Goal: Task Accomplishment & Management: Use online tool/utility

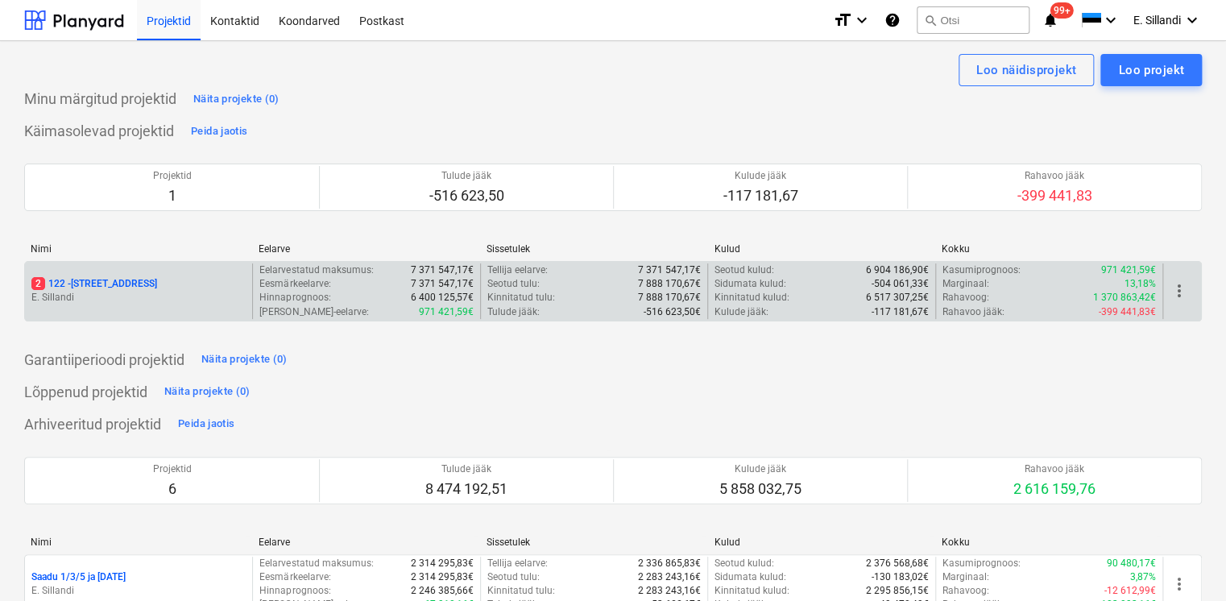
click at [109, 286] on p "2 122 - [STREET_ADDRESS]" at bounding box center [94, 284] width 126 height 14
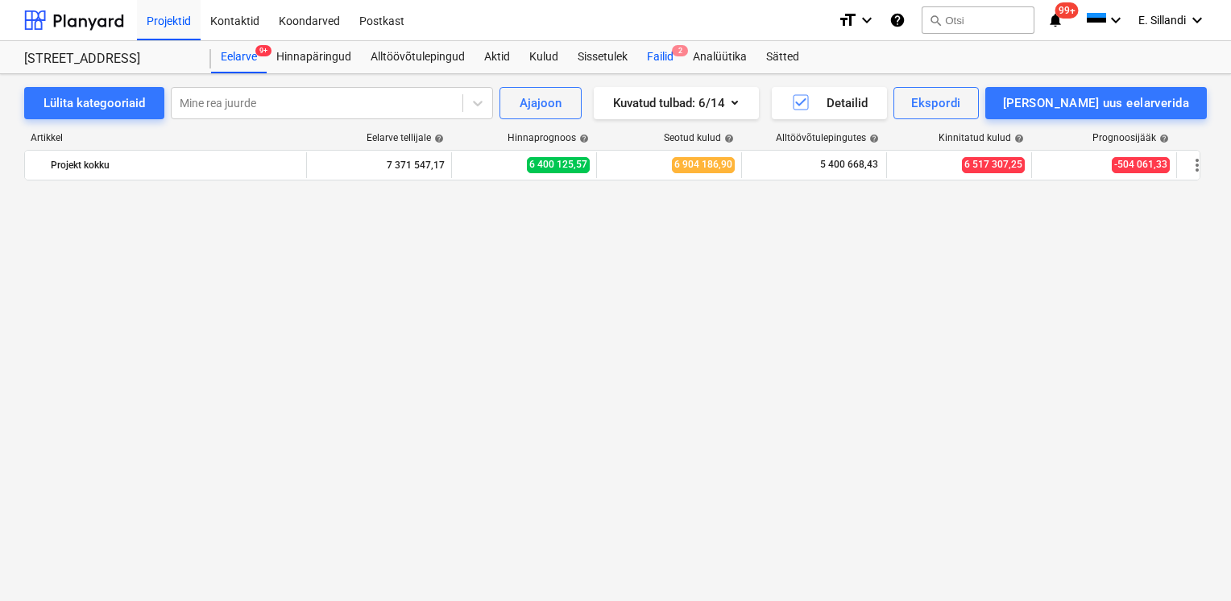
click at [667, 65] on div "Failid 2" at bounding box center [660, 57] width 46 height 32
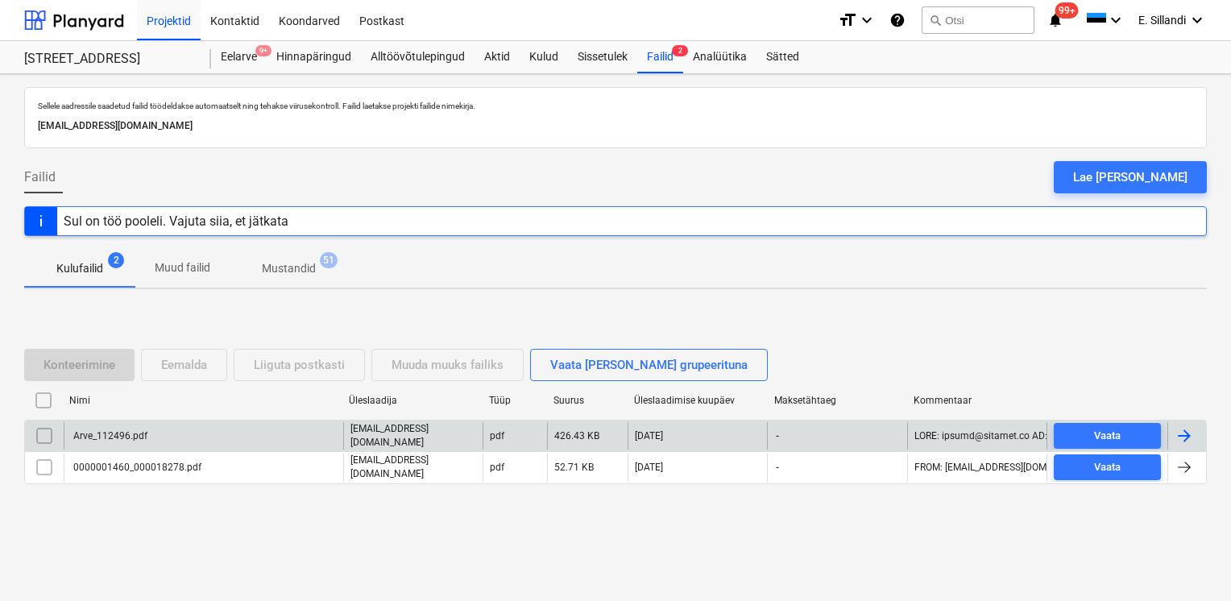
click at [161, 434] on div "Arve_112496.pdf" at bounding box center [203, 435] width 279 height 27
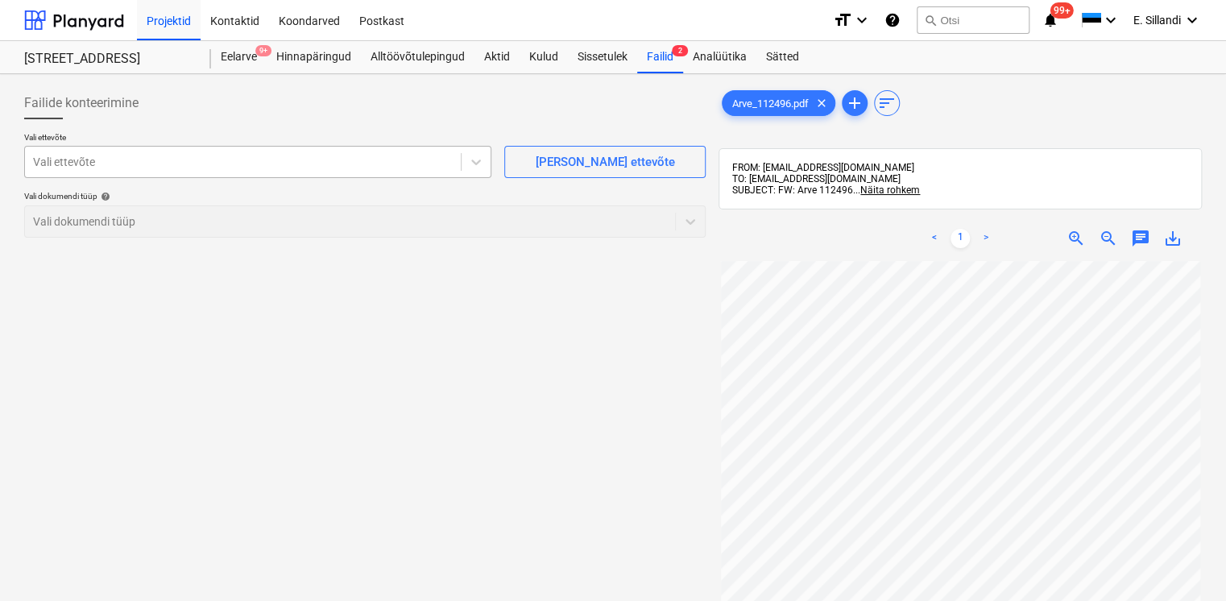
click at [238, 154] on div at bounding box center [243, 162] width 420 height 16
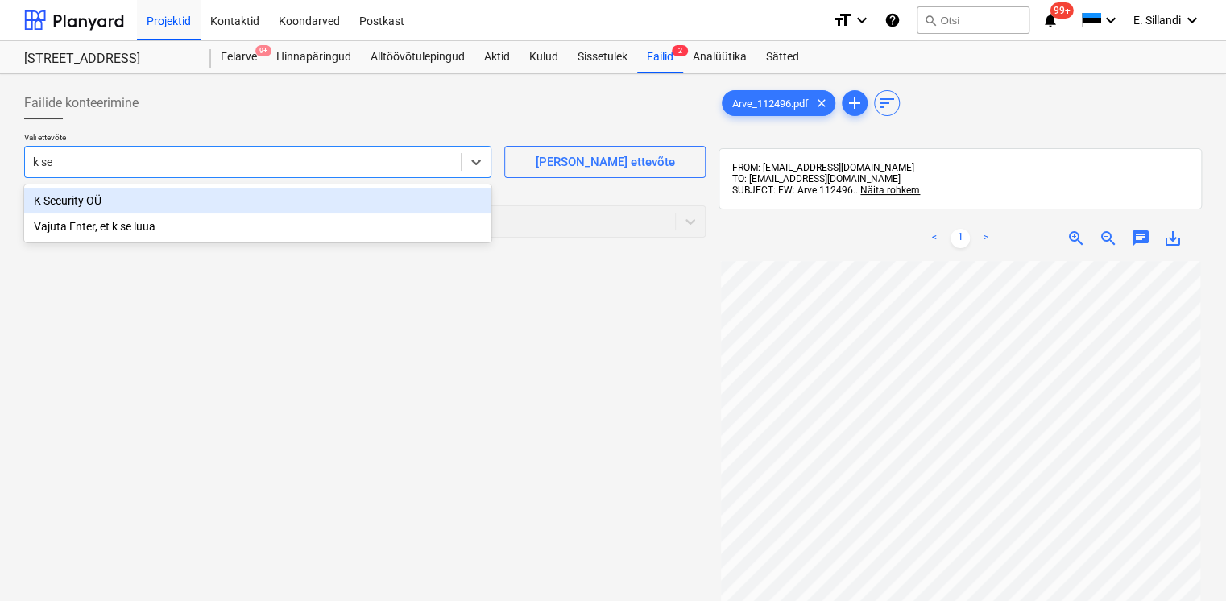
type input "k sec"
click at [100, 205] on div "K Security OÜ" at bounding box center [257, 201] width 467 height 26
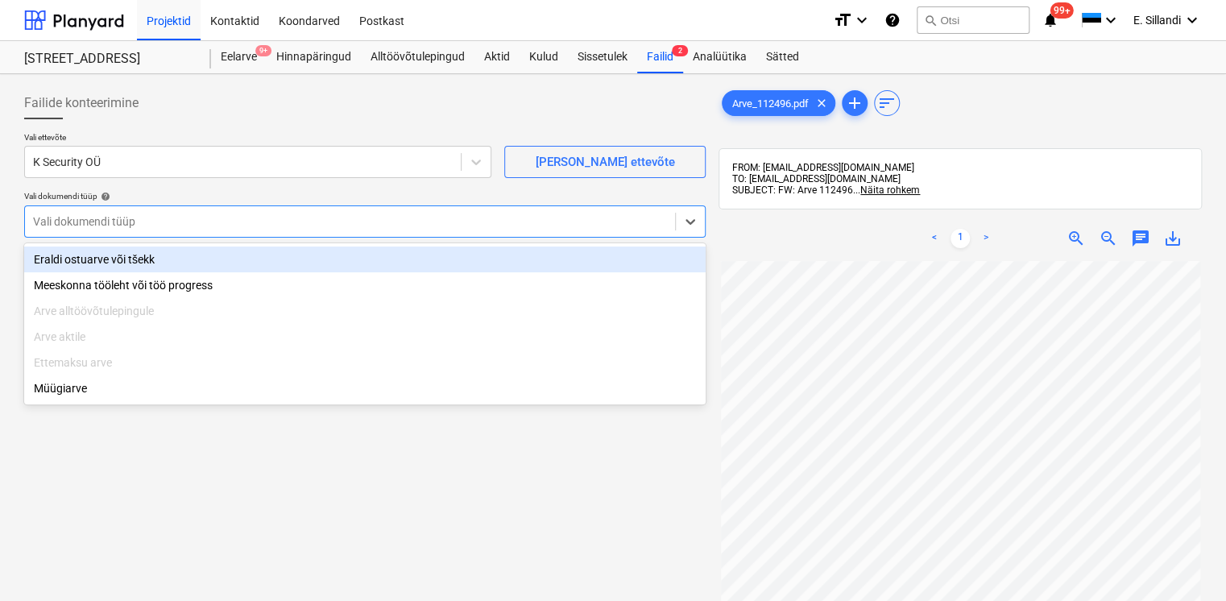
click at [98, 231] on div "Vali dokumendi tüüp" at bounding box center [350, 221] width 650 height 23
click at [90, 266] on div "Eraldi ostuarve või tšekk" at bounding box center [364, 259] width 681 height 26
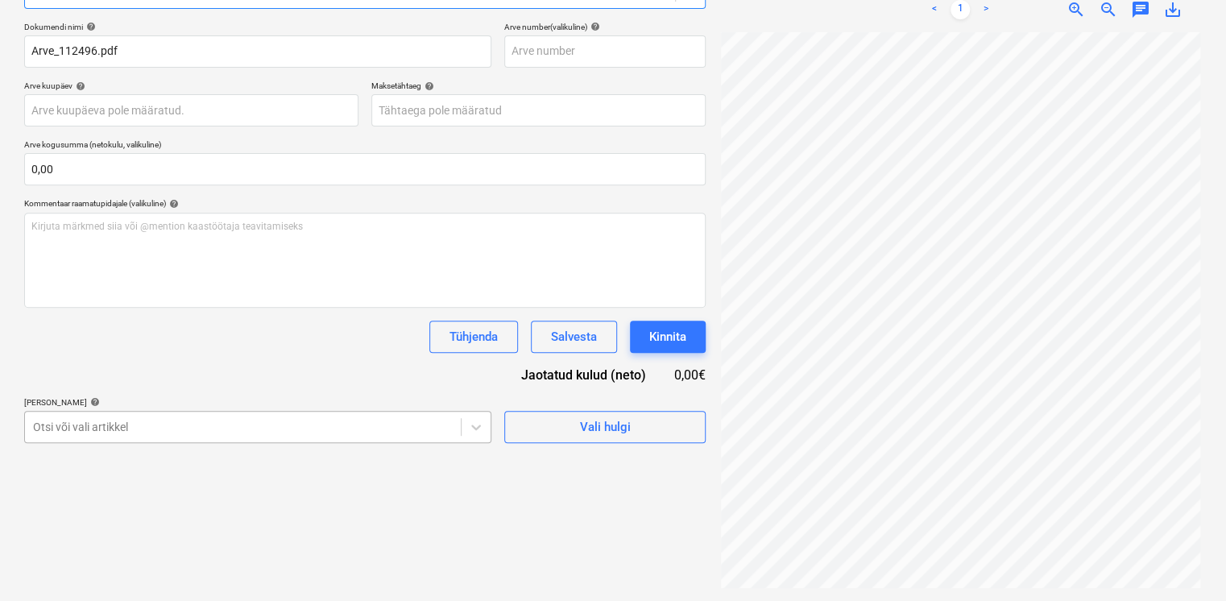
click at [142, 372] on body "Projektid Kontaktid Koondarved Postkast format_size keyboard_arrow_down help se…" at bounding box center [613, 71] width 1226 height 601
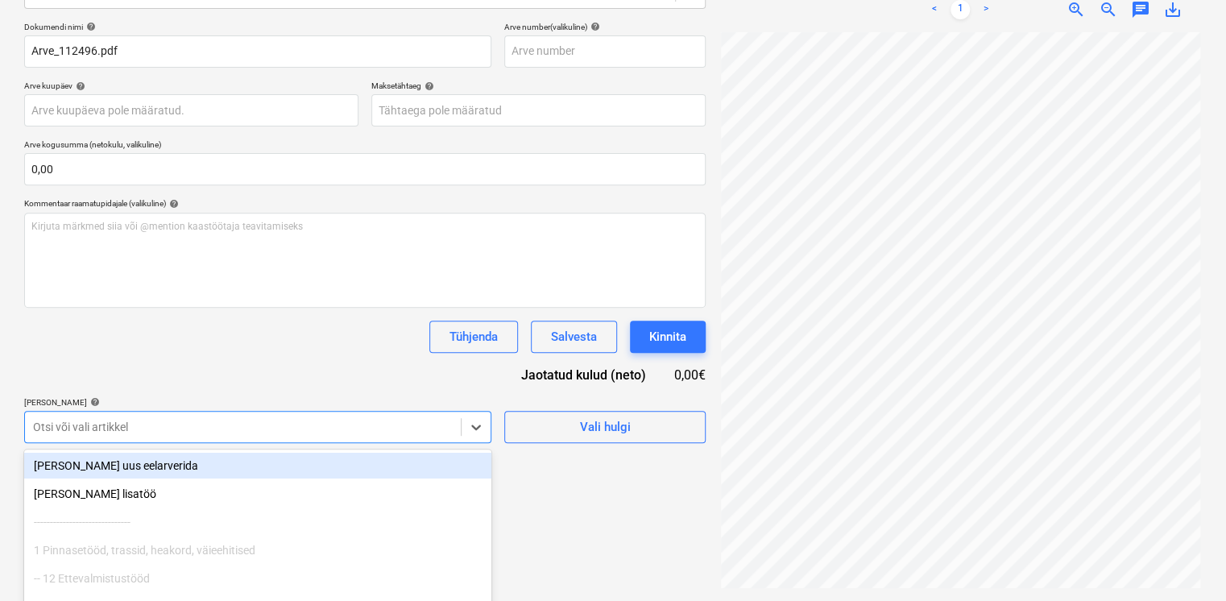
scroll to position [321, 0]
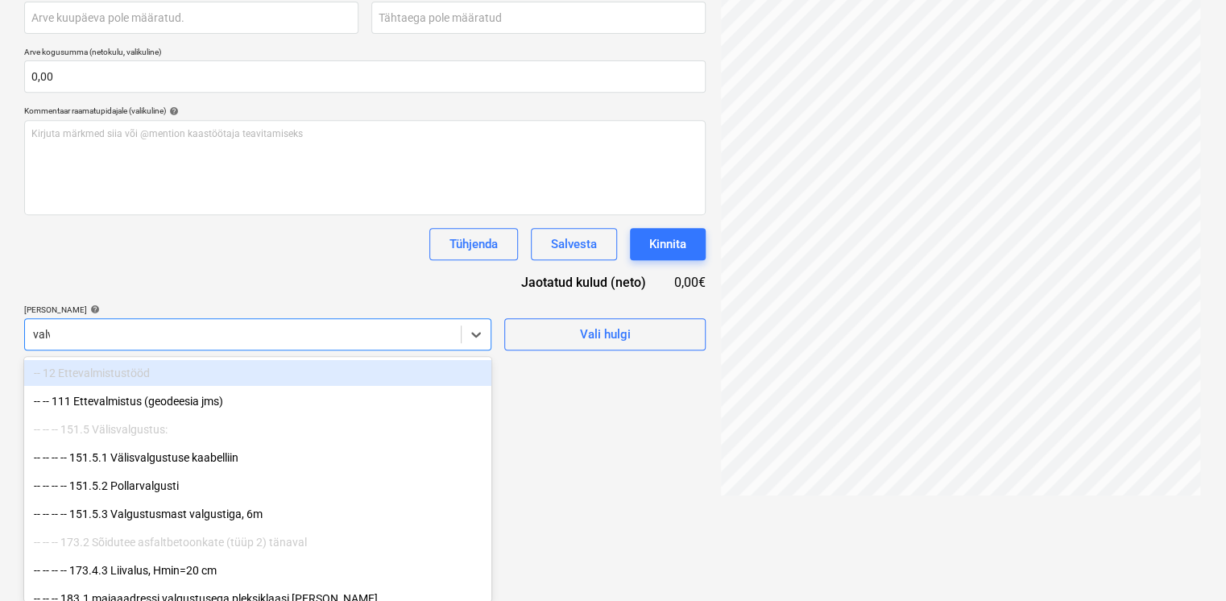
type input "valve"
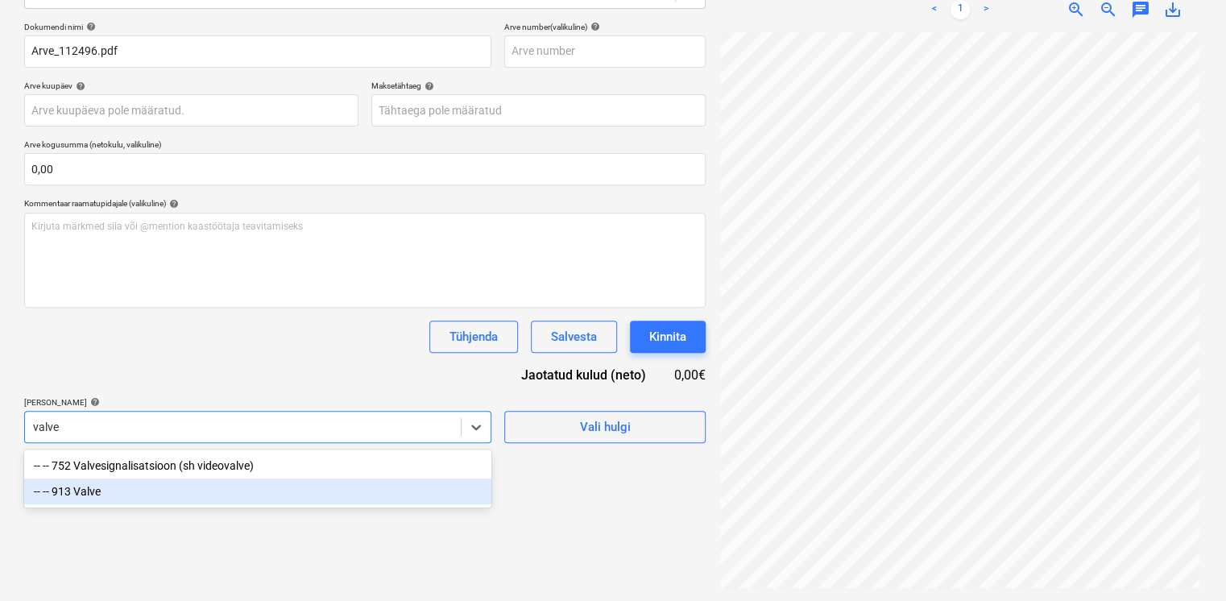
click at [126, 496] on div "-- -- 913 Valve" at bounding box center [257, 491] width 467 height 26
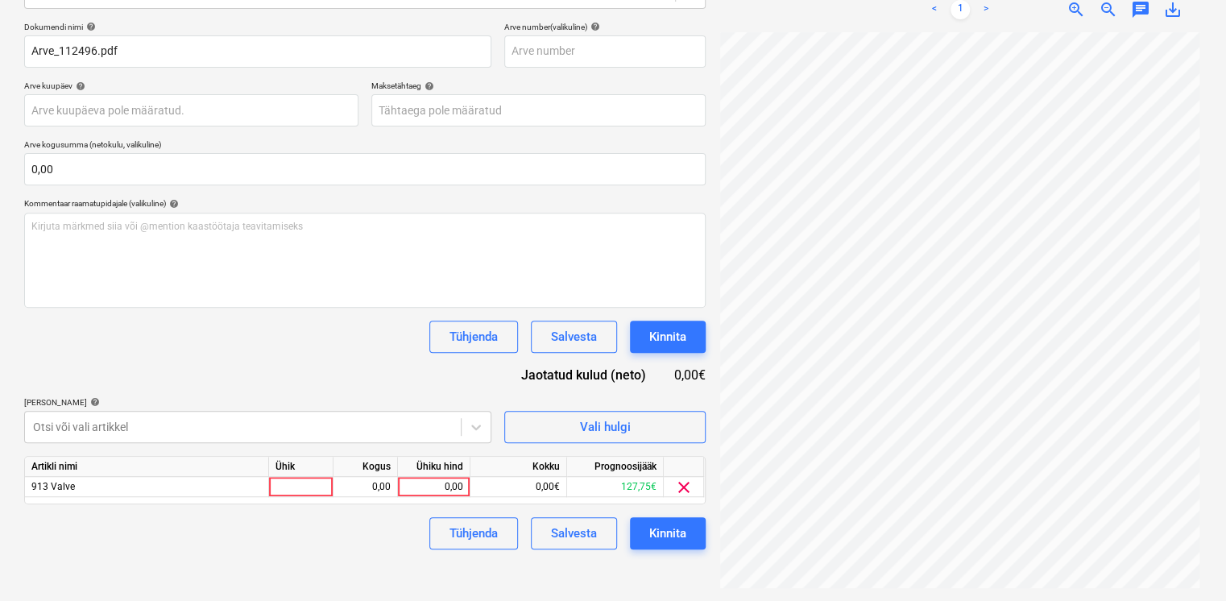
drag, startPoint x: 172, startPoint y: 355, endPoint x: 353, endPoint y: 408, distance: 188.6
click at [175, 355] on div "Dokumendi nimi help Arve_112496.pdf Arve number (valikuline) help Arve kuupäev …" at bounding box center [364, 286] width 681 height 528
click at [438, 489] on div "0,00" at bounding box center [433, 487] width 59 height 20
type input "65"
click at [360, 387] on div "Dokumendi nimi help Arve_112496.pdf Arve number (valikuline) help Arve kuupäev …" at bounding box center [364, 286] width 681 height 528
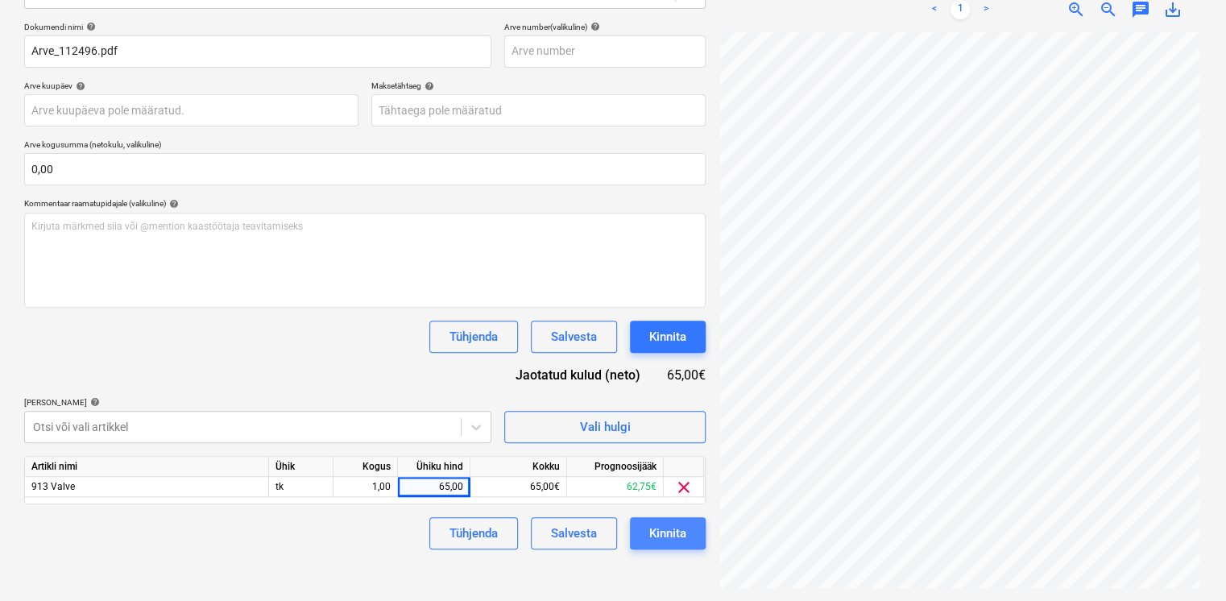
click at [668, 540] on div "Kinnita" at bounding box center [667, 533] width 37 height 21
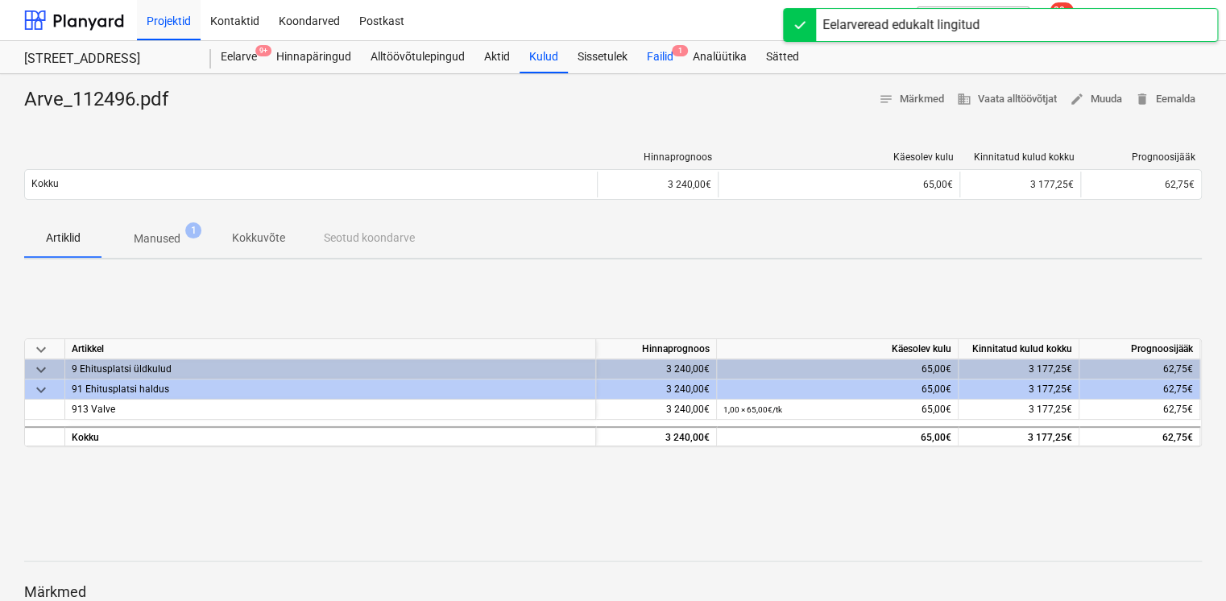
click at [659, 62] on div "Failid 1" at bounding box center [660, 57] width 46 height 32
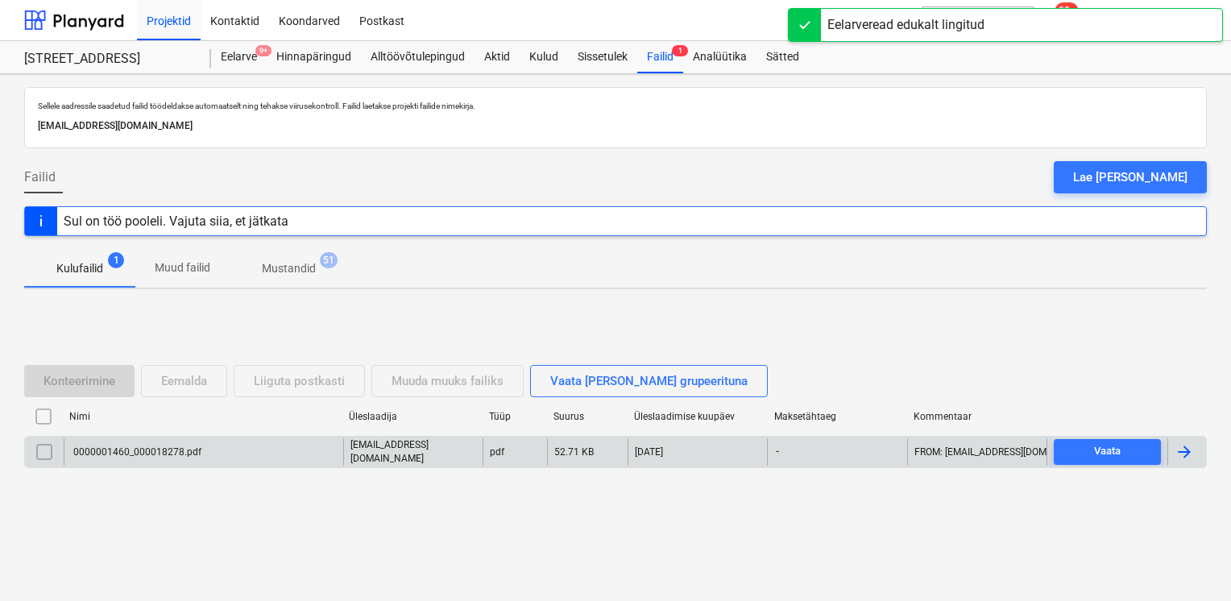
click at [142, 446] on div "0000001460_000018278.pdf" at bounding box center [136, 451] width 130 height 11
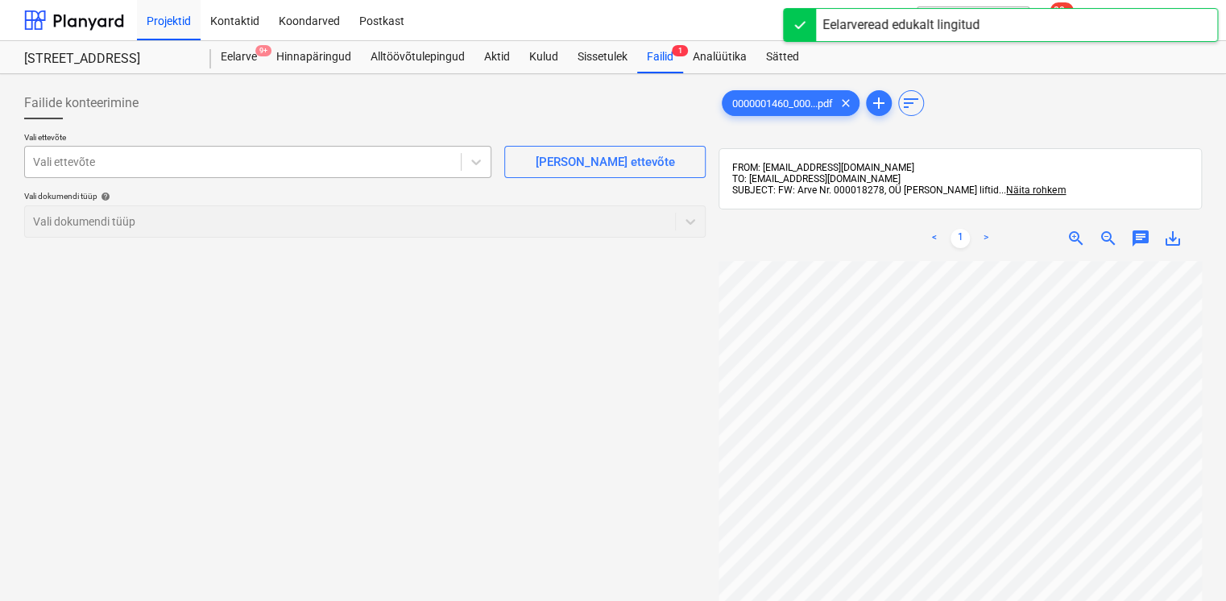
click at [282, 156] on div at bounding box center [243, 162] width 420 height 16
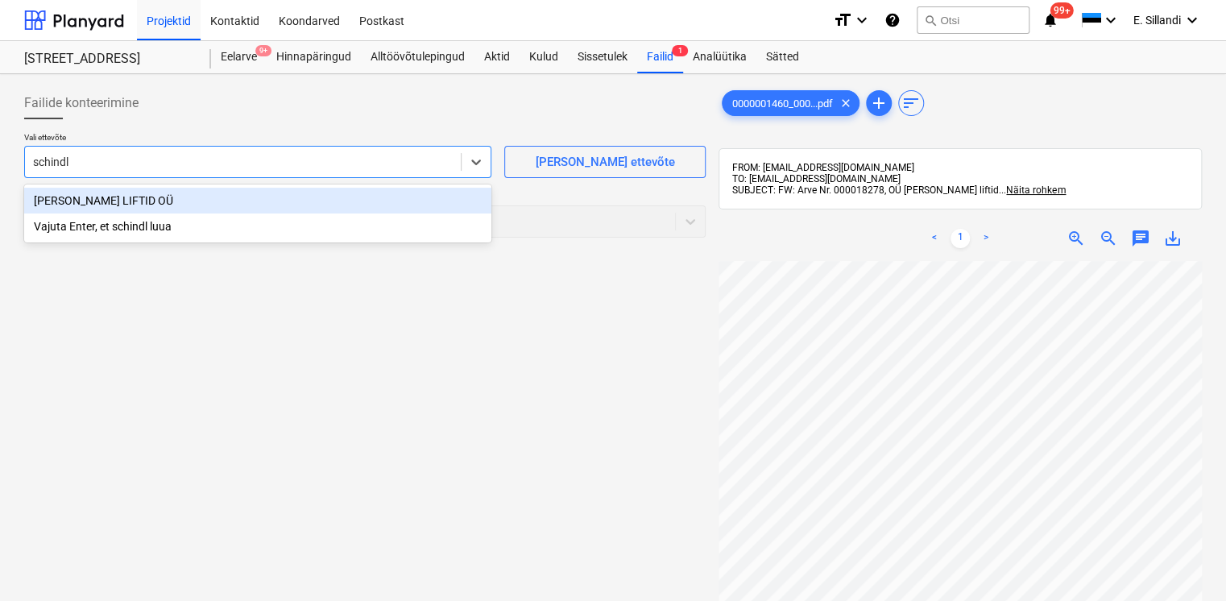
type input "schindle"
click at [259, 196] on div "[PERSON_NAME] LIFTID OÜ" at bounding box center [257, 201] width 467 height 26
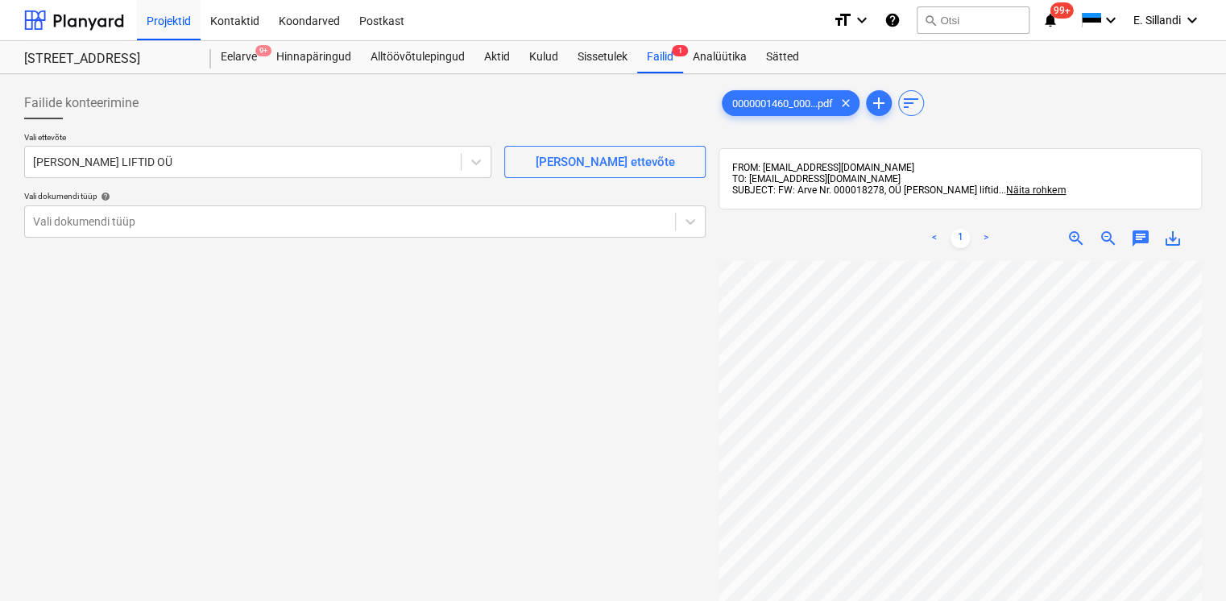
click at [277, 118] on div "Failide konteerimine" at bounding box center [364, 103] width 681 height 32
click at [209, 233] on div "Vali dokumendi tüüp" at bounding box center [364, 221] width 681 height 32
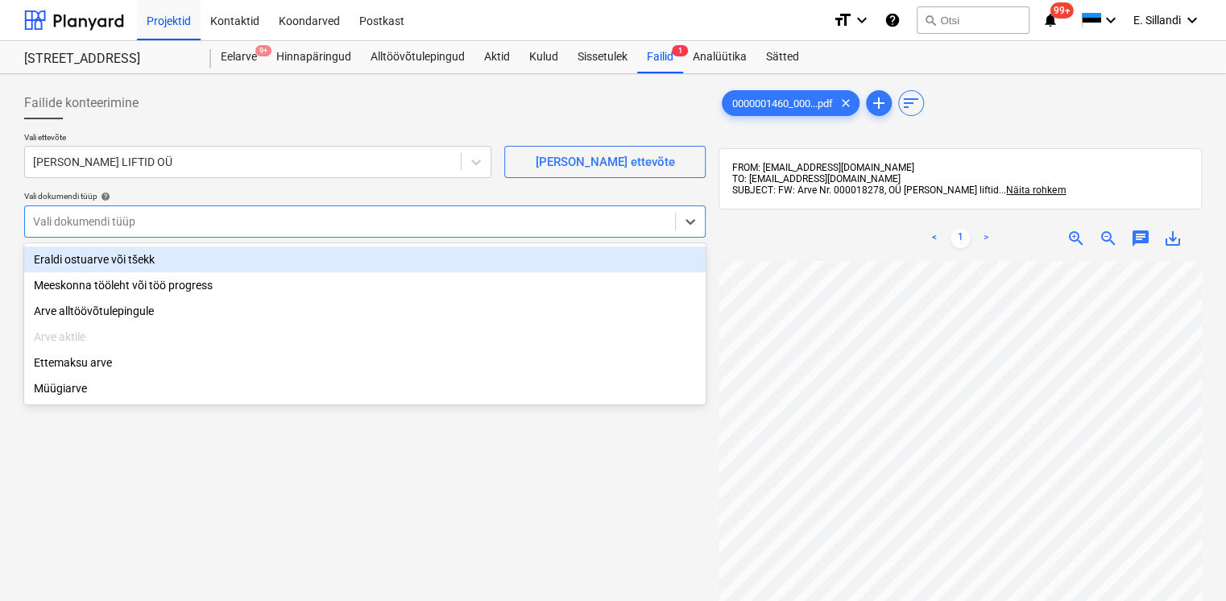
click at [201, 253] on div "Eraldi ostuarve või tšekk" at bounding box center [364, 259] width 681 height 26
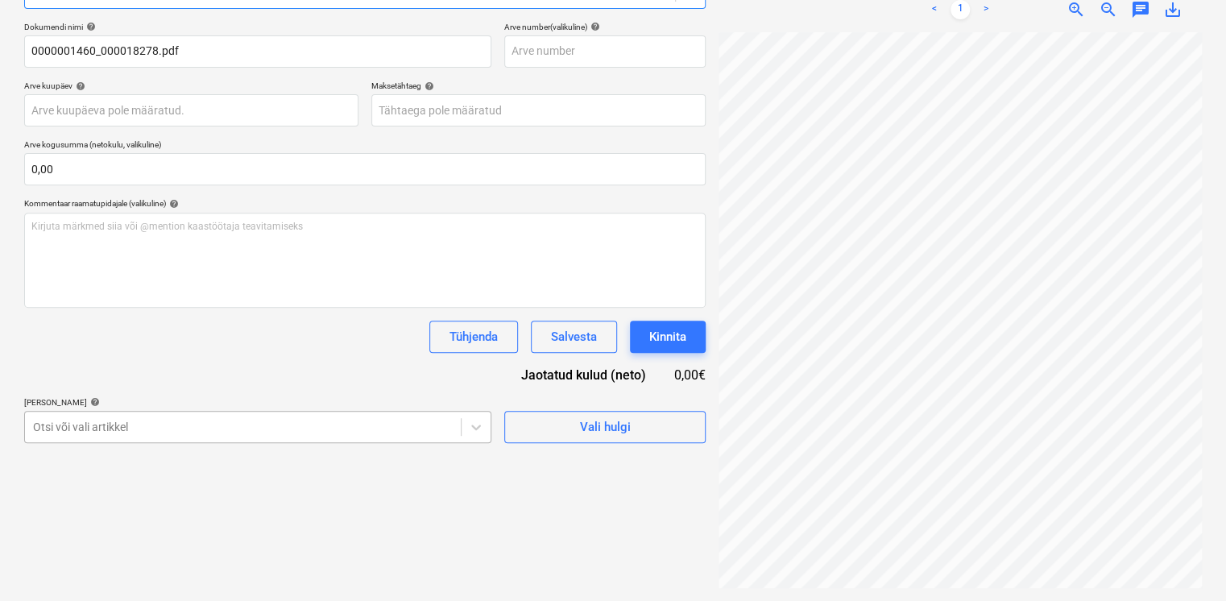
click at [187, 372] on body "Projektid Kontaktid Koondarved Postkast format_size keyboard_arrow_down help se…" at bounding box center [613, 71] width 1226 height 601
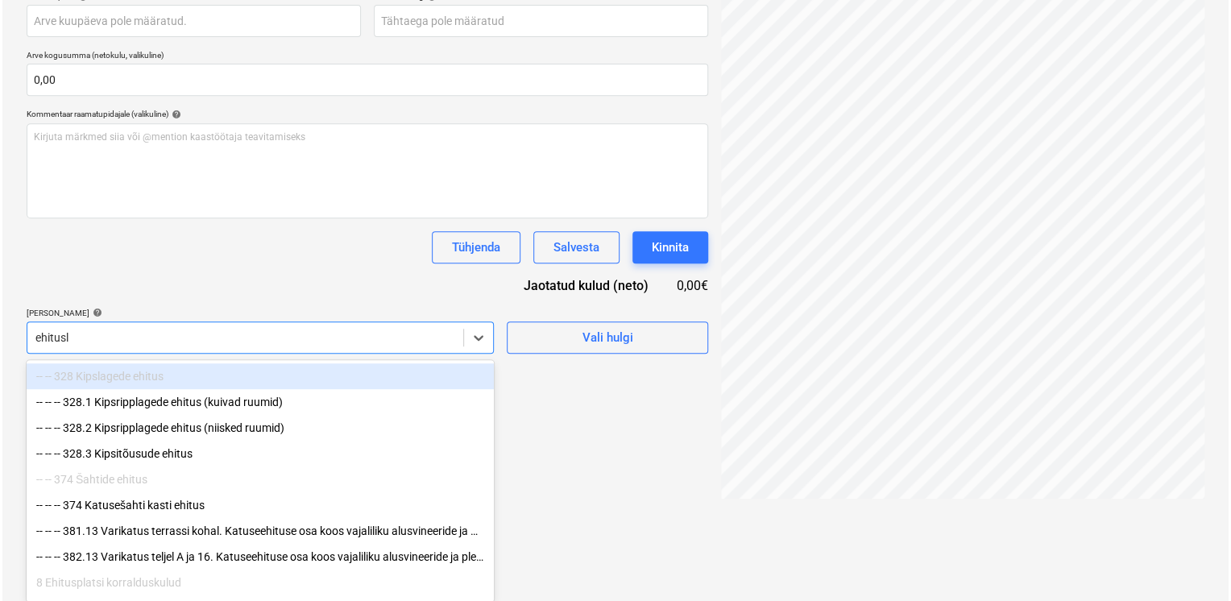
scroll to position [229, 0]
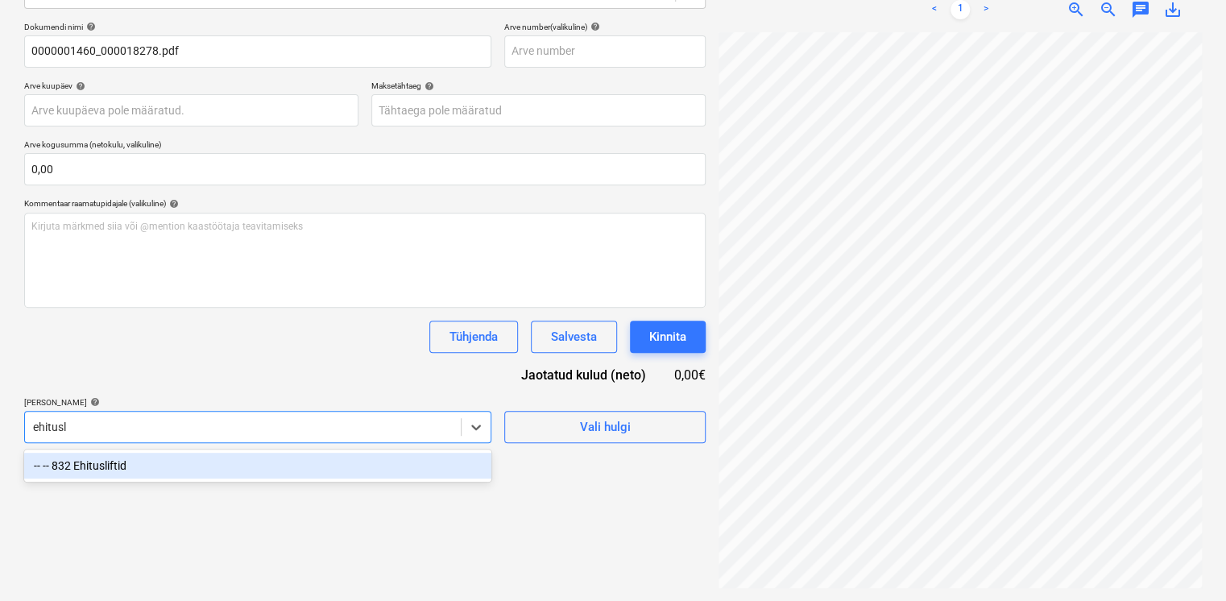
type input "ehitusli"
click at [174, 475] on div "-- -- 832 Ehitusliftid" at bounding box center [257, 466] width 467 height 26
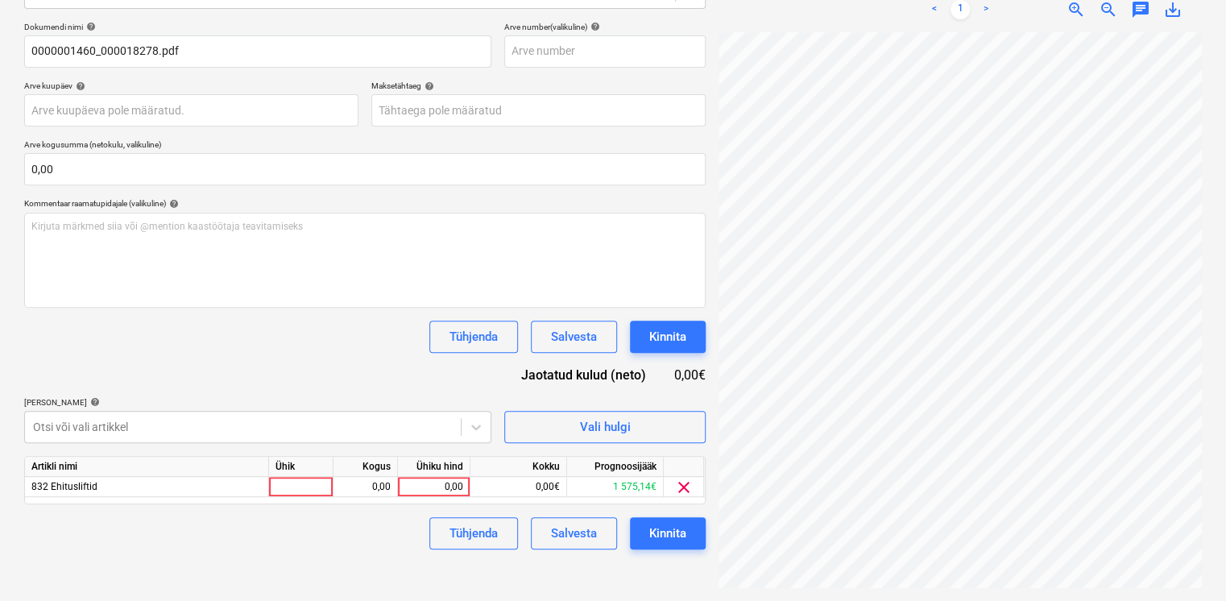
drag, startPoint x: 202, startPoint y: 375, endPoint x: 219, endPoint y: 373, distance: 17.1
click at [203, 375] on div "Dokumendi nimi help 0000001460_000018278.pdf Arve number (valikuline) help Arve…" at bounding box center [364, 286] width 681 height 528
click at [421, 482] on div "0,00" at bounding box center [433, 487] width 59 height 20
type input "4"
type input "150"
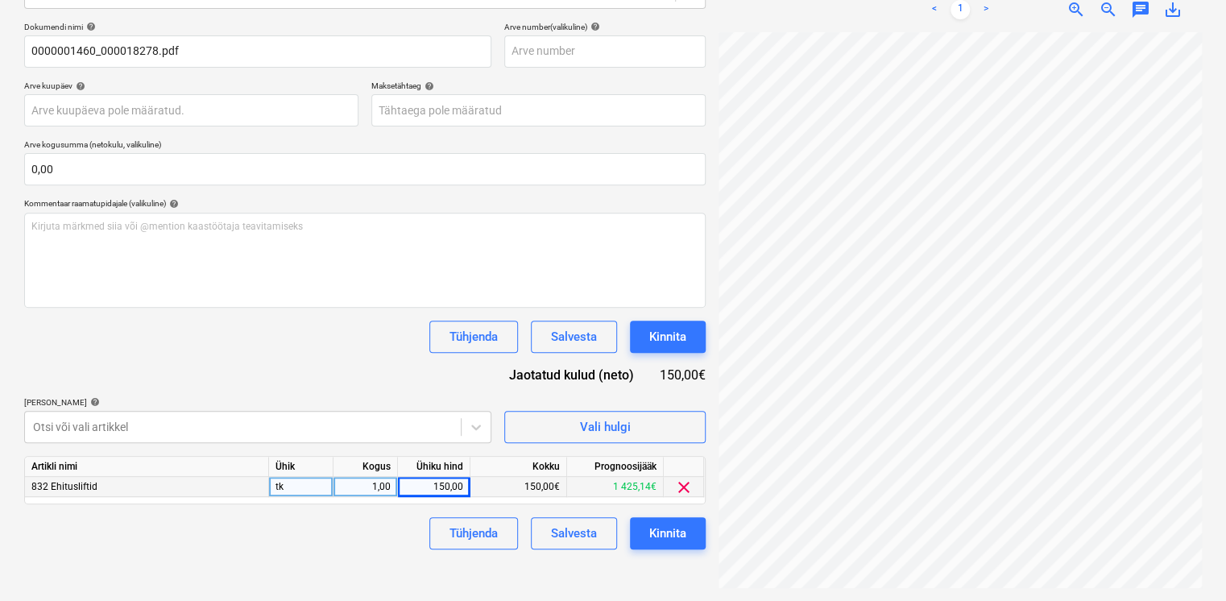
click at [368, 366] on div "Dokumendi nimi help 0000001460_000018278.pdf Arve number (valikuline) help Arve…" at bounding box center [364, 286] width 681 height 528
click at [698, 535] on button "Kinnita" at bounding box center [668, 533] width 76 height 32
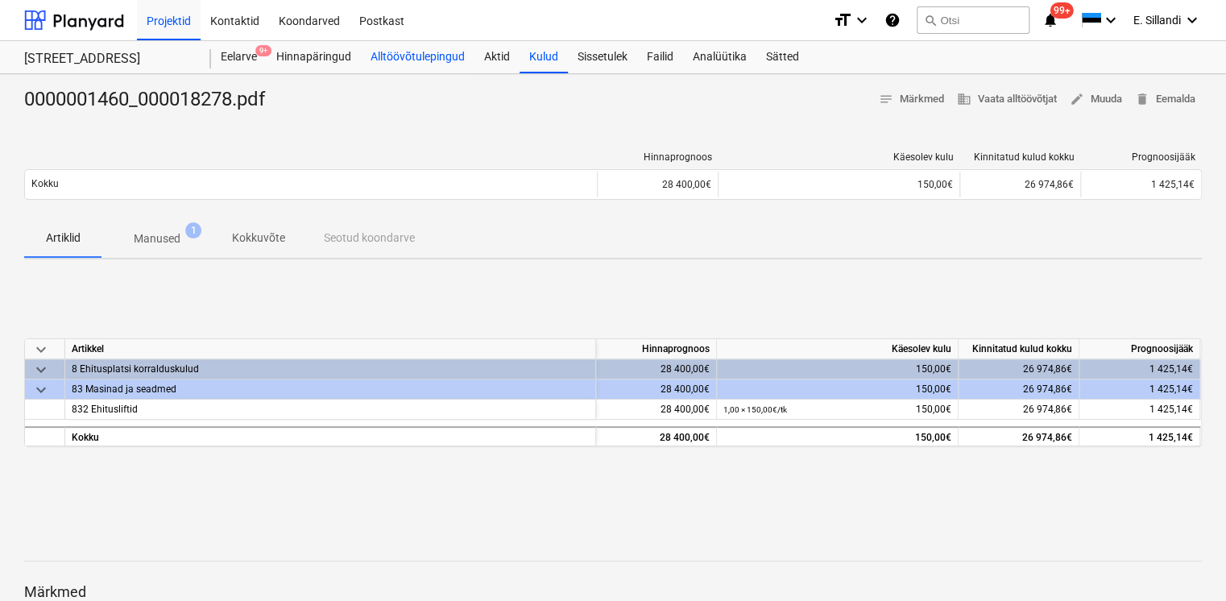
click at [436, 57] on div "Alltöövõtulepingud" at bounding box center [418, 57] width 114 height 32
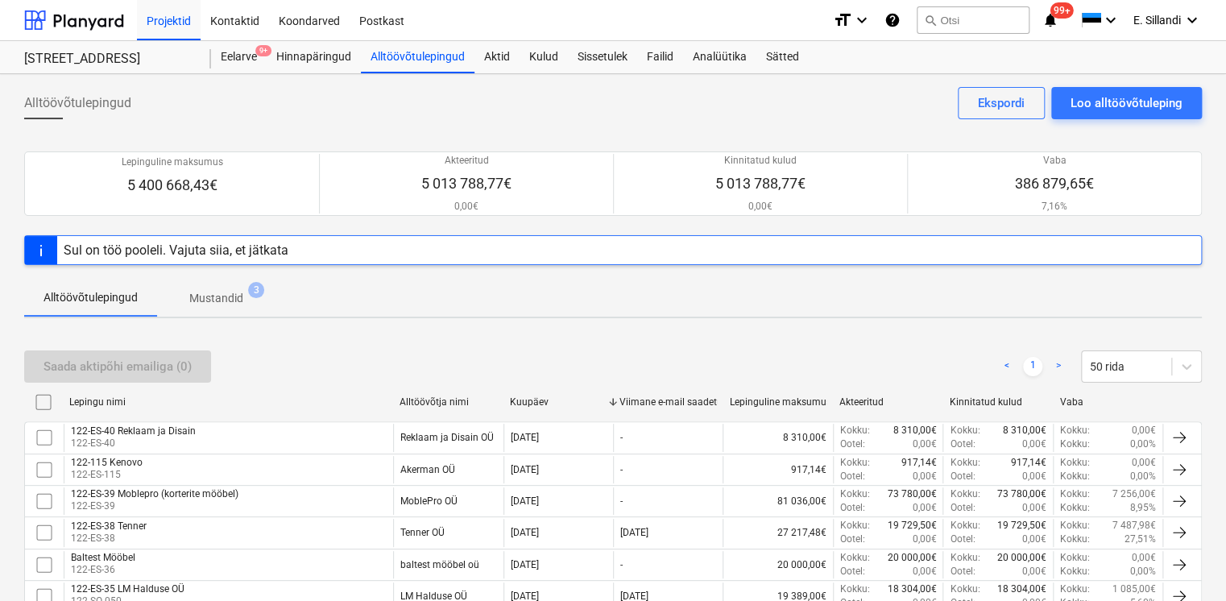
scroll to position [1011, 0]
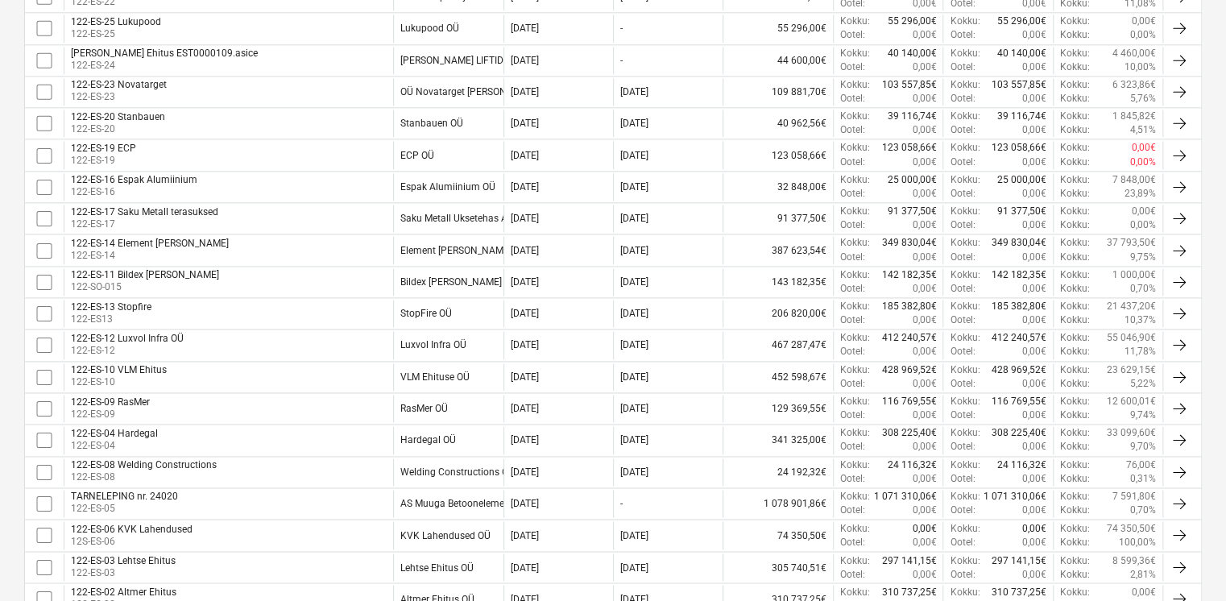
click at [242, 301] on div "122-ES-13 Stopfire 122-ES13" at bounding box center [228, 313] width 329 height 27
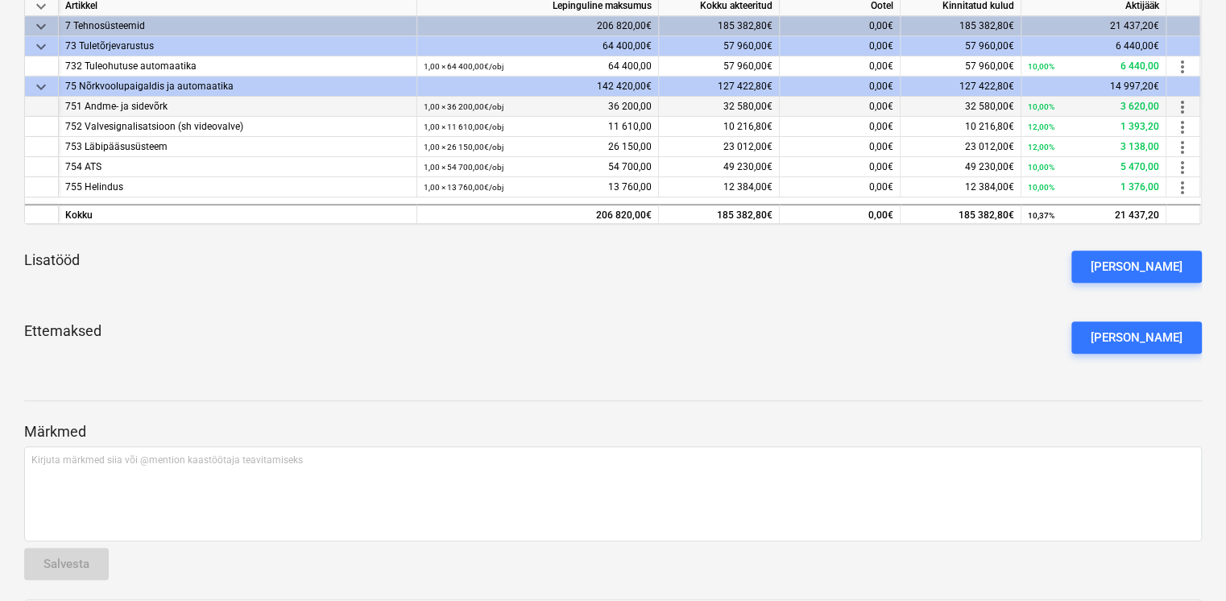
scroll to position [329, 0]
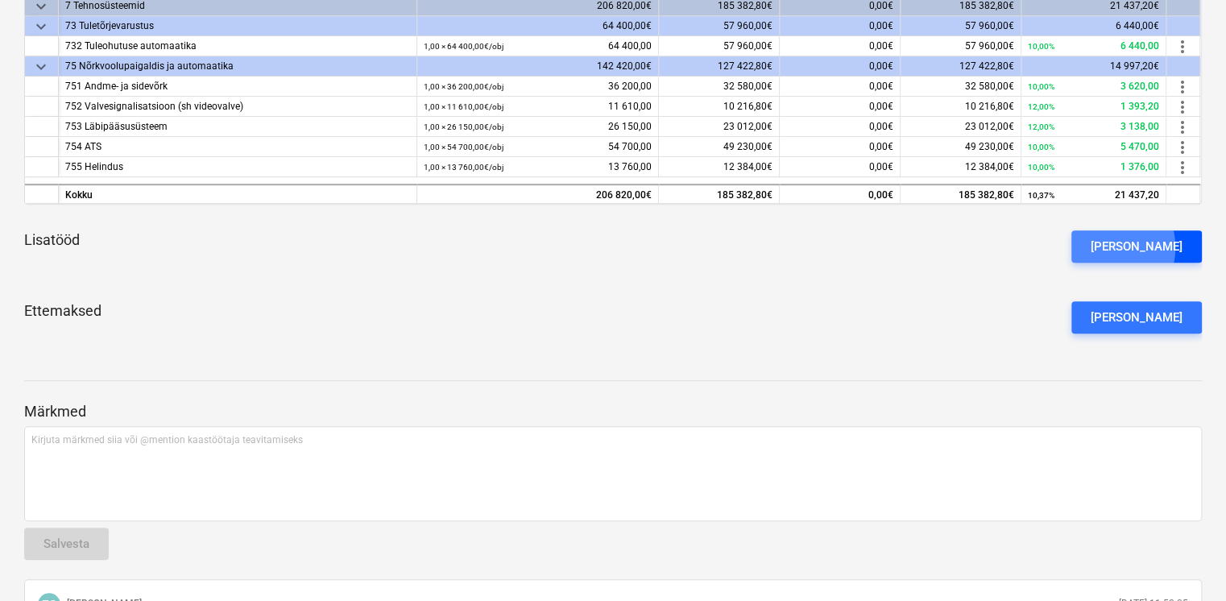
click at [1134, 246] on div "[PERSON_NAME]" at bounding box center [1136, 246] width 92 height 21
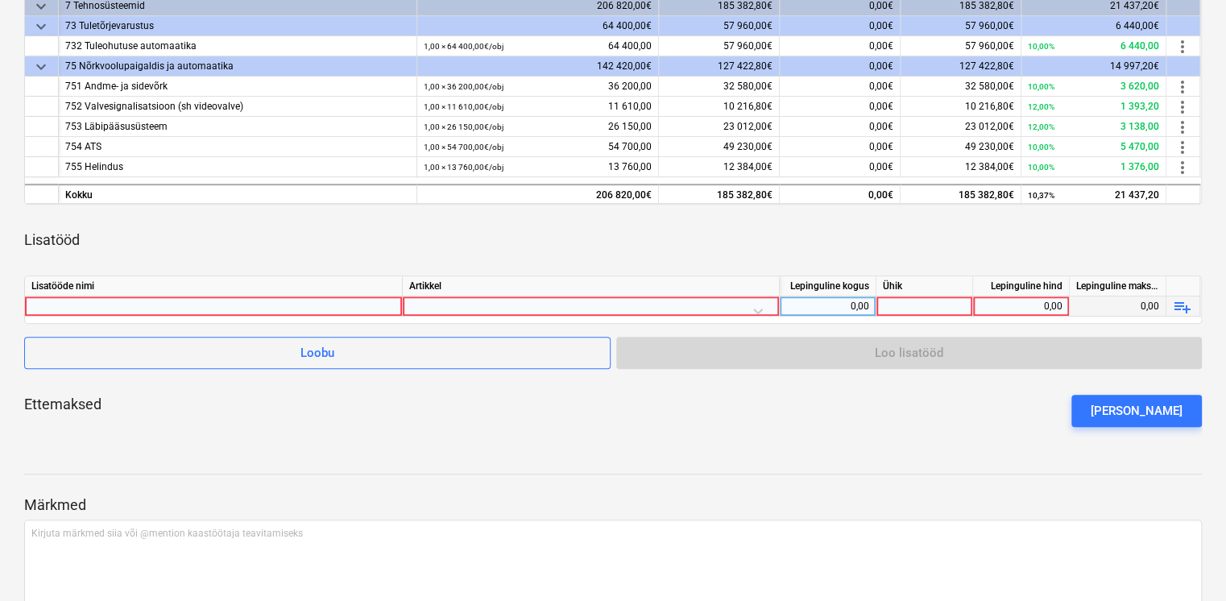
click at [266, 303] on div at bounding box center [213, 305] width 364 height 19
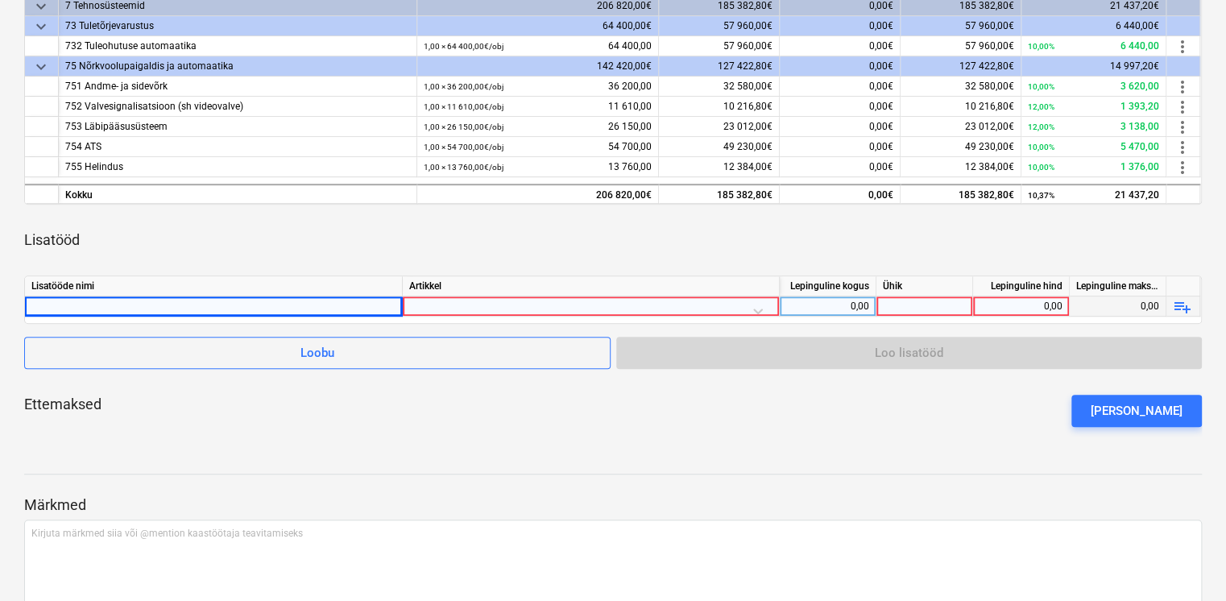
click at [254, 298] on div at bounding box center [213, 305] width 364 height 19
type input "24315-15"
click at [481, 314] on div at bounding box center [591, 306] width 377 height 20
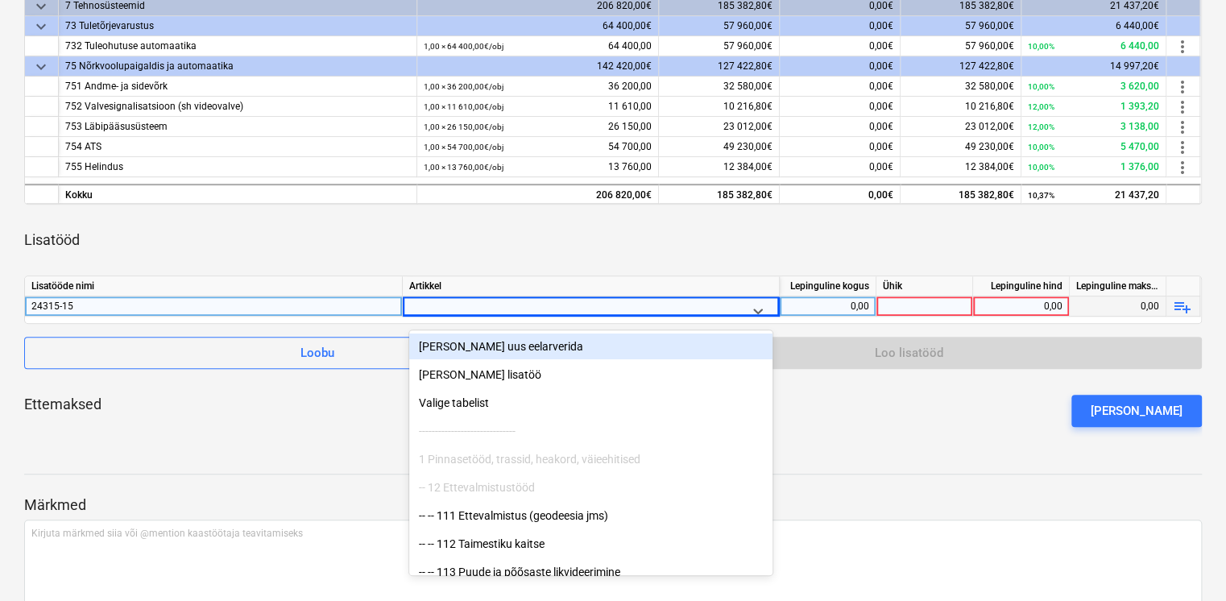
click at [480, 304] on div at bounding box center [576, 310] width 321 height 20
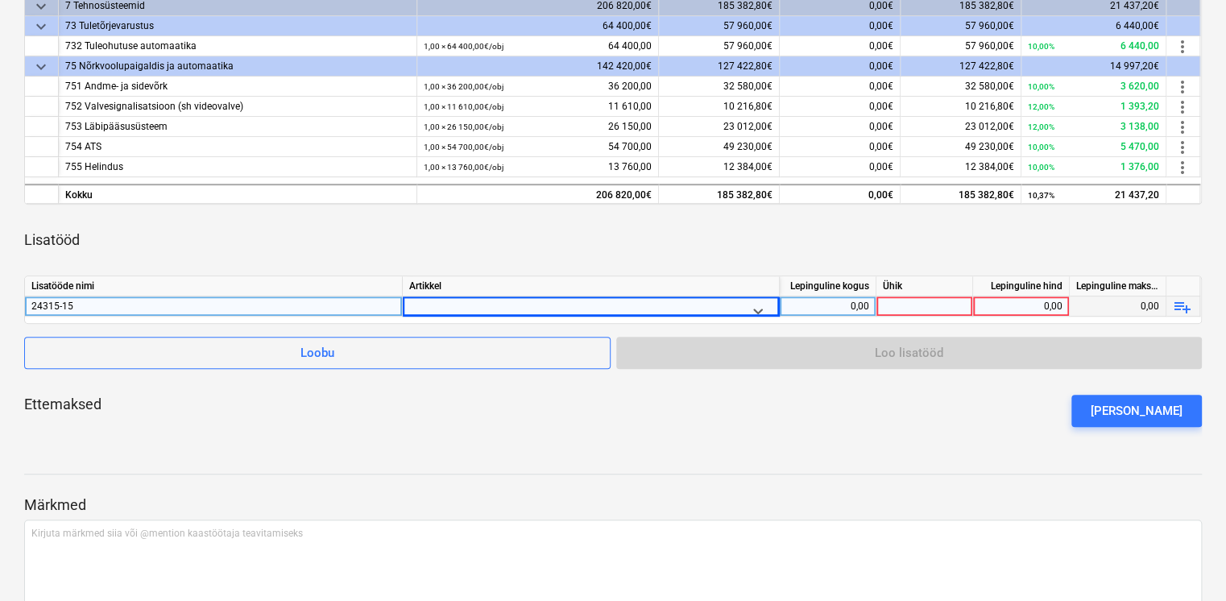
type input "ATS lisaandurid ja termokaabel"
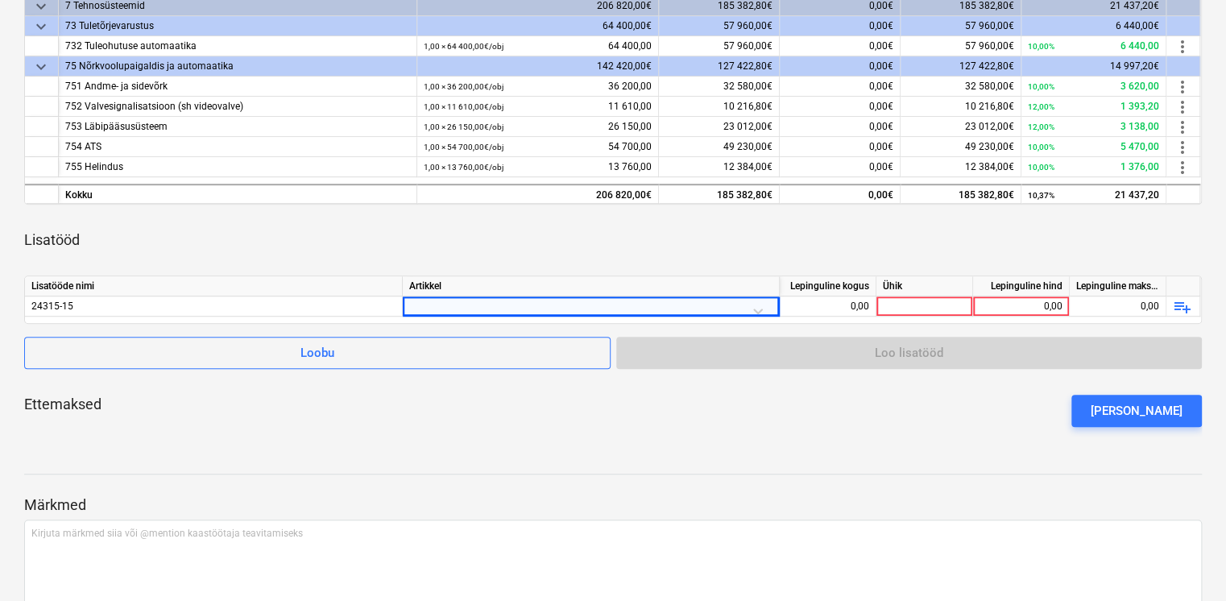
click at [657, 264] on div "keyboard_arrow_down Artikkel Lepinguline maksumus Kokku akteeritud Ootel Kinnit…" at bounding box center [612, 207] width 1177 height 465
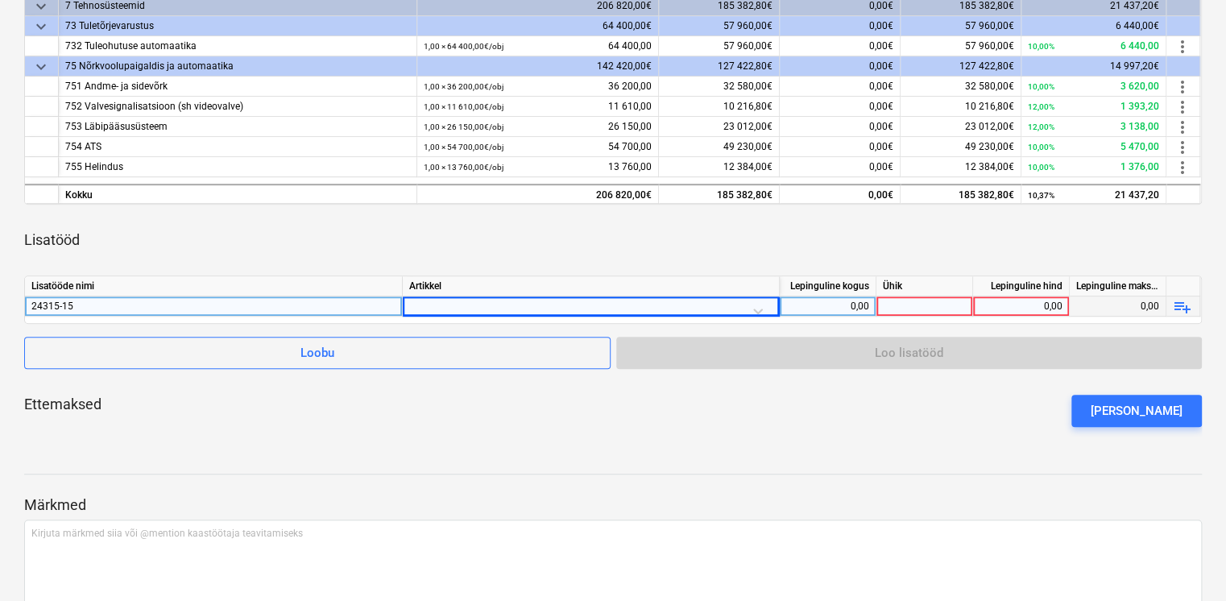
click at [512, 303] on div at bounding box center [590, 310] width 363 height 28
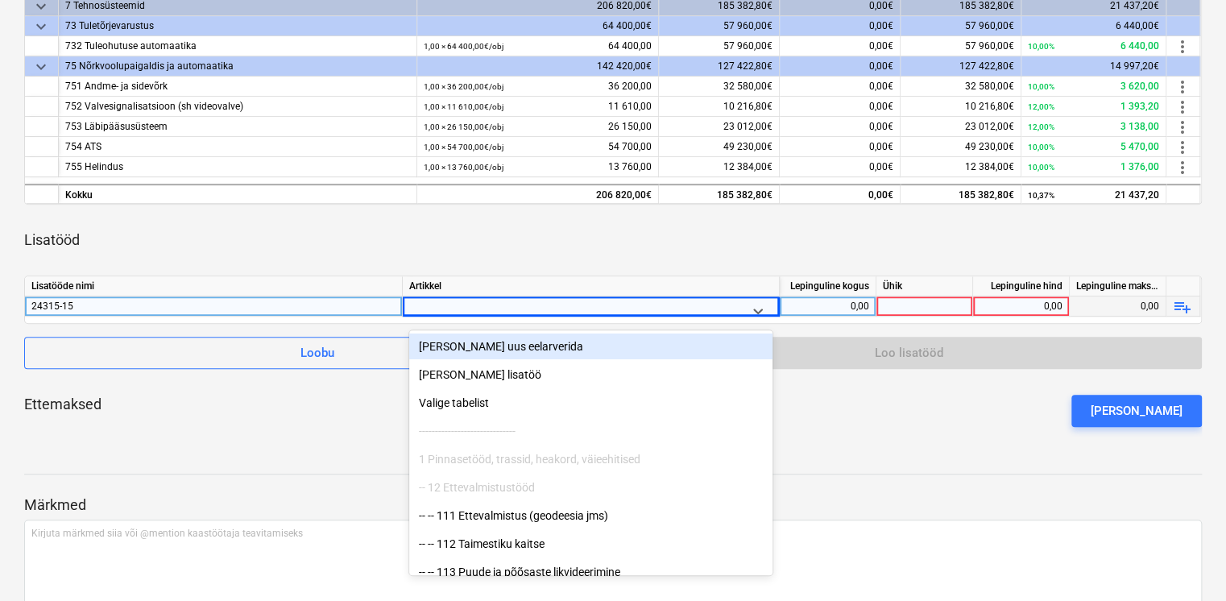
click at [184, 305] on div "24315-15" at bounding box center [213, 305] width 364 height 19
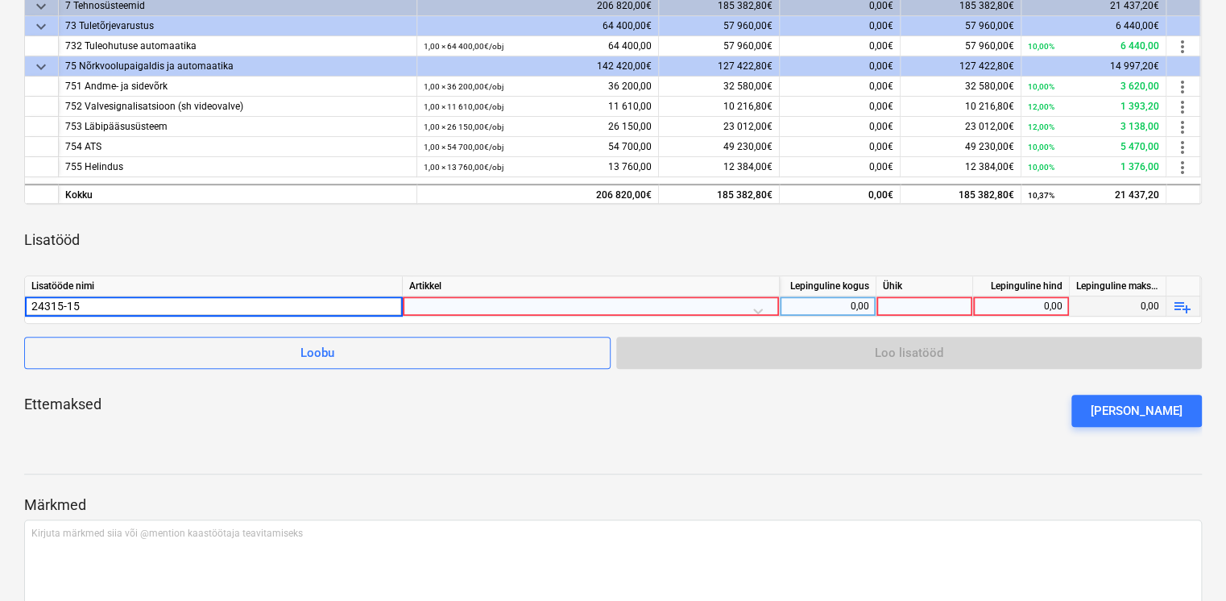
click at [120, 309] on input "24315-15" at bounding box center [213, 305] width 377 height 19
type input "24315-15 ATS lisaandurid ja termokaabel"
click at [273, 266] on div "keyboard_arrow_down Artikkel Lepinguline maksumus Kokku akteeritud Ootel Kinnit…" at bounding box center [612, 207] width 1177 height 465
click at [510, 308] on div at bounding box center [590, 310] width 363 height 28
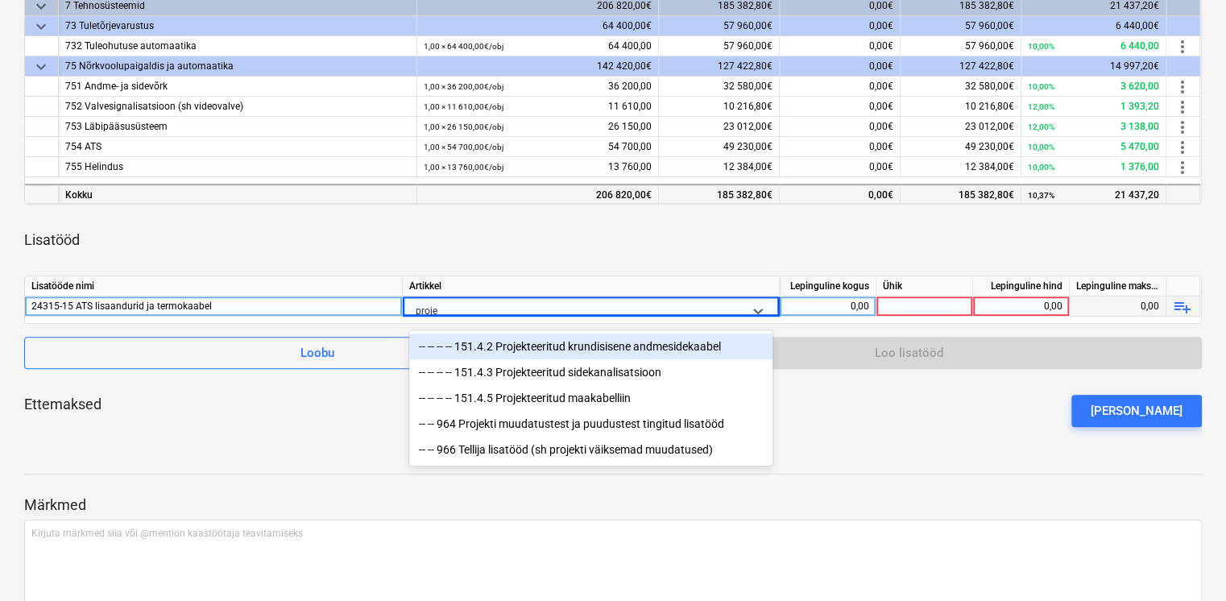
type input "projek"
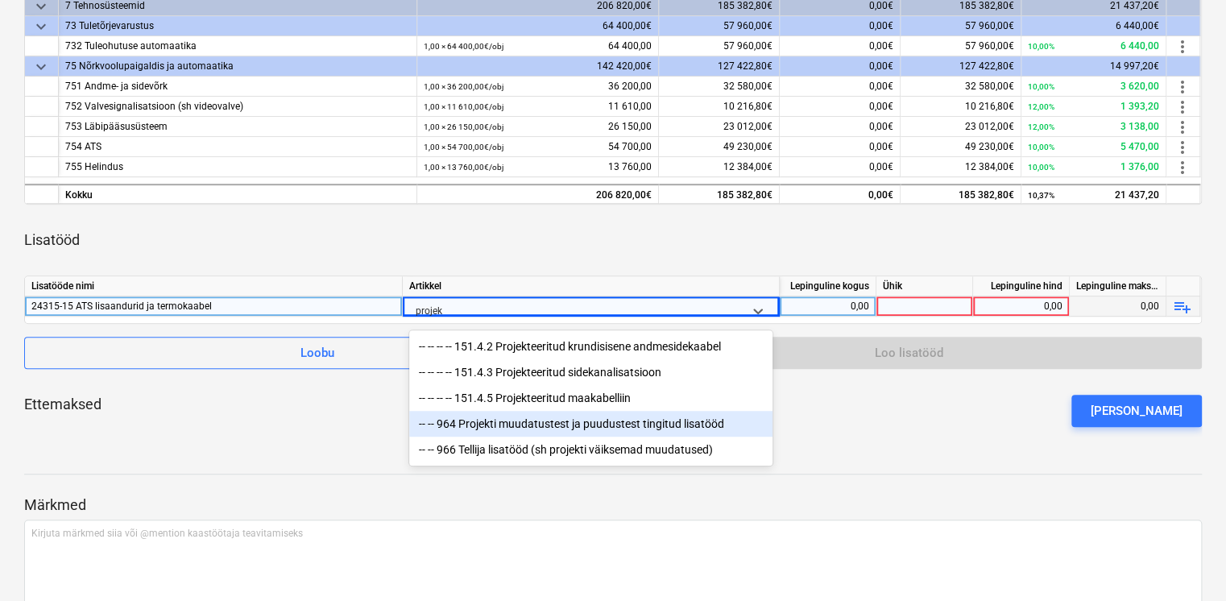
click at [580, 428] on div "-- -- 964 Projekti muudatustest ja puudustest tingitud lisatööd" at bounding box center [590, 424] width 363 height 26
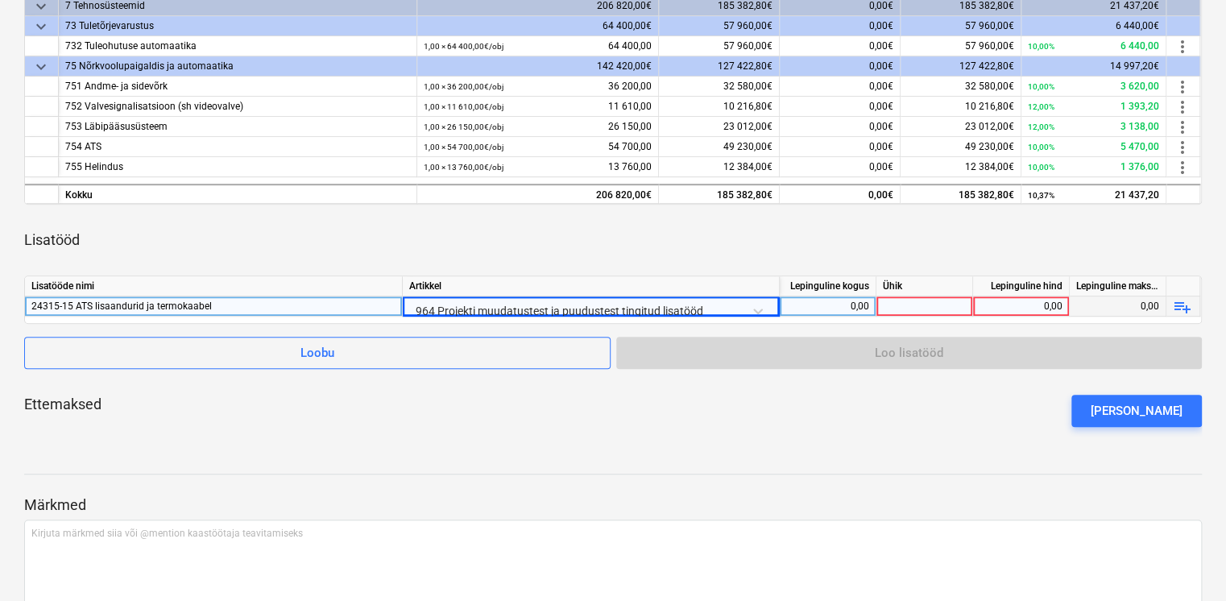
click at [606, 272] on div "keyboard_arrow_down Artikkel Lepinguline maksumus Kokku akteeritud Ootel Kinnit…" at bounding box center [612, 207] width 1177 height 465
click at [854, 303] on div "0,00" at bounding box center [827, 306] width 83 height 20
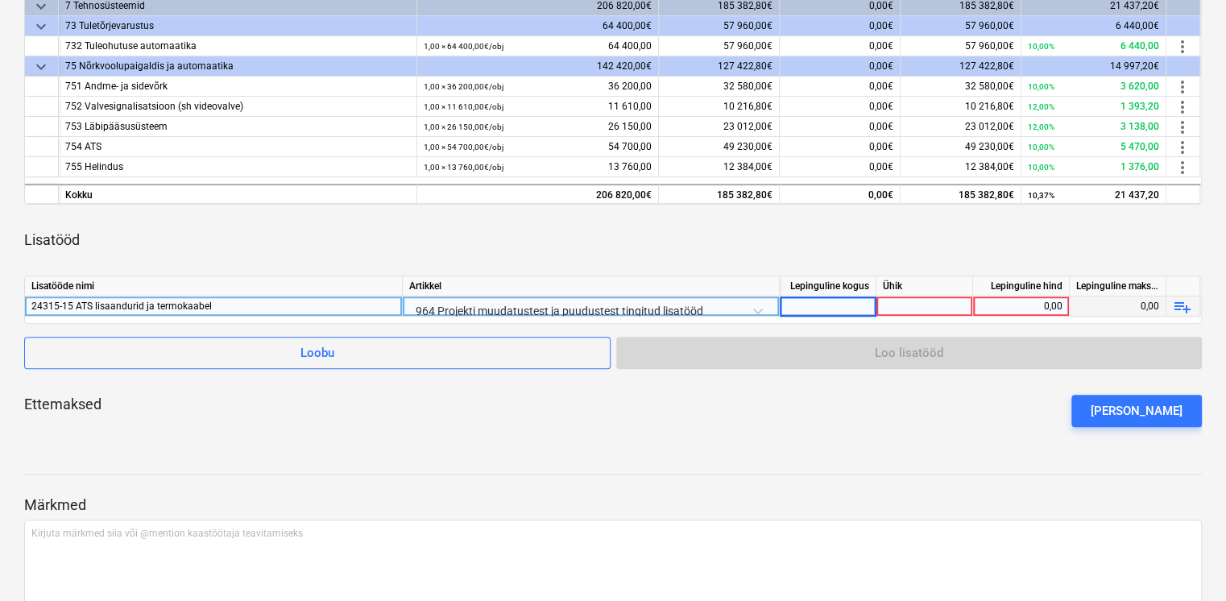
type input "1"
click at [904, 306] on div at bounding box center [924, 306] width 97 height 20
type input "2720"
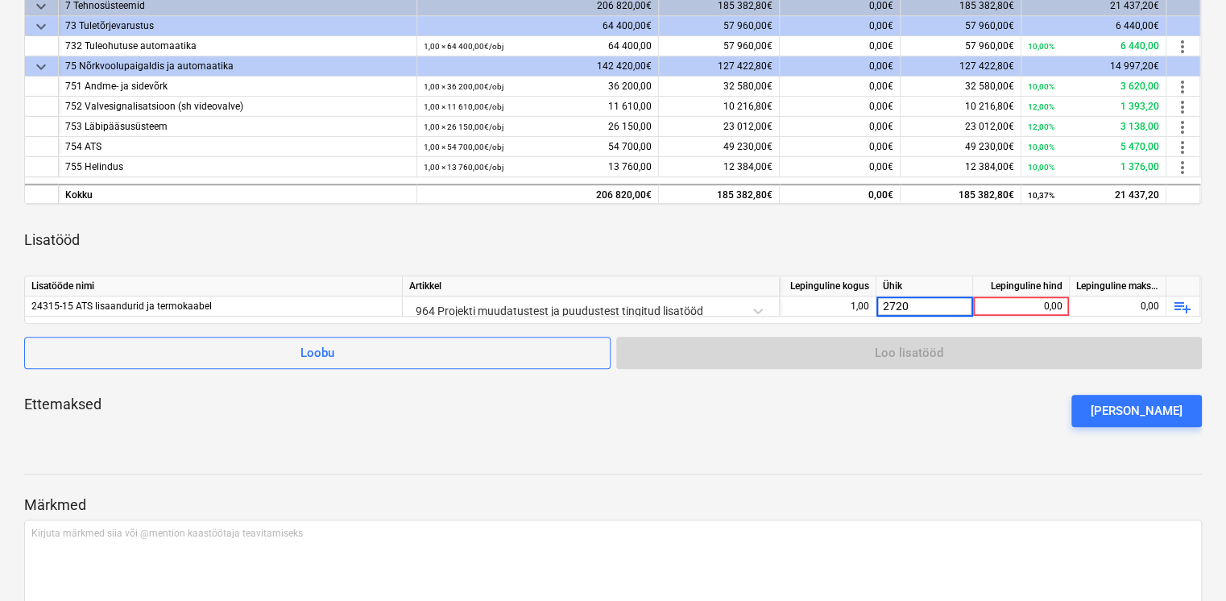
drag, startPoint x: 938, startPoint y: 263, endPoint x: 966, endPoint y: 269, distance: 28.9
click at [938, 263] on div "keyboard_arrow_down Artikkel Lepinguline maksumus Kokku akteeritud Ootel Kinnit…" at bounding box center [612, 207] width 1177 height 465
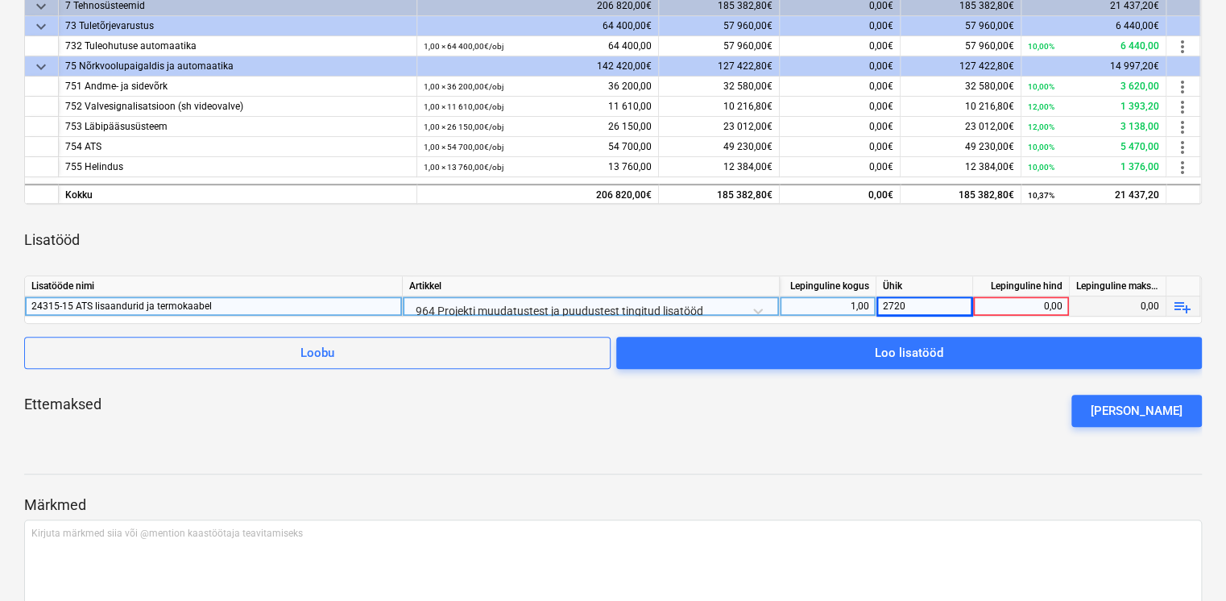
click at [1036, 304] on div "0,00" at bounding box center [1020, 306] width 83 height 20
click at [929, 306] on div "2720" at bounding box center [924, 306] width 97 height 20
type input "kmpl"
type input "2720"
click at [1070, 243] on div "Lisatööd" at bounding box center [612, 239] width 1177 height 45
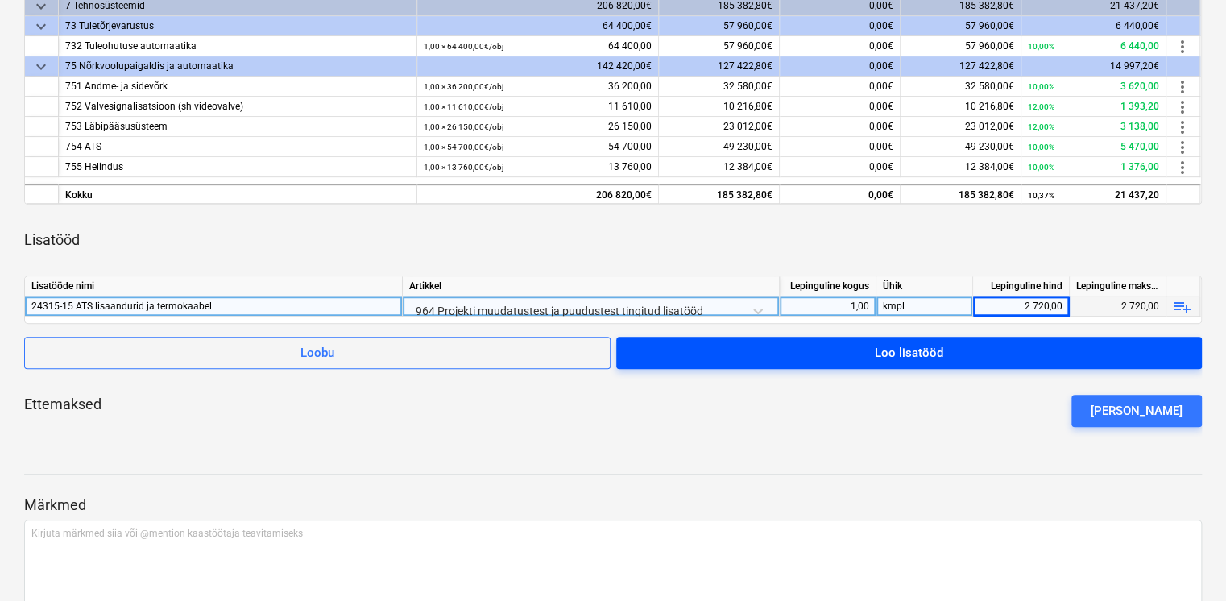
click at [796, 362] on button "Loo lisatööd" at bounding box center [908, 353] width 585 height 32
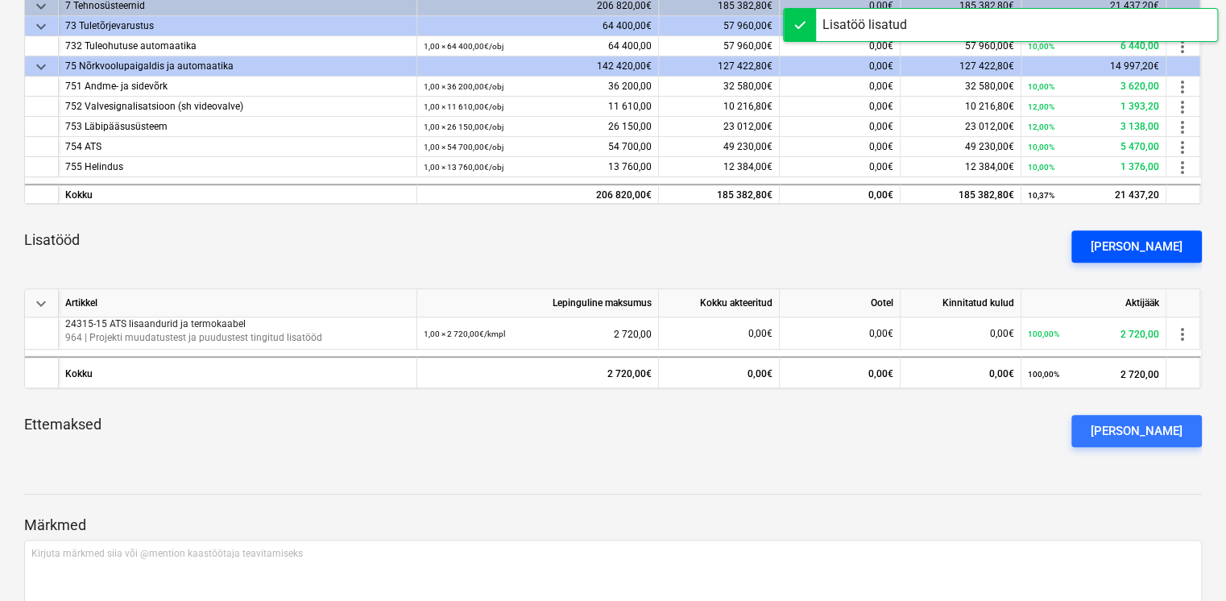
click at [1165, 254] on div "[PERSON_NAME]" at bounding box center [1136, 246] width 92 height 21
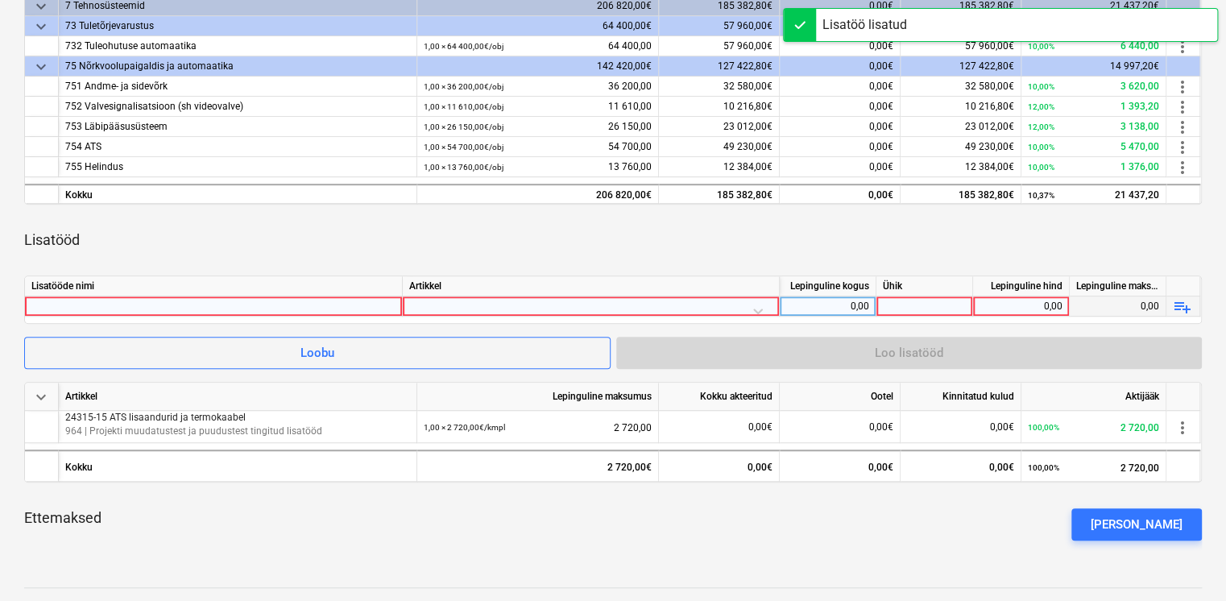
click at [223, 308] on div at bounding box center [213, 305] width 364 height 19
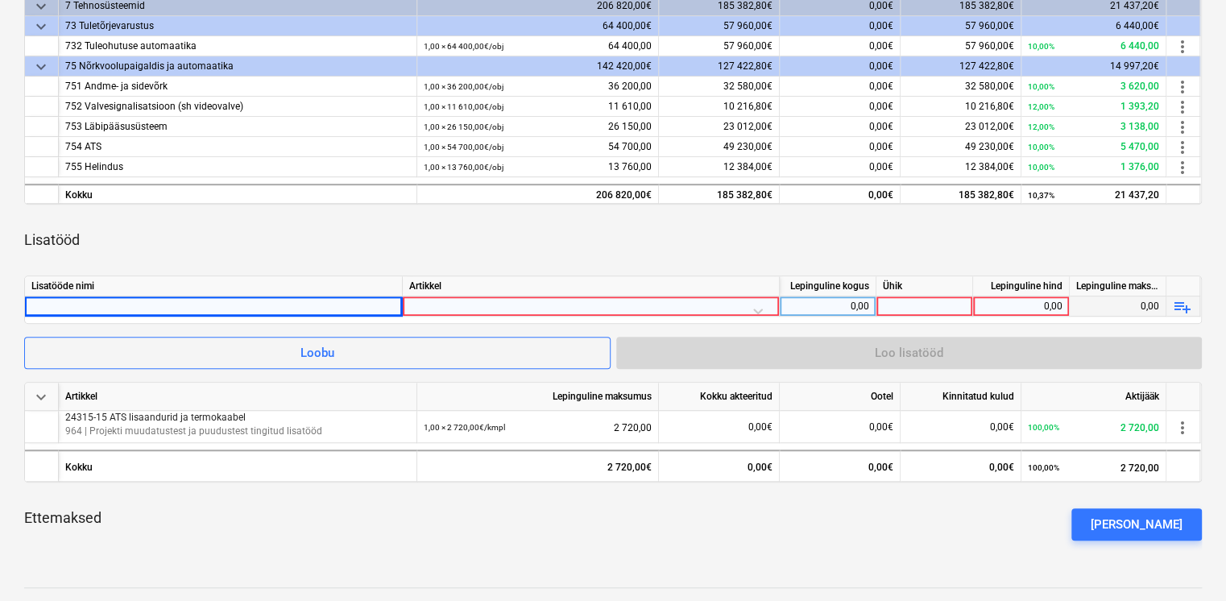
click at [252, 221] on div "Lisatööd" at bounding box center [612, 239] width 1177 height 45
click at [235, 253] on div "Lisatööd" at bounding box center [612, 239] width 1177 height 45
click at [145, 300] on div at bounding box center [213, 305] width 364 height 19
type input "24315-10"
click at [263, 515] on div "Ettemaksed [PERSON_NAME] ettemaks" at bounding box center [612, 524] width 1177 height 58
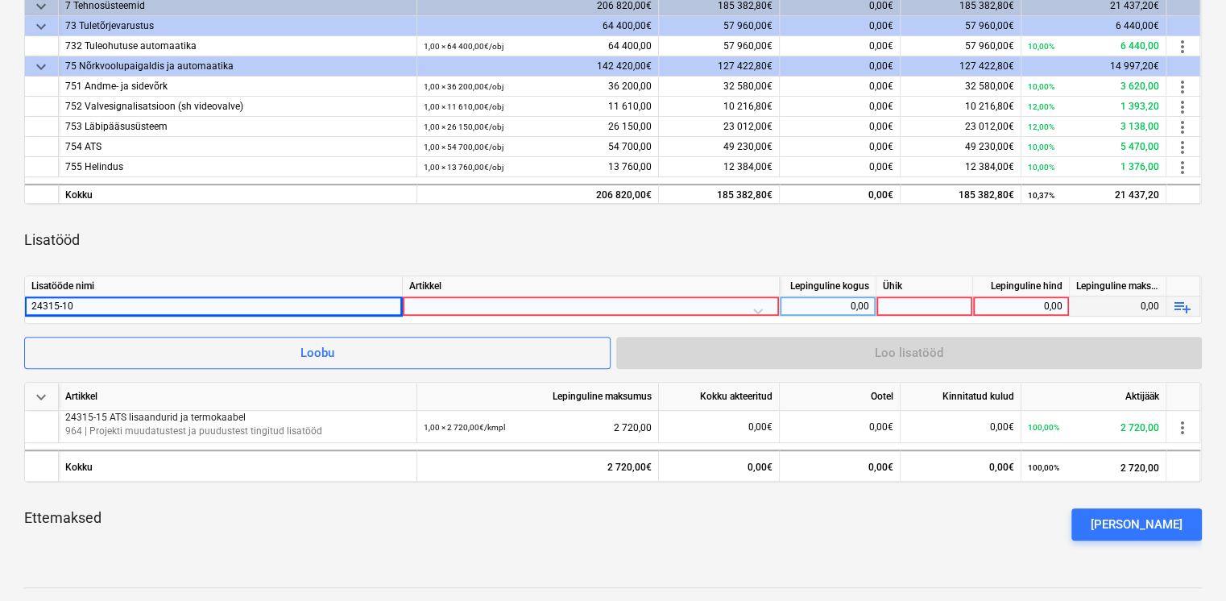
click at [200, 306] on div "24315-10" at bounding box center [213, 305] width 364 height 19
click at [184, 308] on input "24315-10" at bounding box center [213, 305] width 377 height 19
click at [185, 305] on input "24315-10" at bounding box center [213, 305] width 377 height 19
click at [184, 304] on input "24315-10 ÜRV rõhuandurite süteem" at bounding box center [213, 305] width 377 height 19
drag, startPoint x: 225, startPoint y: 304, endPoint x: -3, endPoint y: 304, distance: 227.9
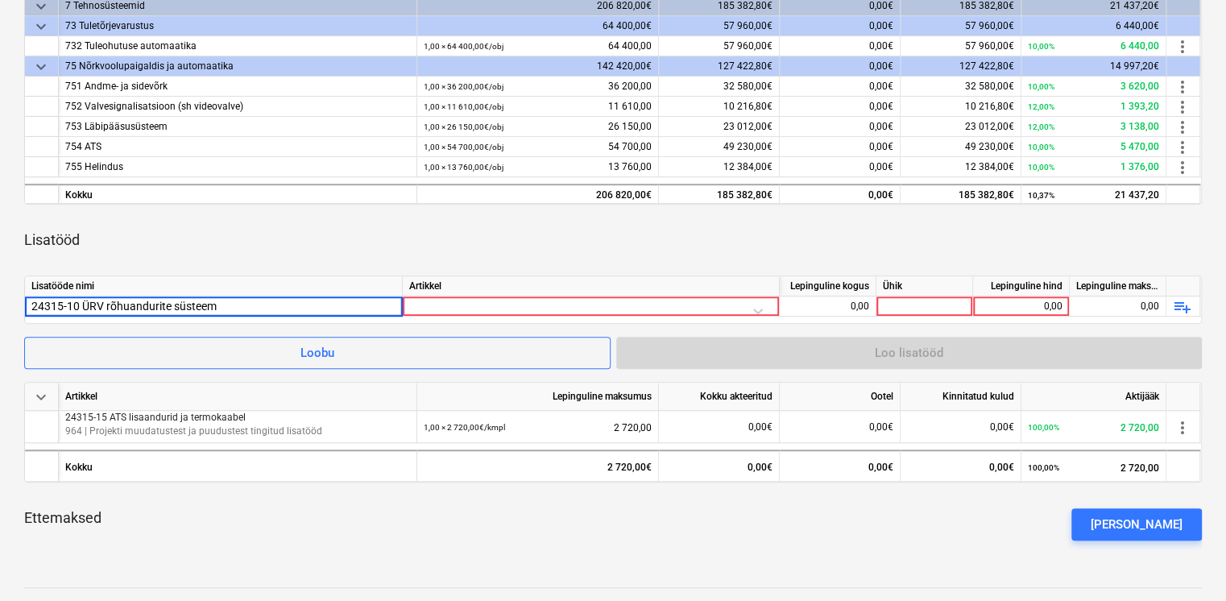
click at [232, 306] on input "24315-10 ÜRV rõhuandurite süsteem" at bounding box center [213, 305] width 377 height 19
click at [249, 298] on input "24315-10 ÜRV rõhuandurite süsteem" at bounding box center [213, 305] width 377 height 19
click at [248, 301] on input "24315-10 ÜRV rõhuandurite süsteem" at bounding box center [213, 305] width 377 height 19
click at [248, 304] on input "24315-10 ÜRV rõhuandurite süsteem" at bounding box center [213, 305] width 377 height 19
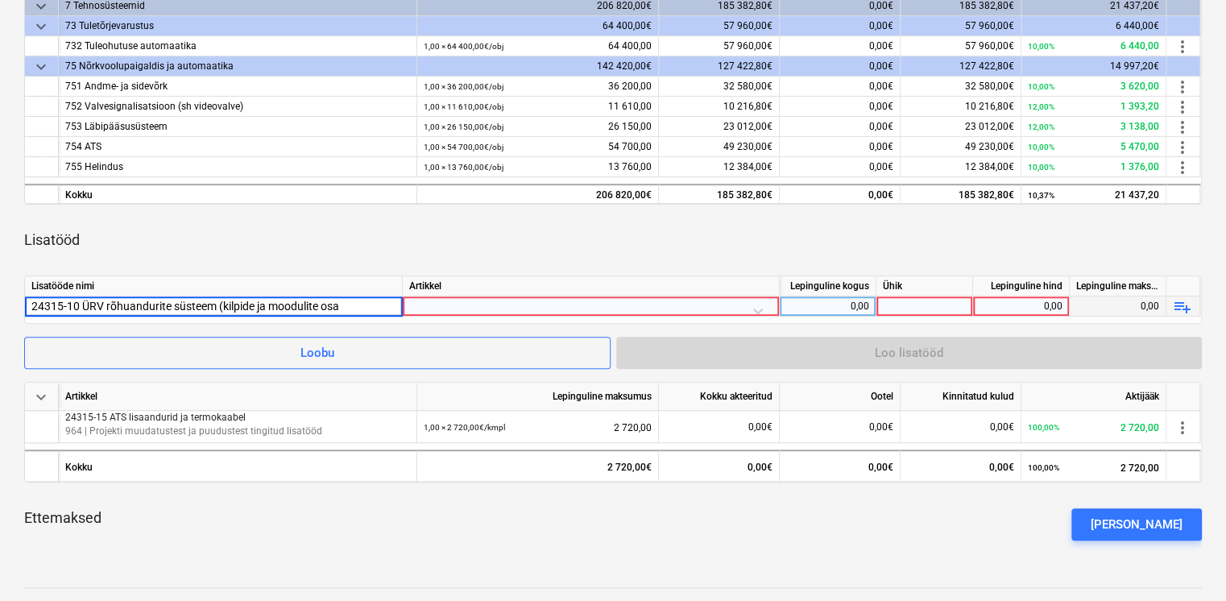
type input "24315-10 ÜRV rõhuandurite süsteem (kilpide ja moodulite osa)"
click at [470, 314] on div at bounding box center [591, 306] width 377 height 20
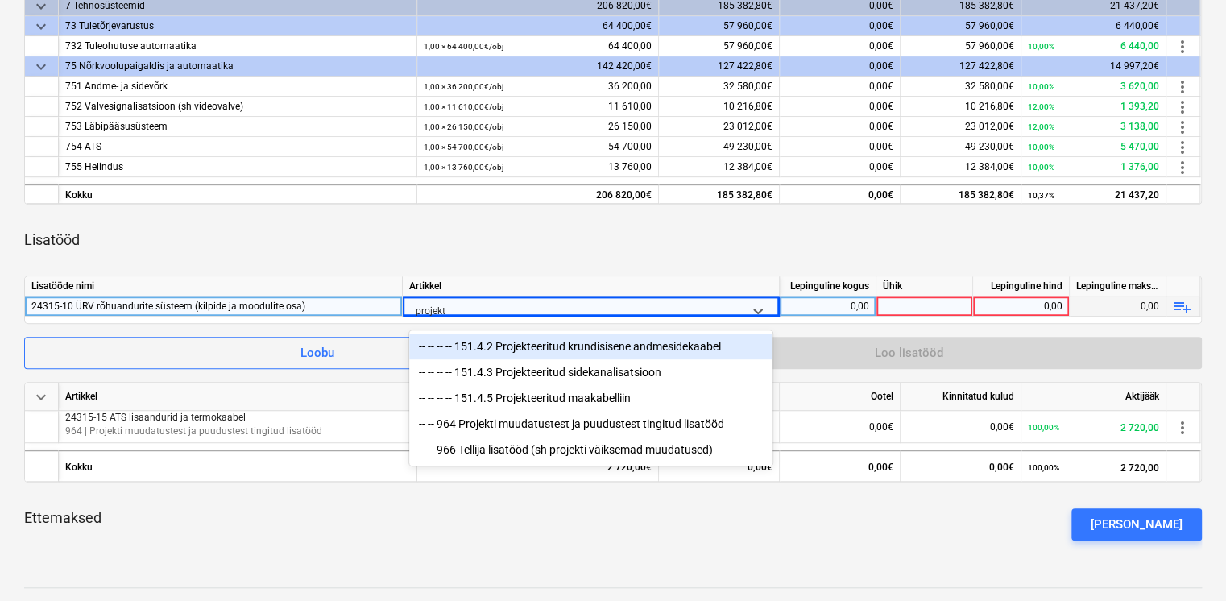
type input "projekti"
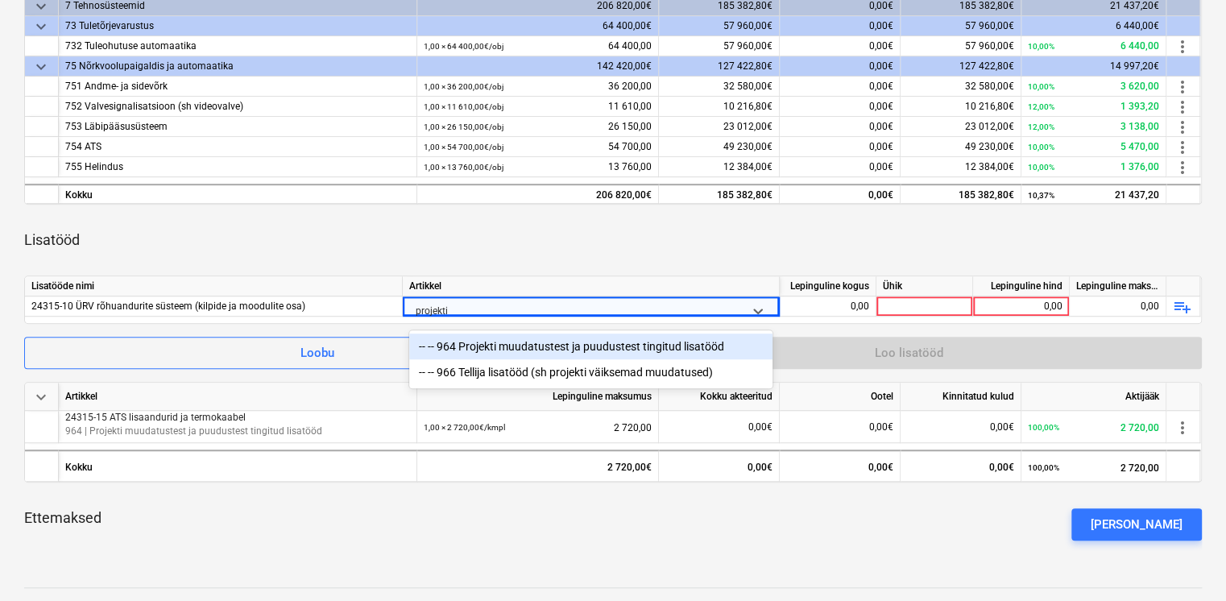
click at [509, 342] on div "-- -- 964 Projekti muudatustest ja puudustest tingitud lisatööd" at bounding box center [590, 346] width 363 height 26
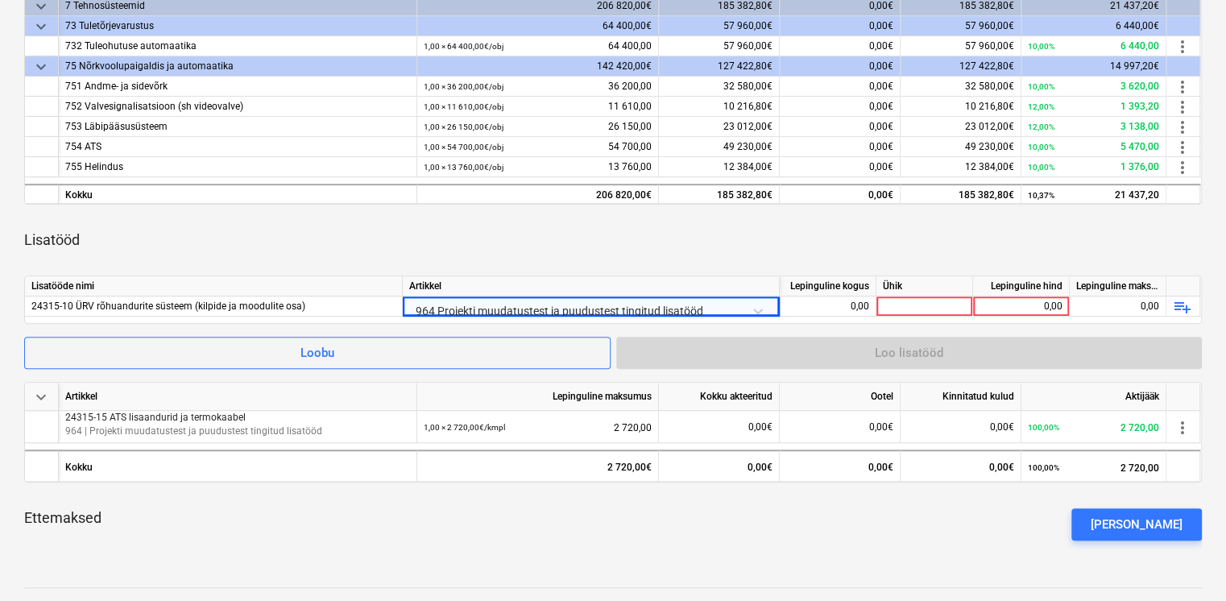
drag, startPoint x: 543, startPoint y: 279, endPoint x: 792, endPoint y: 285, distance: 248.9
click at [569, 279] on div "Artikkel" at bounding box center [591, 286] width 377 height 20
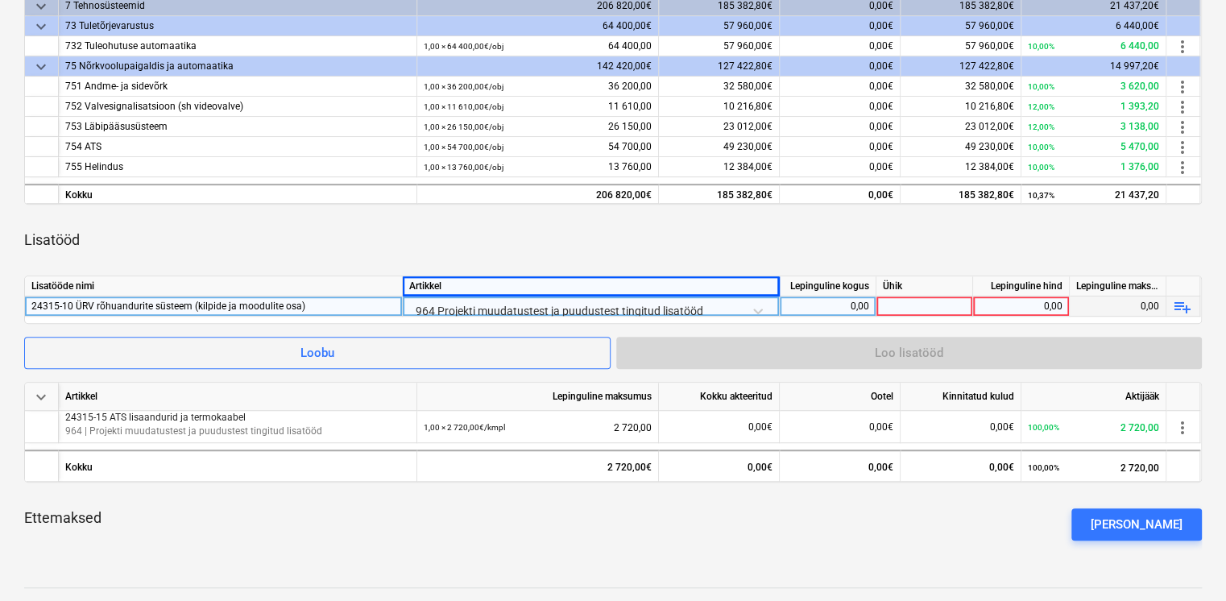
click at [863, 306] on div "0,00" at bounding box center [827, 306] width 83 height 20
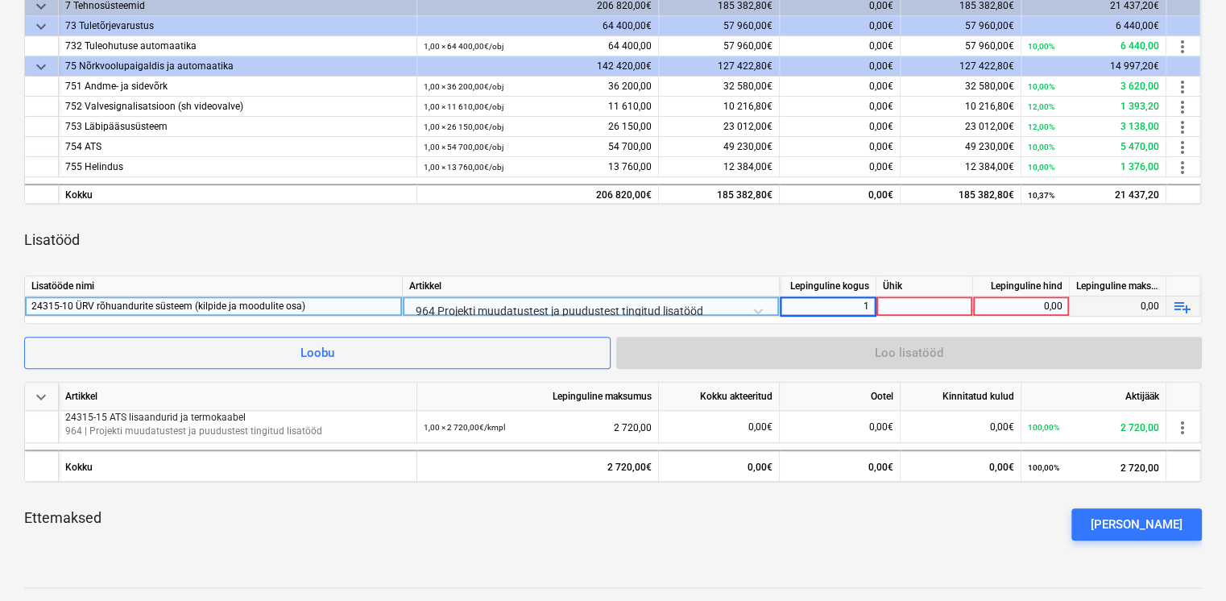
click at [911, 308] on div at bounding box center [924, 306] width 97 height 20
type input "kmpl"
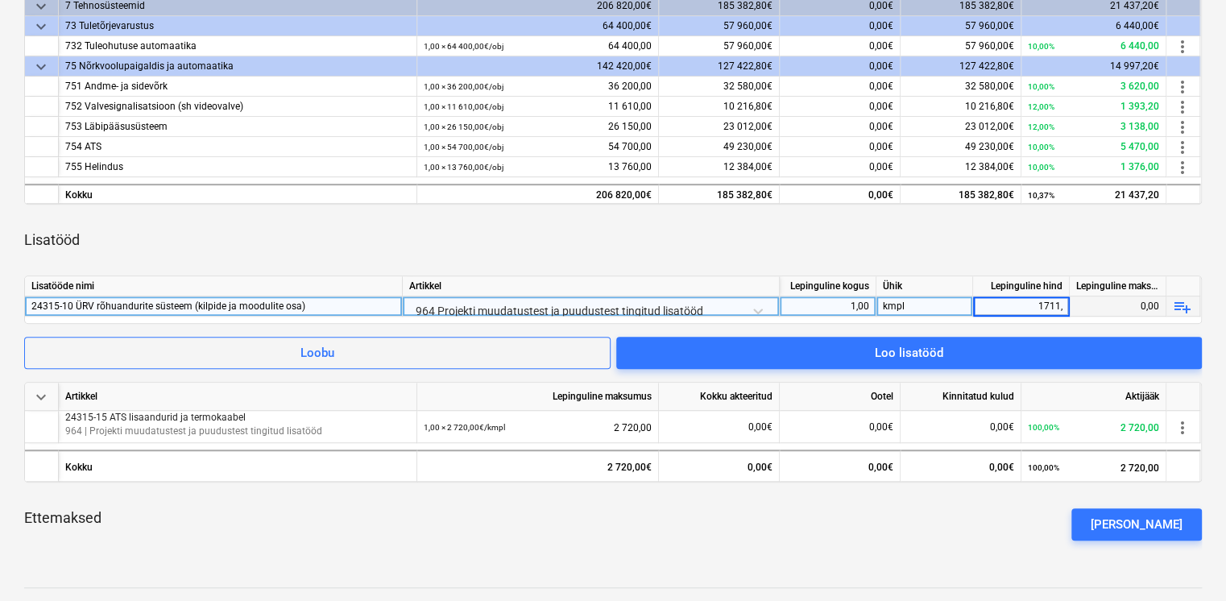
type input "1711,4"
click at [834, 248] on div "Lisatööd" at bounding box center [612, 239] width 1177 height 45
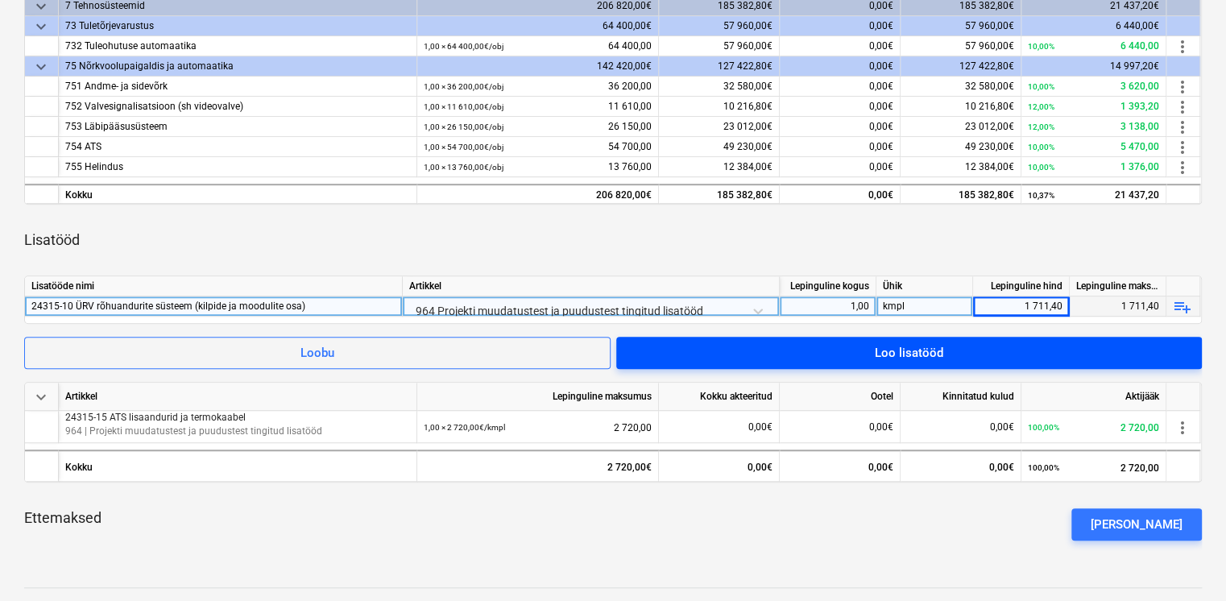
click at [847, 352] on span "Loo lisatööd" at bounding box center [908, 352] width 547 height 21
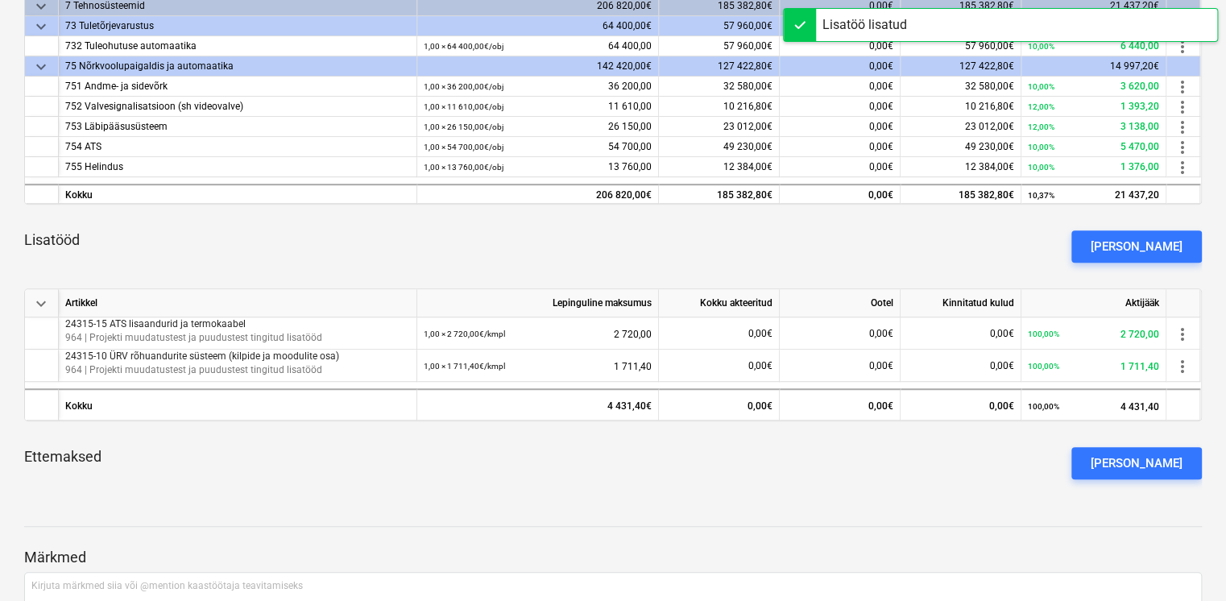
click at [1152, 246] on div "[PERSON_NAME]" at bounding box center [1136, 246] width 92 height 21
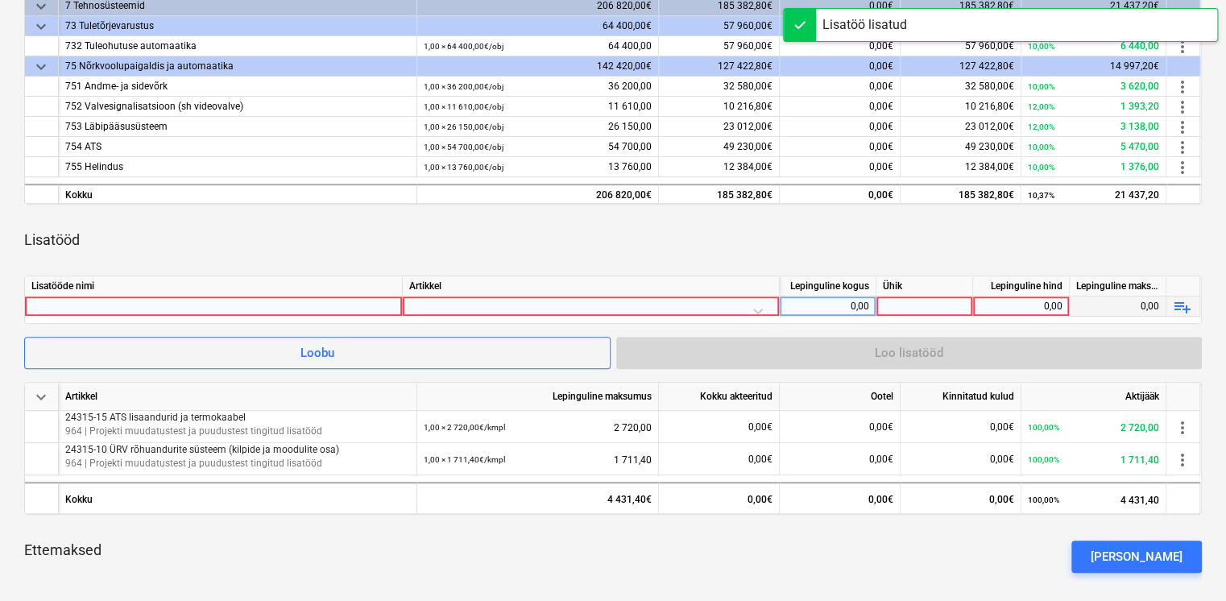
click at [82, 305] on div at bounding box center [213, 305] width 364 height 19
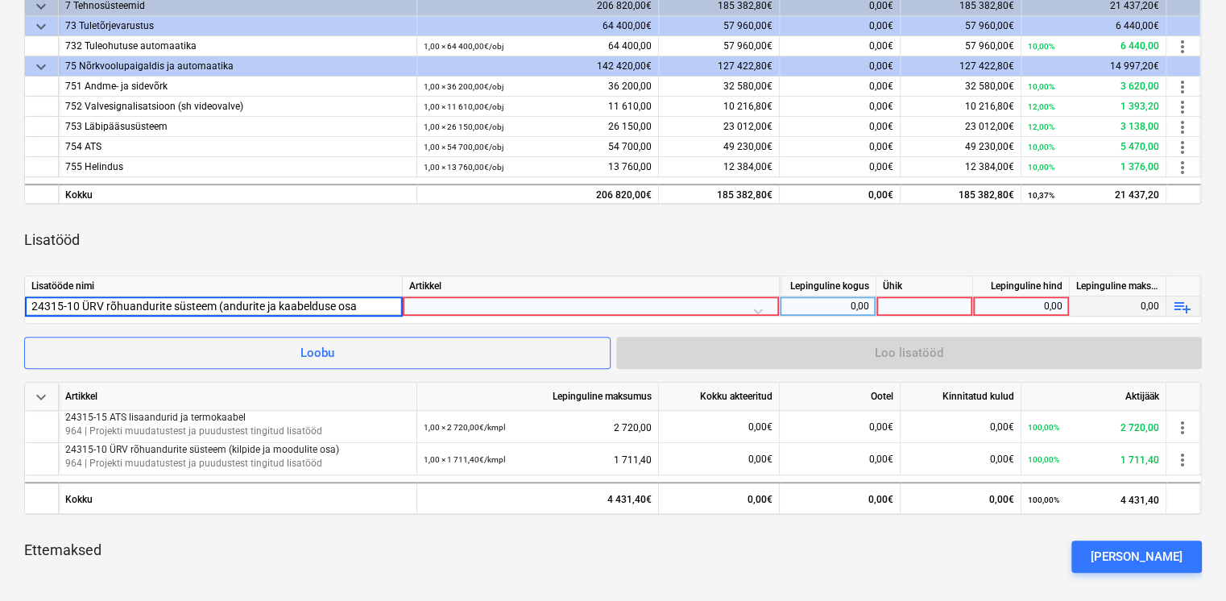
type input "24315-10 ÜRV rõhuandurite süsteem (andurite ja kaabelduse osa)"
click at [510, 308] on div at bounding box center [590, 310] width 363 height 28
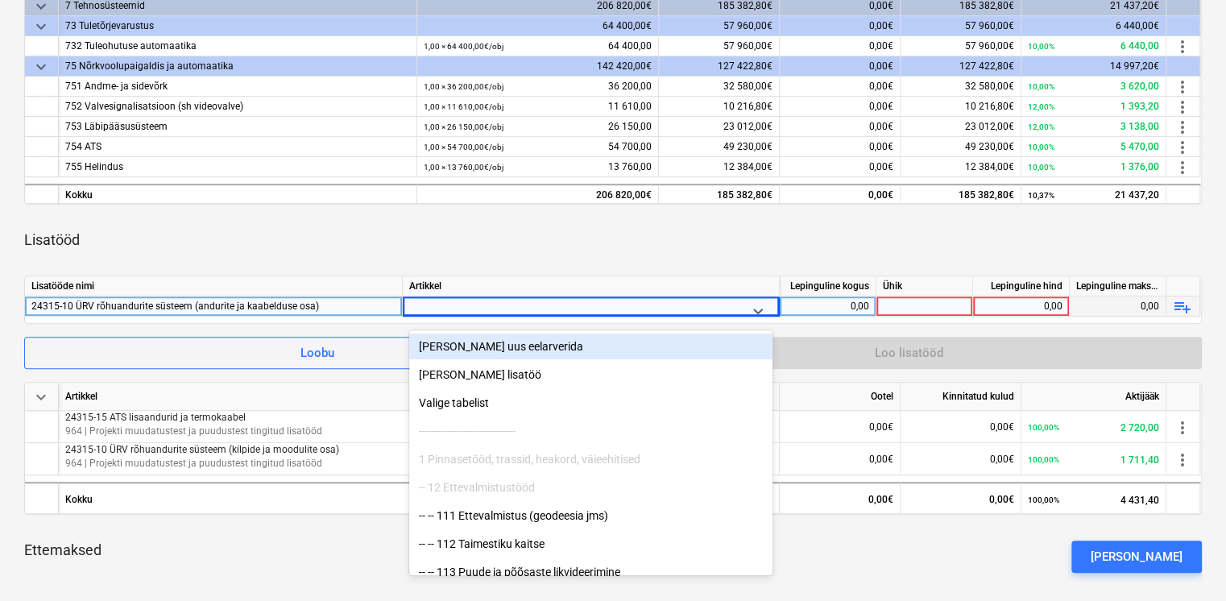
type input "v"
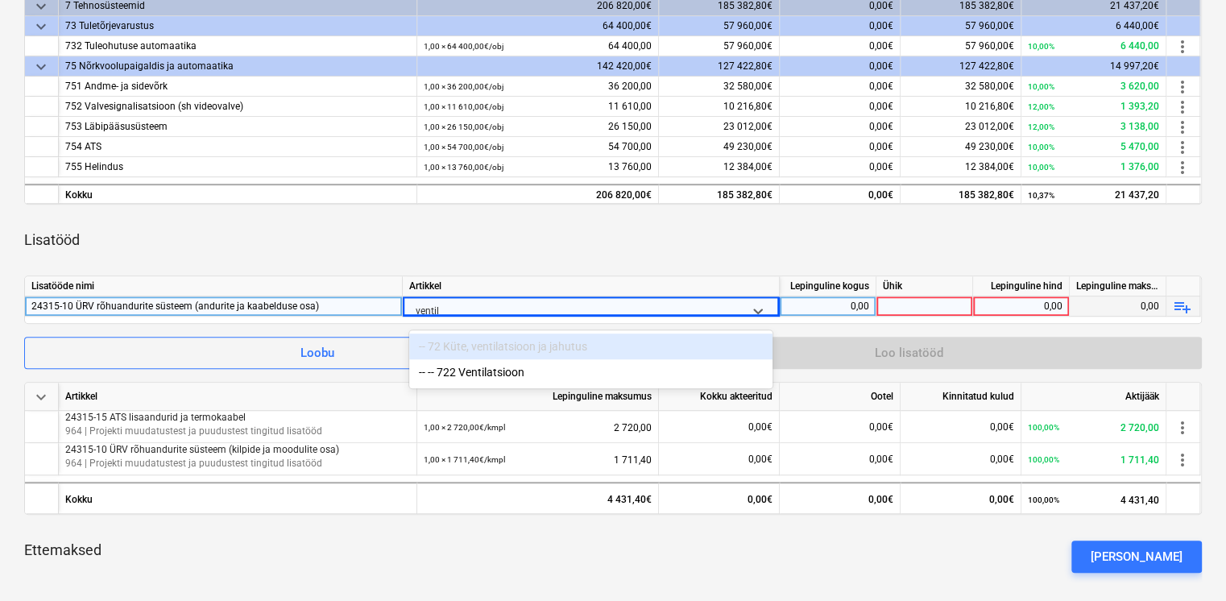
type input "ventila"
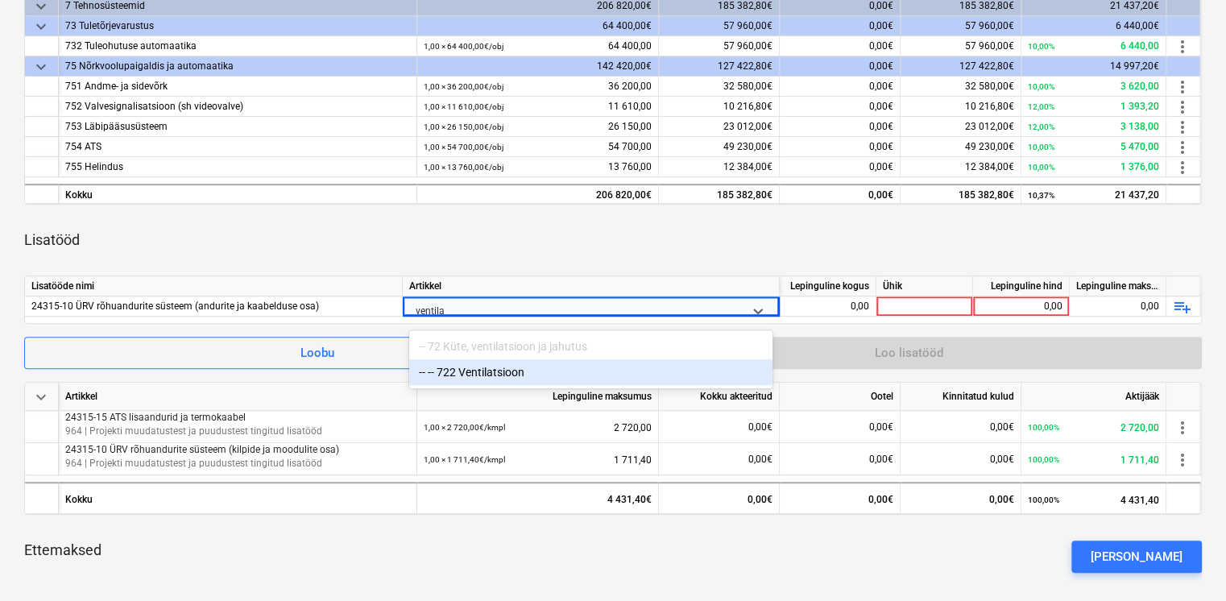
click at [451, 374] on div "-- -- 722 Ventilatsioon" at bounding box center [590, 372] width 363 height 26
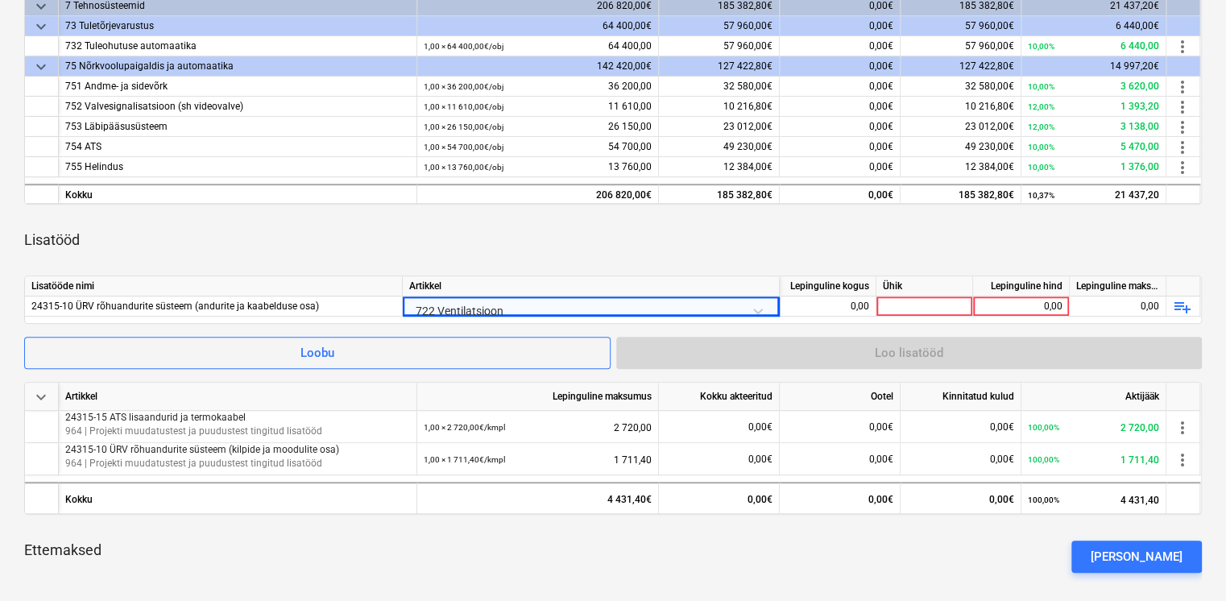
click at [499, 283] on div "Artikkel" at bounding box center [591, 286] width 377 height 20
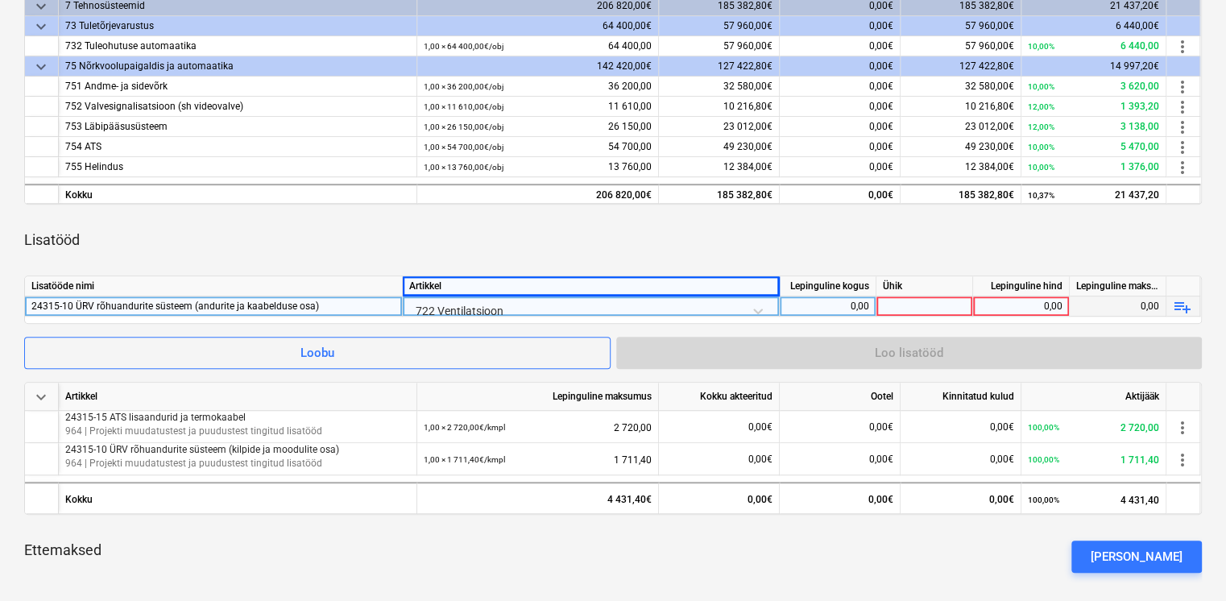
click at [840, 304] on div "0,00" at bounding box center [827, 306] width 83 height 20
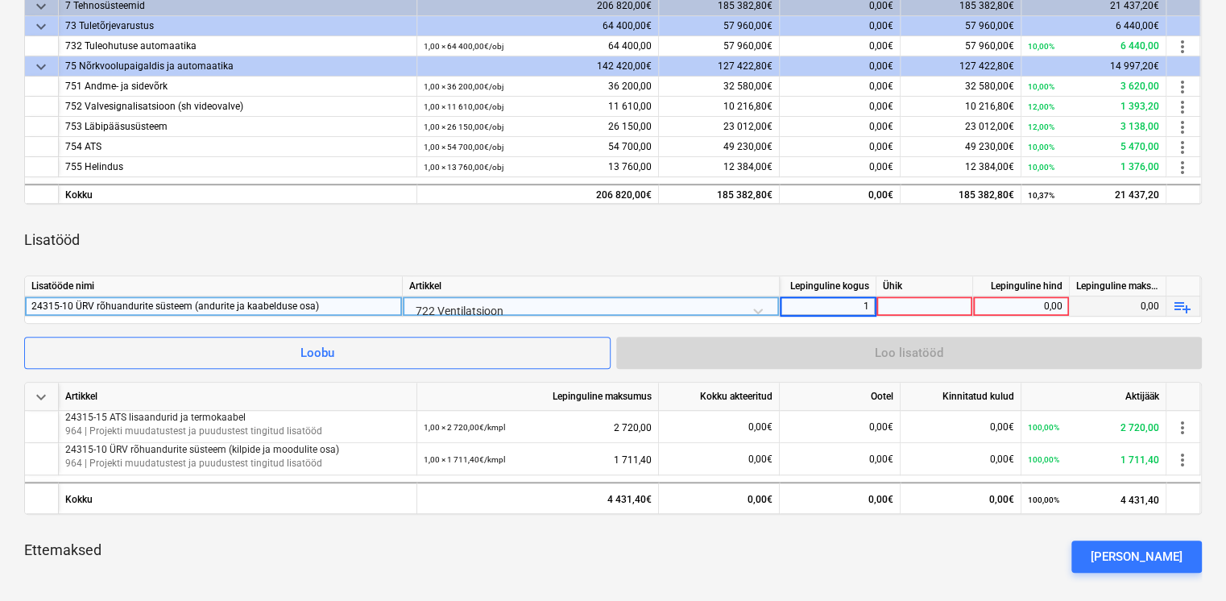
click at [933, 279] on div "Ühik" at bounding box center [924, 286] width 97 height 20
click at [929, 305] on div at bounding box center [924, 306] width 97 height 20
type input "kmpl"
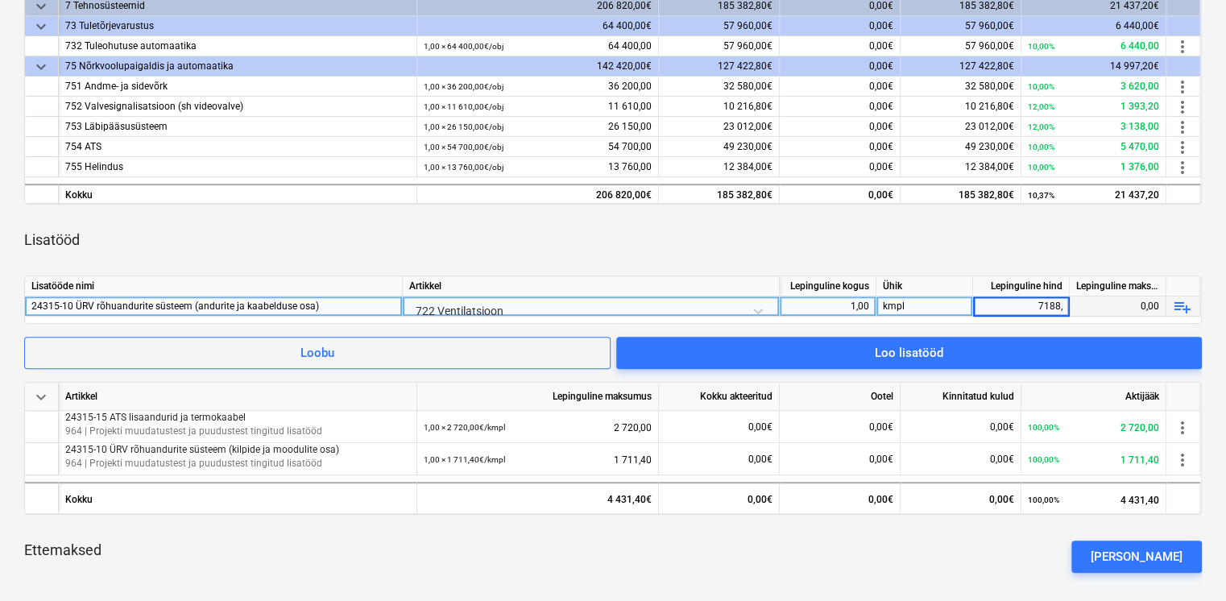
type input "7188,6"
click at [917, 258] on div "Lisatööd" at bounding box center [612, 239] width 1177 height 45
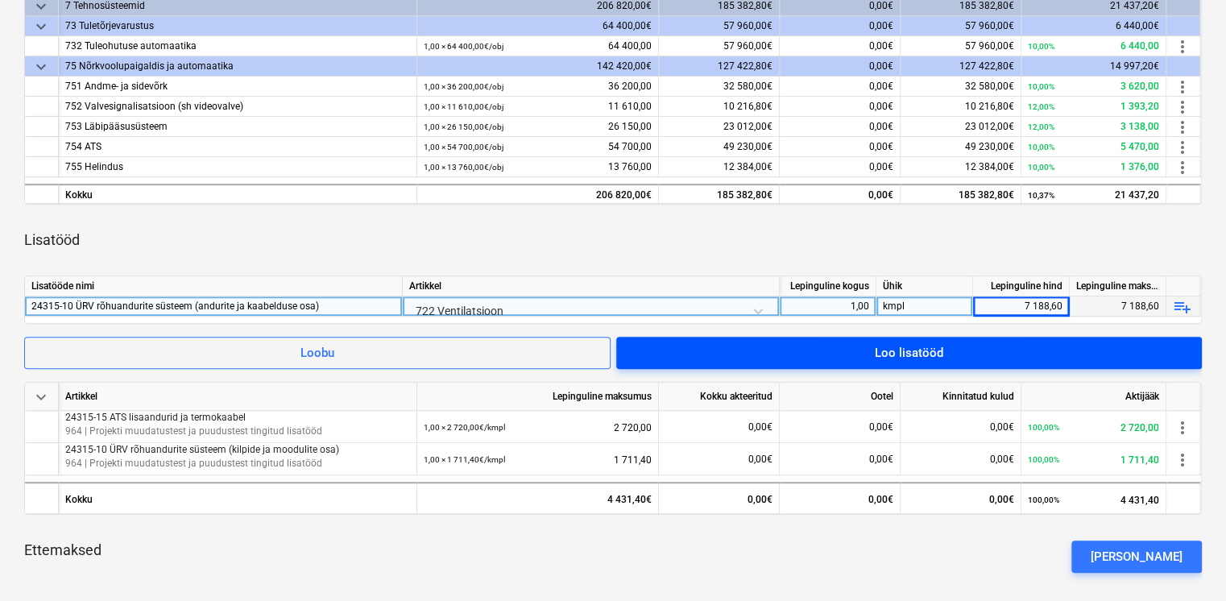
click at [929, 345] on div "Loo lisatööd" at bounding box center [909, 352] width 68 height 21
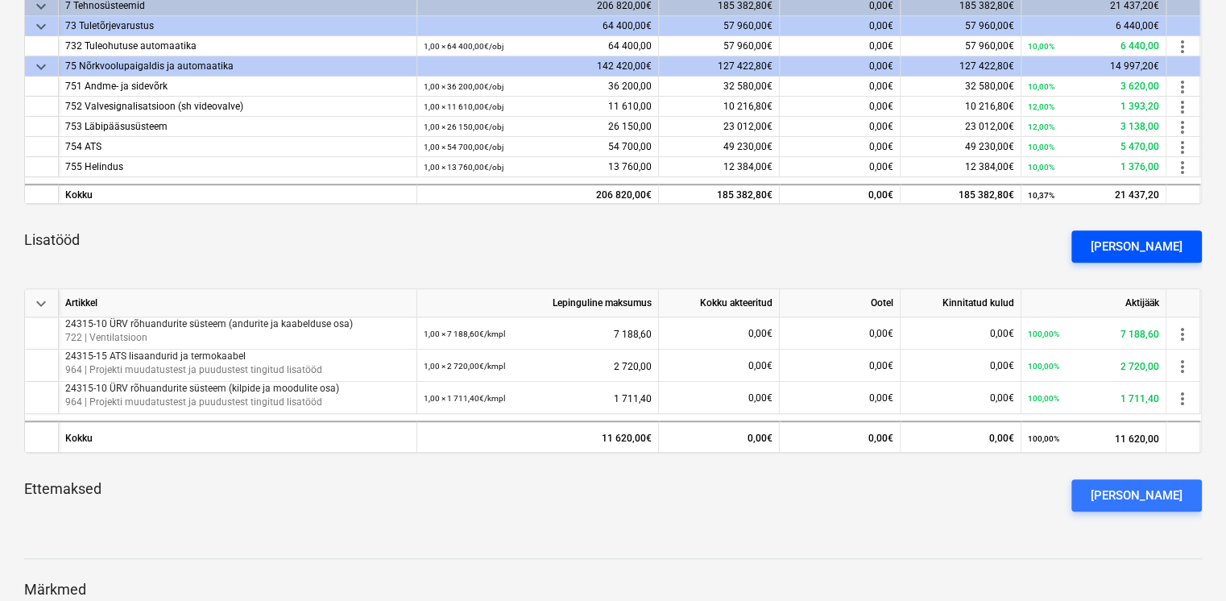
click at [1149, 251] on div "[PERSON_NAME]" at bounding box center [1136, 246] width 92 height 21
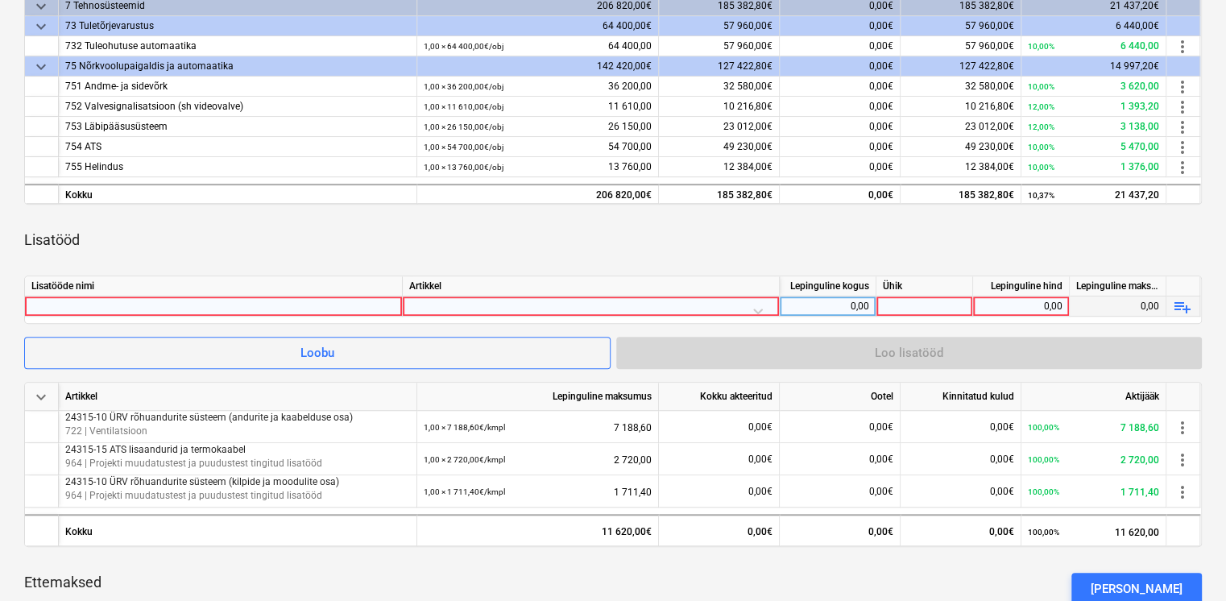
click at [241, 305] on div at bounding box center [213, 305] width 364 height 19
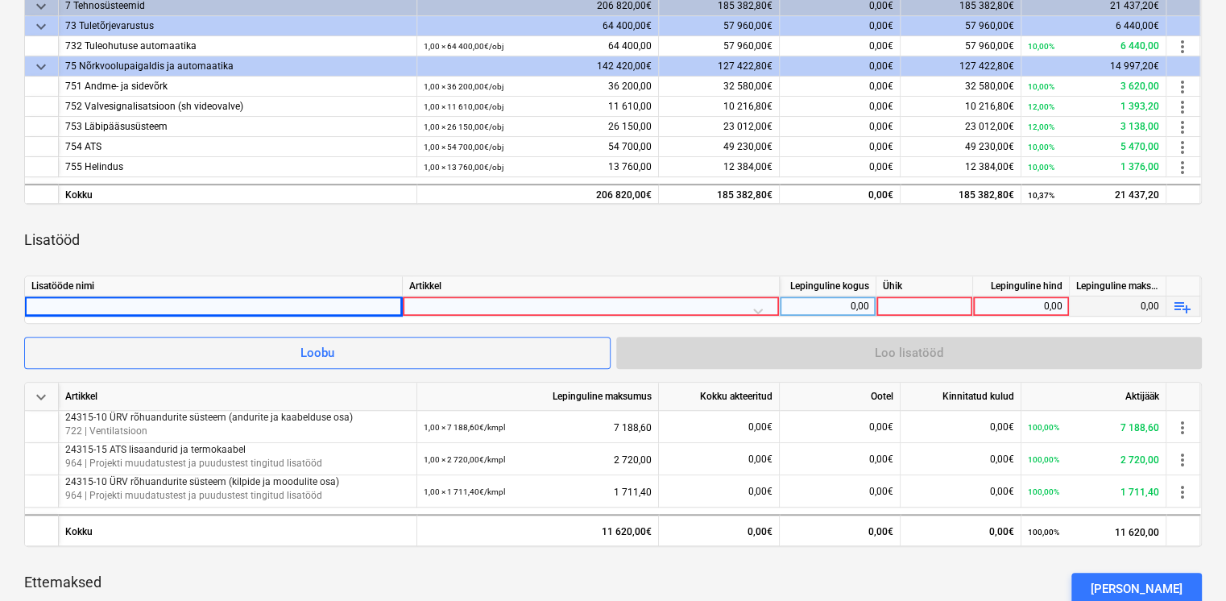
click at [275, 311] on div at bounding box center [213, 305] width 364 height 19
type input "24315-4 Valvesignalisatsiooni mahaarvestus"
click at [585, 304] on div at bounding box center [590, 310] width 363 height 28
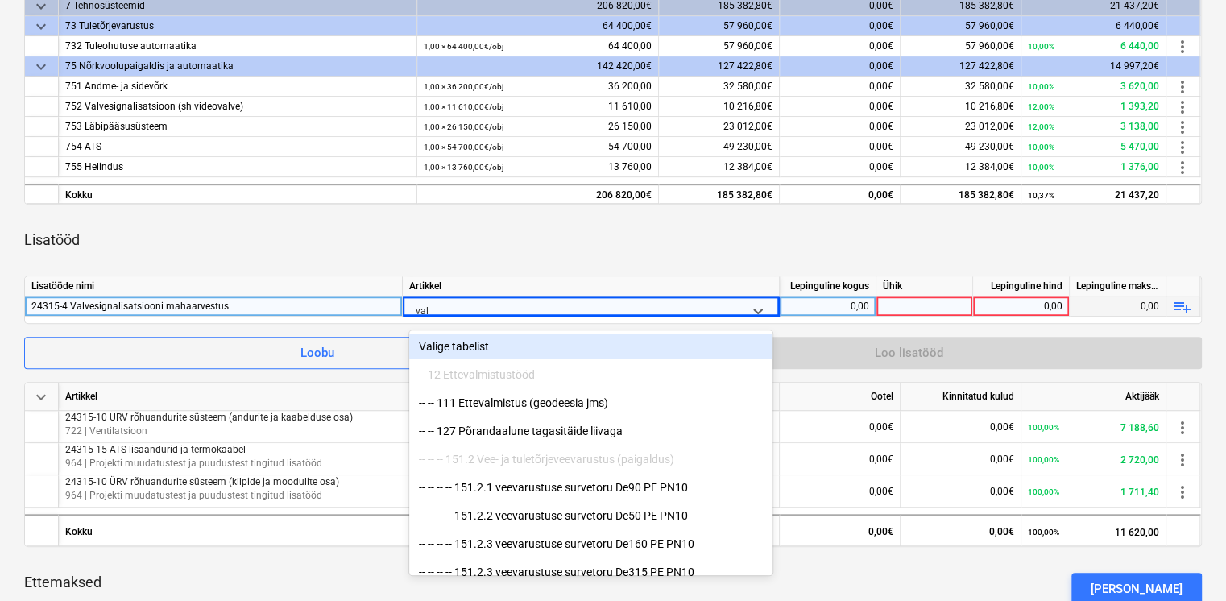
type input "valv"
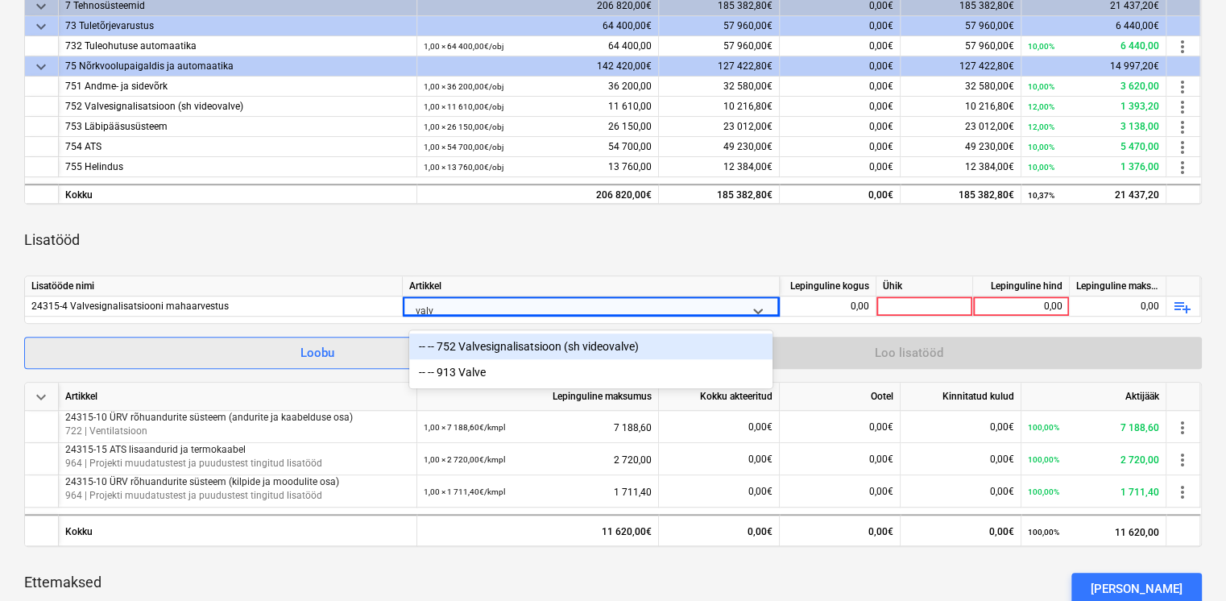
drag, startPoint x: 578, startPoint y: 348, endPoint x: 580, endPoint y: 340, distance: 8.2
click at [578, 348] on div "-- -- 752 Valvesignalisatsioon (sh videovalve)" at bounding box center [590, 346] width 363 height 26
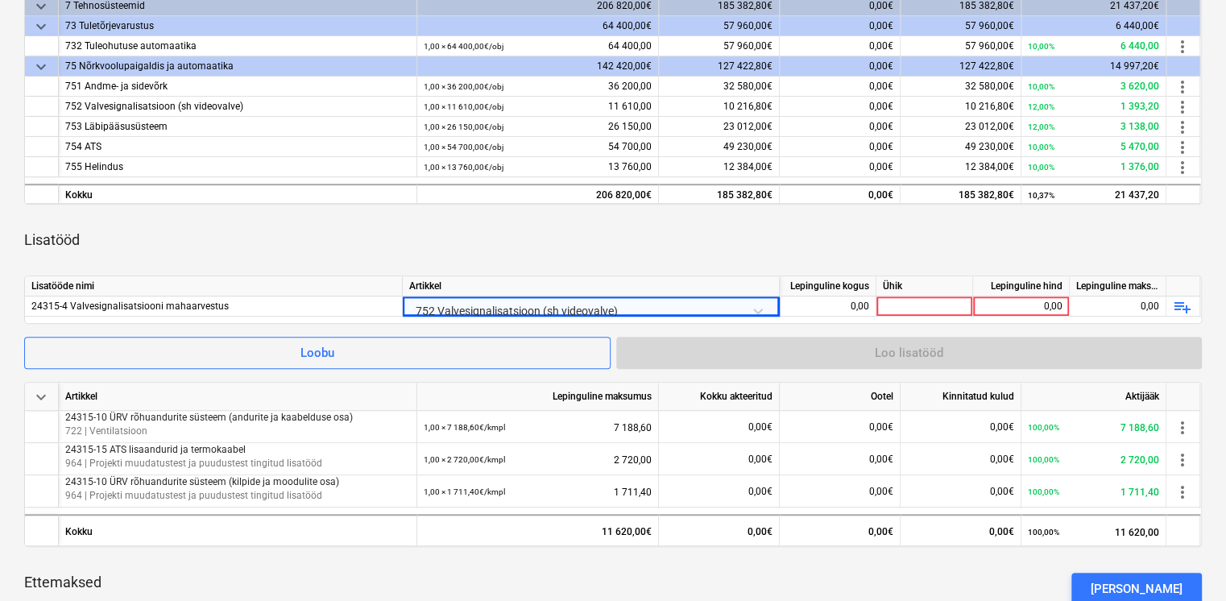
click at [587, 273] on div "keyboard_arrow_down Artikkel Lepinguline maksumus Kokku akteeritud Ootel Kinnit…" at bounding box center [612, 296] width 1177 height 643
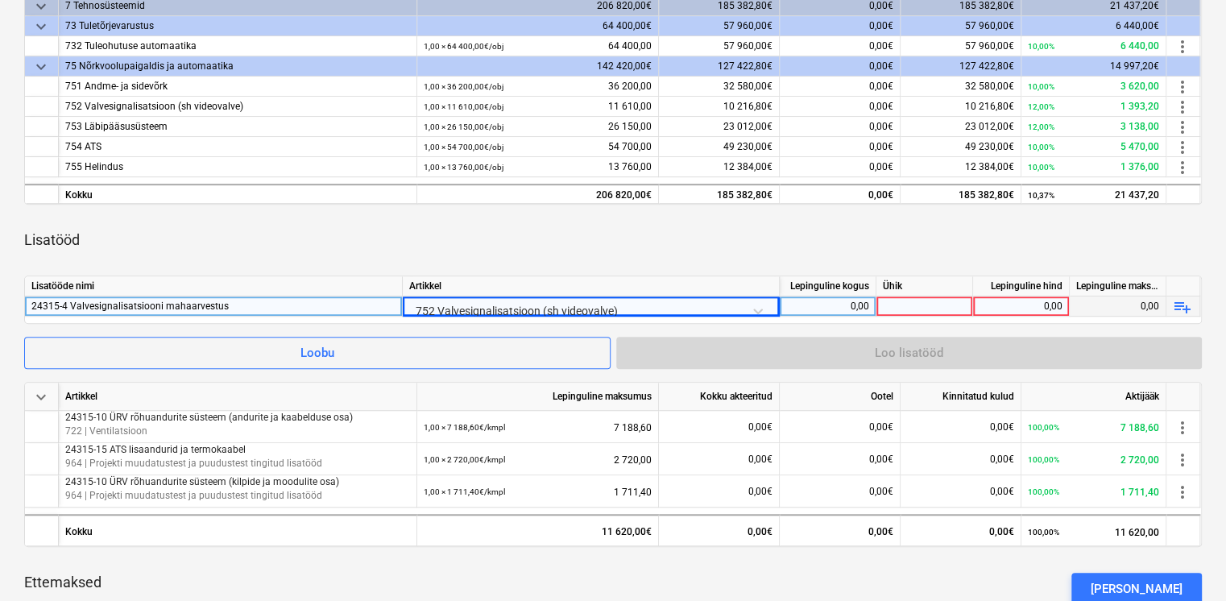
click at [830, 308] on div "0,00" at bounding box center [827, 306] width 83 height 20
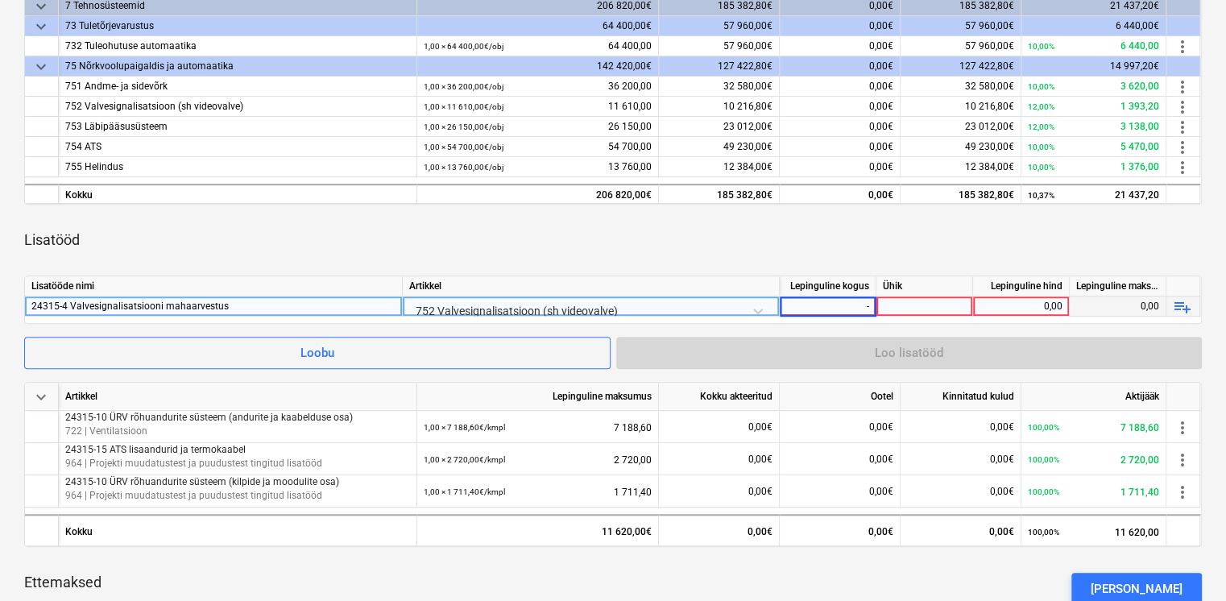
type input "-1"
click at [921, 312] on div at bounding box center [924, 306] width 97 height 20
type input "5500"
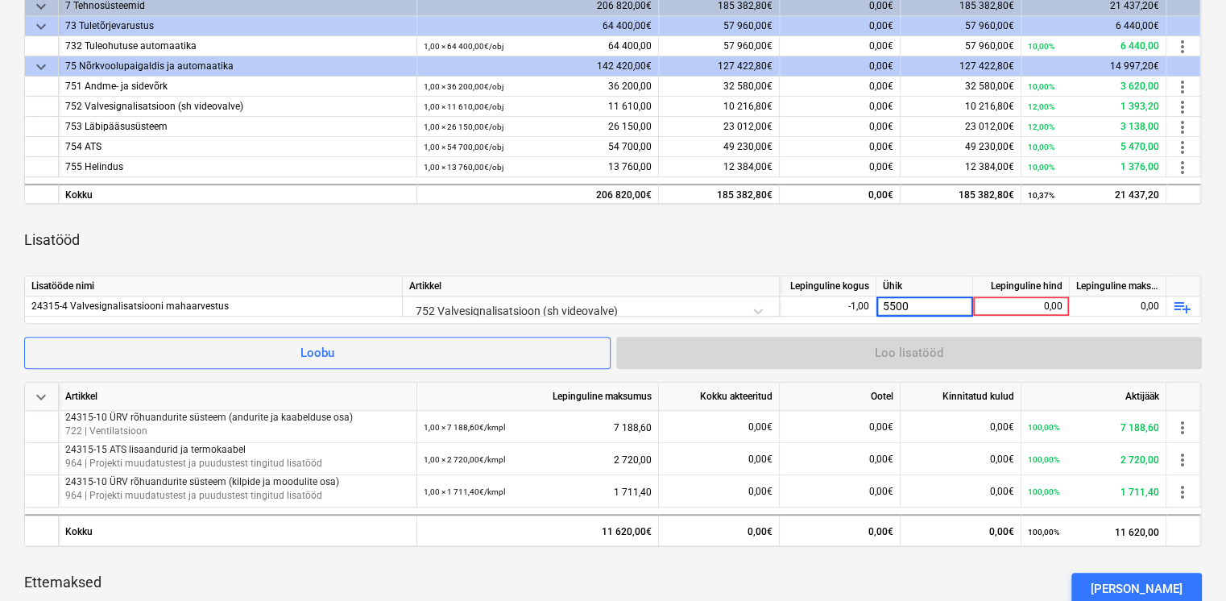
click at [973, 264] on div "keyboard_arrow_down Artikkel Lepinguline maksumus Kokku akteeritud Ootel Kinnit…" at bounding box center [612, 296] width 1177 height 643
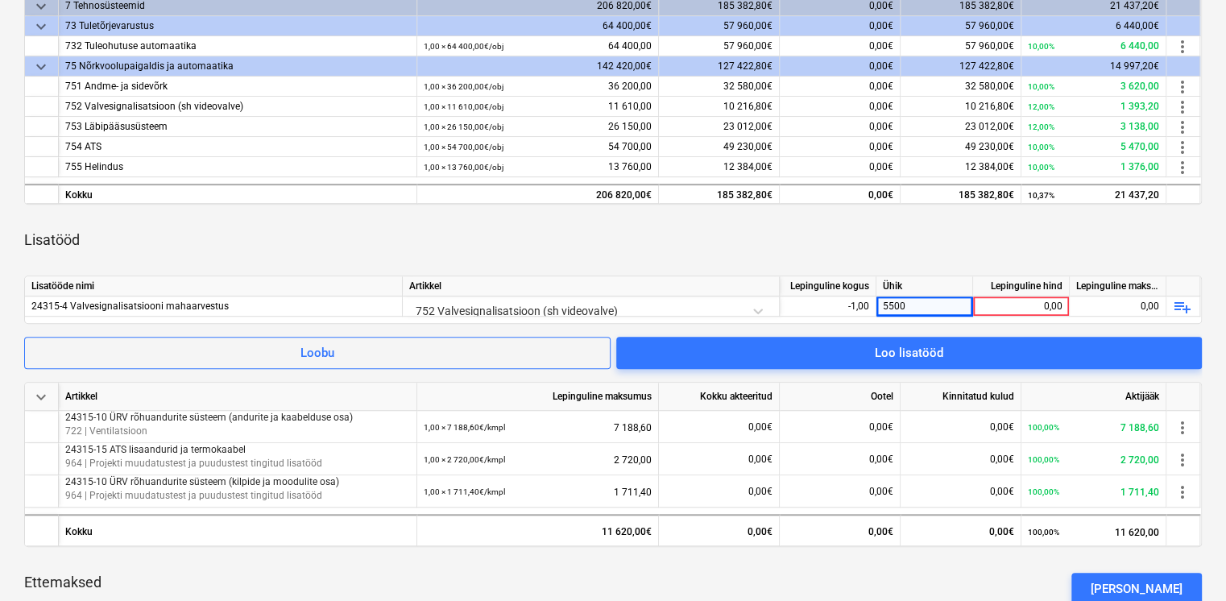
scroll to position [516, 0]
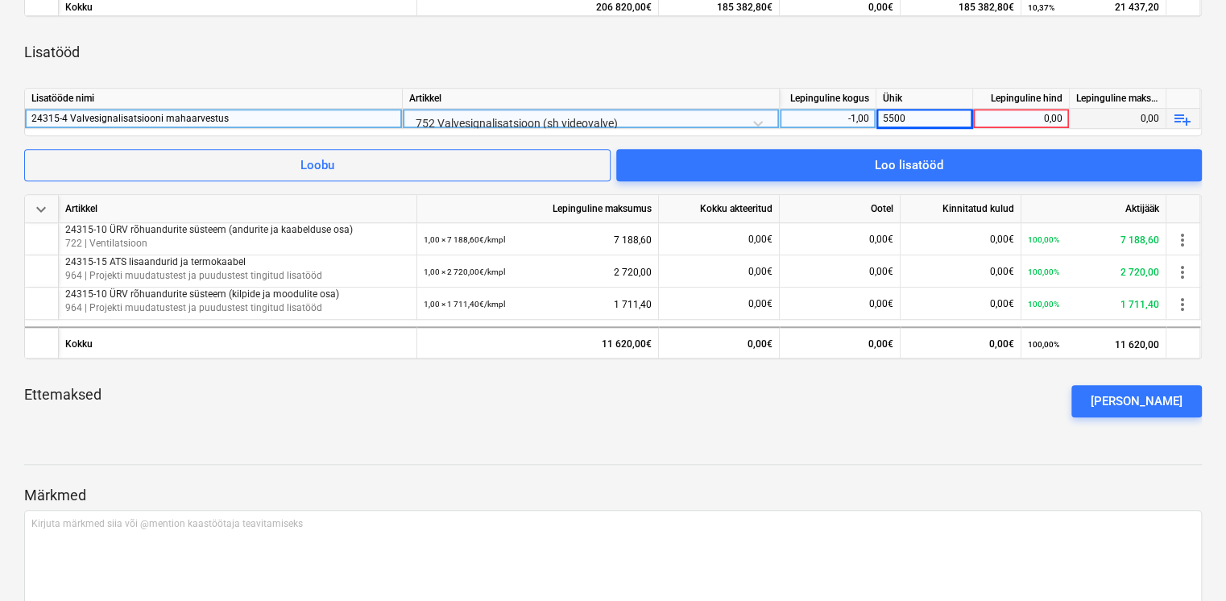
click at [1007, 112] on div "0,00" at bounding box center [1020, 119] width 83 height 20
drag, startPoint x: 951, startPoint y: 117, endPoint x: 846, endPoint y: 111, distance: 104.8
click at [0, 0] on div "24315-4 Valvesignalisatsiooni mahaarvestus 752 Valvesignalisatsioon (sh videova…" at bounding box center [0, 0] width 0 height 0
click at [905, 118] on div "5500" at bounding box center [924, 119] width 97 height 20
type input "kmpl"
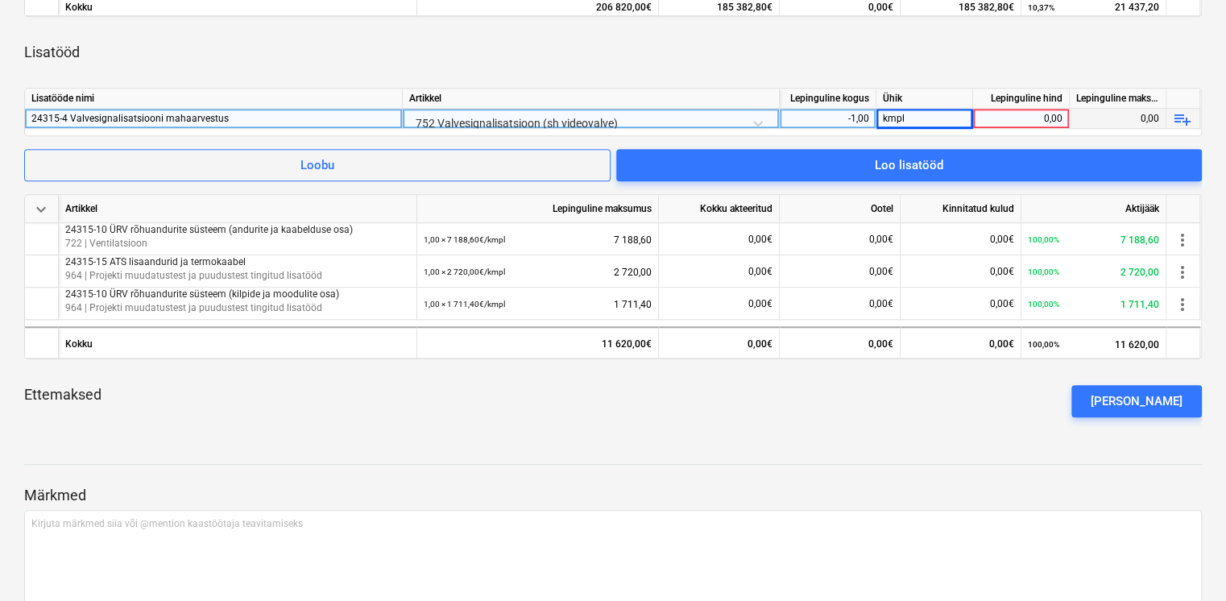
click at [1017, 112] on div "0,00" at bounding box center [1020, 119] width 83 height 20
type input "5500"
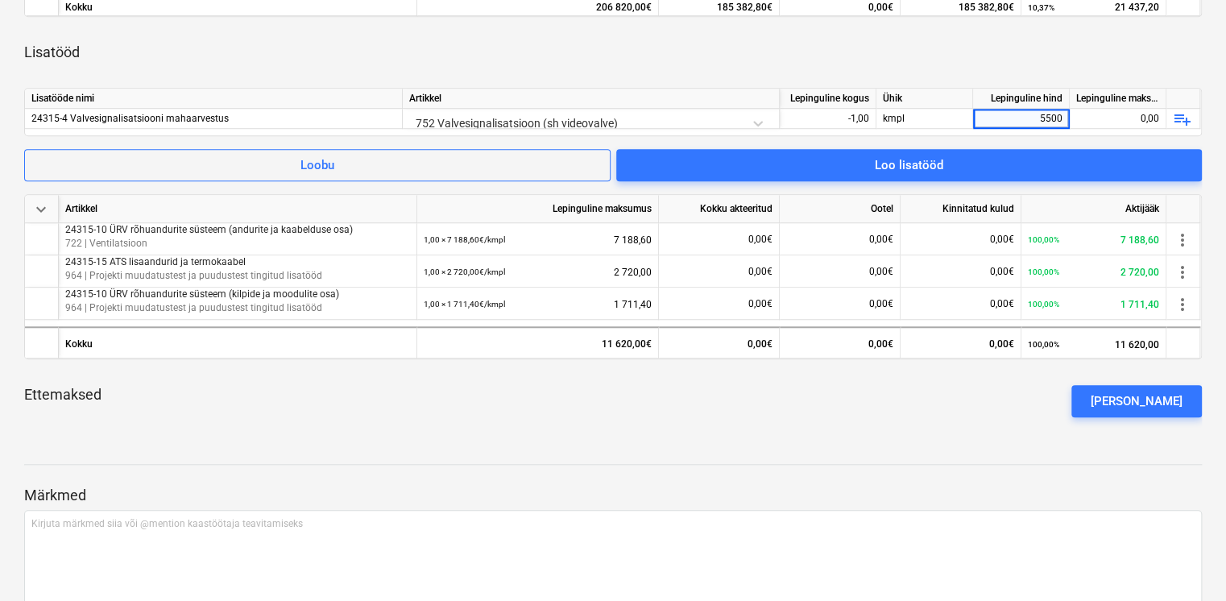
scroll to position [329, 0]
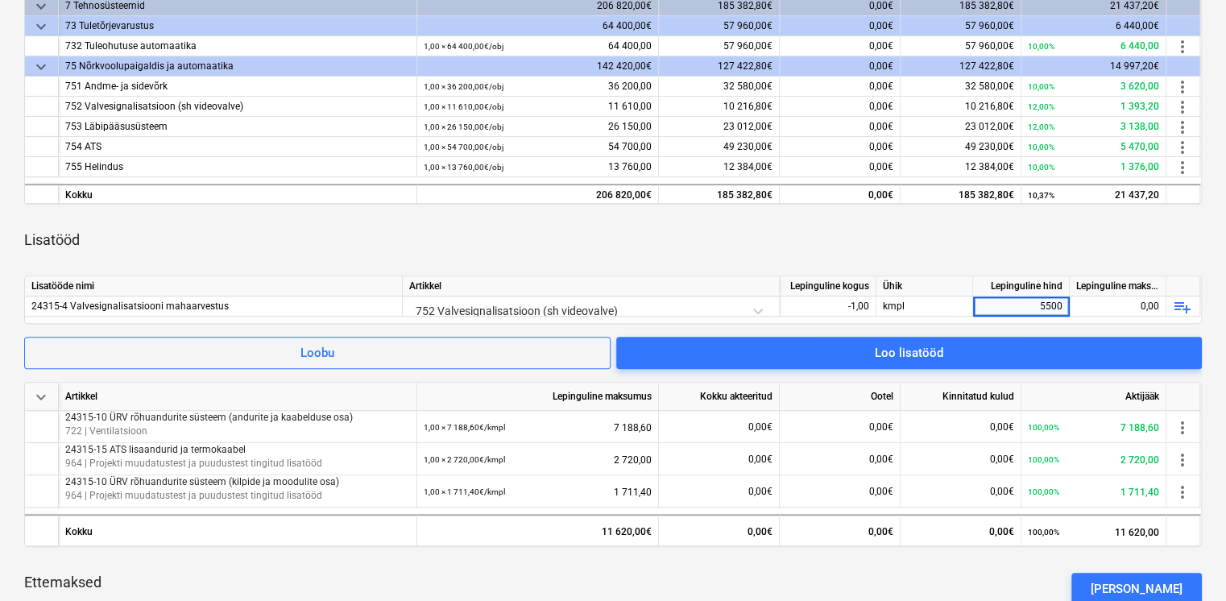
click at [903, 265] on div "keyboard_arrow_down Artikkel Lepinguline maksumus Kokku akteeritud Ootel Kinnit…" at bounding box center [612, 296] width 1177 height 643
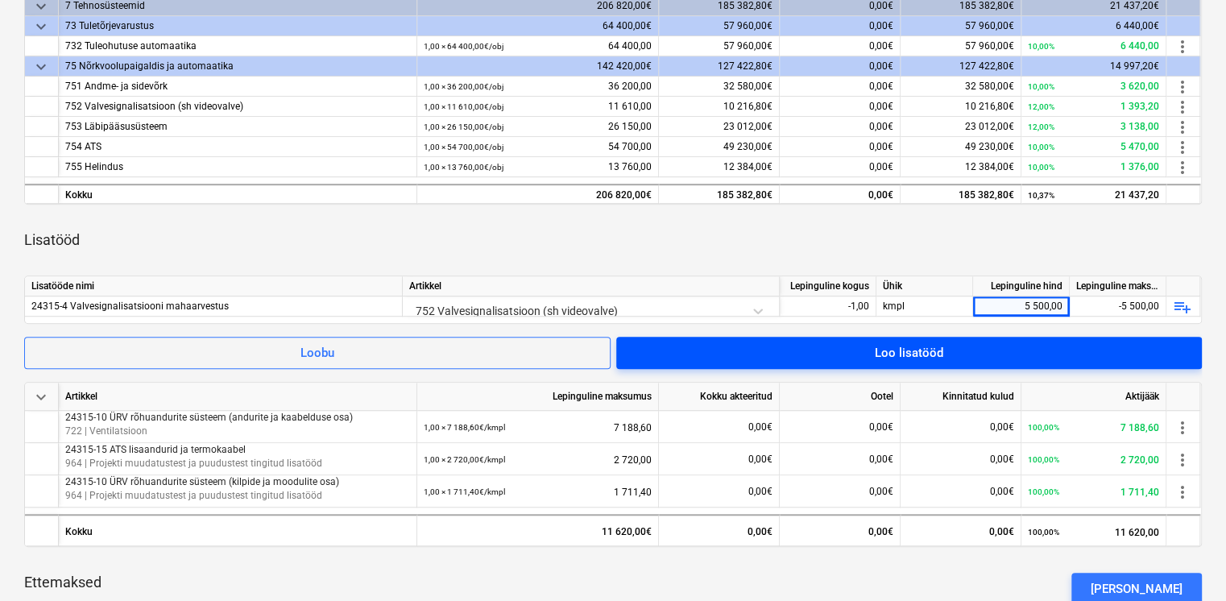
click at [936, 353] on div "Loo lisatööd" at bounding box center [909, 352] width 68 height 21
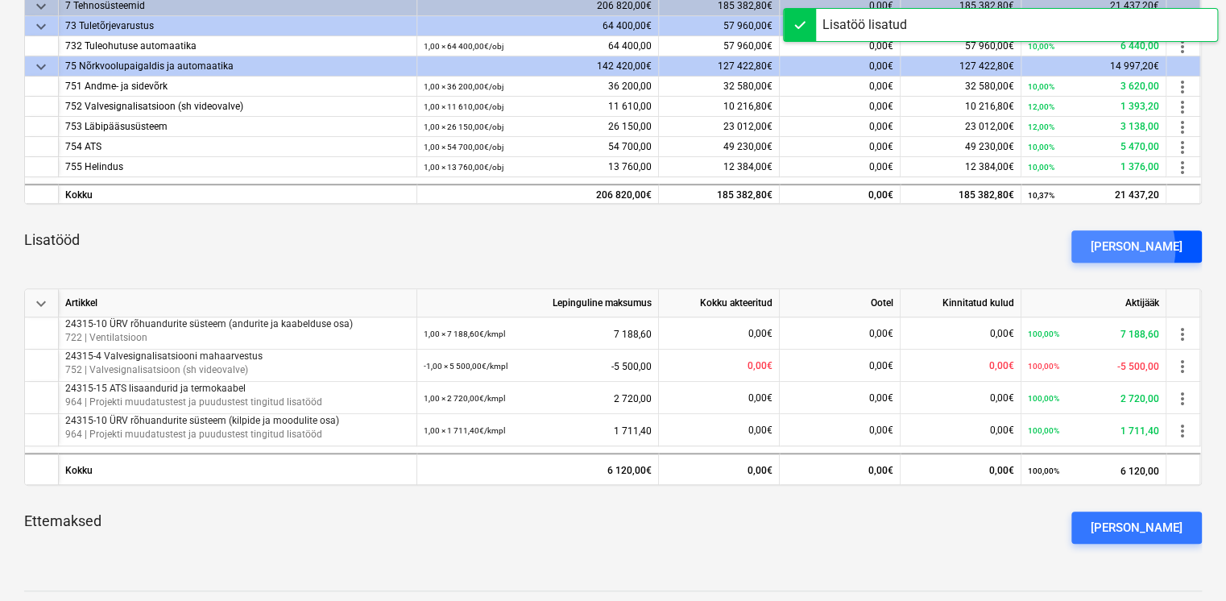
click at [1127, 248] on div "[PERSON_NAME]" at bounding box center [1136, 246] width 92 height 21
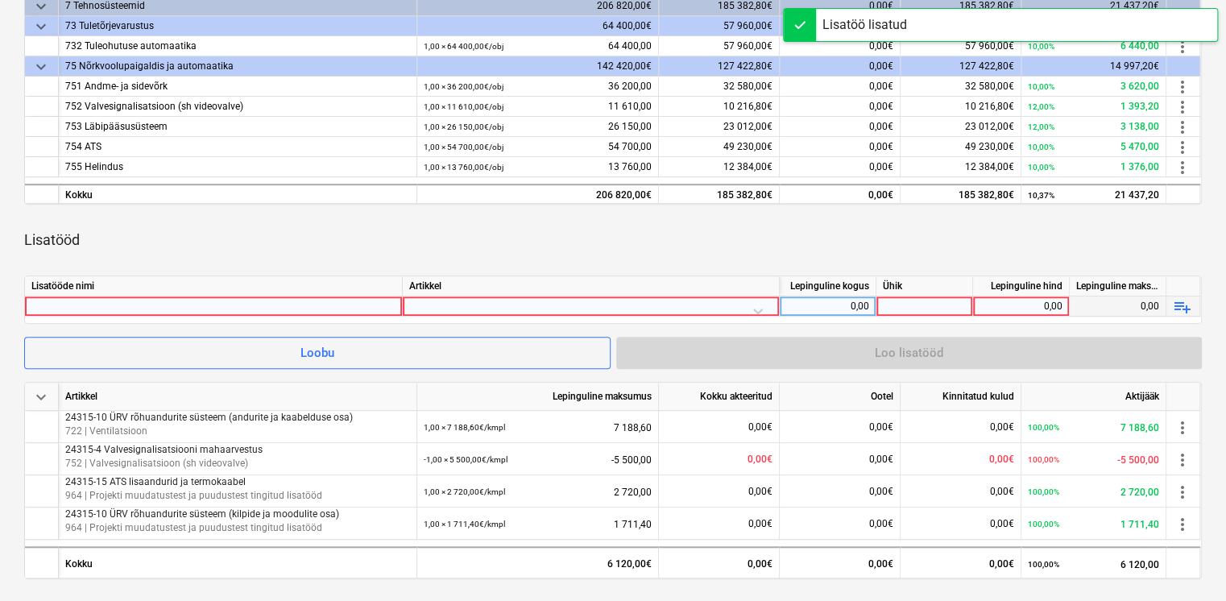
click at [162, 310] on div at bounding box center [213, 305] width 364 height 19
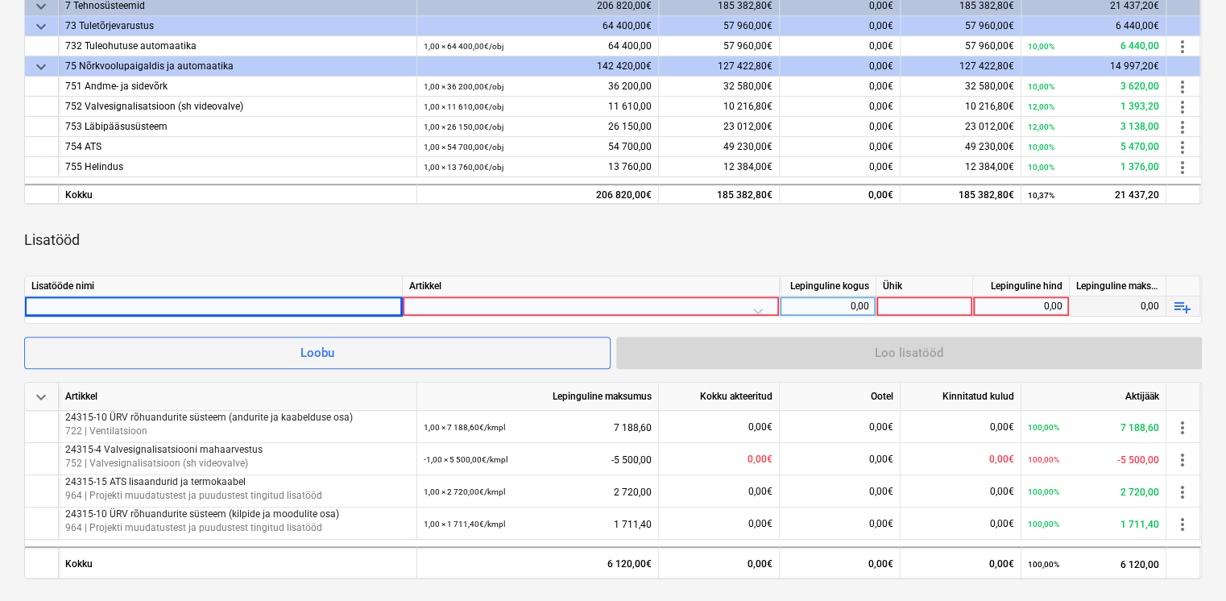
click at [165, 300] on div at bounding box center [213, 305] width 364 height 19
type input "24315-5 Kaamera asukohtade muutmine projekti käigus"
click at [490, 299] on div at bounding box center [590, 310] width 363 height 28
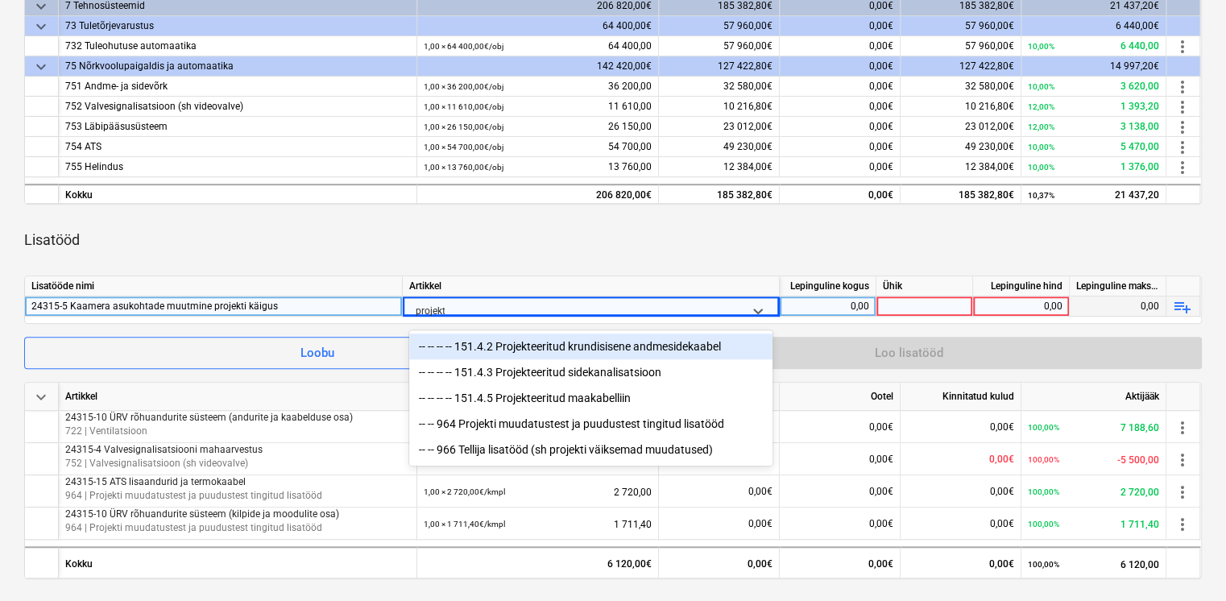
type input "projekti"
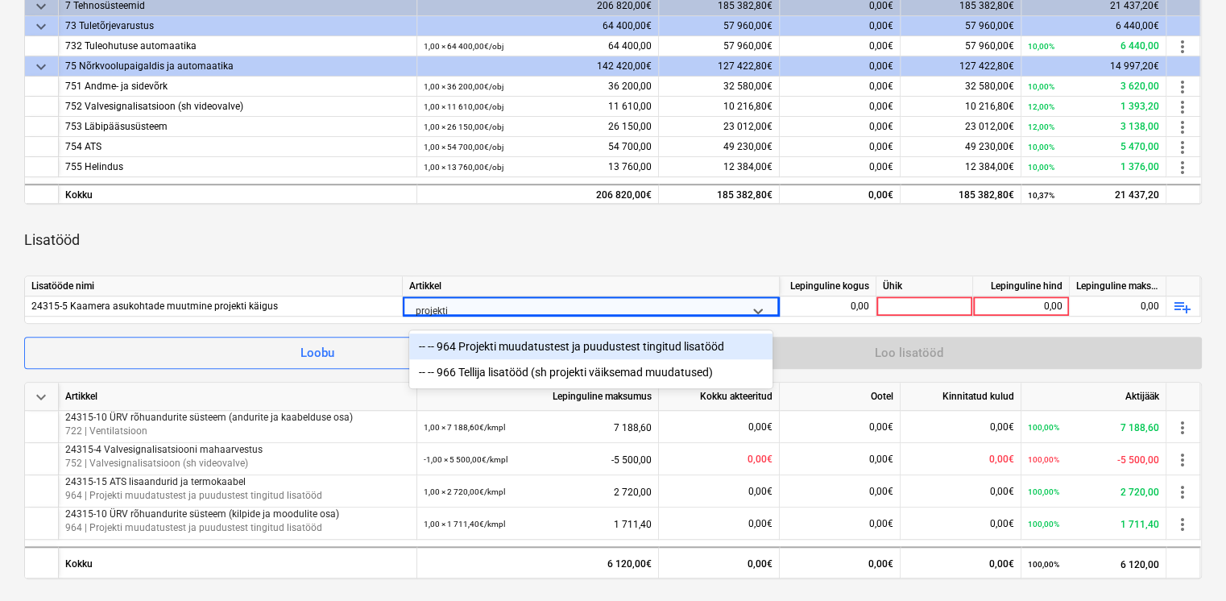
drag, startPoint x: 599, startPoint y: 343, endPoint x: 606, endPoint y: 332, distance: 13.0
click at [599, 344] on div "-- -- 964 Projekti muudatustest ja puudustest tingitud lisatööd" at bounding box center [590, 346] width 363 height 26
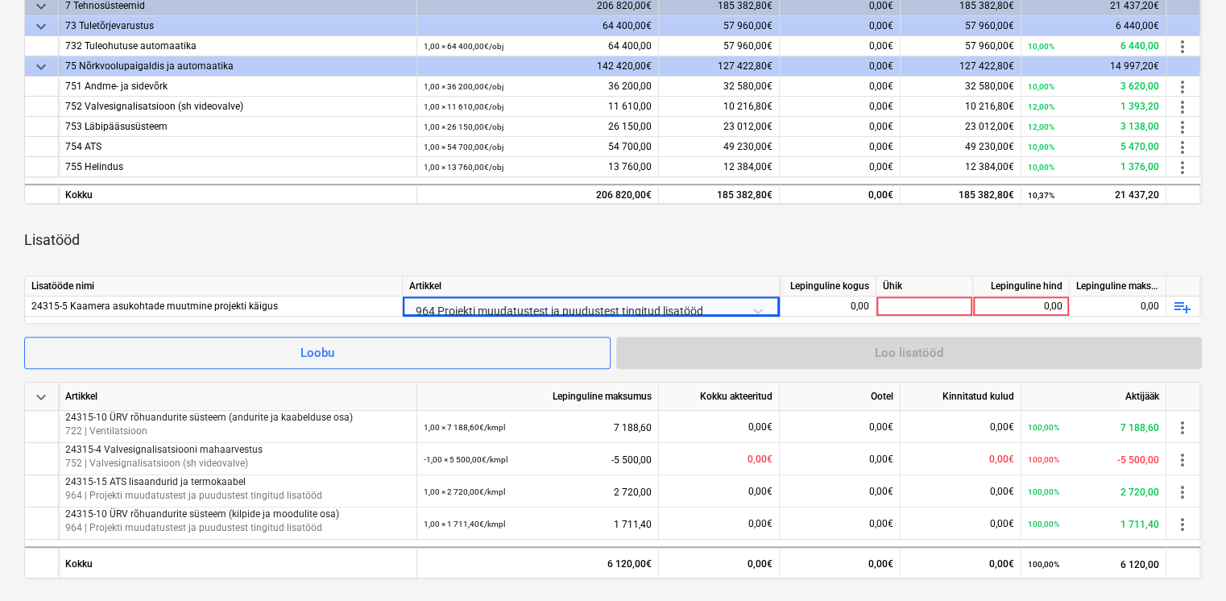
drag, startPoint x: 629, startPoint y: 269, endPoint x: 721, endPoint y: 279, distance: 92.3
click at [630, 269] on div "keyboard_arrow_down Artikkel Lepinguline maksumus Kokku akteeritud Ootel Kinnit…" at bounding box center [612, 312] width 1177 height 675
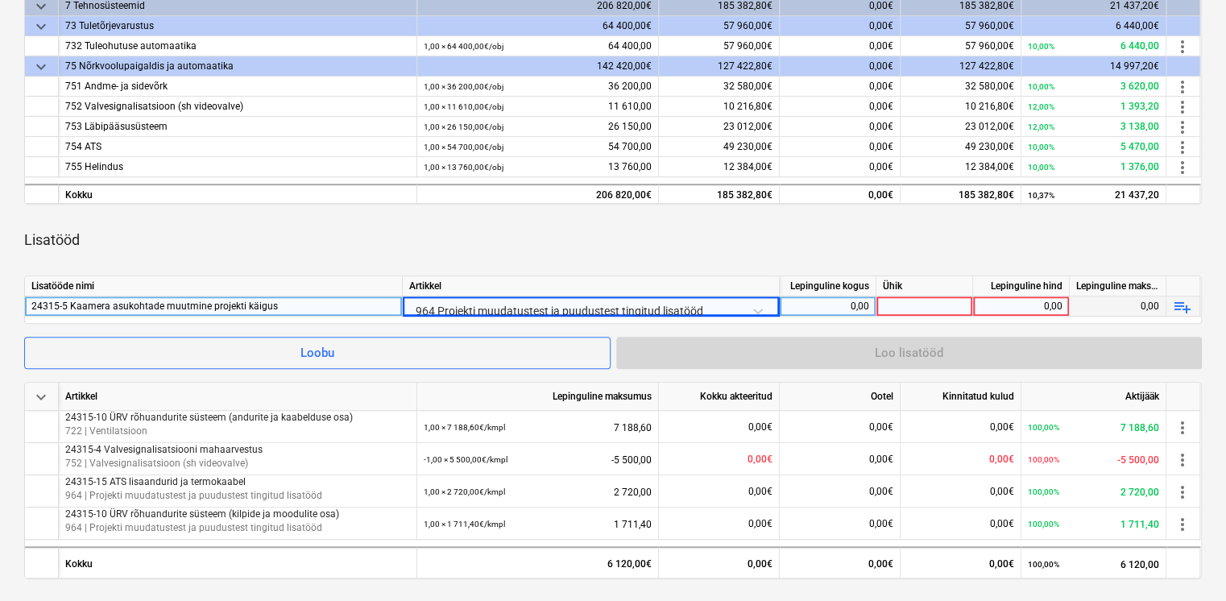
click at [859, 304] on div "0,00" at bounding box center [827, 306] width 83 height 20
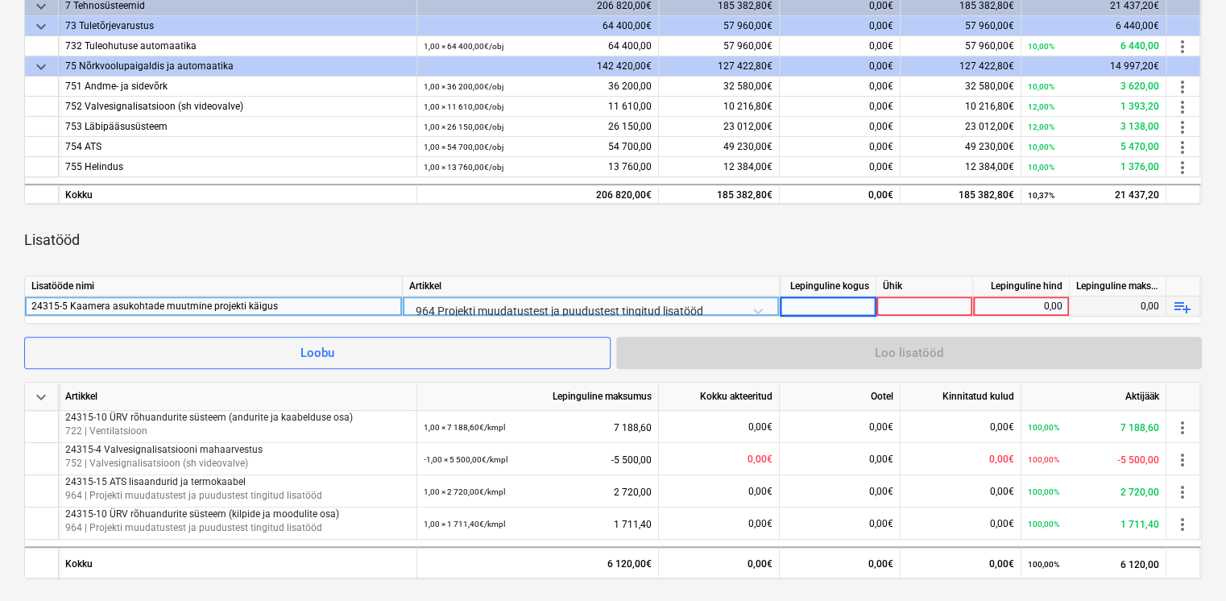
type input "1"
type input "kmpl"
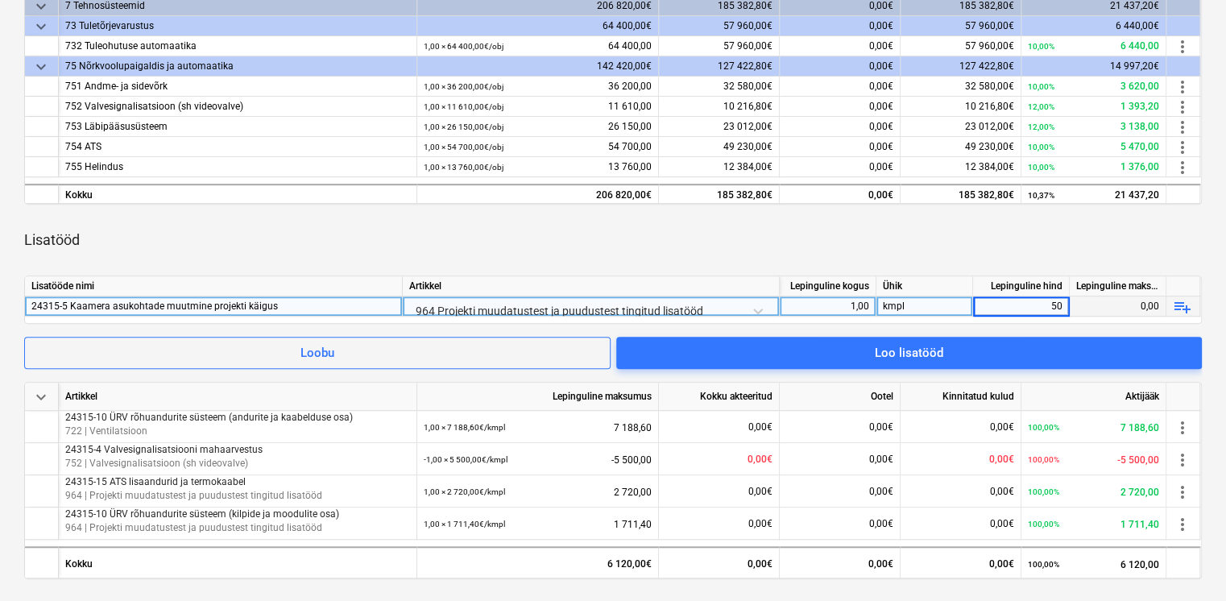
type input "500"
click at [875, 237] on div "Lisatööd" at bounding box center [612, 239] width 1177 height 45
click at [72, 307] on div "24315-5 Kaamera asukohtade muutmine projekti käigus" at bounding box center [213, 305] width 364 height 19
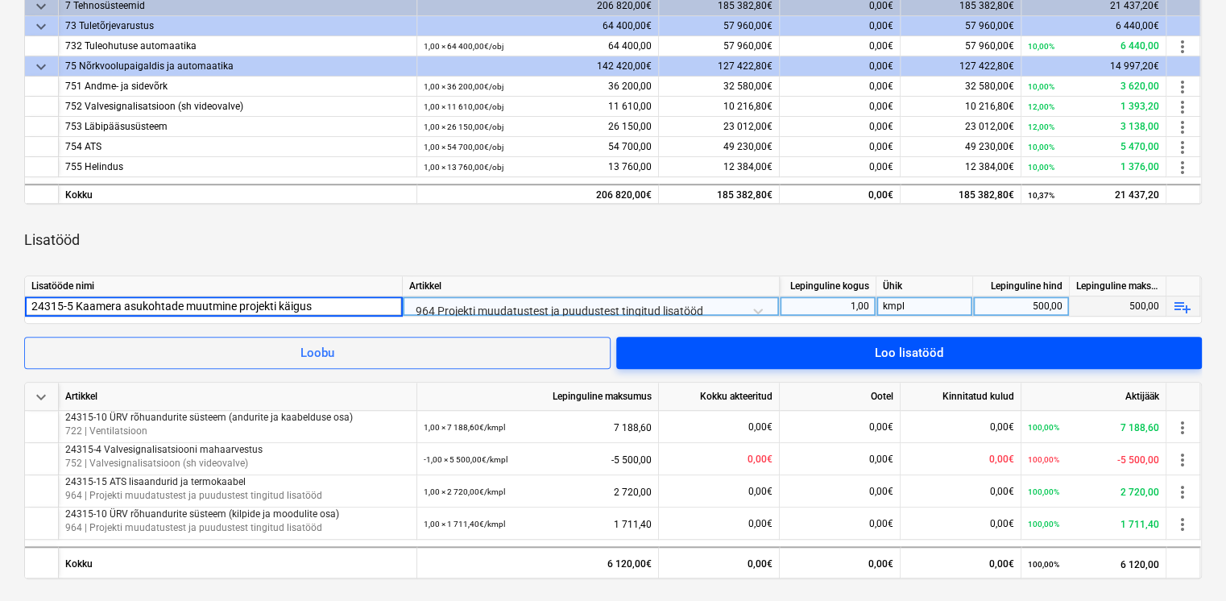
click at [828, 345] on span "Loo lisatööd" at bounding box center [908, 352] width 547 height 21
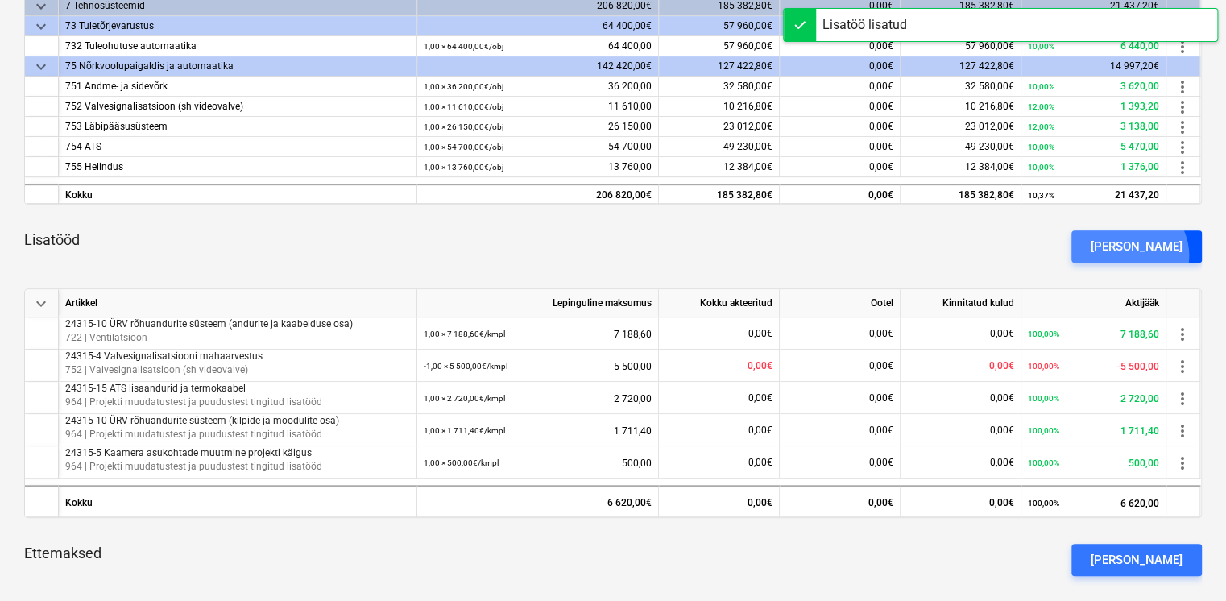
click at [1156, 254] on div "[PERSON_NAME]" at bounding box center [1136, 246] width 92 height 21
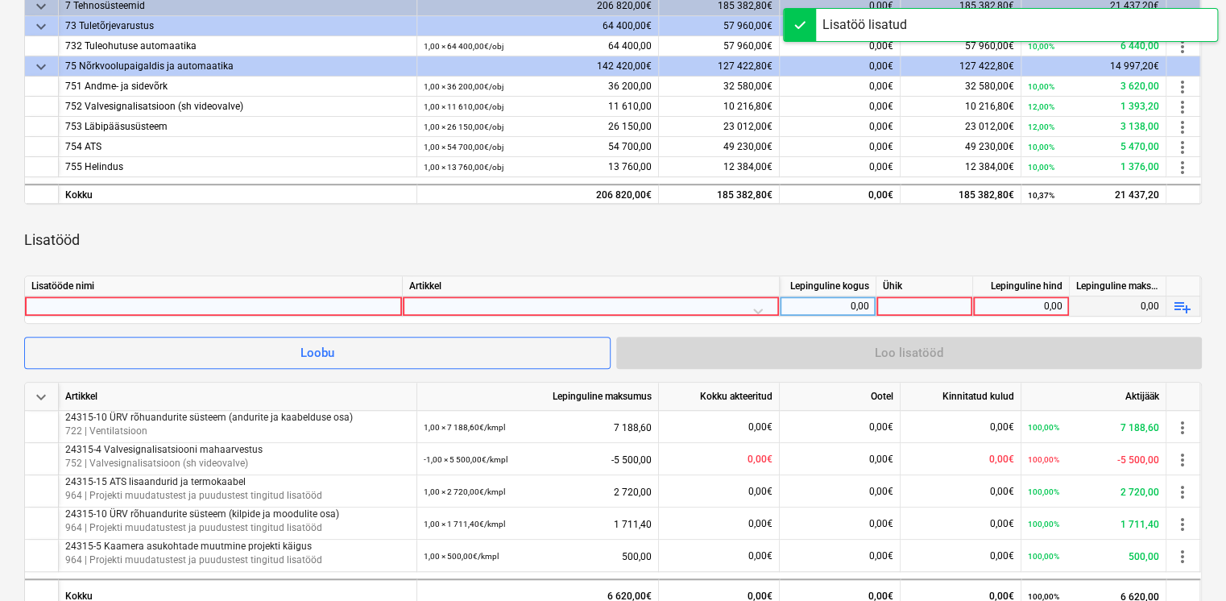
click at [204, 303] on div at bounding box center [213, 305] width 364 height 19
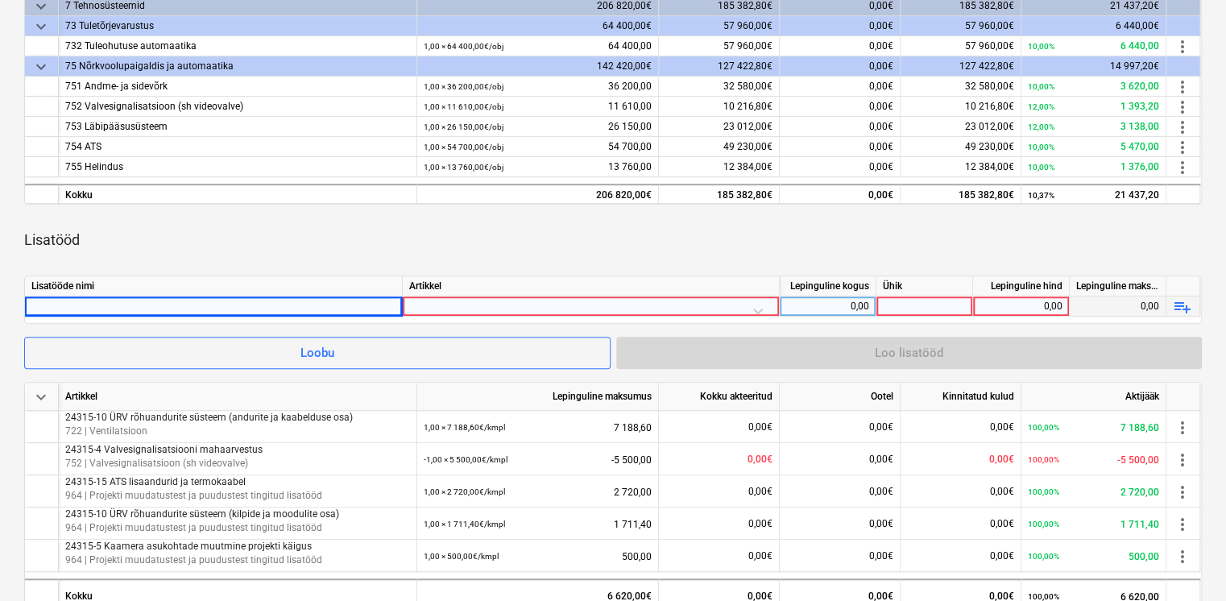
click at [237, 304] on div at bounding box center [213, 305] width 364 height 19
type input "24315-6 Lisandunud äripinna valvesüsteem"
drag, startPoint x: 419, startPoint y: 309, endPoint x: 432, endPoint y: 307, distance: 13.1
click at [437, 304] on div at bounding box center [590, 310] width 363 height 28
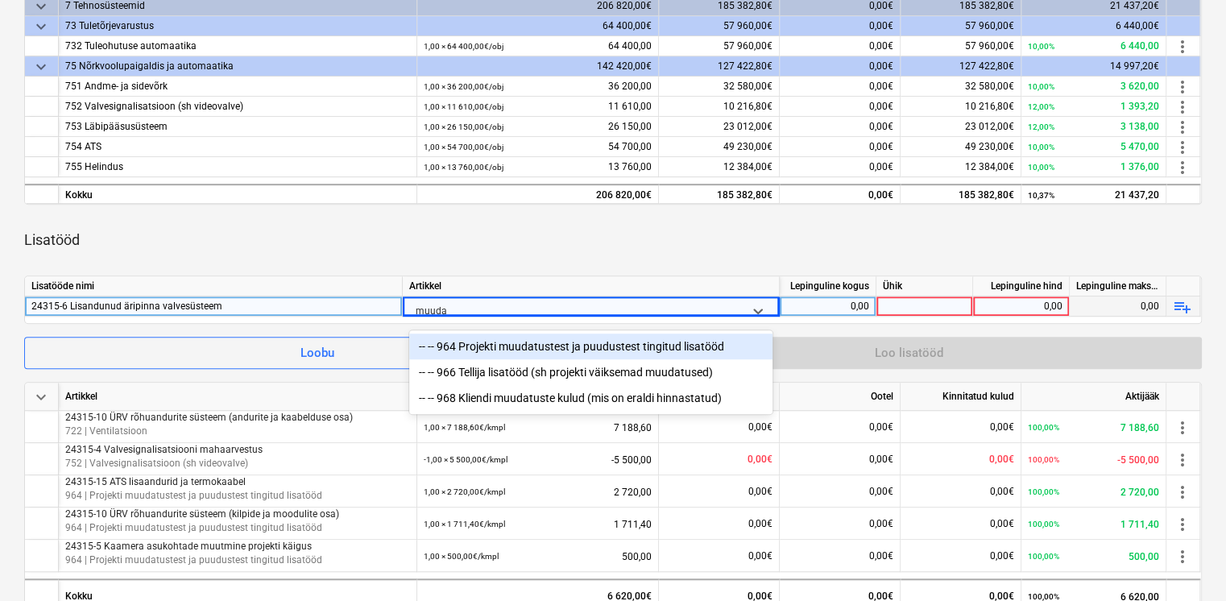
type input "muudat"
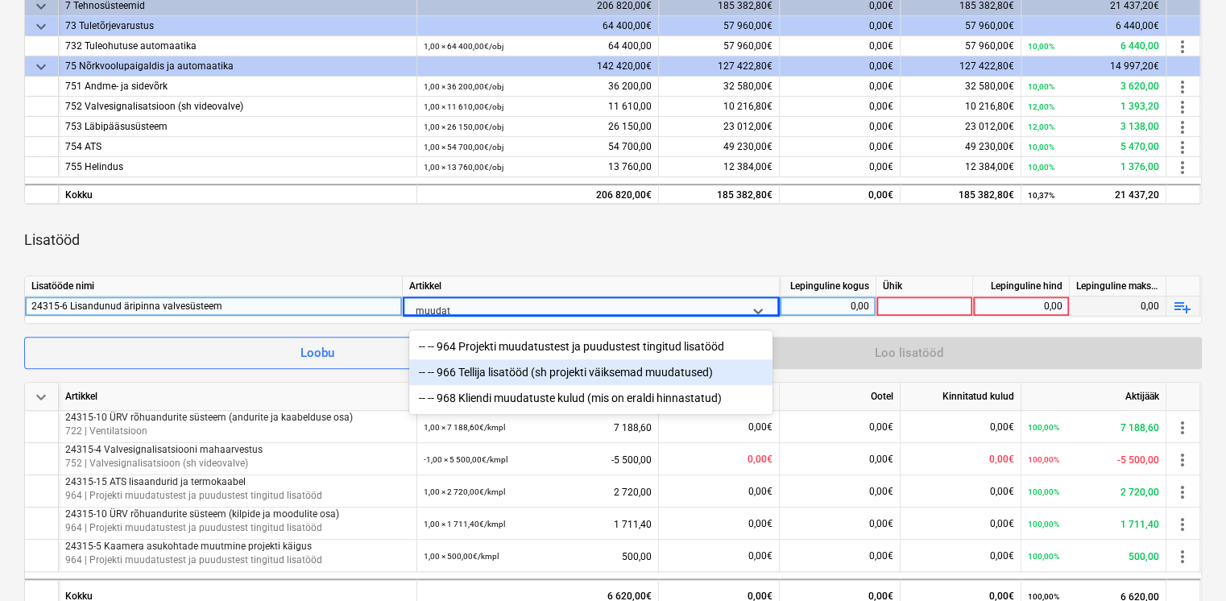
click at [602, 376] on div "-- -- 966 Tellija lisatööd (sh projekti väiksemad muudatused)" at bounding box center [590, 372] width 363 height 26
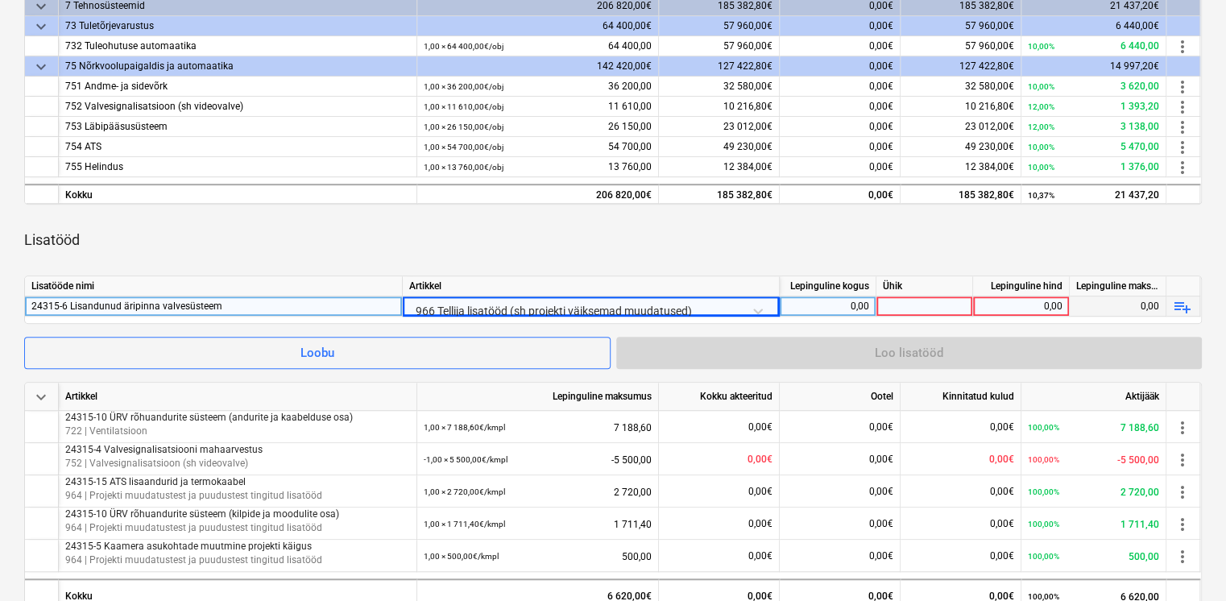
click at [606, 243] on div "Lisatööd" at bounding box center [612, 239] width 1177 height 45
click at [637, 305] on div "966 Tellija lisatööd (sh projekti väiksemad muudatused)" at bounding box center [590, 310] width 363 height 28
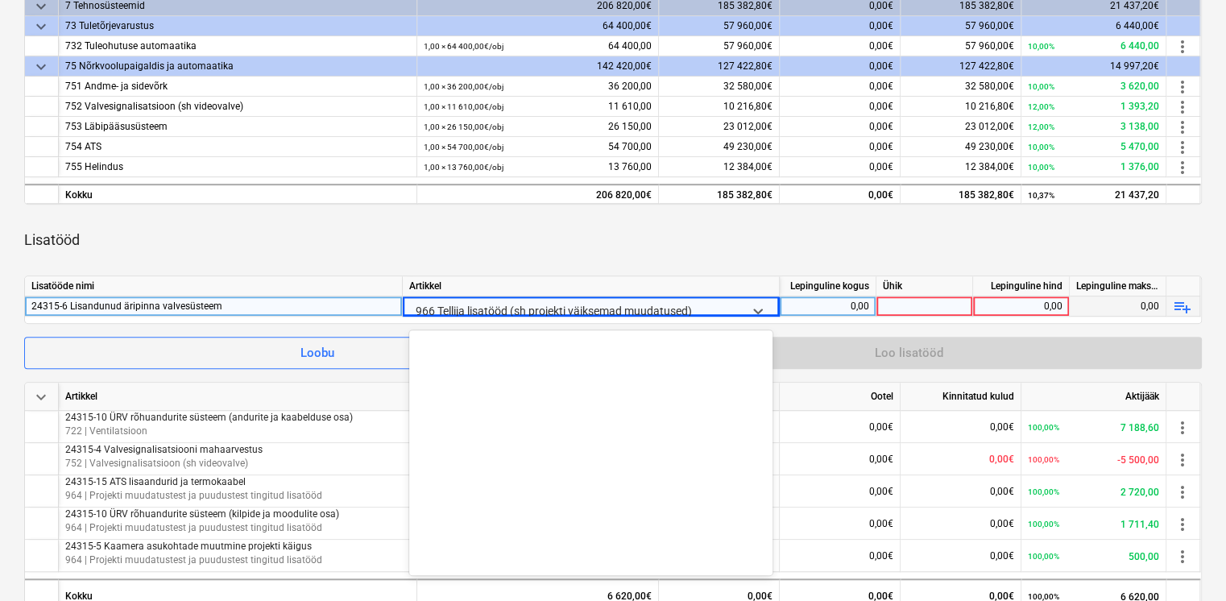
scroll to position [19122, 0]
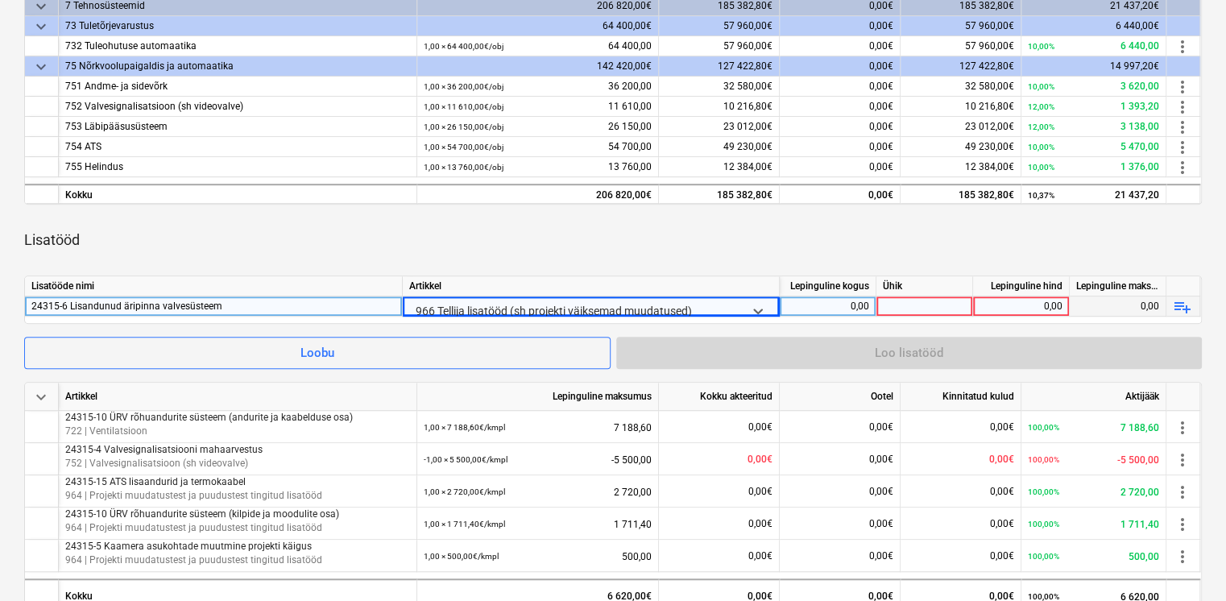
click at [636, 305] on div at bounding box center [576, 310] width 321 height 20
click at [641, 254] on div "Lisatööd" at bounding box center [612, 239] width 1177 height 45
click at [850, 302] on div "0,00" at bounding box center [827, 306] width 83 height 20
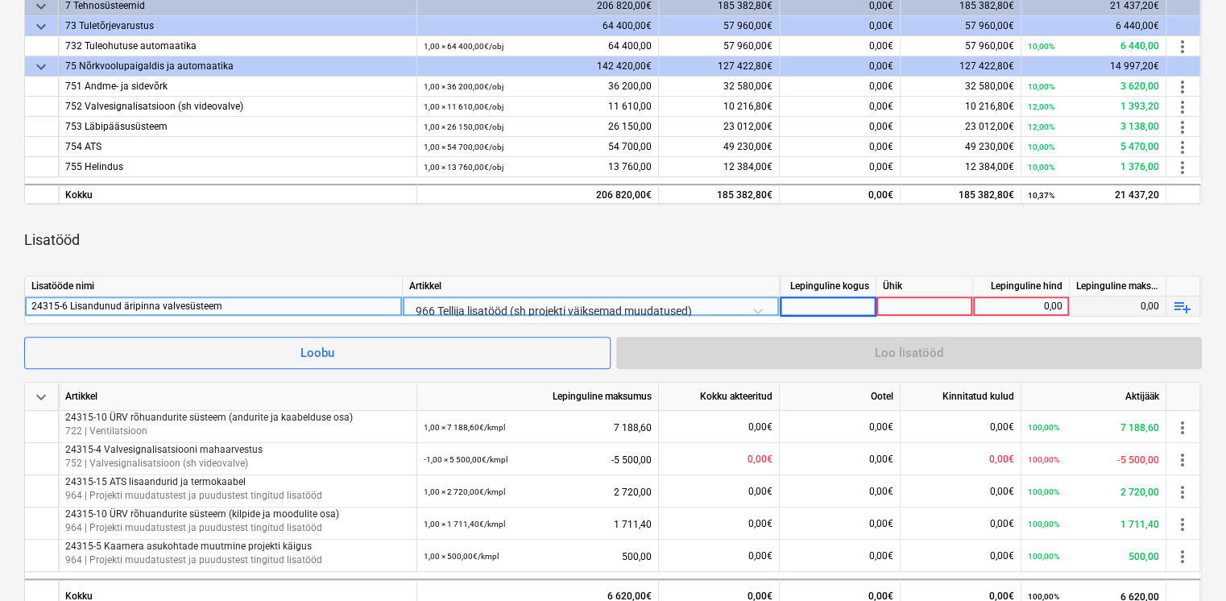
type input "1"
type input "kmpl"
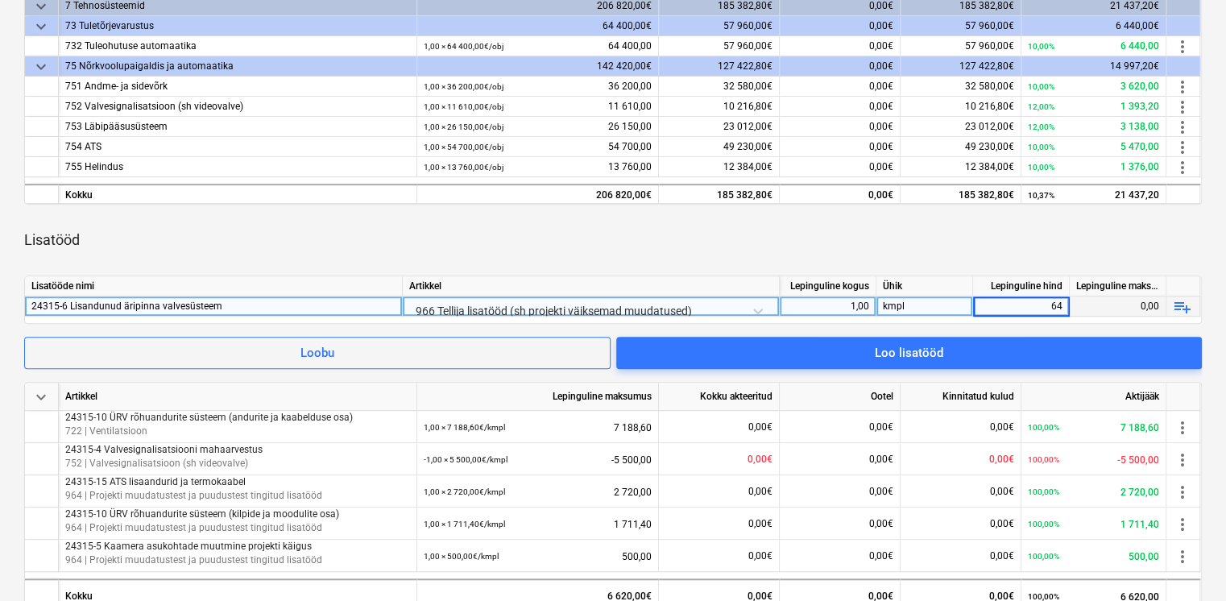
type input "640"
click at [903, 245] on div "Lisatööd" at bounding box center [612, 239] width 1177 height 45
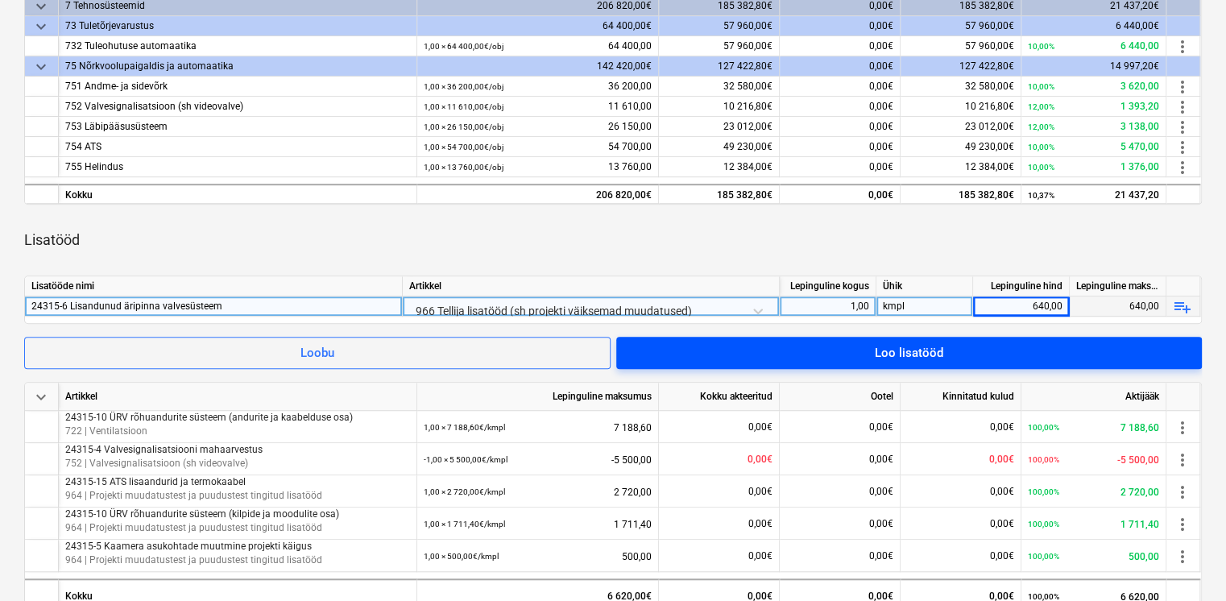
click at [844, 354] on span "Loo lisatööd" at bounding box center [908, 352] width 547 height 21
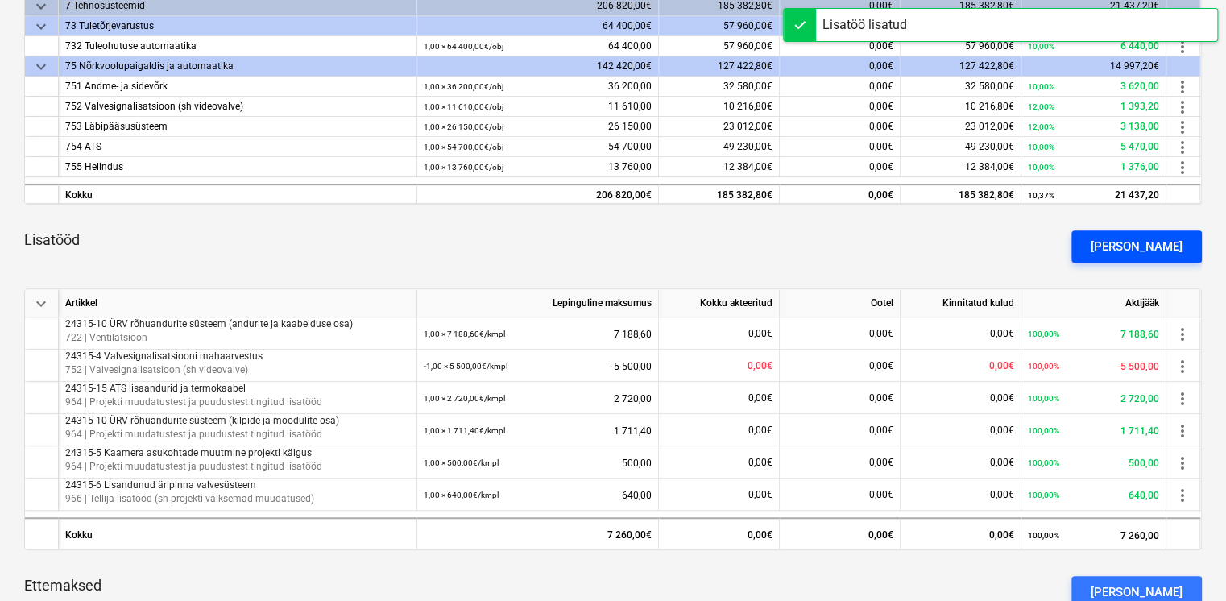
click at [1152, 243] on div "[PERSON_NAME]" at bounding box center [1136, 246] width 92 height 21
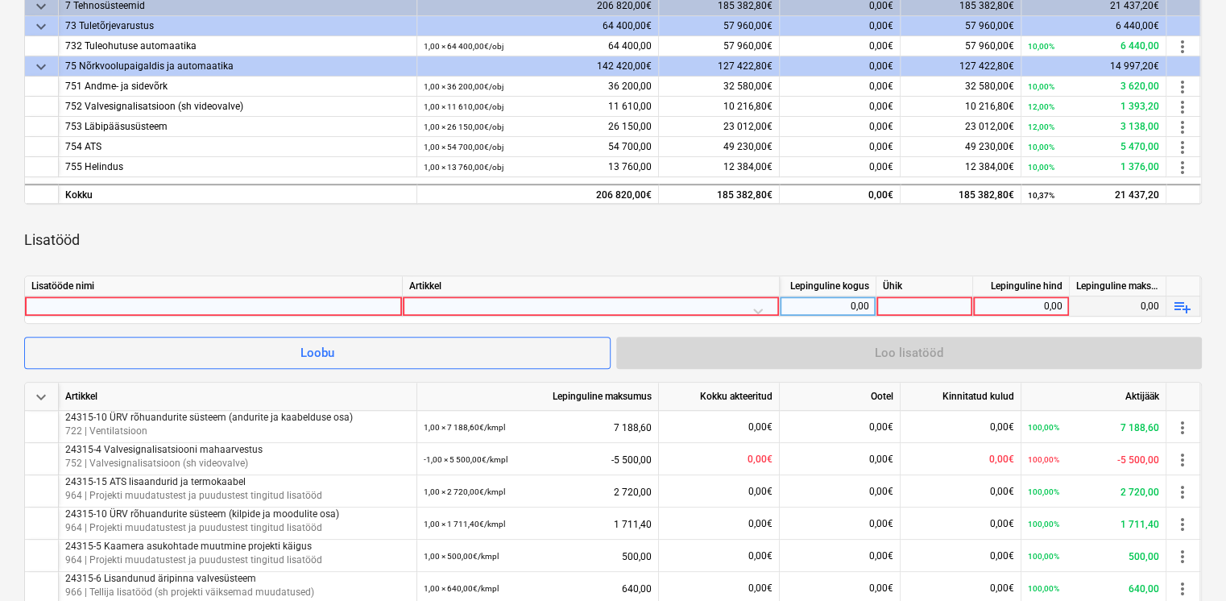
click at [166, 308] on div at bounding box center [213, 305] width 364 height 19
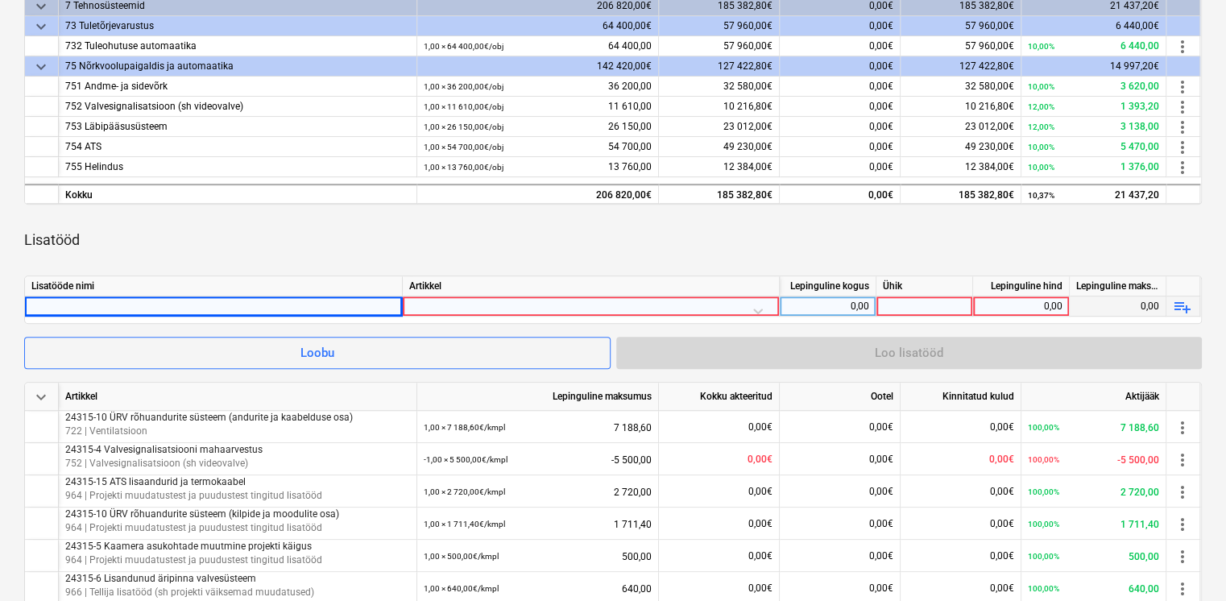
click at [156, 306] on div at bounding box center [213, 305] width 364 height 19
type input "24315-7"
click at [470, 300] on div at bounding box center [590, 310] width 363 height 28
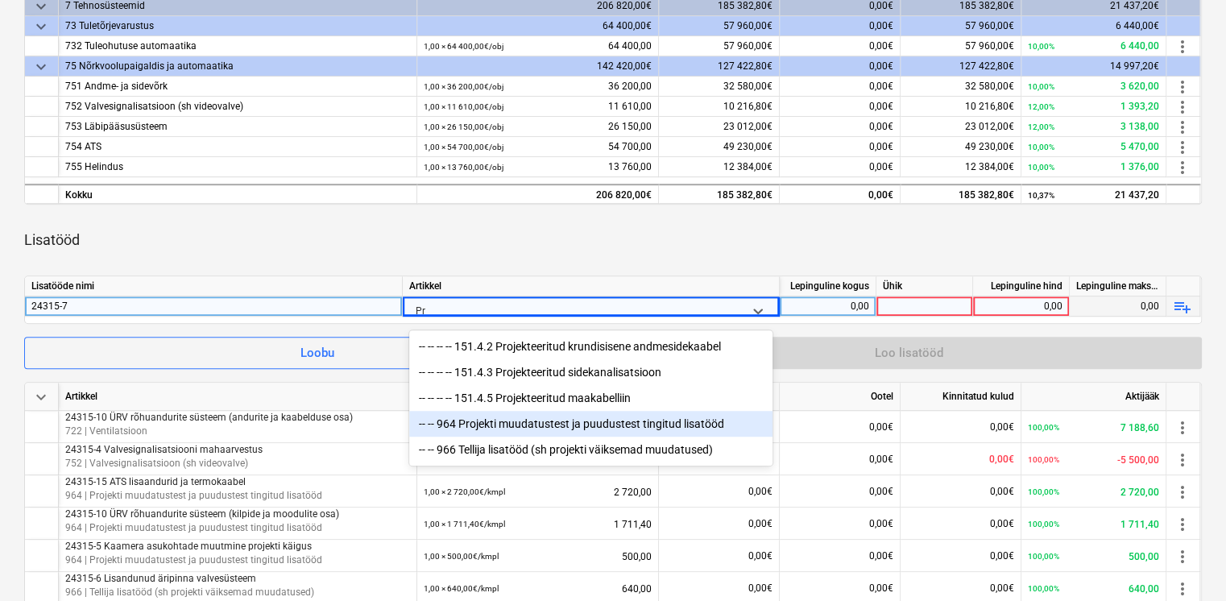
type input "P"
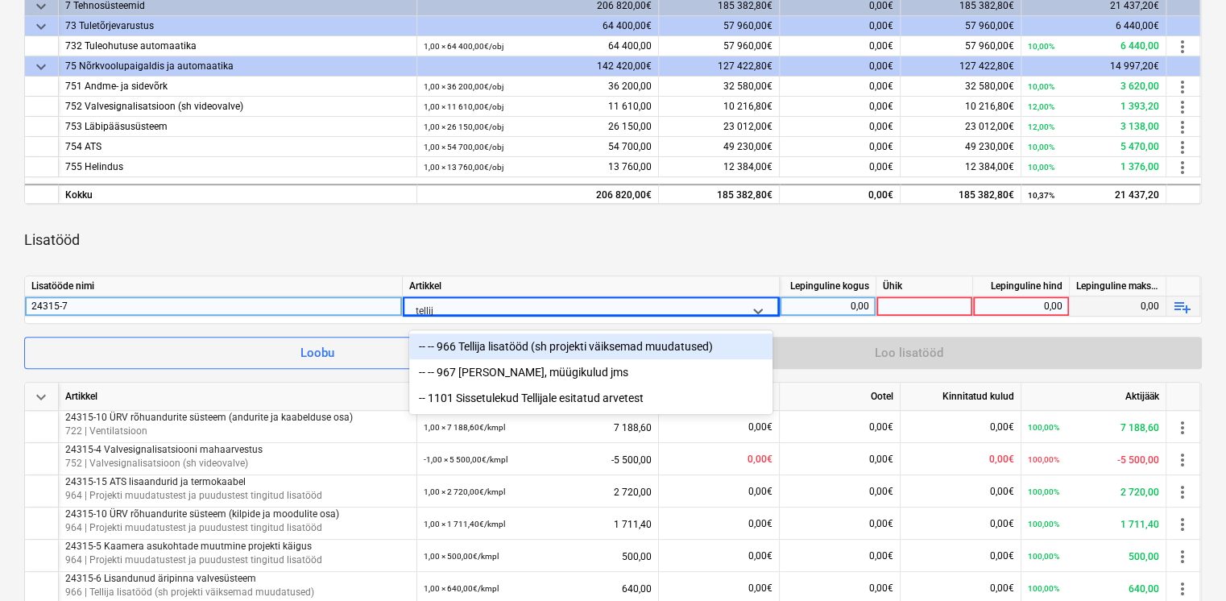
type input "tellija"
click at [583, 350] on div "-- -- 966 Tellija lisatööd (sh projekti väiksemad muudatused)" at bounding box center [590, 346] width 363 height 26
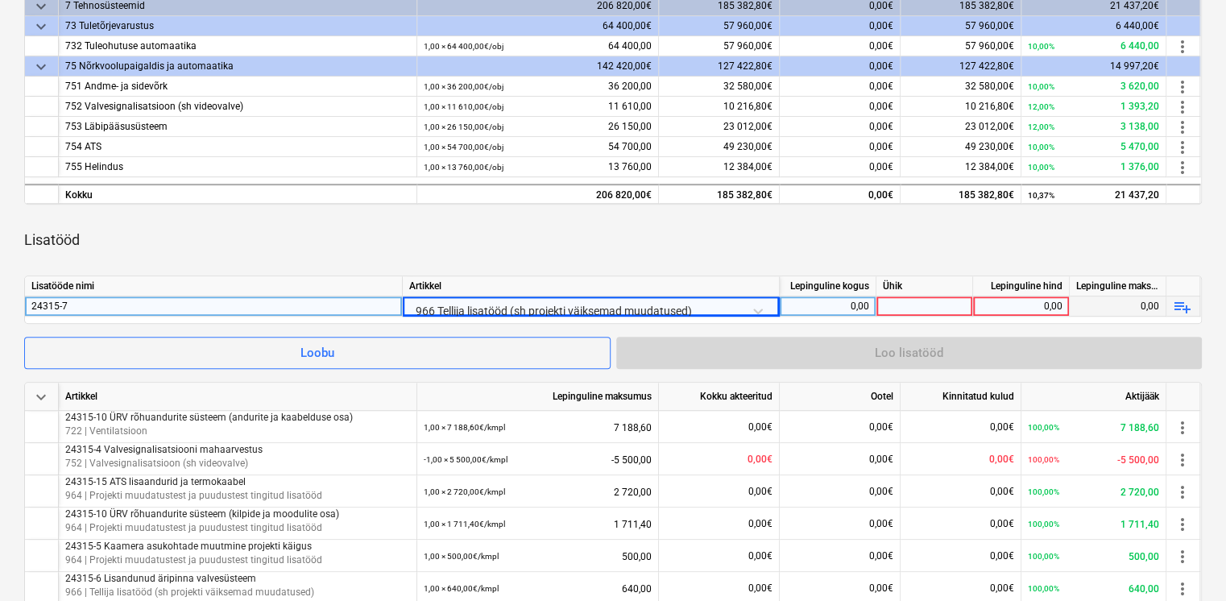
click at [535, 279] on div "Artikkel" at bounding box center [591, 286] width 377 height 20
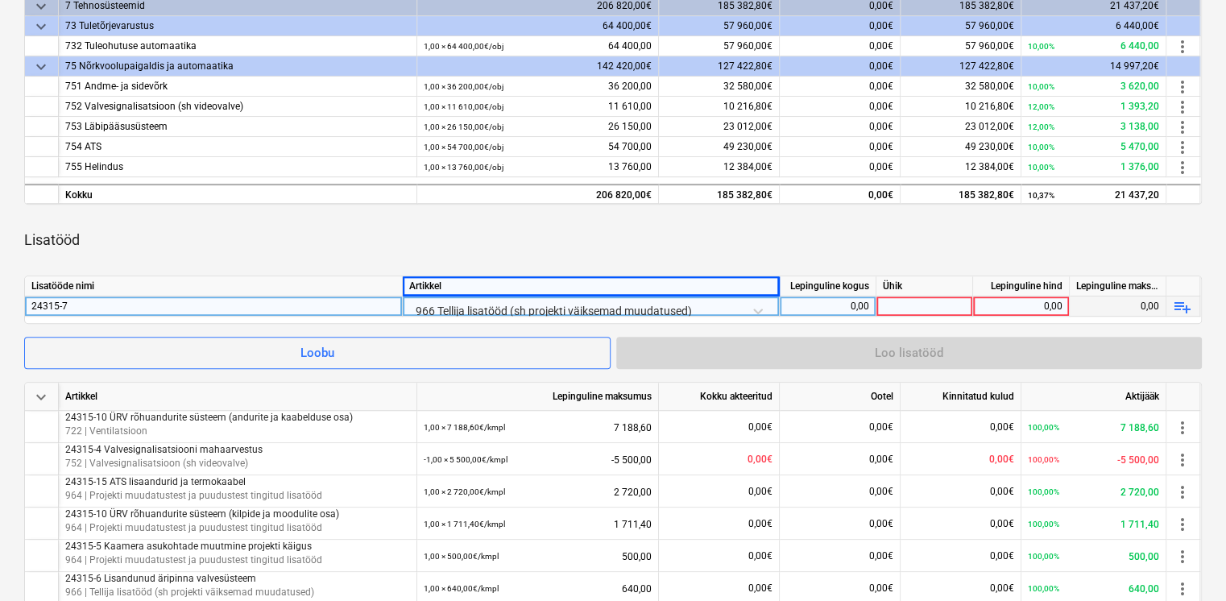
click at [271, 312] on div "24315-7" at bounding box center [213, 305] width 364 height 19
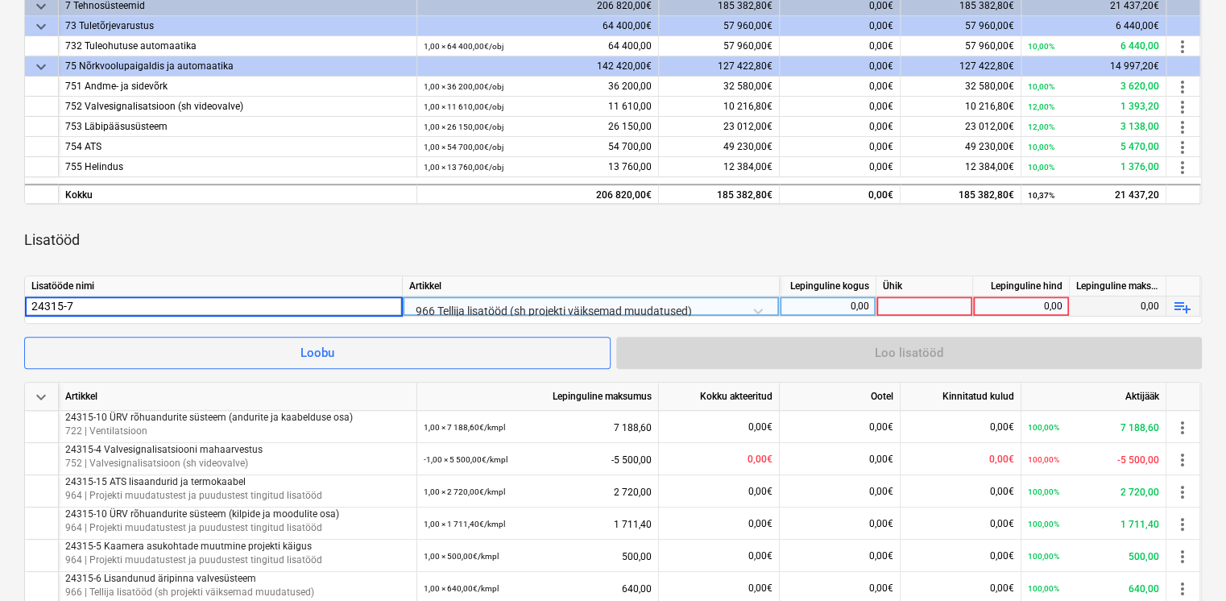
click at [264, 311] on input "24315-7" at bounding box center [213, 305] width 377 height 19
type input "24315-7 Projektipõhiste läbipääsuseadmete mahaarvestus"
click at [801, 310] on div "0,00" at bounding box center [827, 306] width 83 height 20
type input "-1"
click at [921, 298] on div at bounding box center [924, 306] width 97 height 20
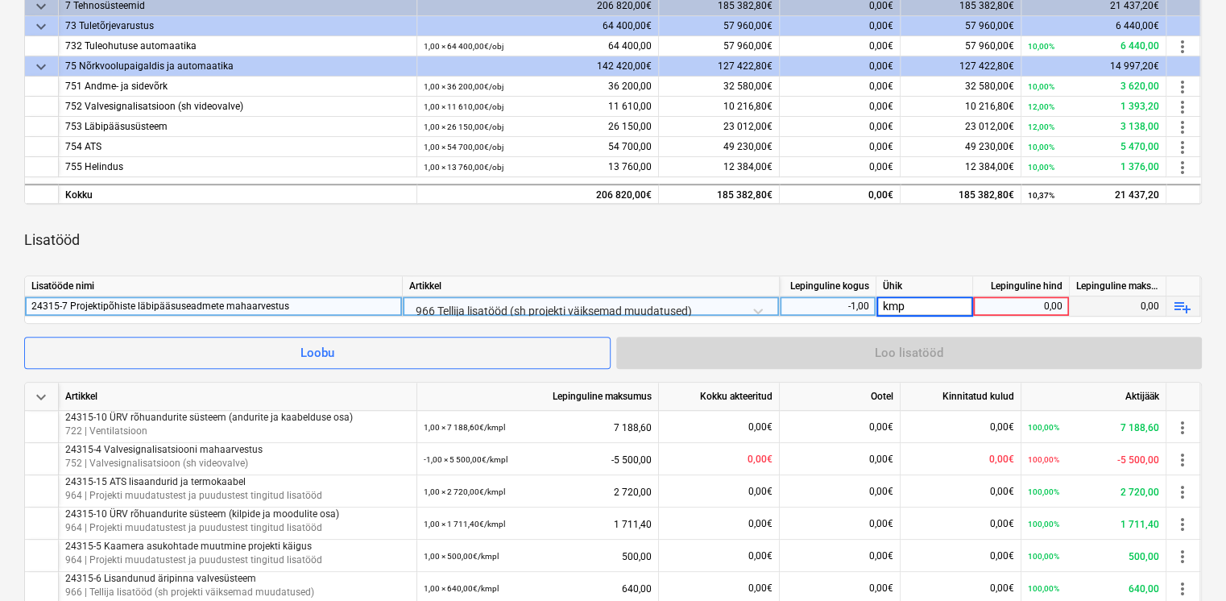
type input "kmpl"
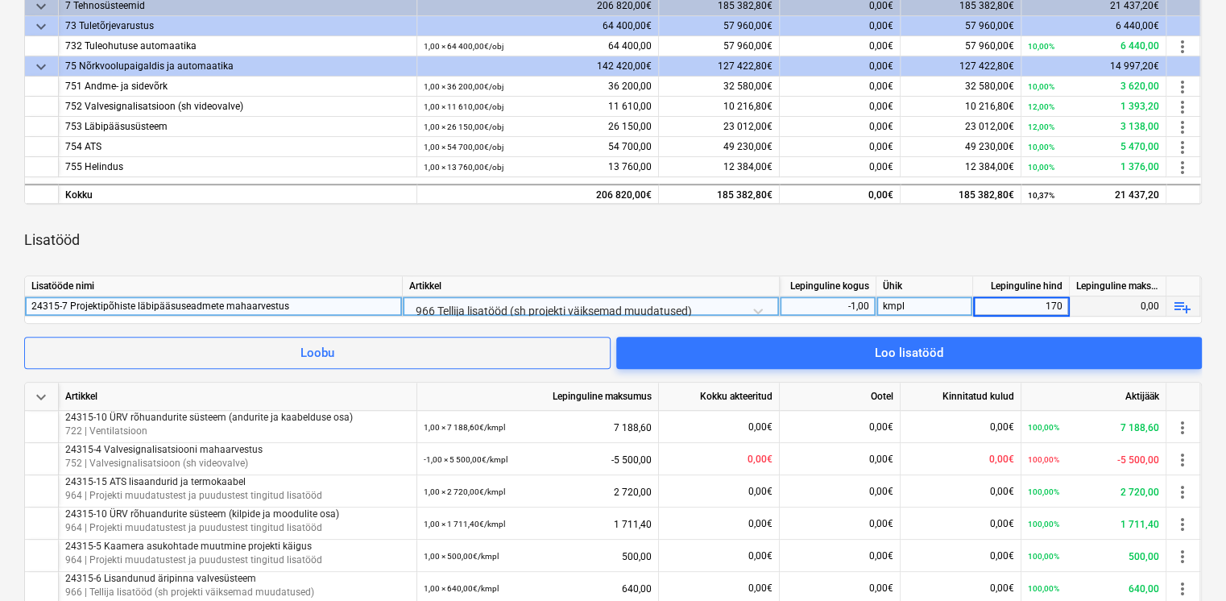
type input "1700"
click at [879, 353] on div "Loo lisatööd" at bounding box center [909, 352] width 68 height 21
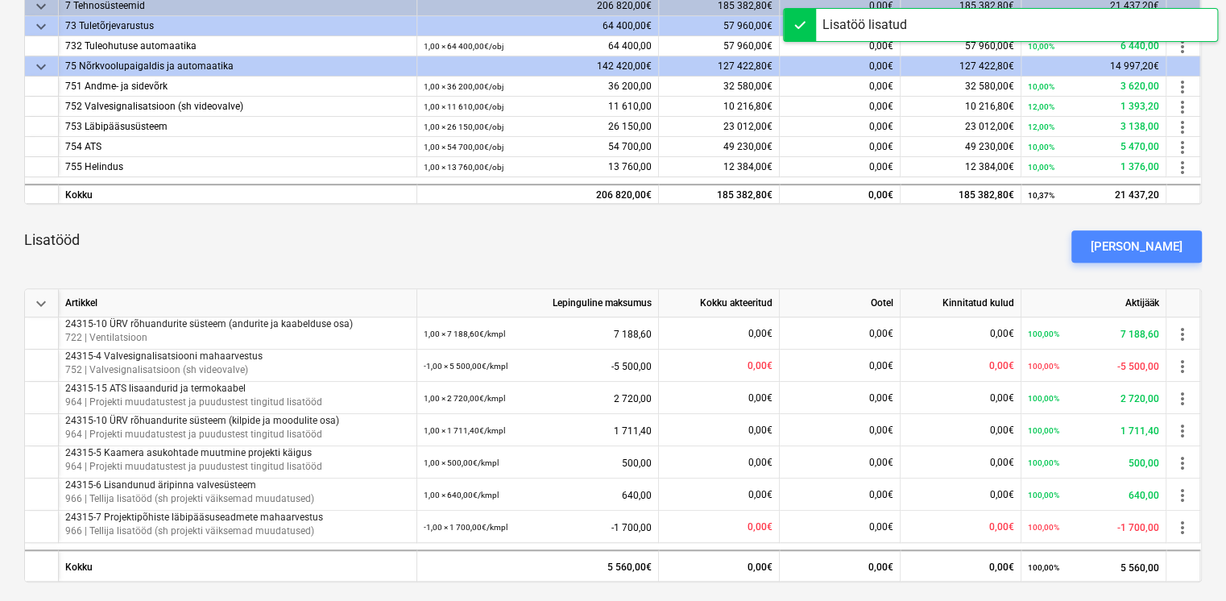
click at [1180, 255] on div "[PERSON_NAME]" at bounding box center [1136, 246] width 92 height 21
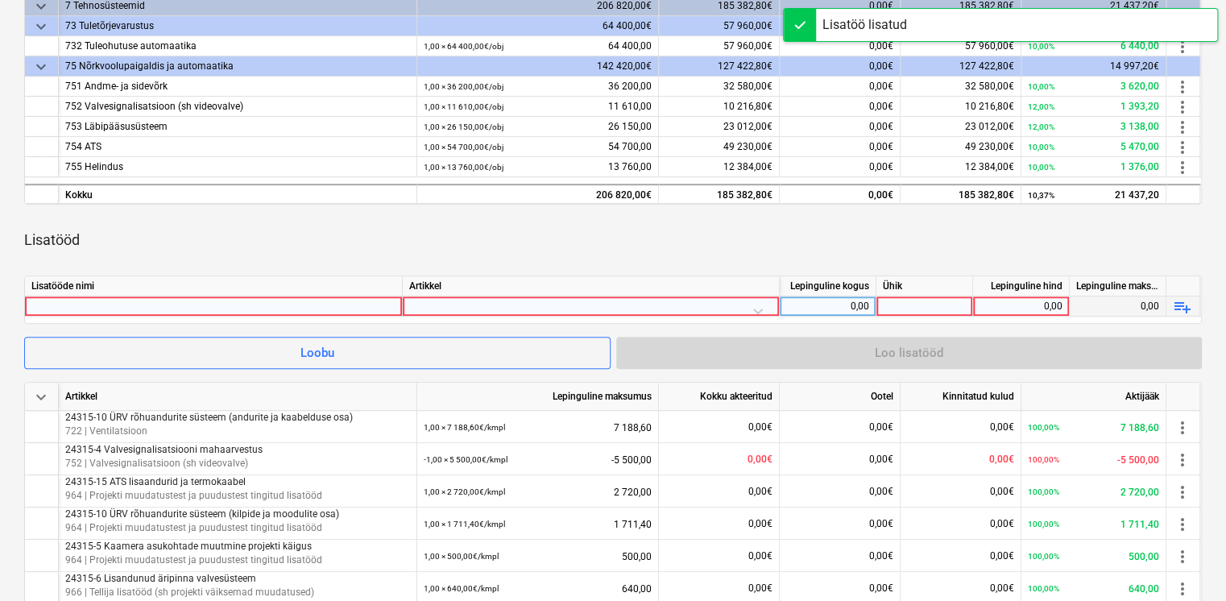
click at [106, 305] on div at bounding box center [213, 305] width 364 height 19
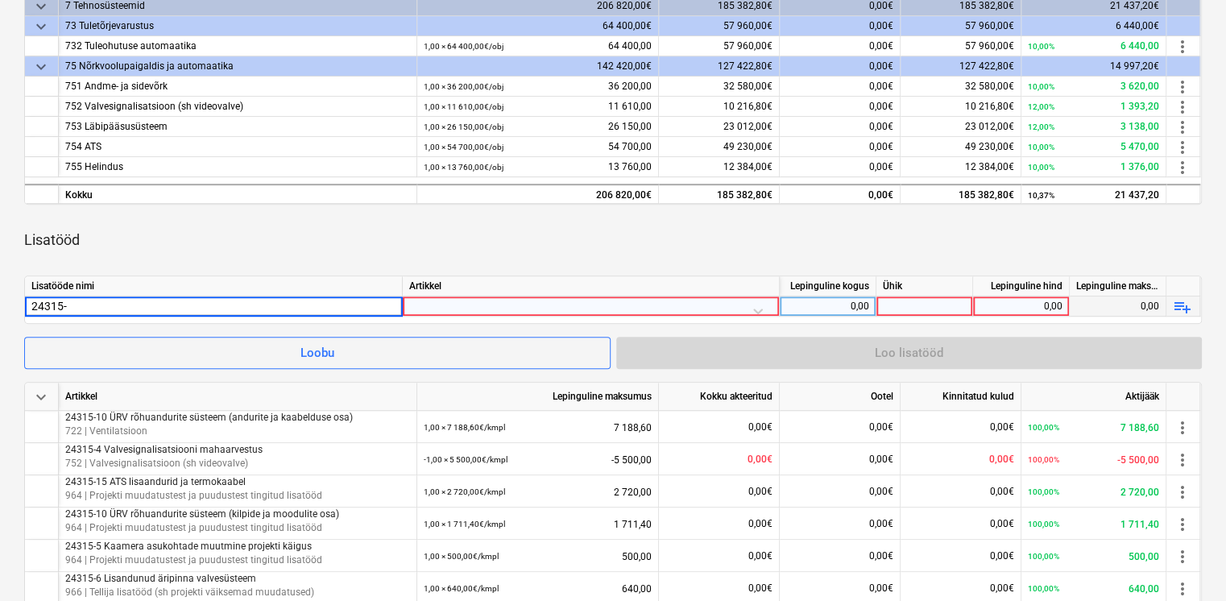
type input "24315-8"
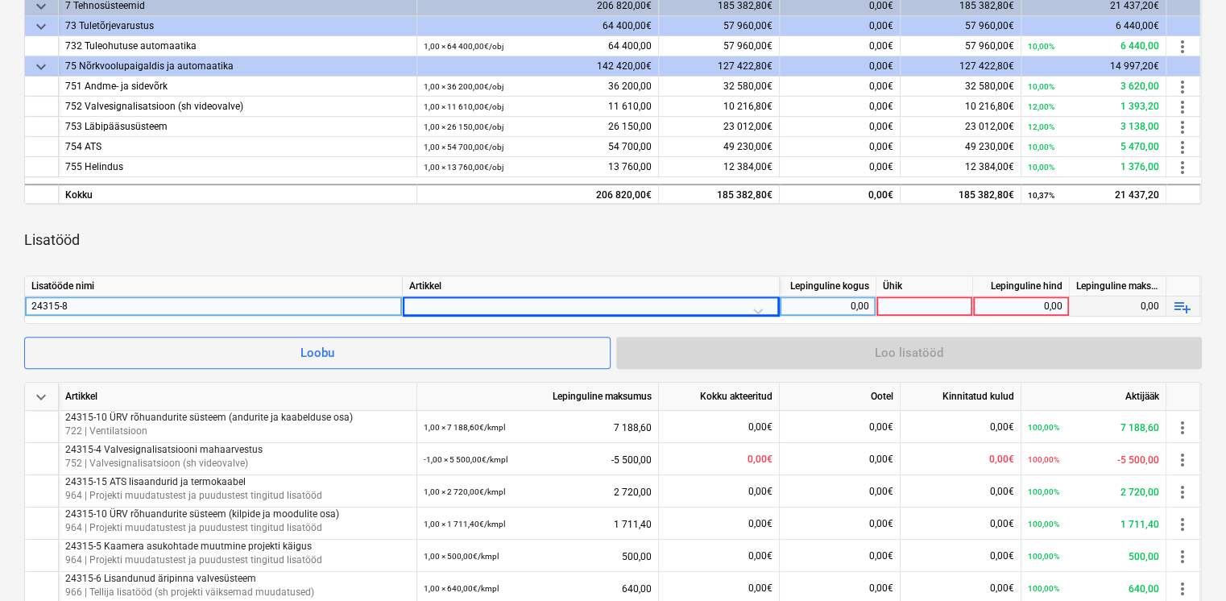
click at [85, 298] on div "24315-8" at bounding box center [213, 305] width 364 height 19
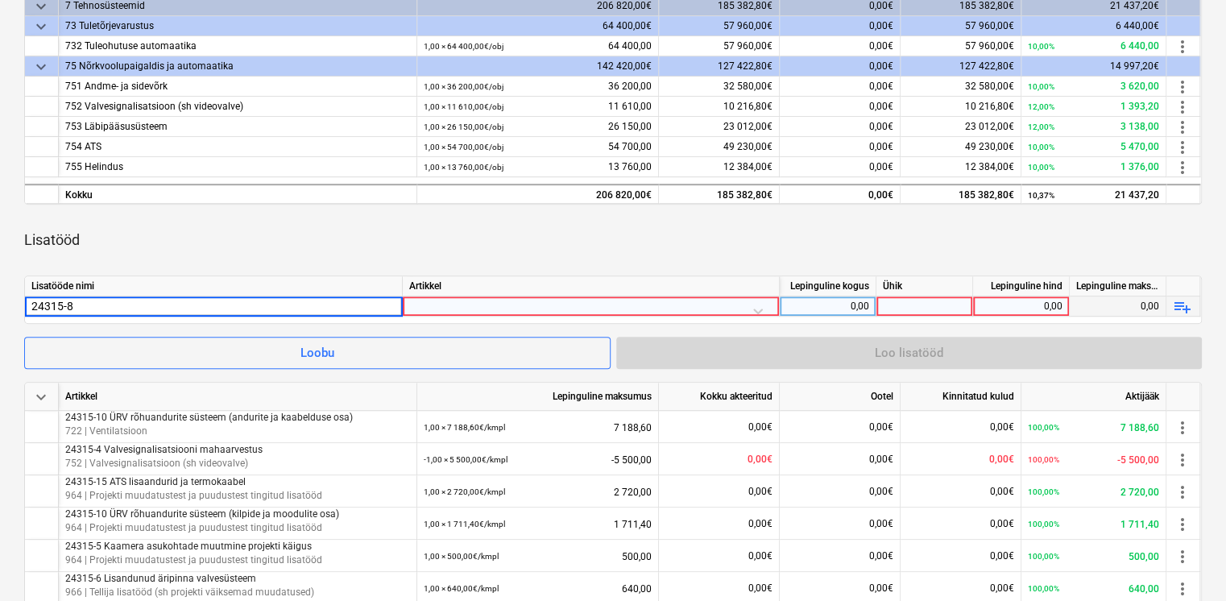
click at [81, 304] on input "24315-8" at bounding box center [213, 305] width 377 height 19
type input "24315-8 TESA süsteemi NV osa tarvikud ja paigaldus"
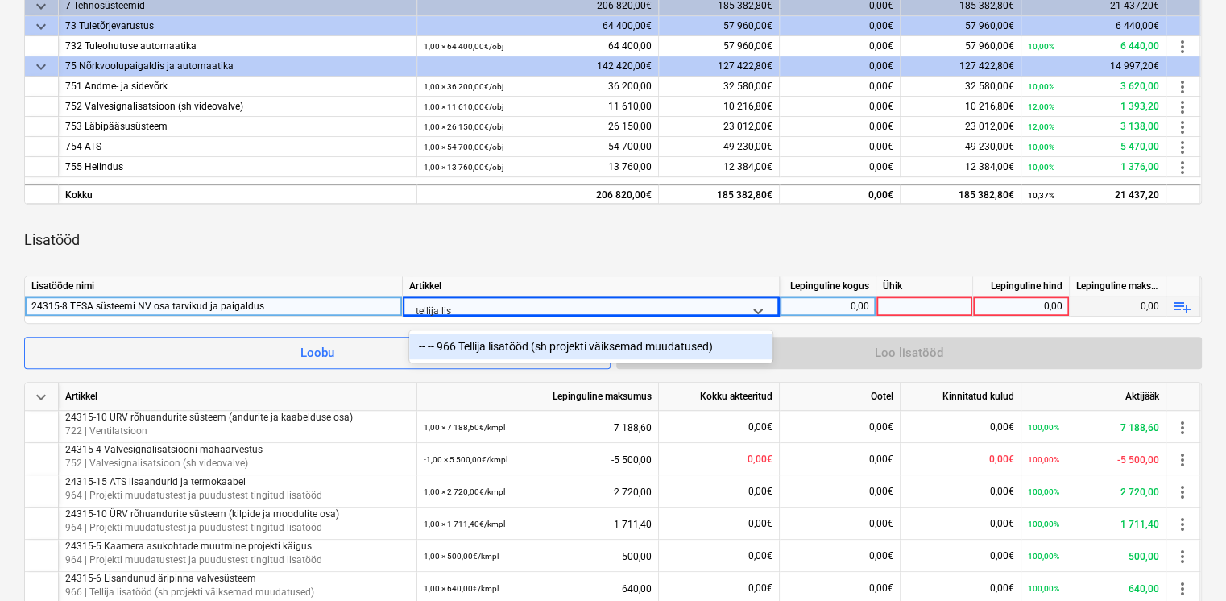
type input "tellija [PERSON_NAME]"
click at [470, 350] on div "-- -- 966 Tellija lisatööd (sh projekti väiksemad muudatused)" at bounding box center [590, 346] width 363 height 26
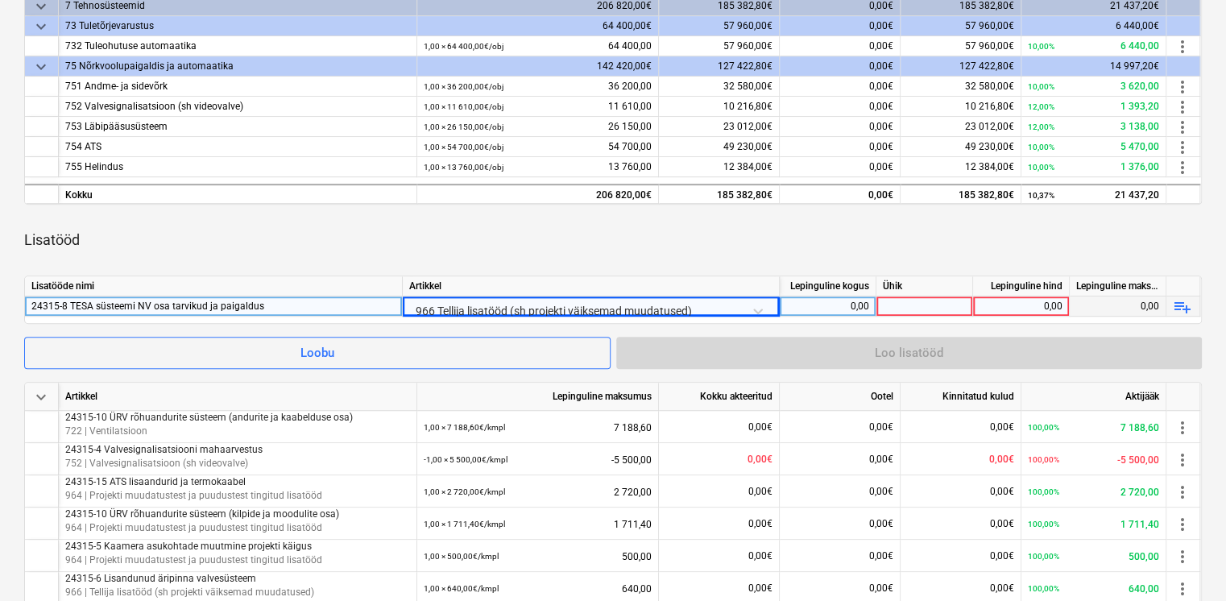
click at [850, 304] on div "0,00" at bounding box center [827, 306] width 83 height 20
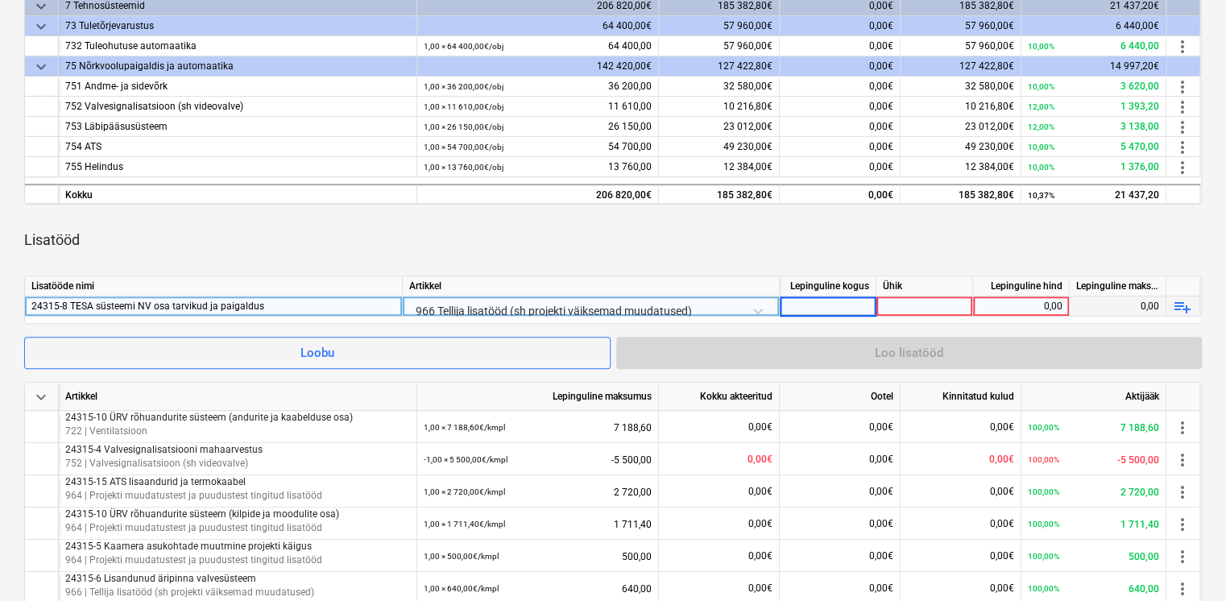
type input "1"
type input "kmpl"
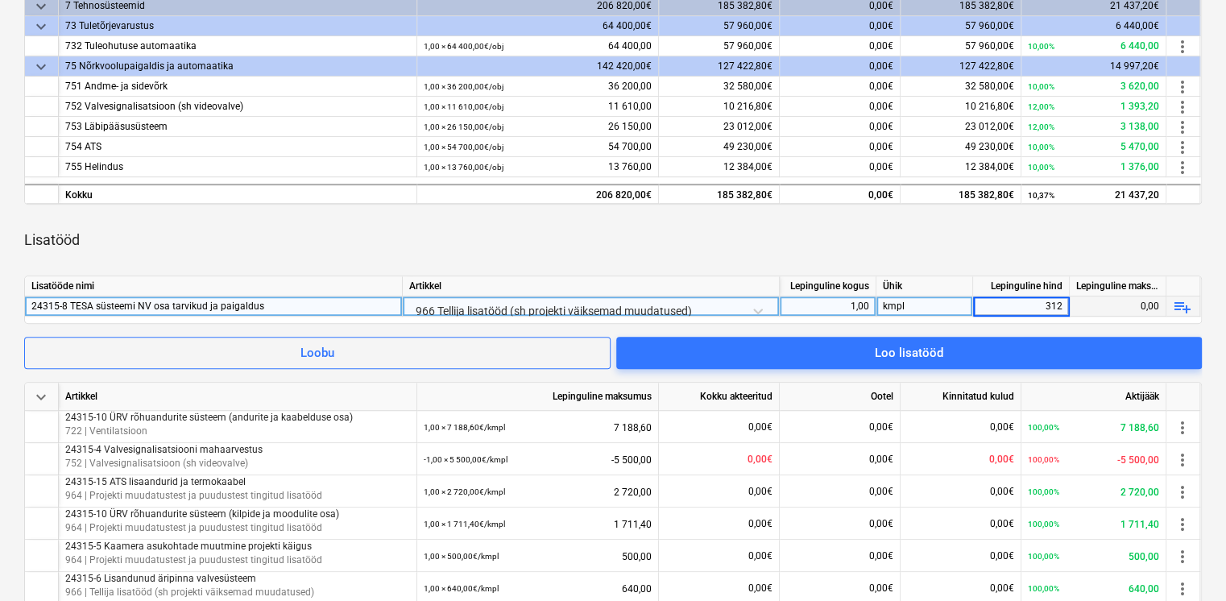
type input "3120"
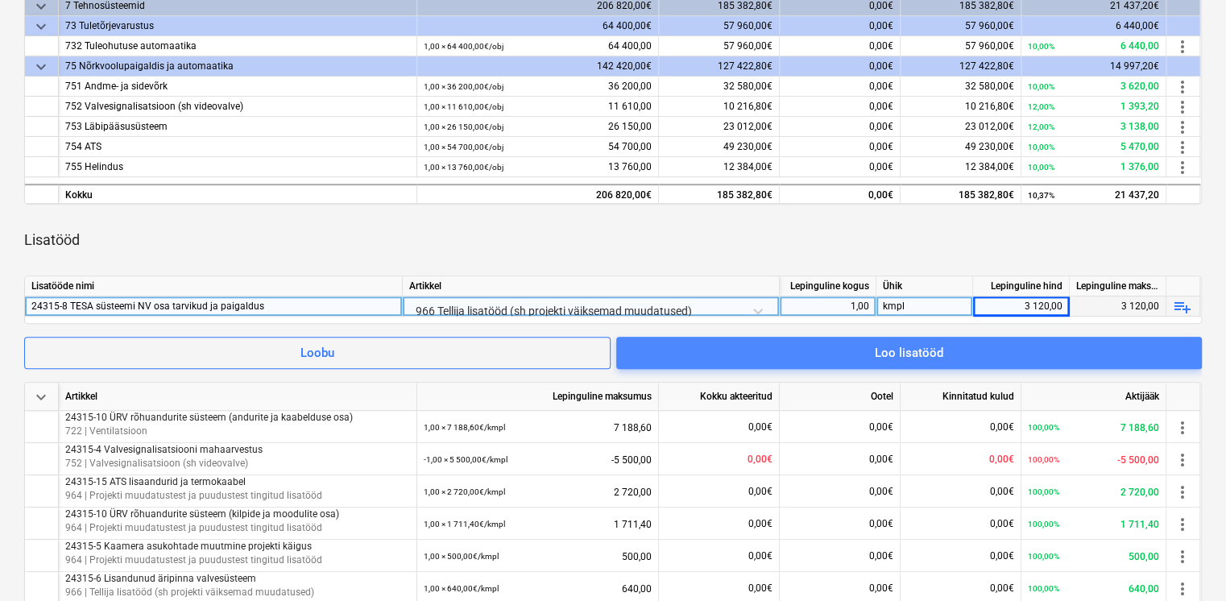
click at [959, 356] on span "Loo lisatööd" at bounding box center [908, 352] width 547 height 21
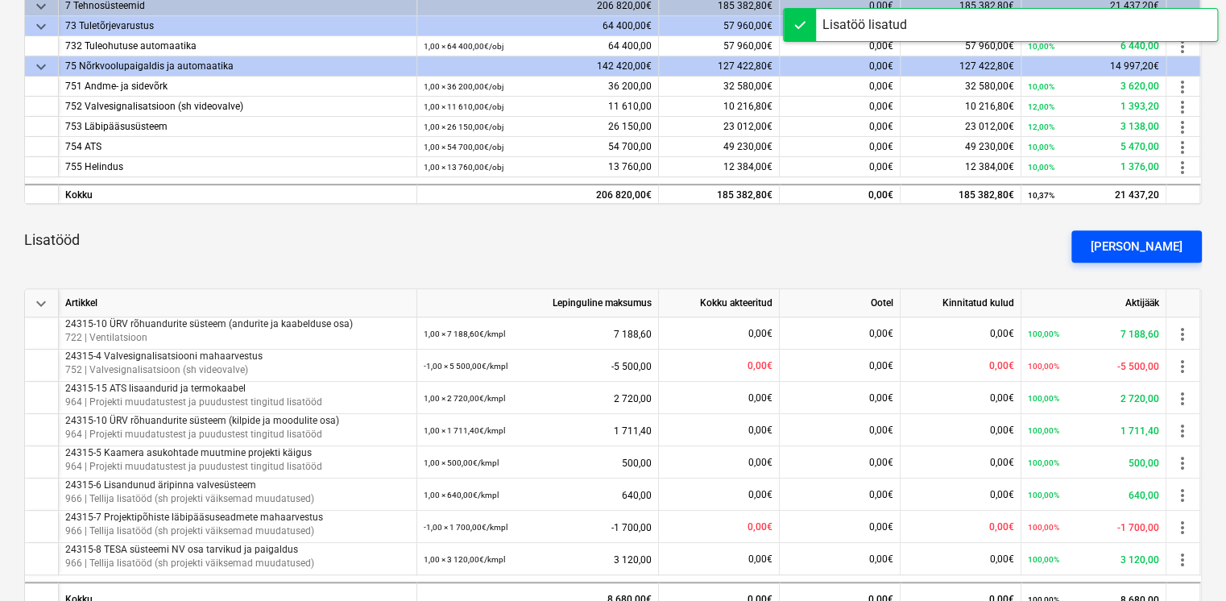
click at [1134, 246] on div "[PERSON_NAME]" at bounding box center [1136, 246] width 92 height 21
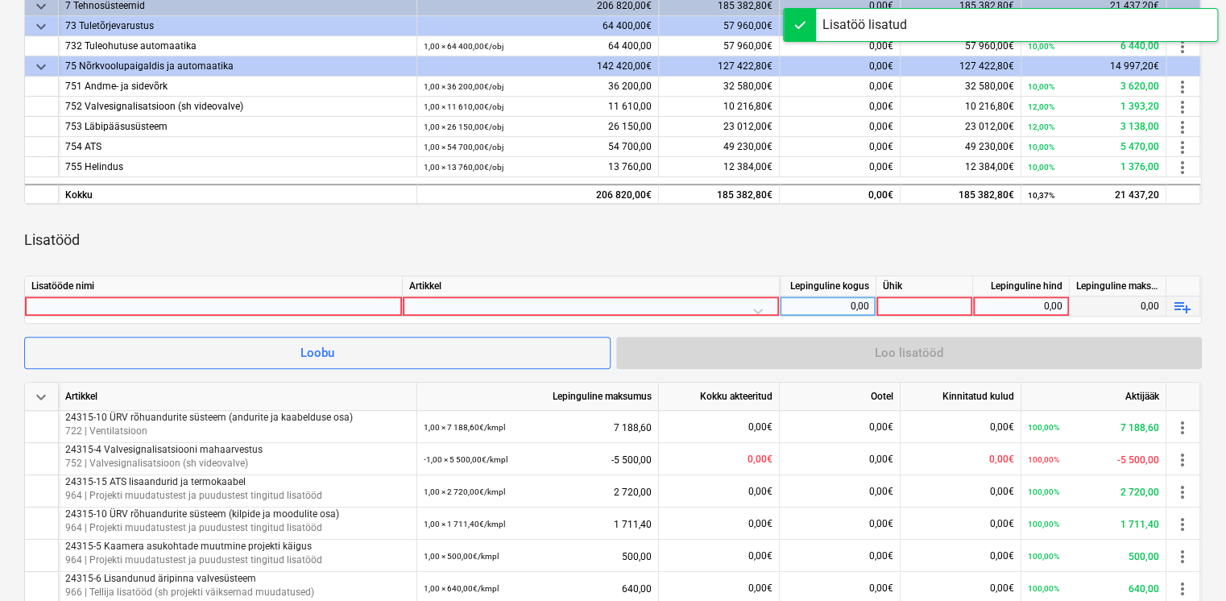
click at [250, 299] on div at bounding box center [213, 305] width 364 height 19
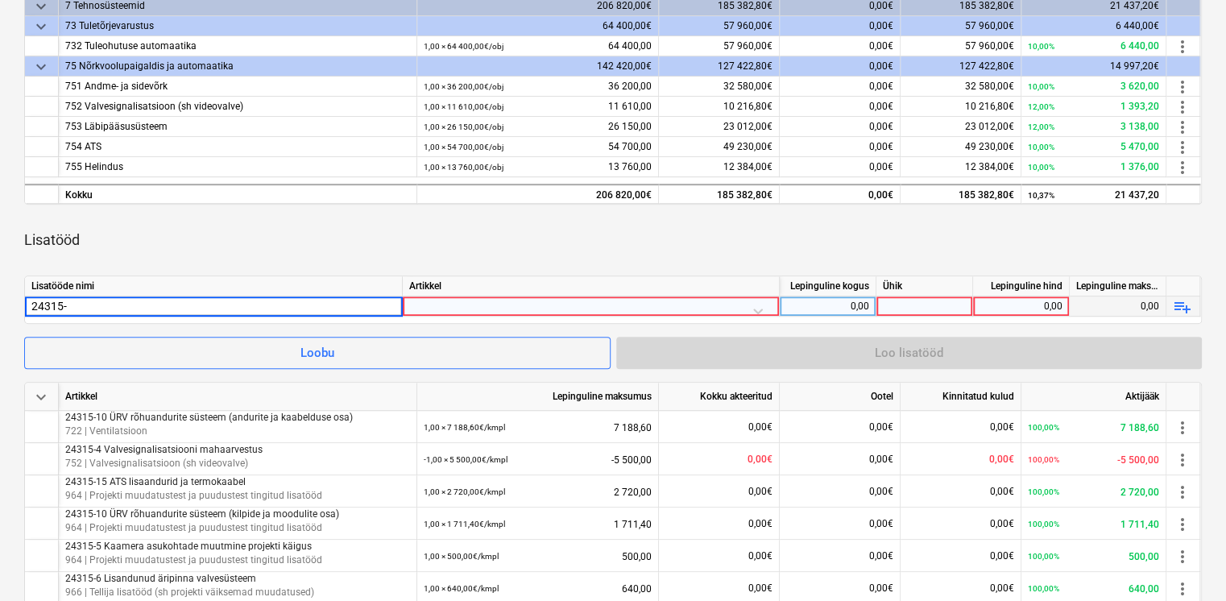
type input "24315-9"
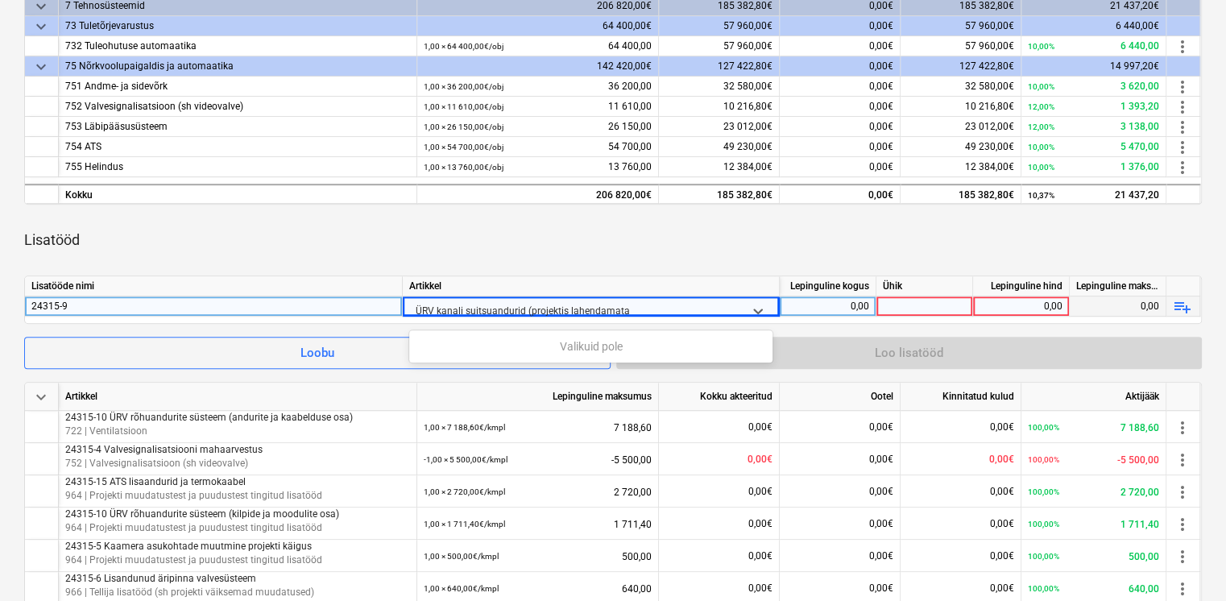
type input "ÜRV kanali suitsuandurid (projektis lahendamata)"
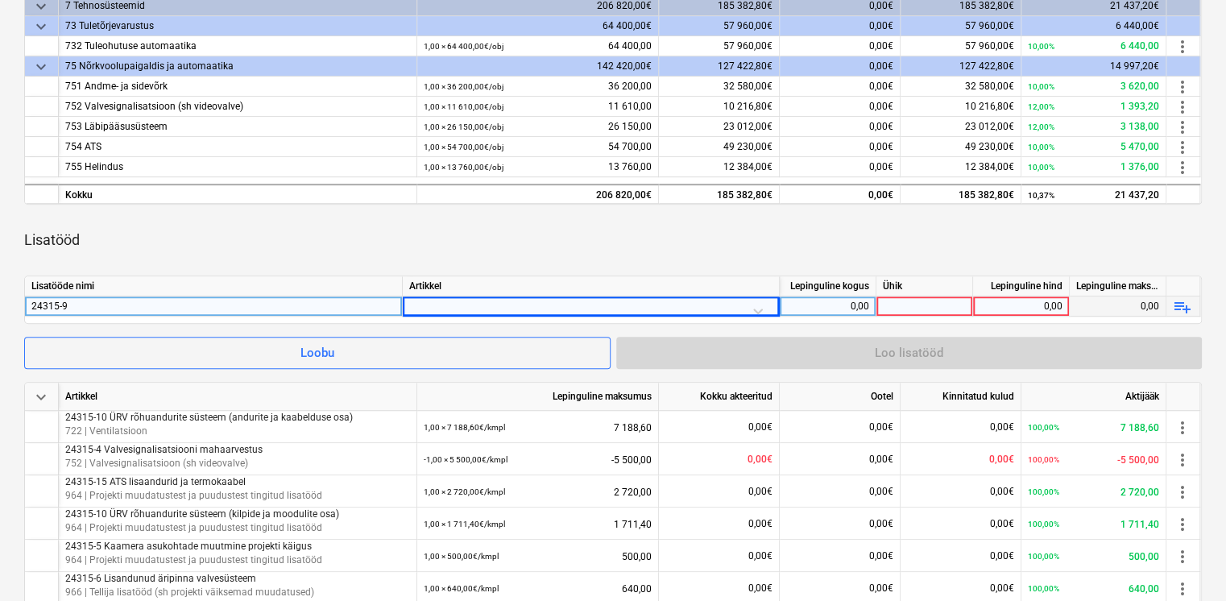
click at [820, 304] on div "0,00" at bounding box center [827, 306] width 83 height 20
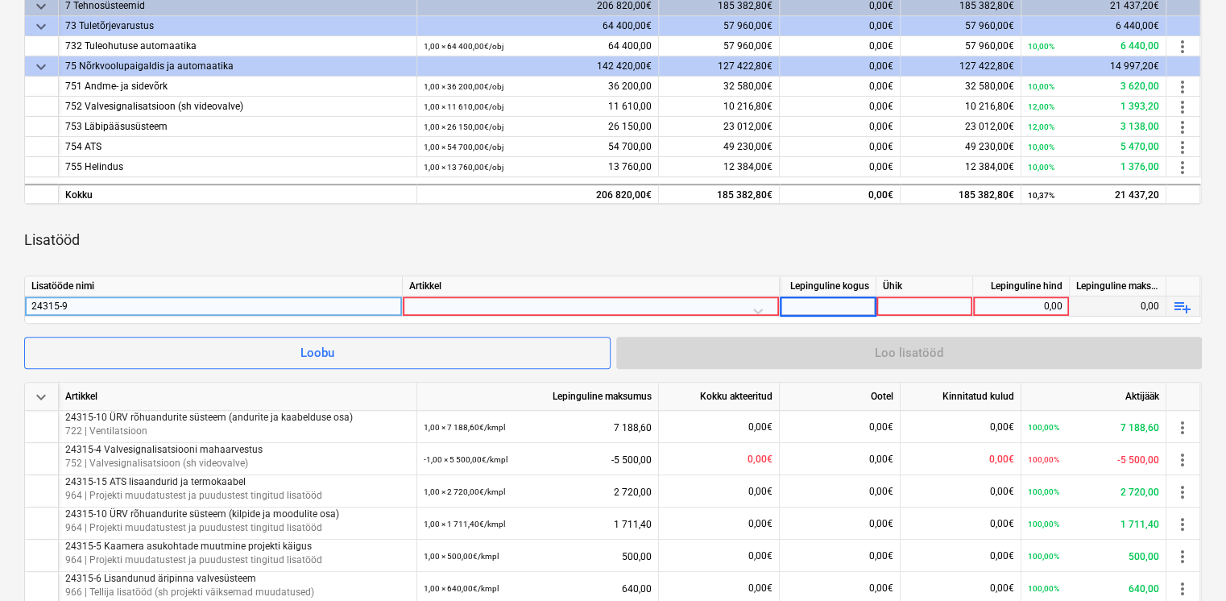
click at [588, 298] on div at bounding box center [590, 310] width 363 height 28
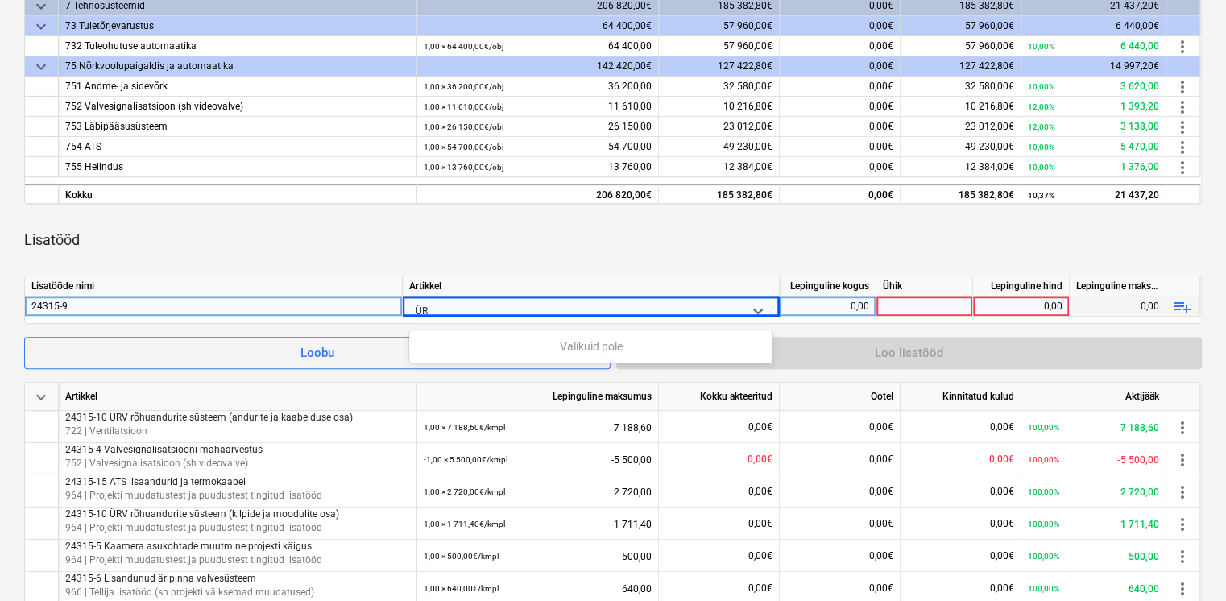
type input "Ü"
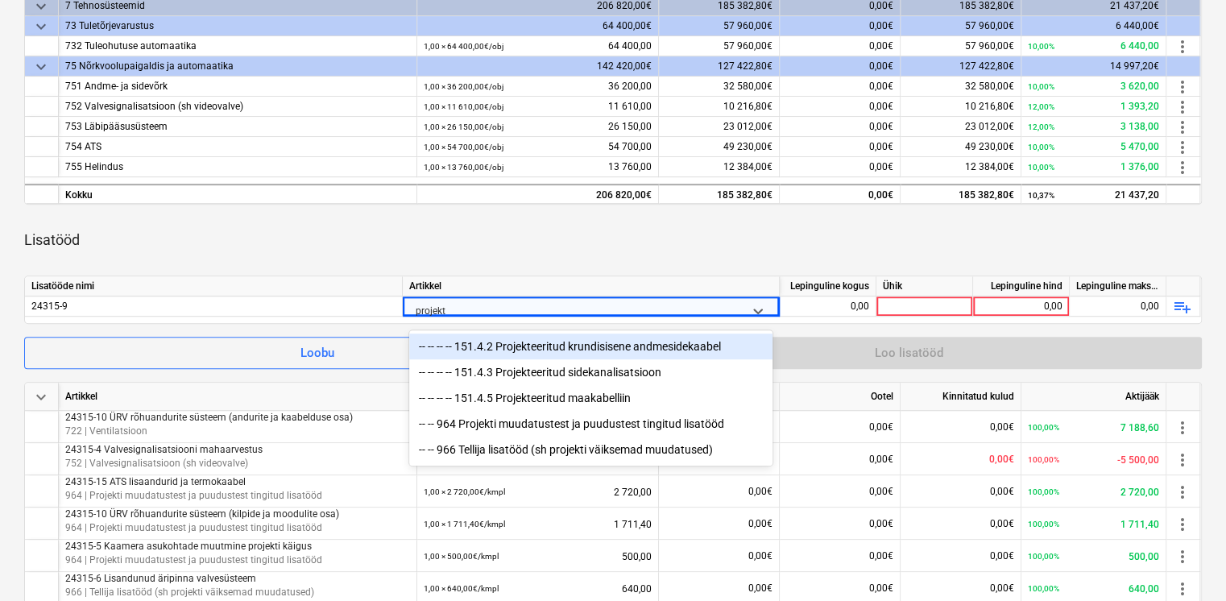
type input "projekti"
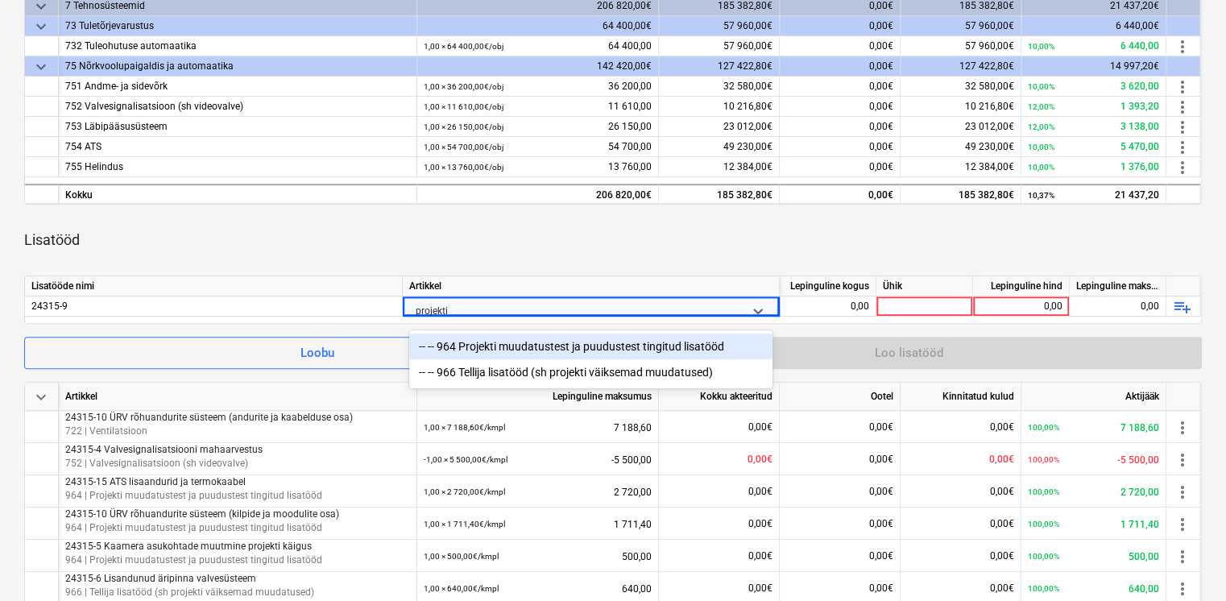
click at [544, 348] on div "-- -- 964 Projekti muudatustest ja puudustest tingitud lisatööd" at bounding box center [590, 346] width 363 height 26
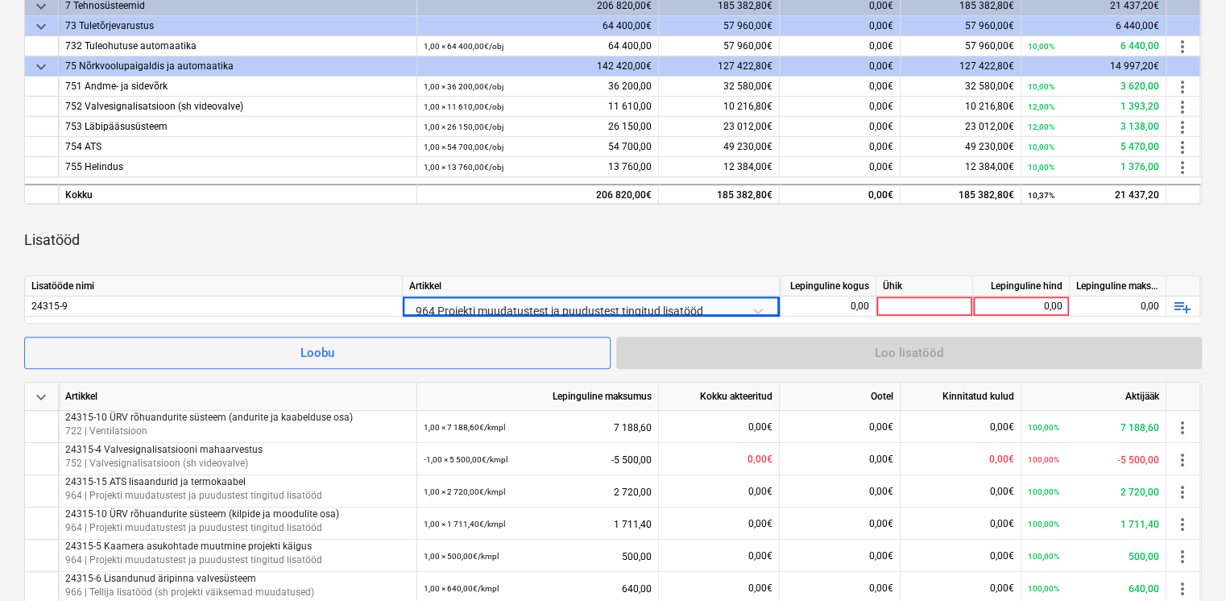
click at [552, 267] on div "keyboard_arrow_down Artikkel Lepinguline maksumus Kokku akteeritud Ootel Kinnit…" at bounding box center [612, 377] width 1177 height 804
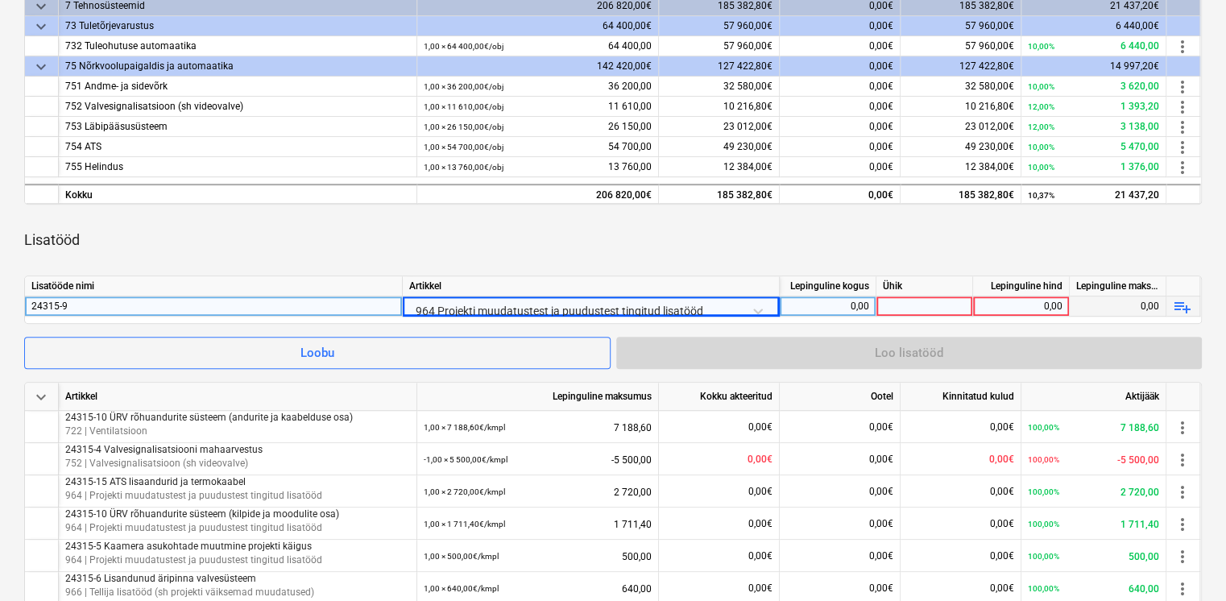
click at [284, 300] on div "24315-9" at bounding box center [213, 305] width 364 height 19
click at [166, 298] on input "24315-9" at bounding box center [213, 305] width 377 height 19
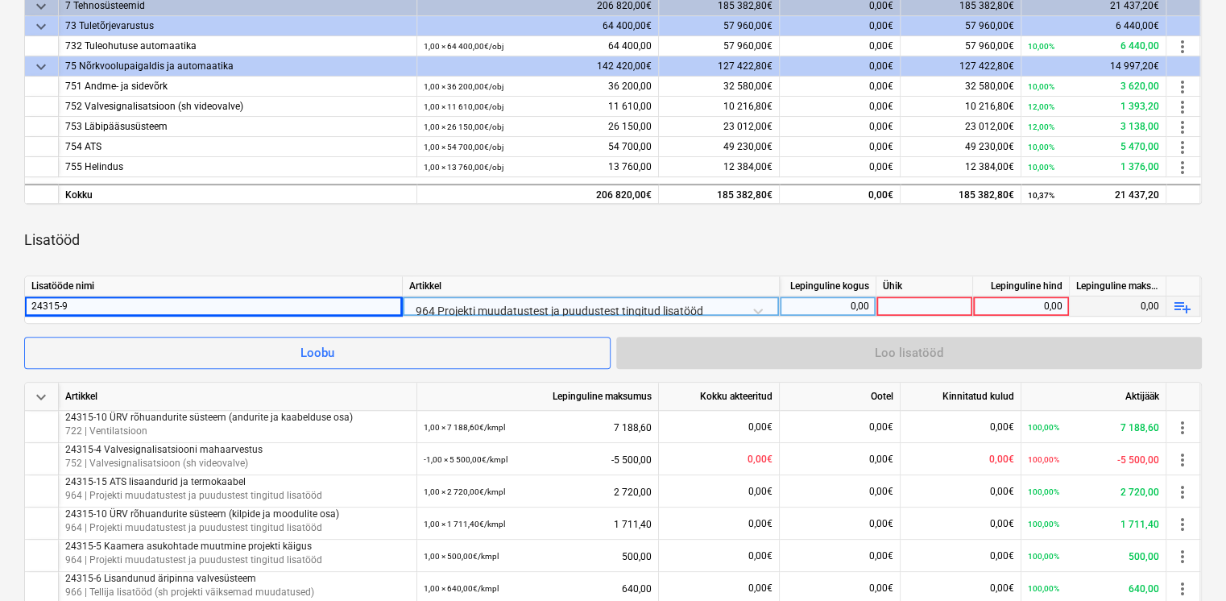
click at [282, 230] on div "Lisatööd" at bounding box center [612, 239] width 1177 height 45
click at [90, 298] on div "24315-9" at bounding box center [213, 305] width 364 height 19
click at [92, 308] on input "24315-9" at bounding box center [213, 305] width 377 height 19
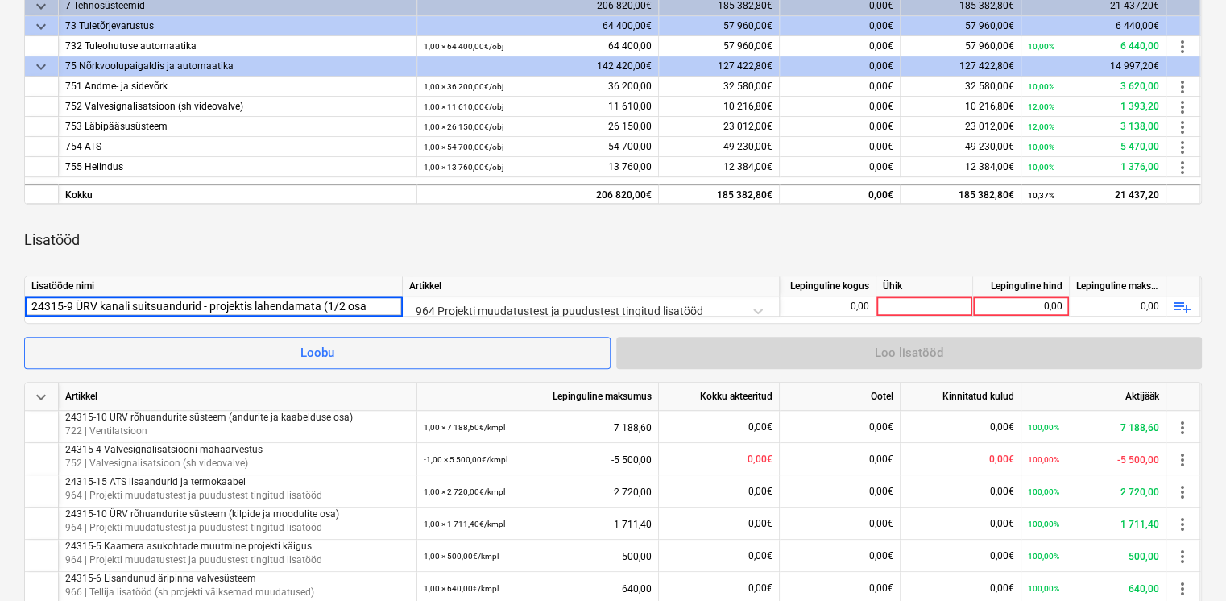
type input "24315-9 ÜRV kanali suitsuandurid - projektis lahendamata (1/2 osa)"
drag, startPoint x: 379, startPoint y: 308, endPoint x: -3, endPoint y: 303, distance: 382.6
click at [321, 259] on div "Lisatööd" at bounding box center [612, 239] width 1177 height 45
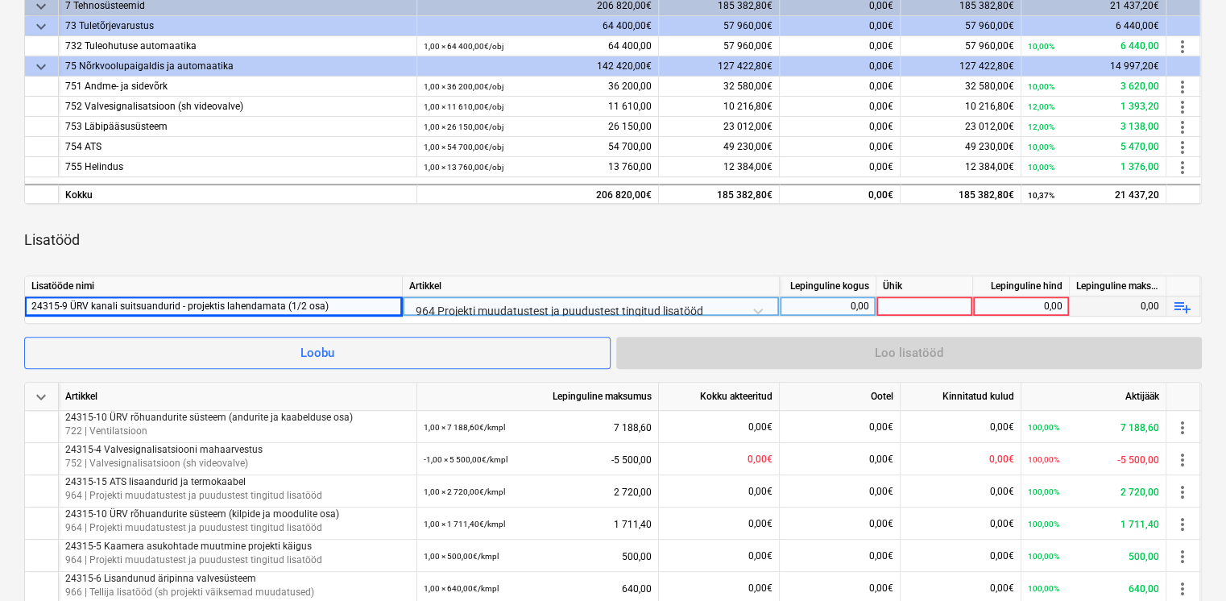
click at [956, 305] on div at bounding box center [924, 306] width 97 height 20
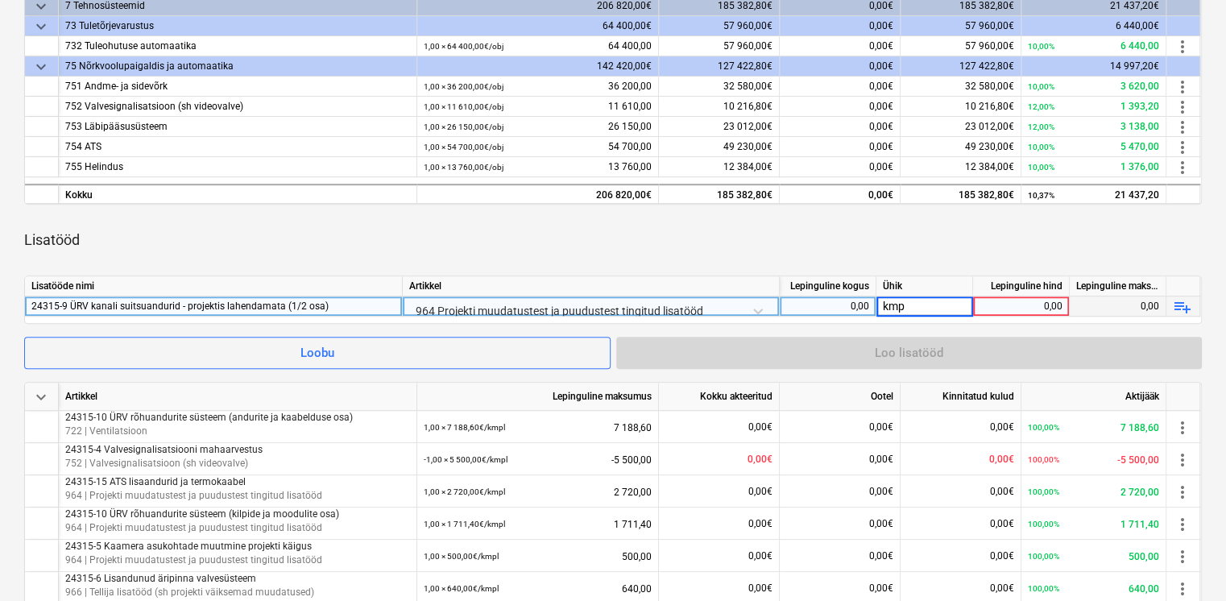
type input "kmpl"
click at [842, 307] on div "0,00" at bounding box center [827, 306] width 83 height 20
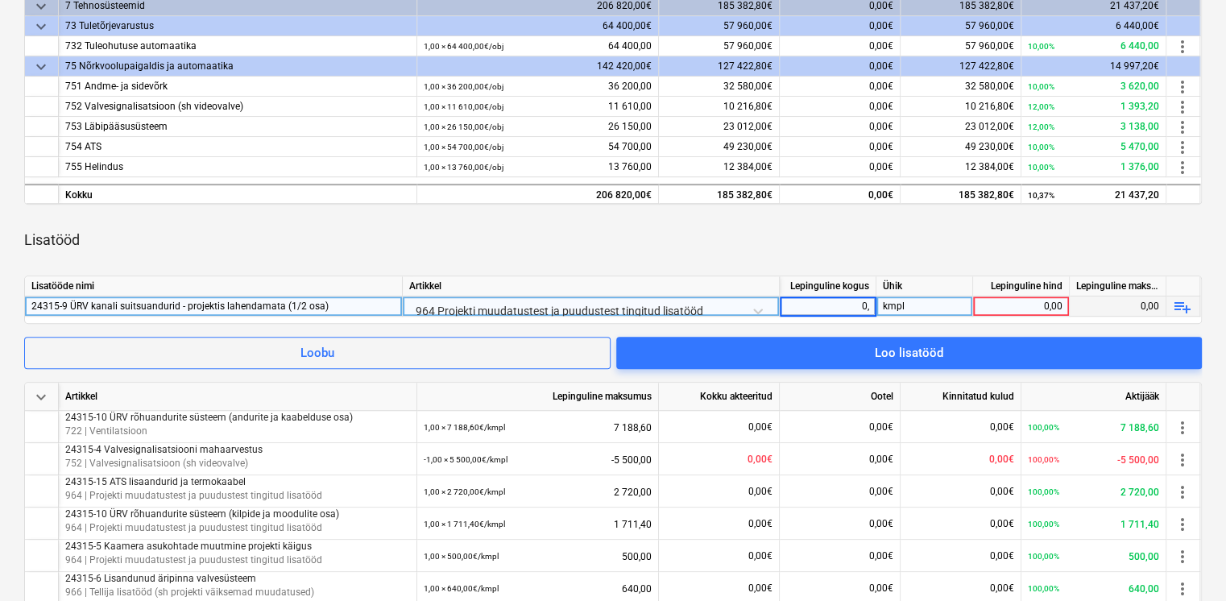
type input "0,5"
click at [1041, 301] on div "0,00" at bounding box center [1020, 306] width 83 height 20
type input "1150"
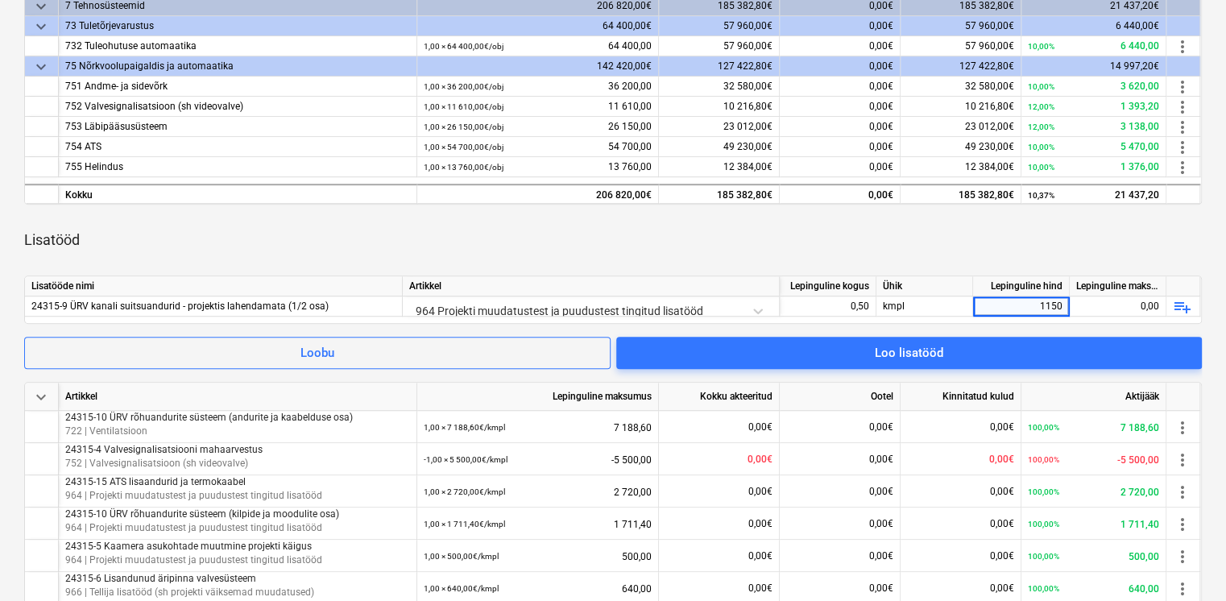
click at [1089, 234] on div "Lisatööd" at bounding box center [612, 239] width 1177 height 45
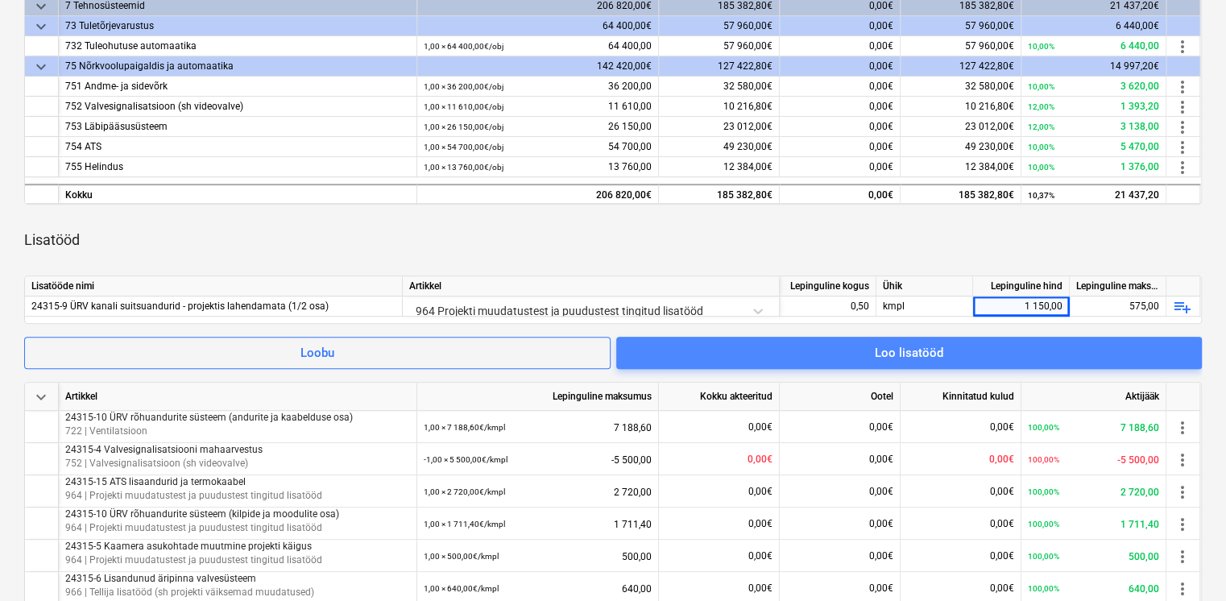
click at [1016, 356] on span "Loo lisatööd" at bounding box center [908, 352] width 547 height 21
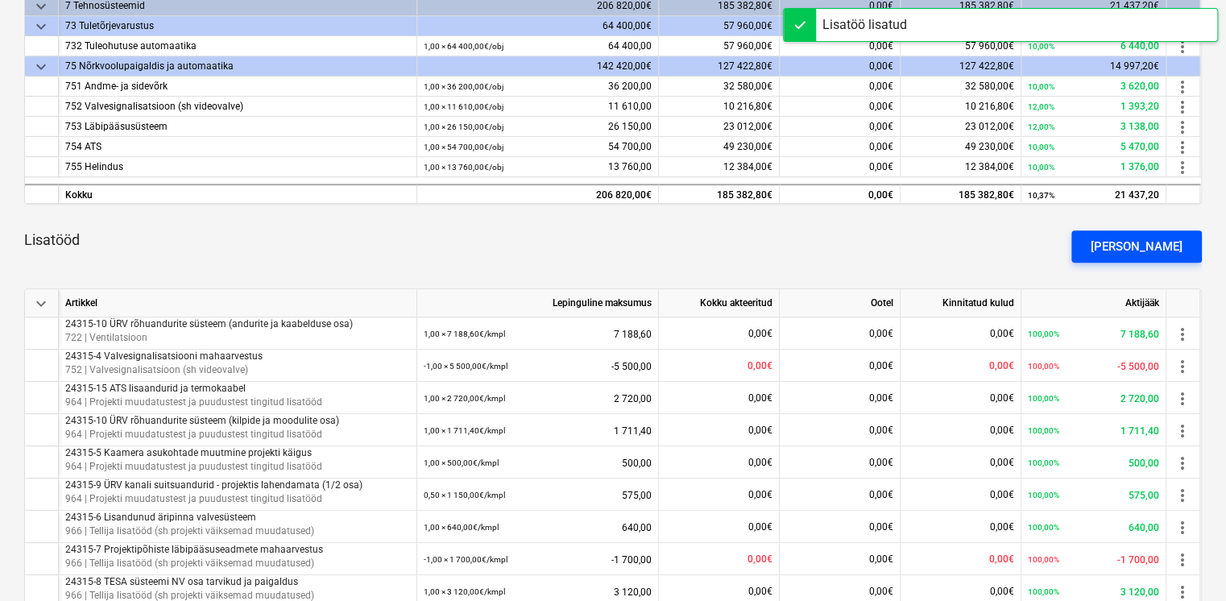
click at [1166, 230] on button "[PERSON_NAME]" at bounding box center [1136, 246] width 130 height 32
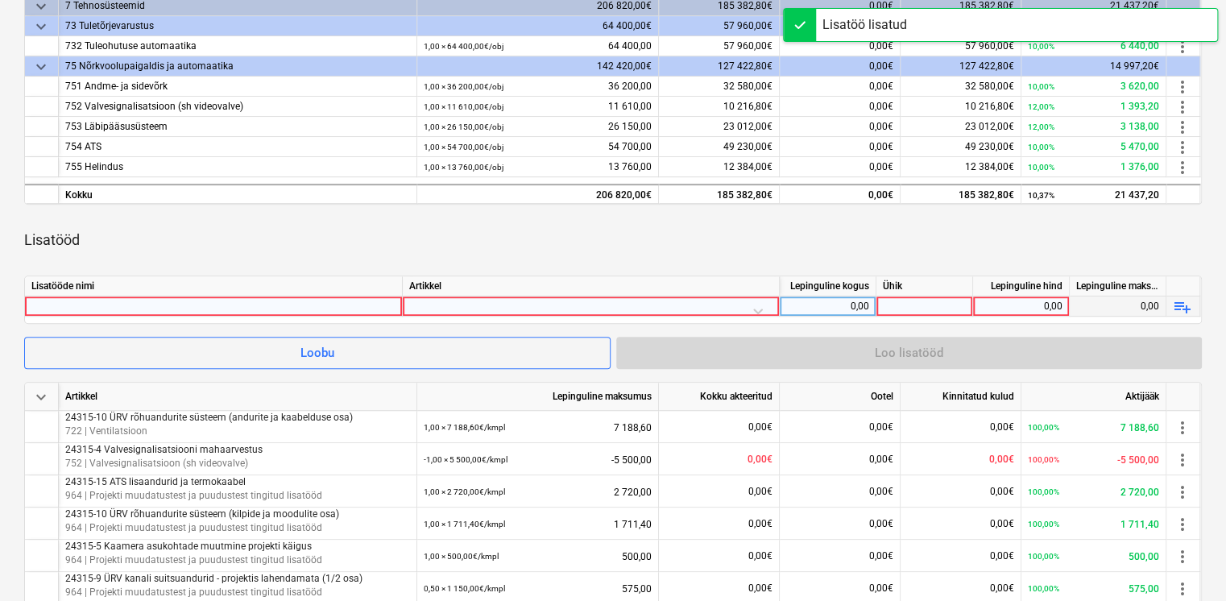
click at [234, 303] on div at bounding box center [213, 305] width 364 height 19
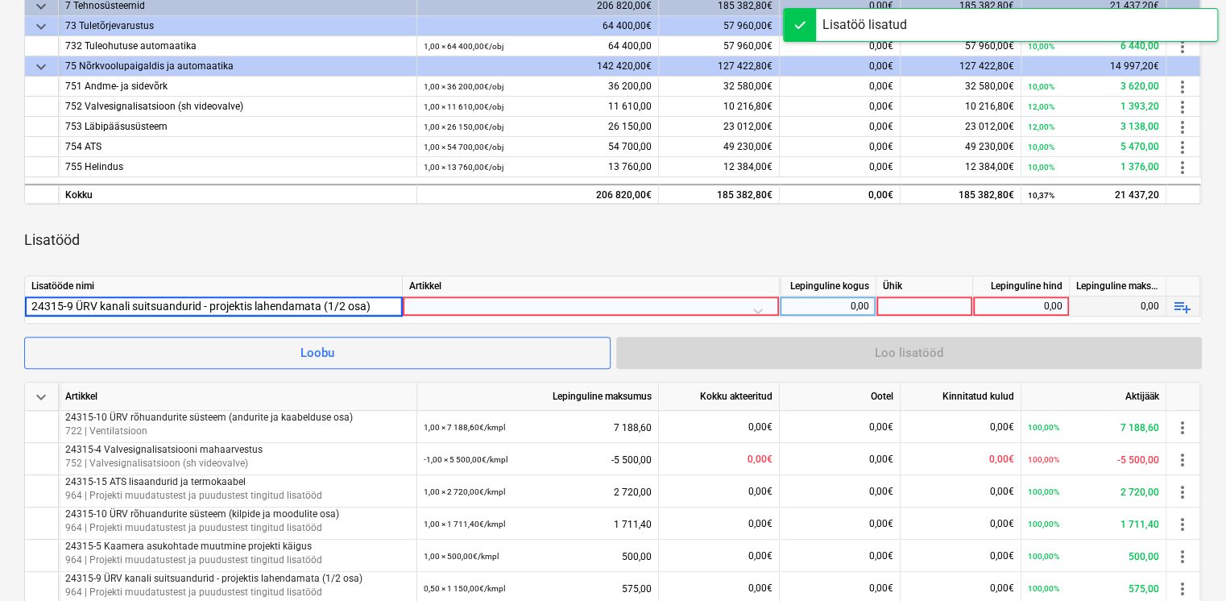
click at [248, 263] on div "keyboard_arrow_down Artikkel Lepinguline maksumus Kokku akteeritud Ootel Kinnit…" at bounding box center [612, 393] width 1177 height 836
click at [419, 304] on div at bounding box center [590, 310] width 363 height 28
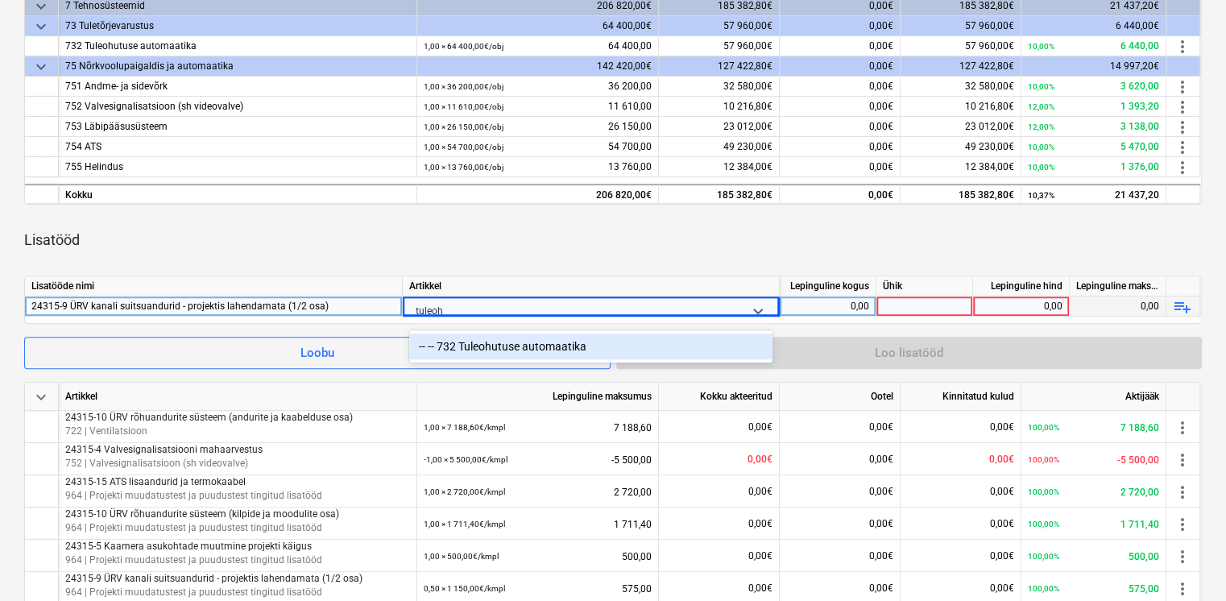
type input "tuleohu"
click at [581, 350] on div "-- -- 732 Tuleohutuse automaatika" at bounding box center [590, 346] width 363 height 26
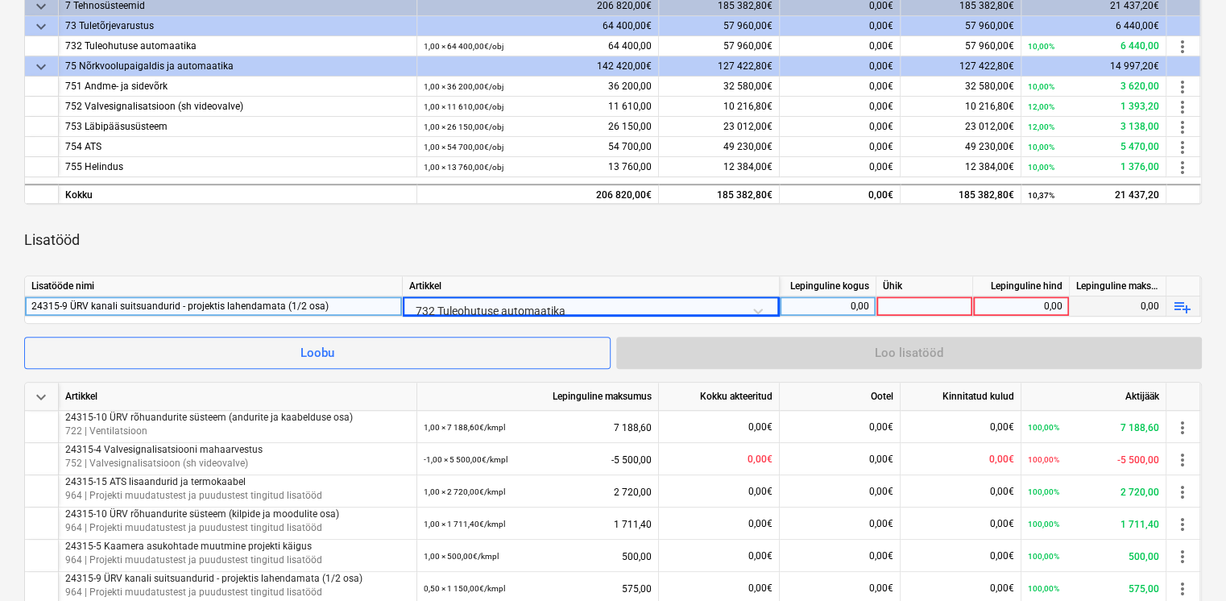
drag, startPoint x: 611, startPoint y: 267, endPoint x: 821, endPoint y: 288, distance: 211.2
click at [614, 267] on div "keyboard_arrow_down Artikkel Lepinguline maksumus Kokku akteeritud Ootel Kinnit…" at bounding box center [612, 393] width 1177 height 836
click at [834, 296] on div "0,00" at bounding box center [827, 306] width 83 height 20
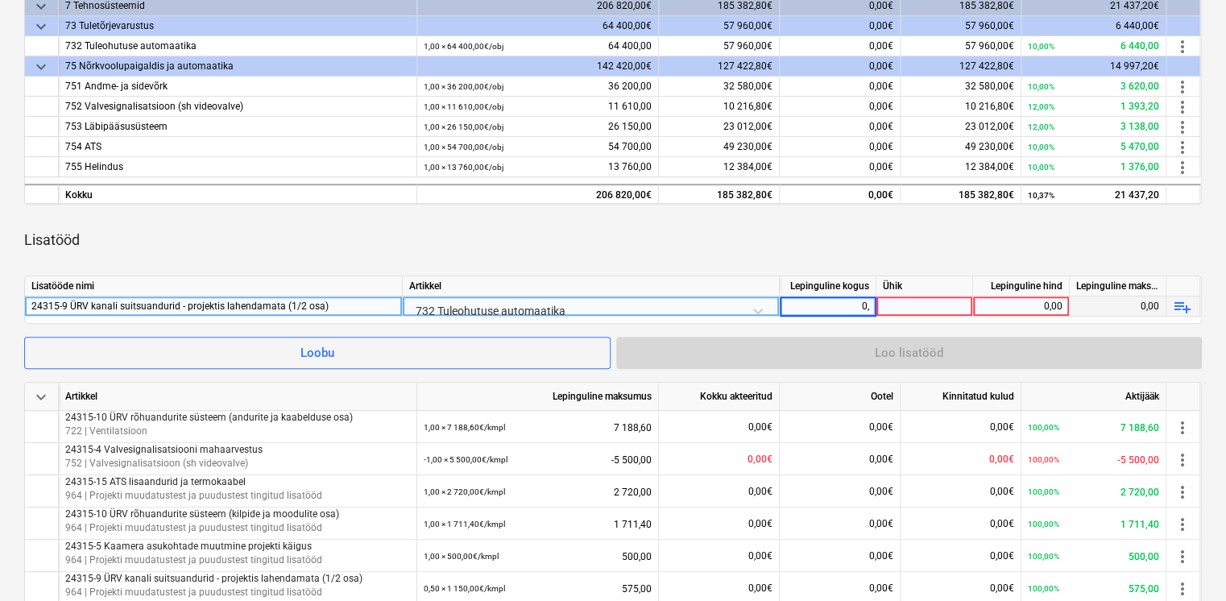
type input "0,5"
type input "kmpl"
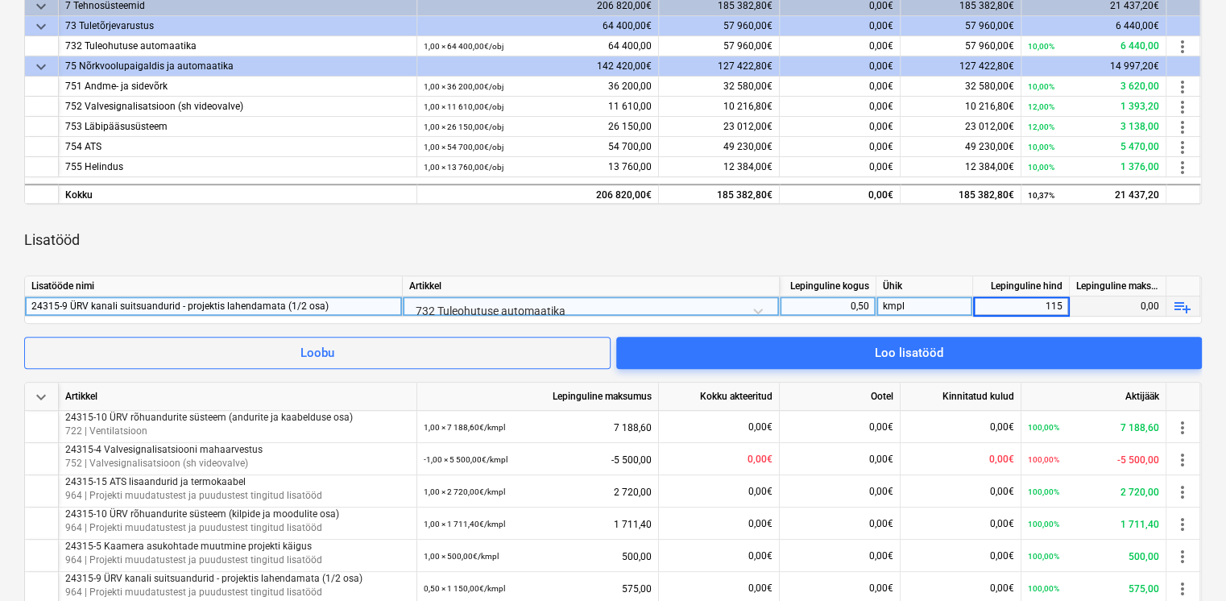
type input "1150"
click at [999, 242] on div "Lisatööd" at bounding box center [612, 239] width 1177 height 45
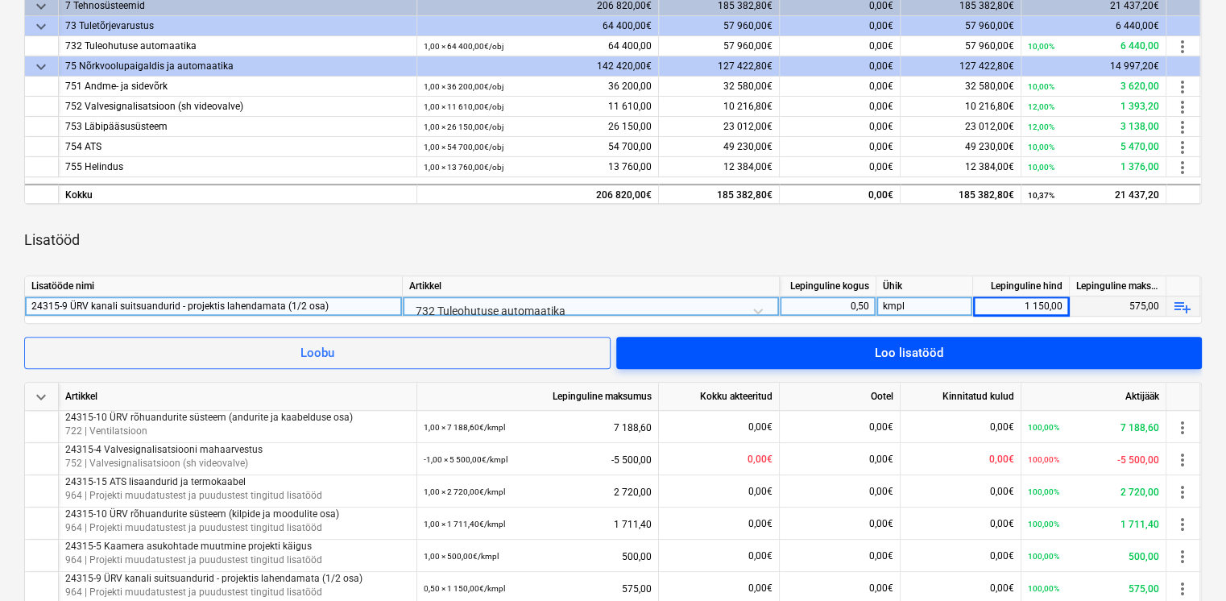
click at [1004, 346] on span "Loo lisatööd" at bounding box center [908, 352] width 547 height 21
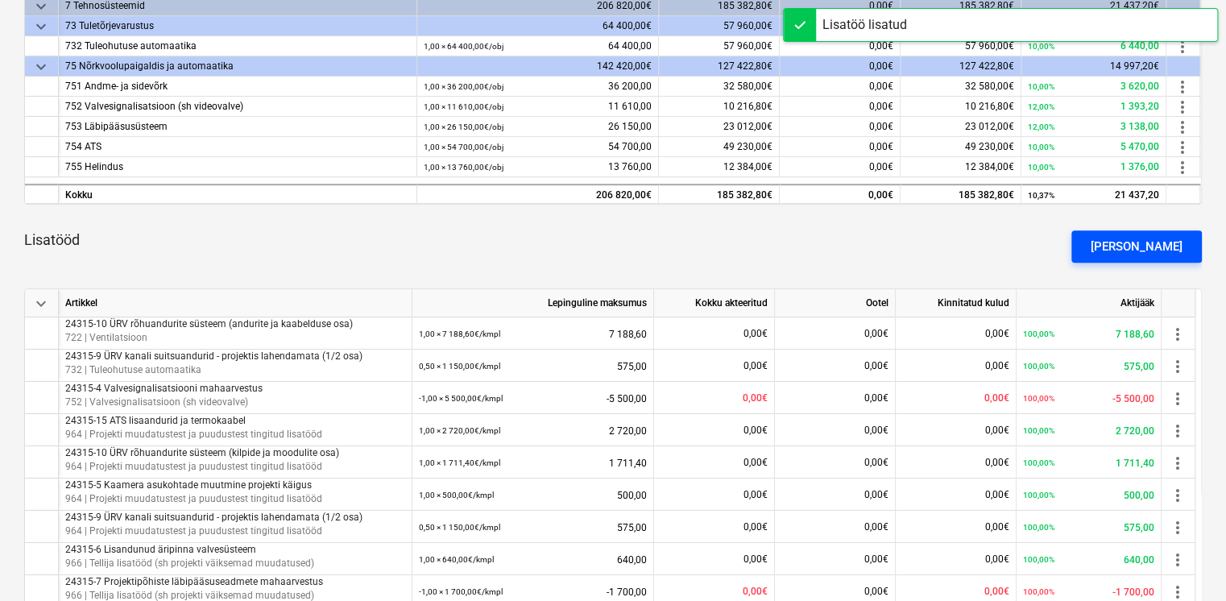
click at [1118, 241] on button "[PERSON_NAME]" at bounding box center [1136, 246] width 130 height 32
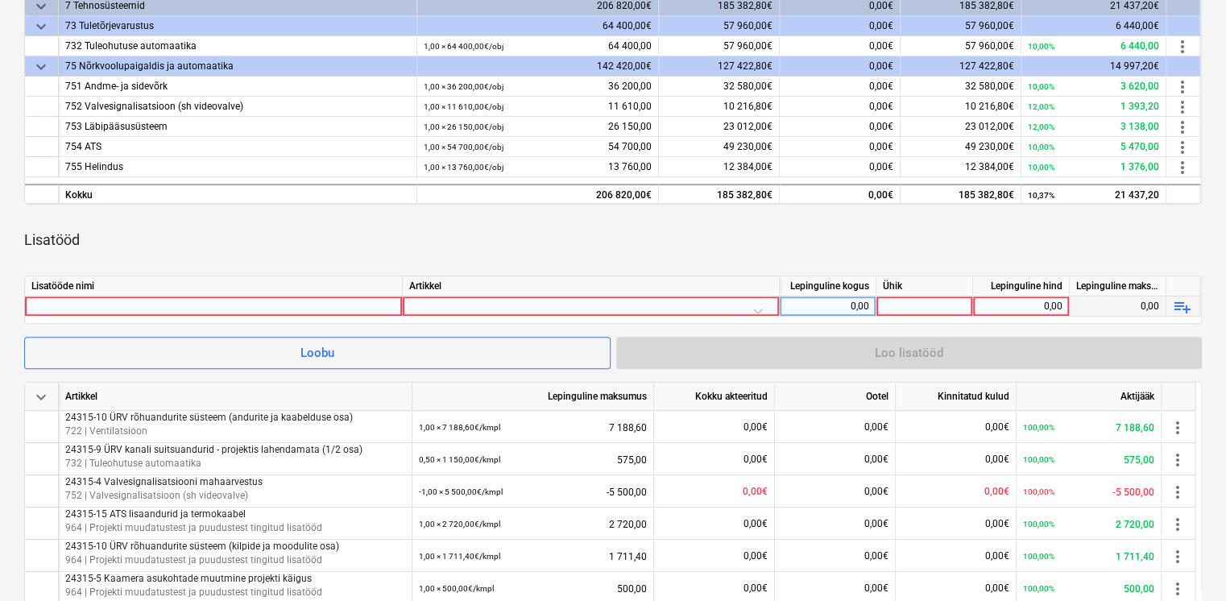
click at [48, 303] on div at bounding box center [213, 305] width 364 height 19
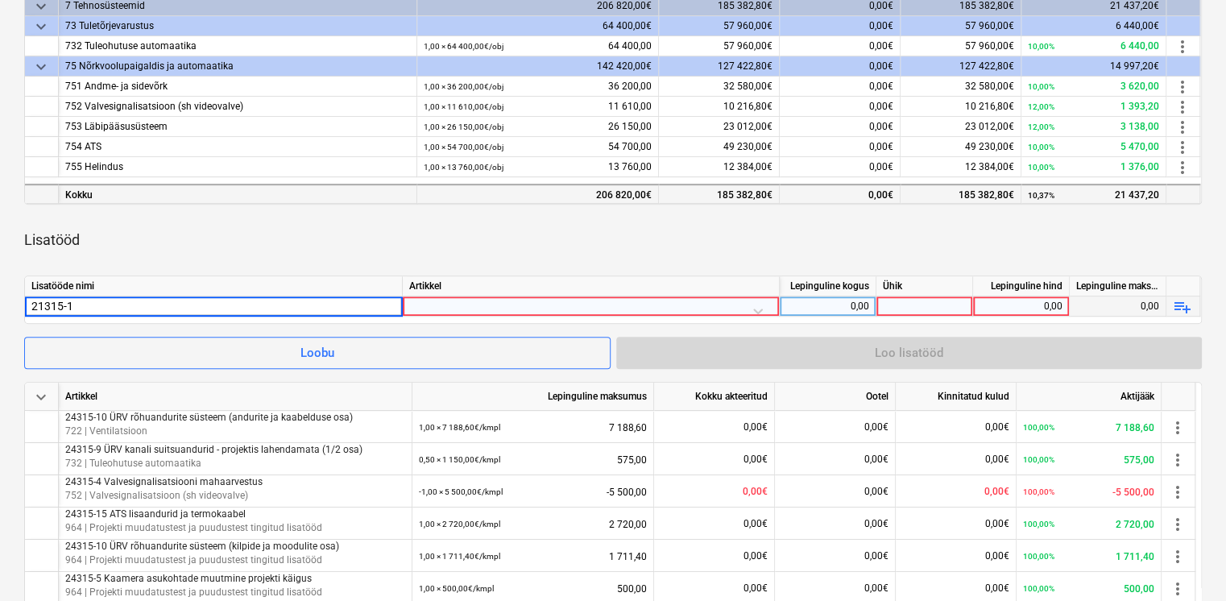
type input "21315-12"
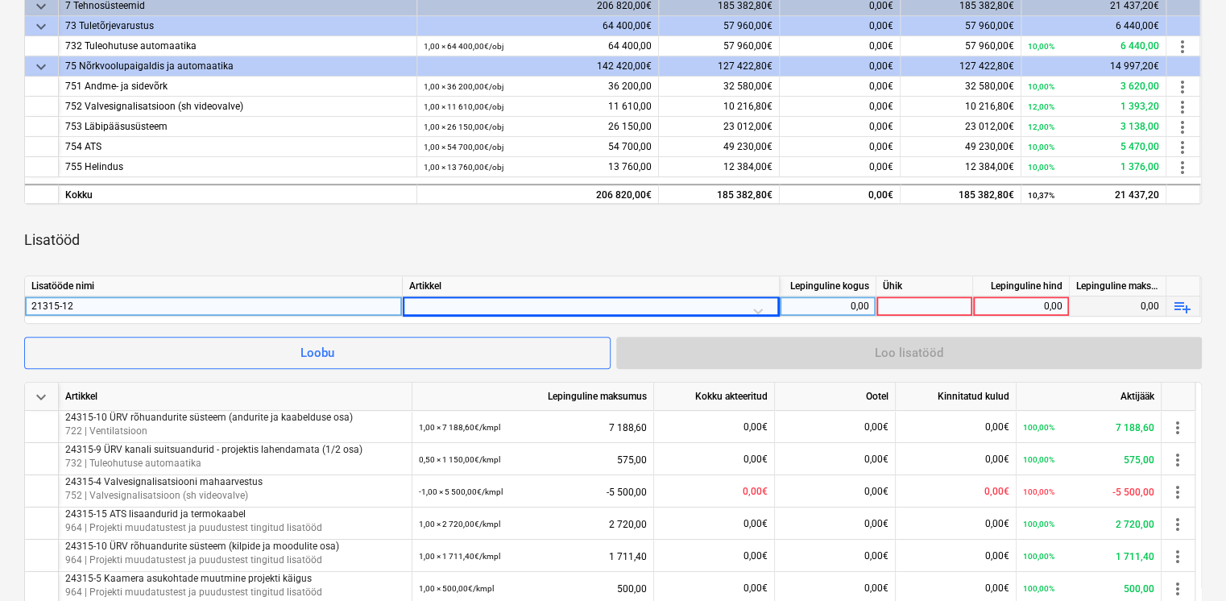
click at [109, 303] on div "21315-12" at bounding box center [213, 305] width 364 height 19
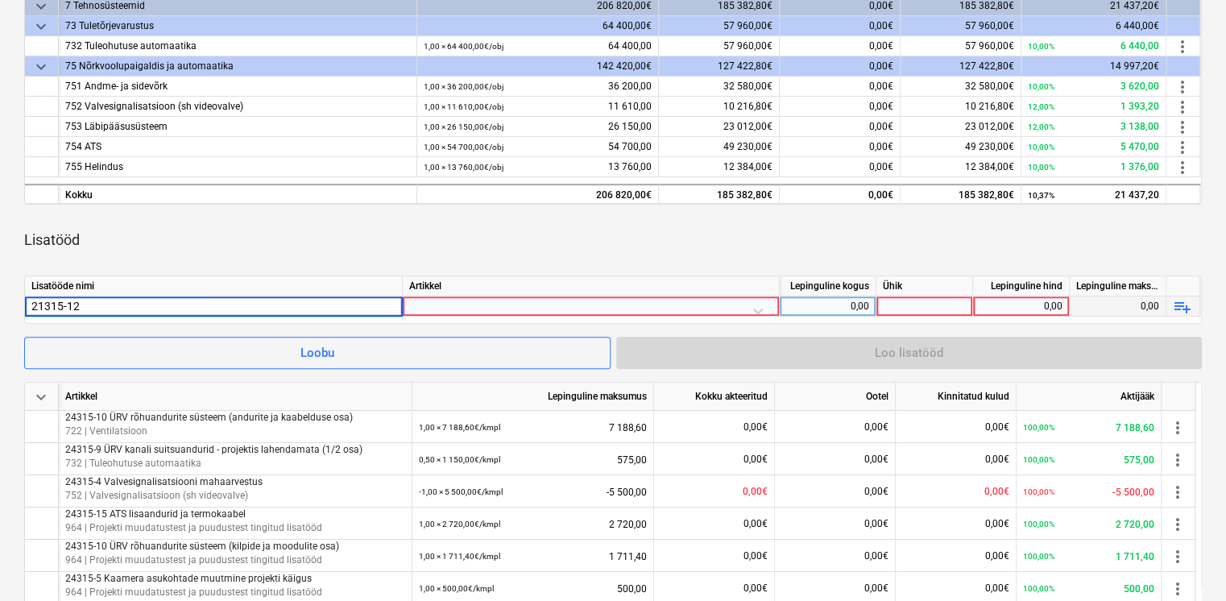
click at [110, 304] on input "21315-12" at bounding box center [213, 305] width 377 height 19
click at [118, 304] on input "21315-12" at bounding box center [213, 305] width 377 height 19
click at [106, 305] on input "21315-12" at bounding box center [213, 305] width 377 height 19
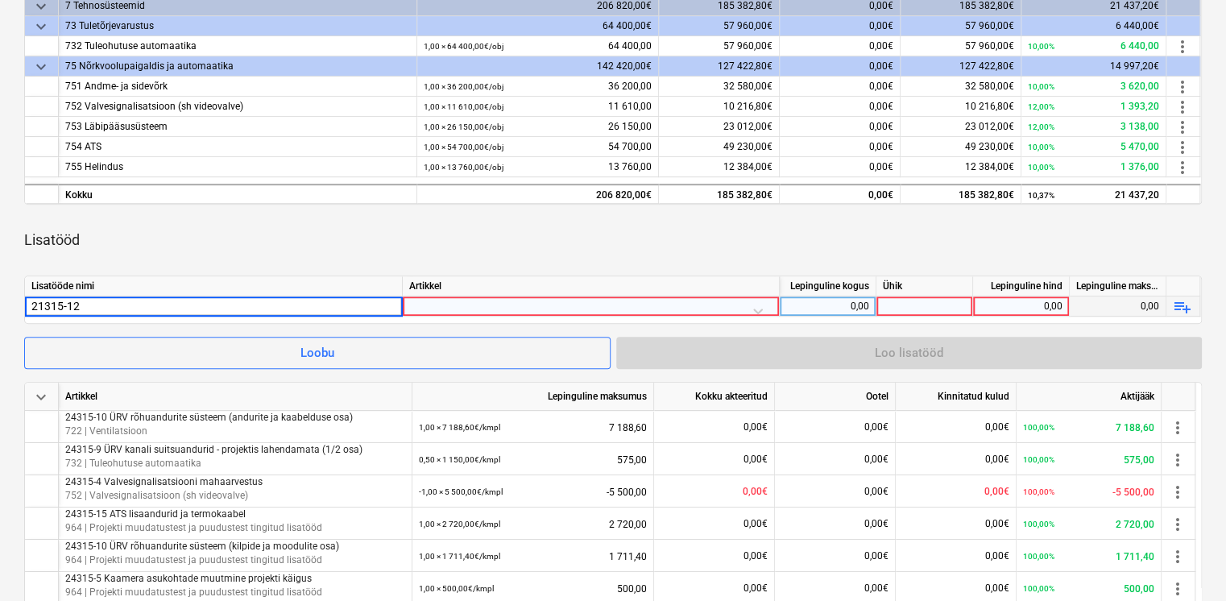
click at [103, 305] on input "21315-12" at bounding box center [213, 305] width 377 height 19
type input "21315-12 1. korruse kütte/jahutuse juhtimine, NV osa"
click at [558, 302] on div at bounding box center [590, 310] width 363 height 28
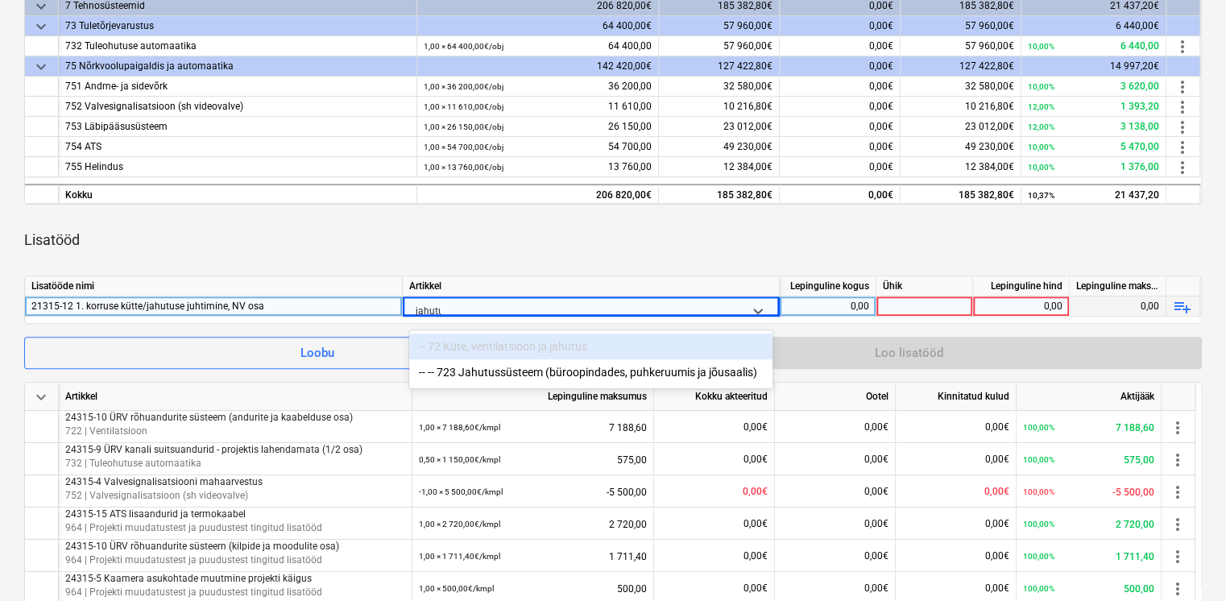
type input "jahutus"
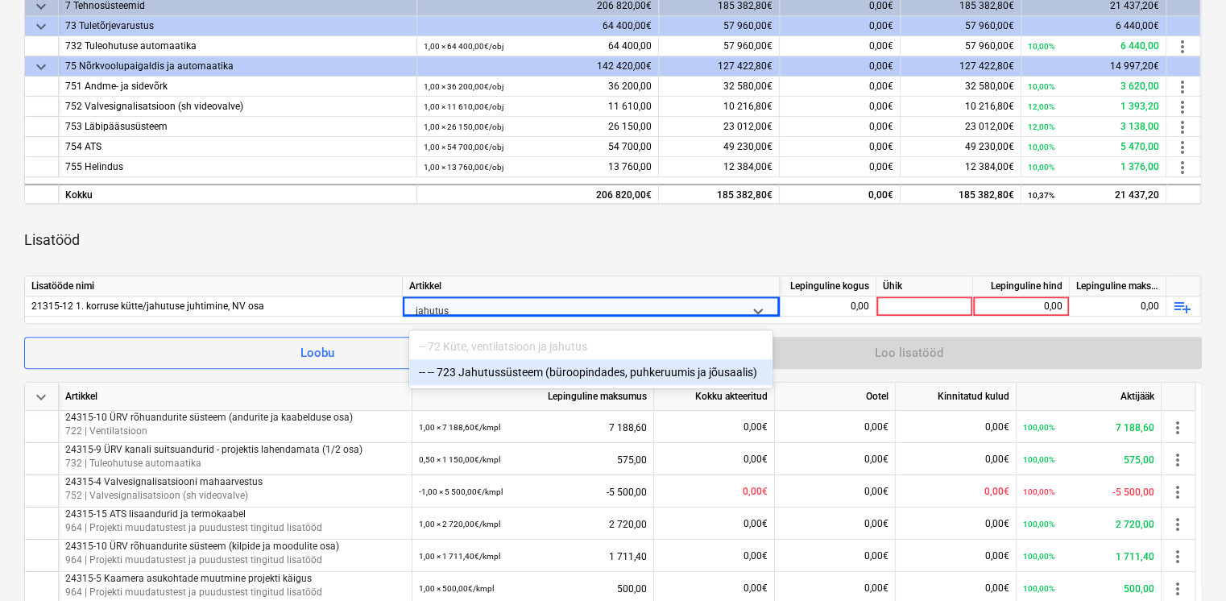
click at [601, 374] on div "-- -- 723 Jahutussüsteem (büroopindades, puhkeruumis ja jõusaalis)" at bounding box center [590, 372] width 363 height 26
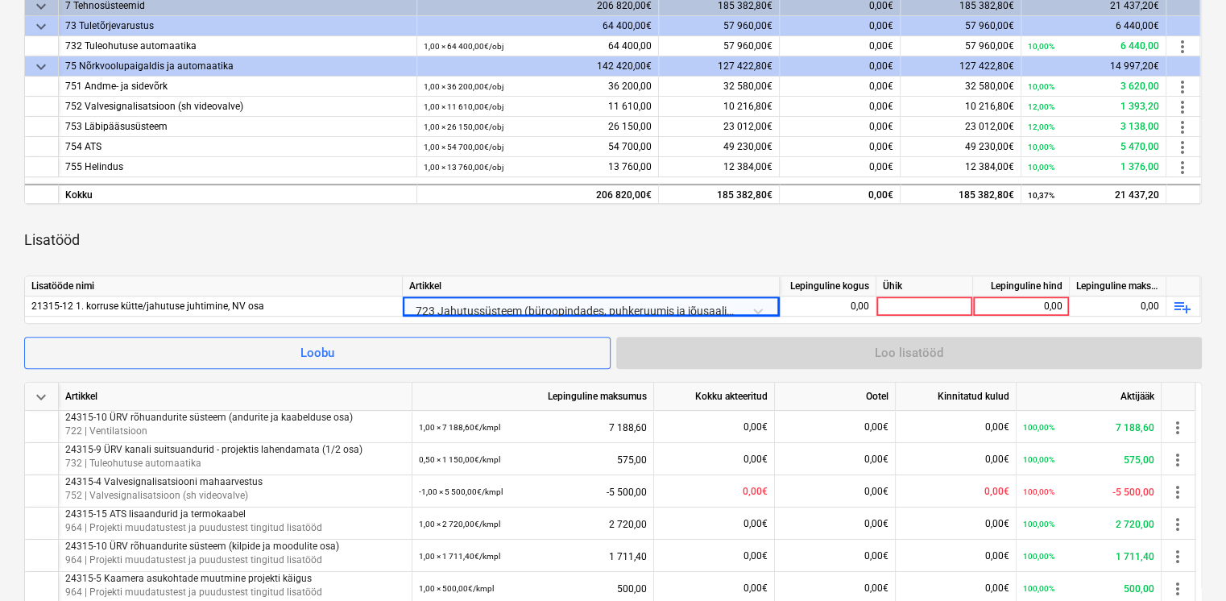
click at [637, 266] on div "keyboard_arrow_down Artikkel Lepinguline maksumus Kokku akteeritud Ootel Kinnit…" at bounding box center [612, 394] width 1177 height 838
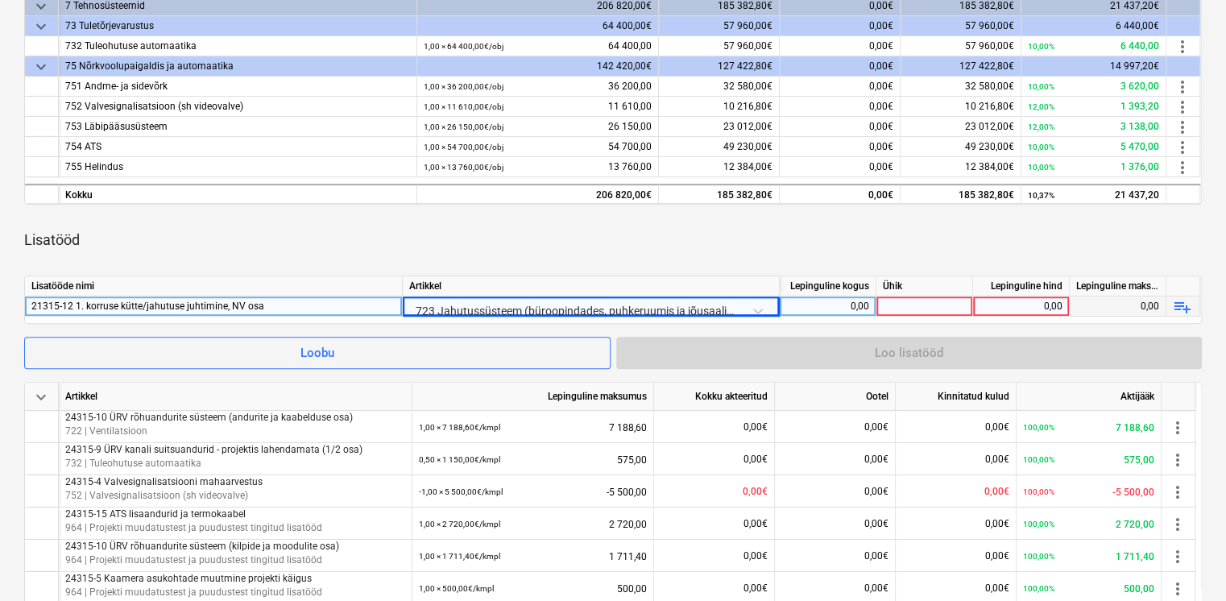
click at [812, 303] on div "0,00" at bounding box center [827, 306] width 83 height 20
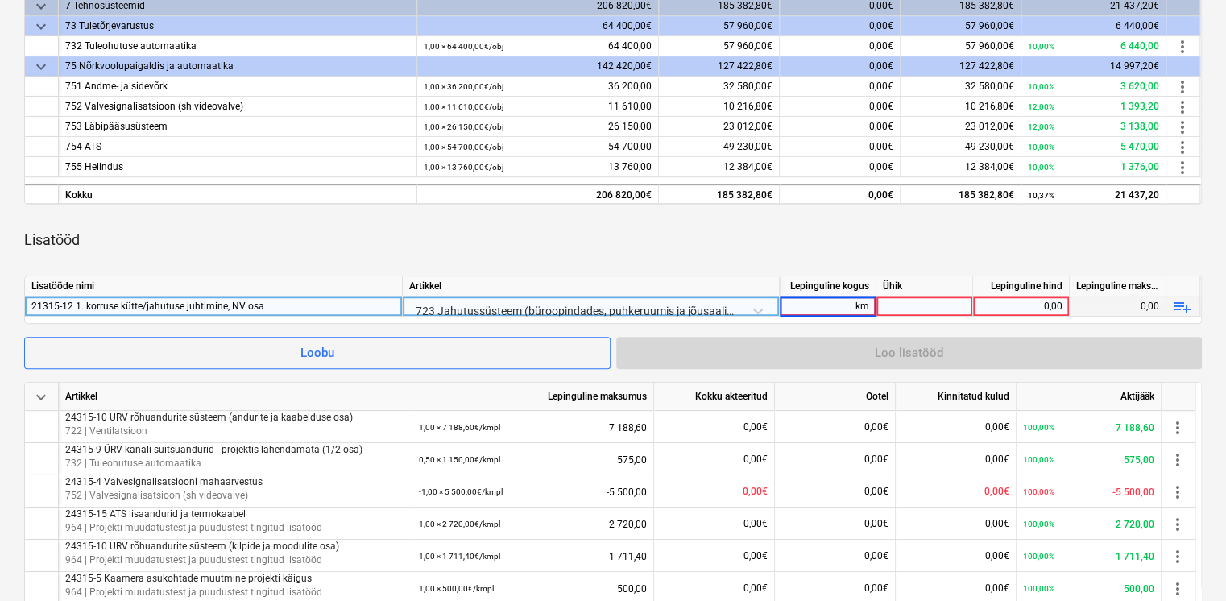
type input "k"
type input "1"
type input "kmpl"
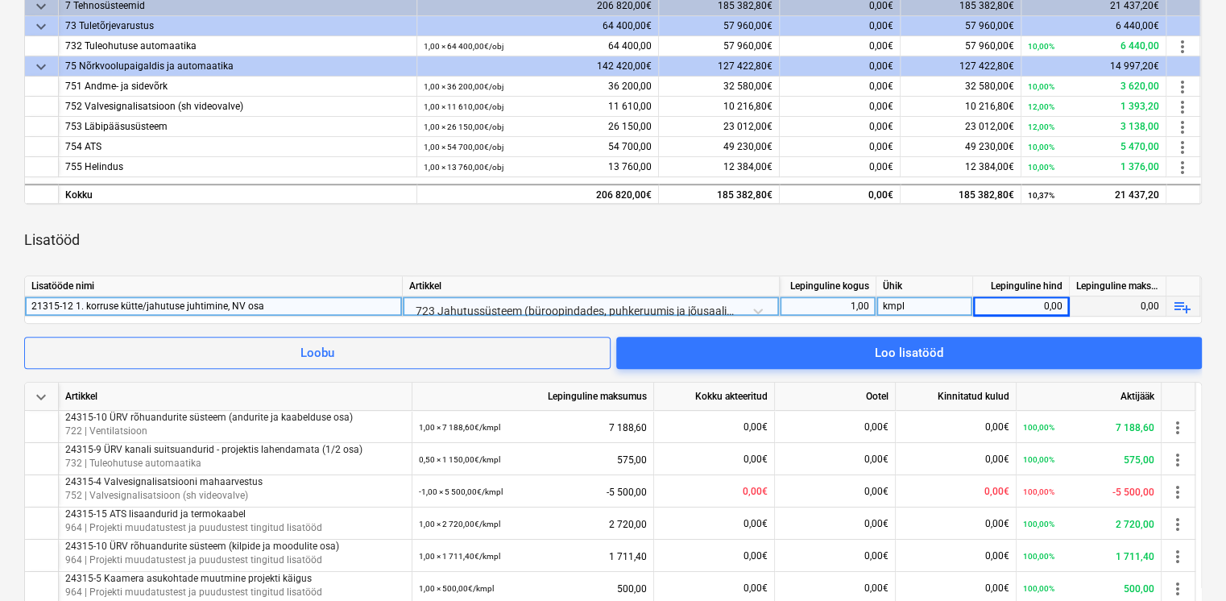
click at [1053, 300] on div "0,00" at bounding box center [1020, 306] width 83 height 20
type input "250"
click at [951, 254] on div "Lisatööd" at bounding box center [612, 239] width 1177 height 45
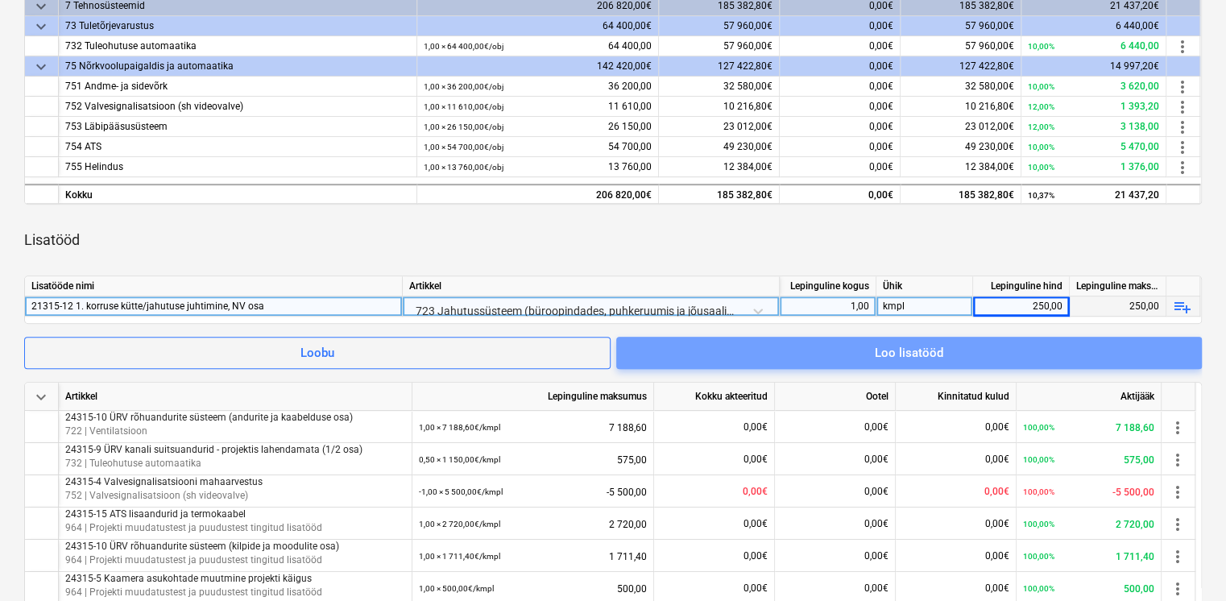
drag, startPoint x: 977, startPoint y: 346, endPoint x: 847, endPoint y: 362, distance: 130.6
click at [976, 346] on span "Loo lisatööd" at bounding box center [908, 352] width 547 height 21
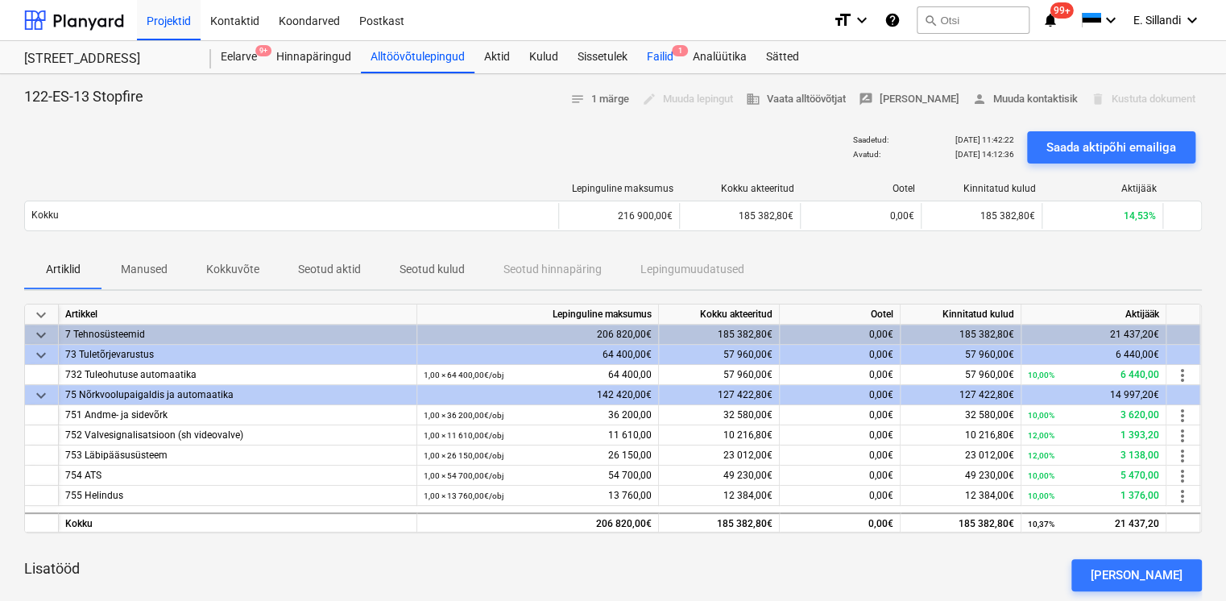
click at [660, 56] on div "Failid 1" at bounding box center [660, 57] width 46 height 32
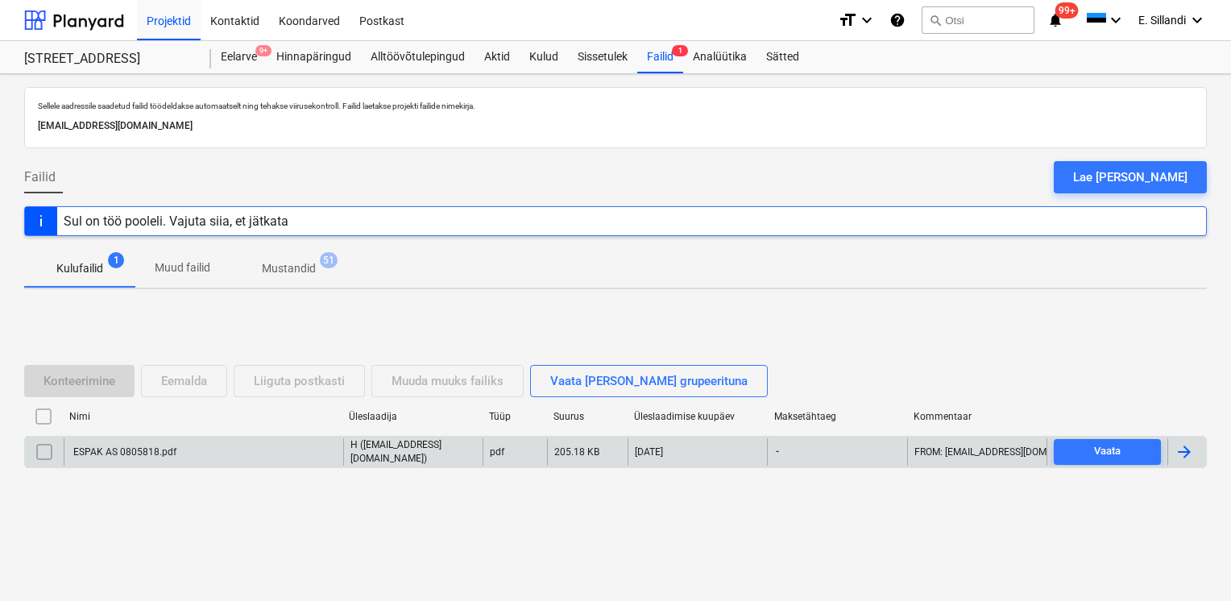
click at [122, 446] on div "ESPAK AS 0805818.pdf" at bounding box center [124, 451] width 106 height 11
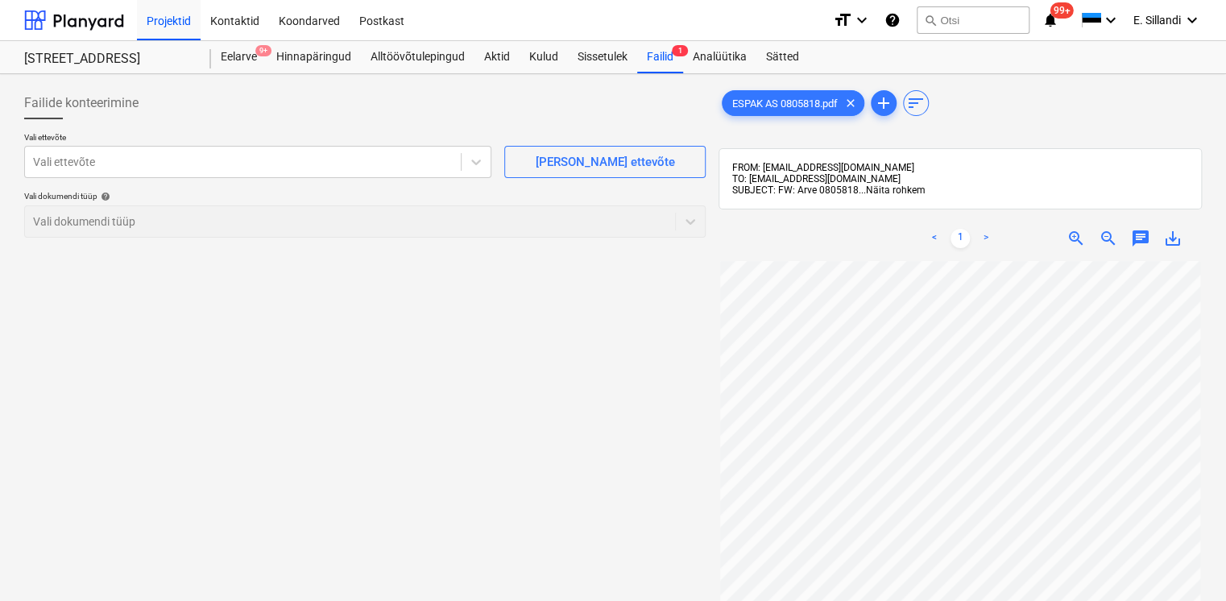
click at [889, 190] on span "Näita rohkem" at bounding box center [896, 189] width 60 height 11
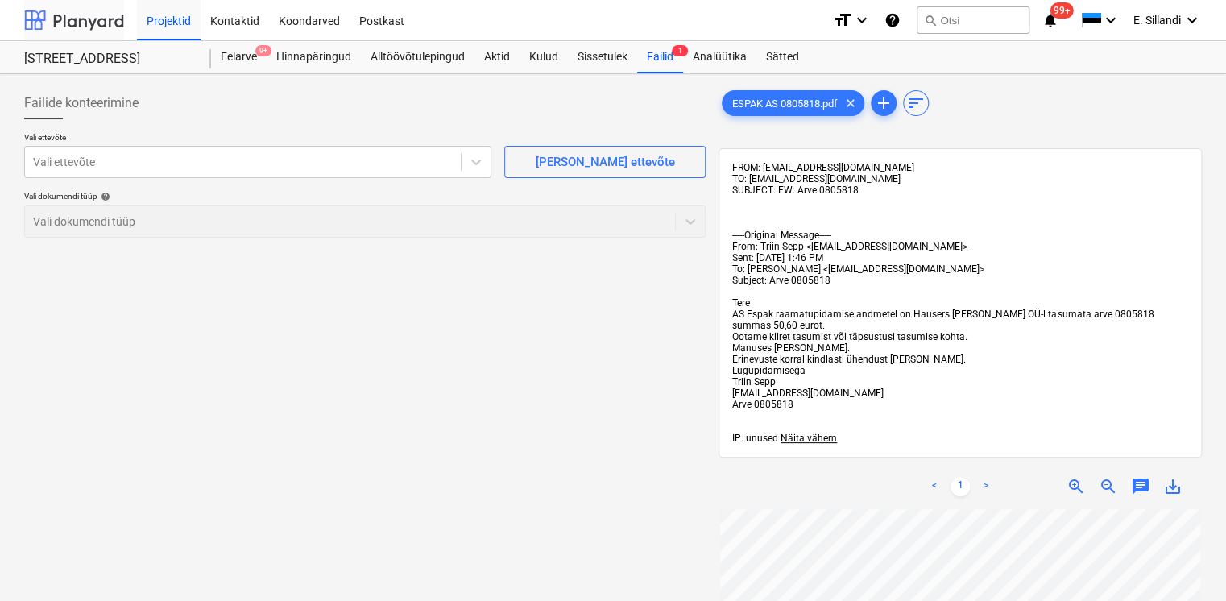
click at [106, 31] on div at bounding box center [74, 20] width 100 height 40
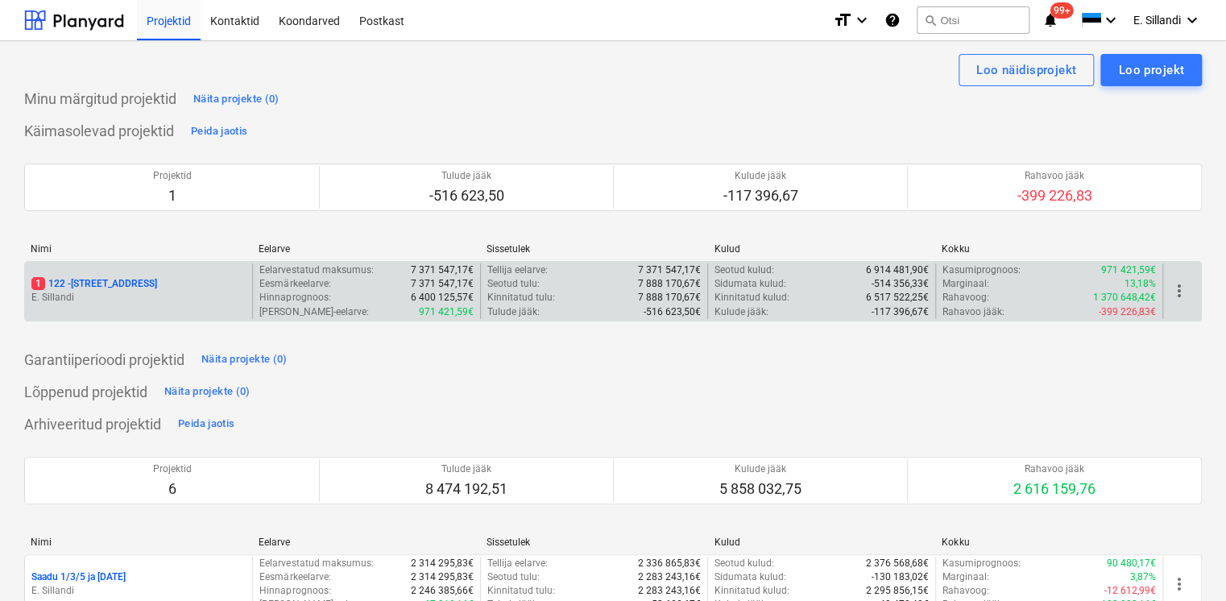
click at [83, 295] on p "E. Sillandi" at bounding box center [138, 298] width 214 height 14
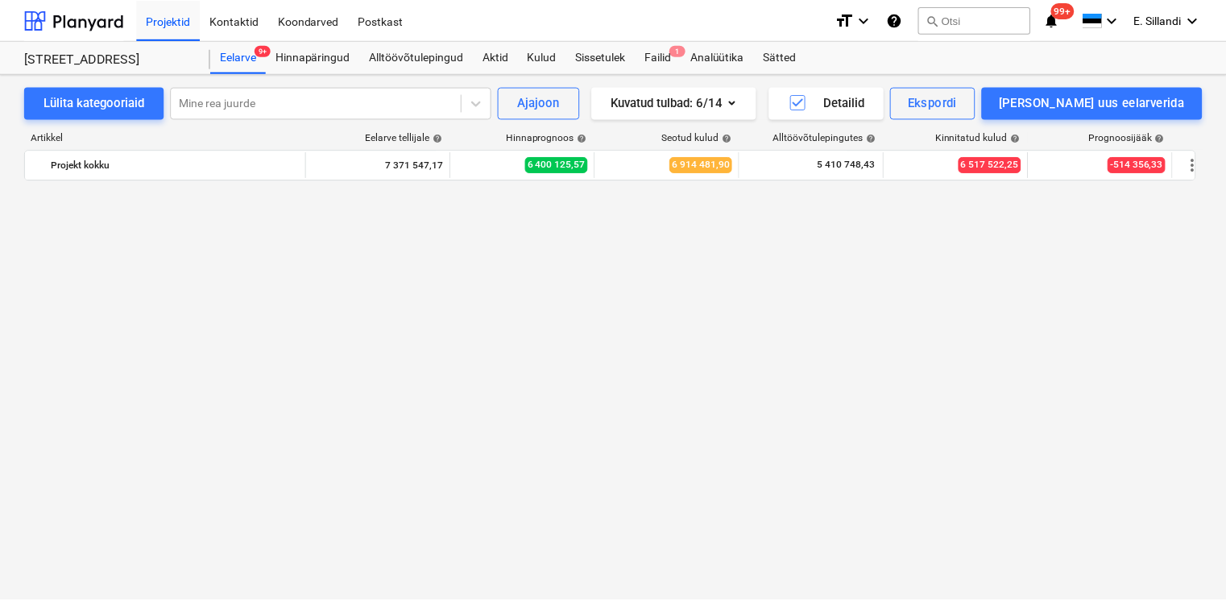
scroll to position [14357, 0]
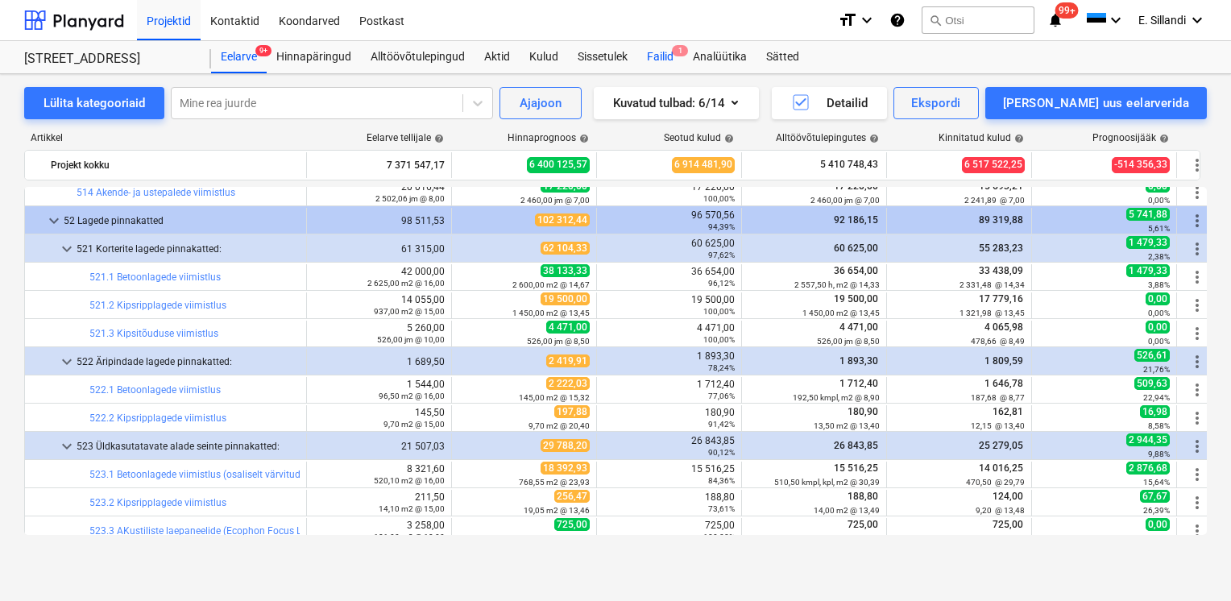
click at [655, 63] on div "Failid 1" at bounding box center [660, 57] width 46 height 32
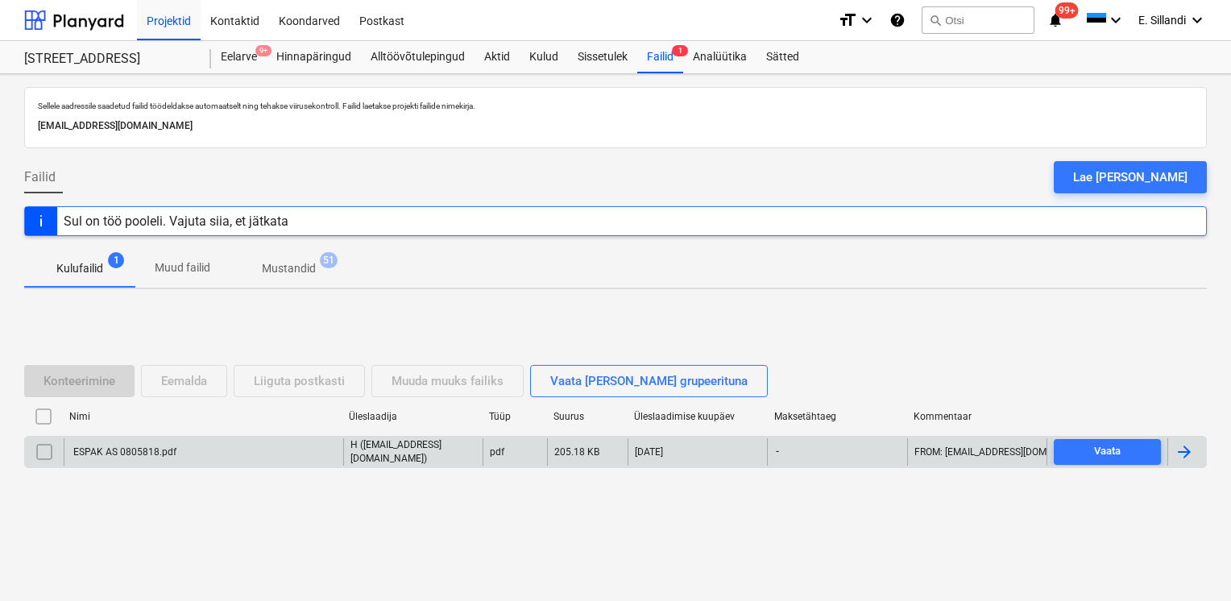
click at [148, 454] on div "ESPAK AS 0805818.pdf" at bounding box center [124, 451] width 106 height 11
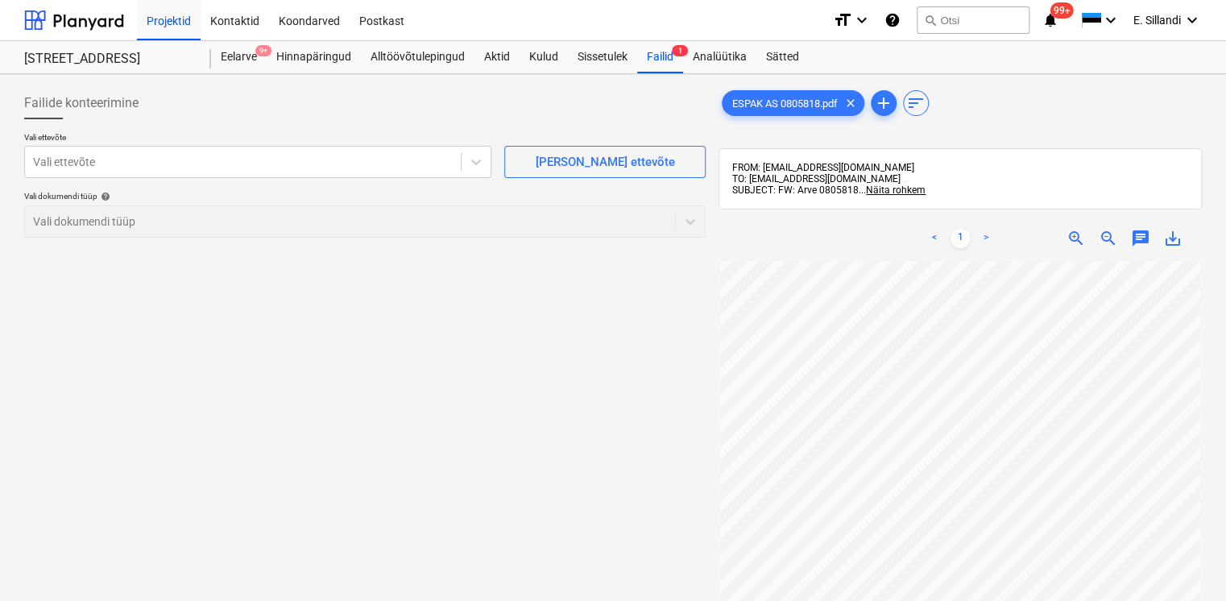
scroll to position [36, 4]
click at [427, 55] on div "Alltöövõtulepingud" at bounding box center [418, 57] width 114 height 32
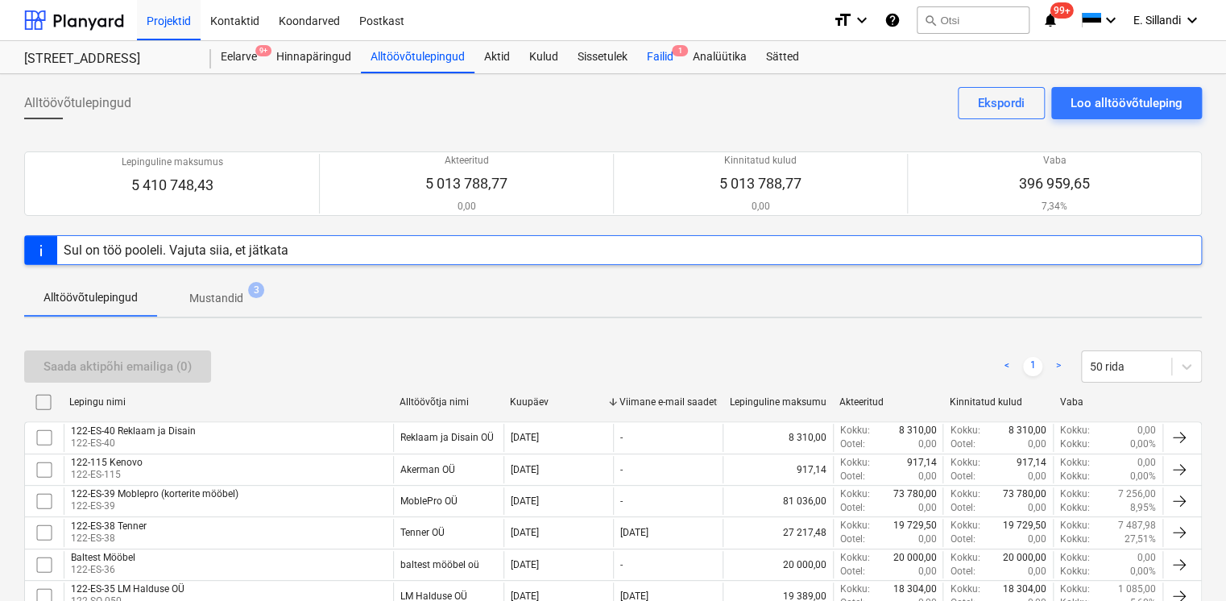
click at [664, 63] on div "Failid 1" at bounding box center [660, 57] width 46 height 32
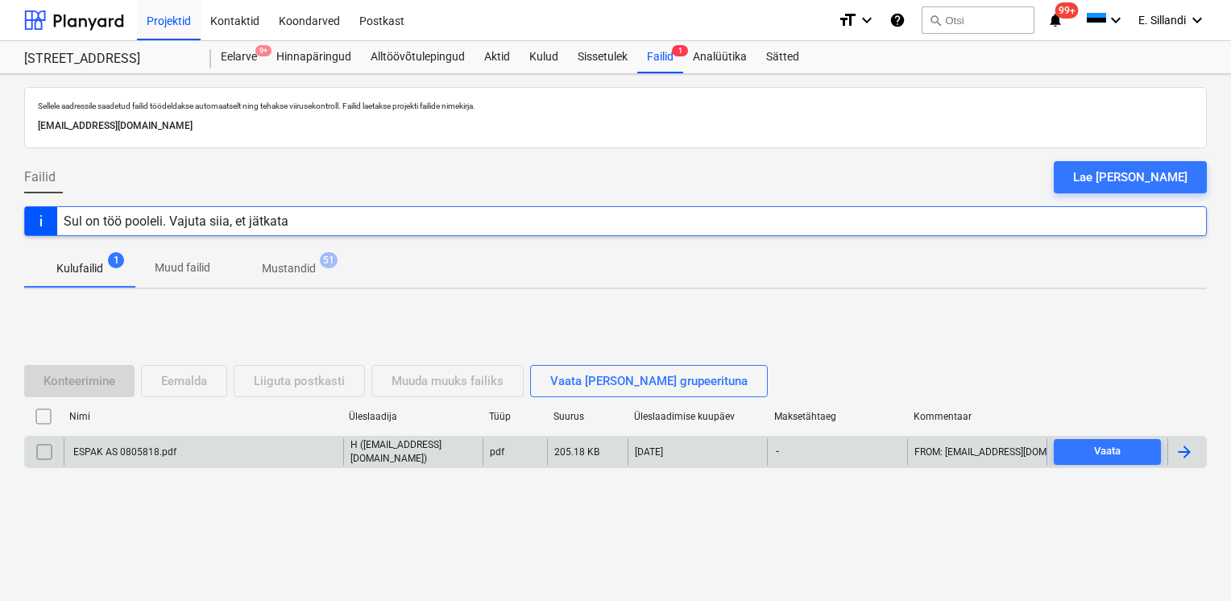
click at [165, 440] on div "ESPAK AS 0805818.pdf" at bounding box center [203, 451] width 279 height 27
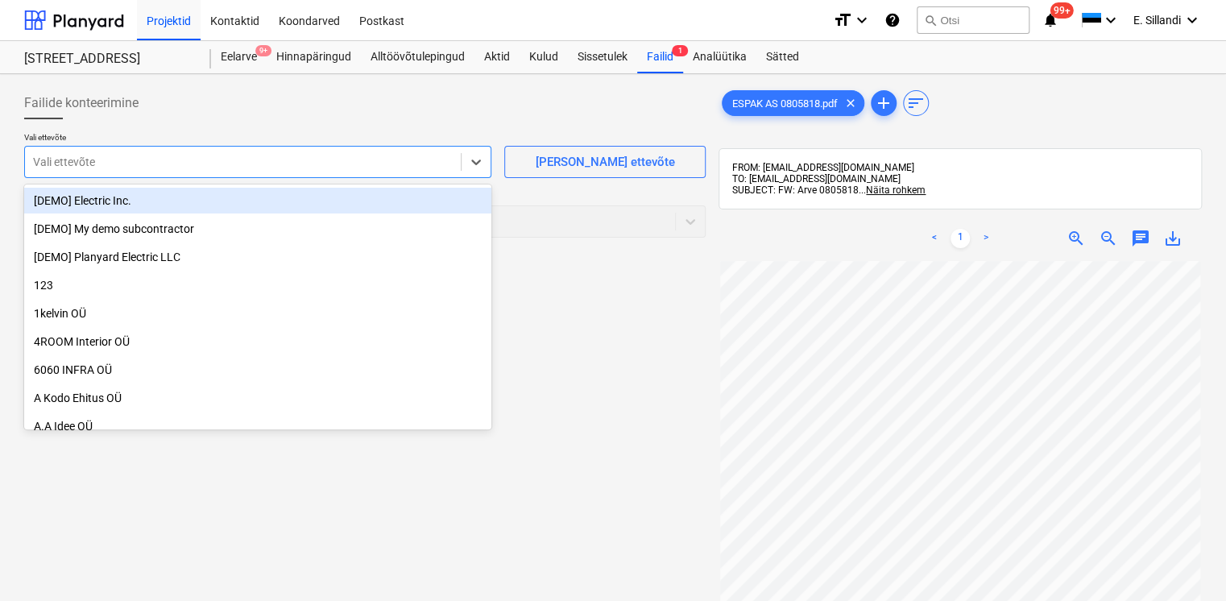
click at [147, 168] on div at bounding box center [243, 162] width 420 height 16
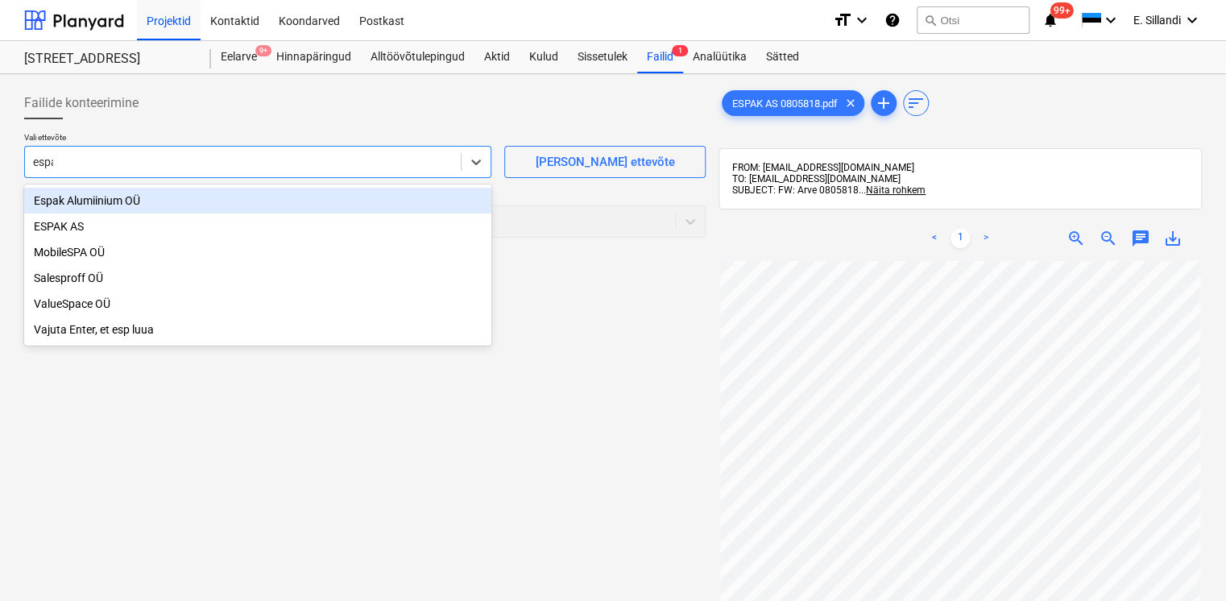
type input "espak"
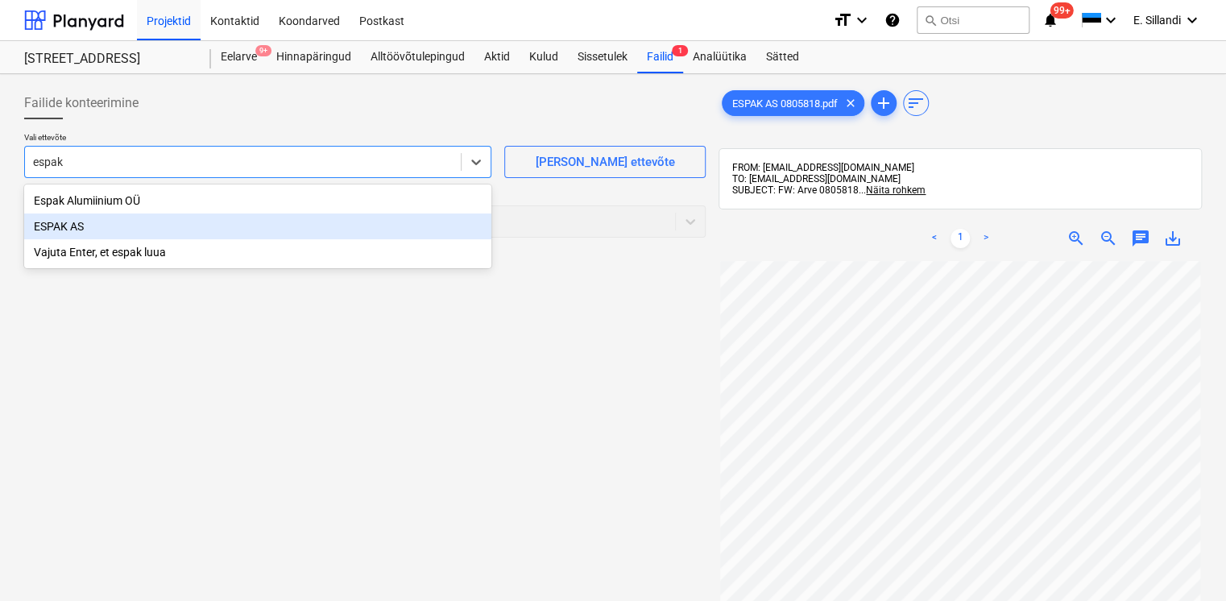
click at [79, 221] on div "ESPAK AS" at bounding box center [257, 226] width 467 height 26
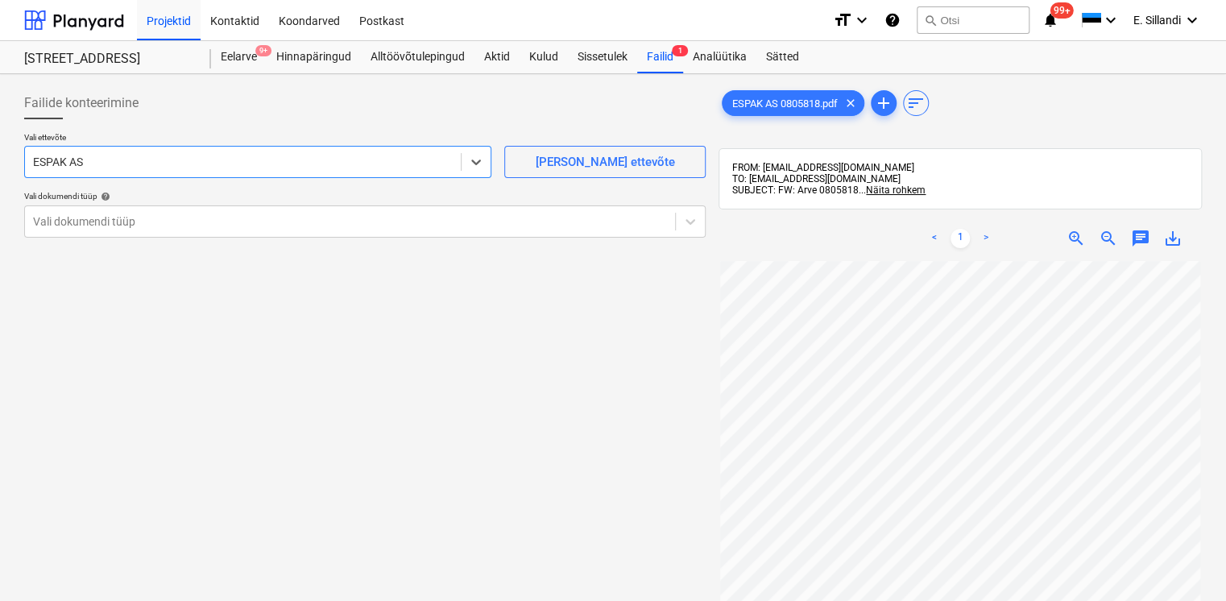
click at [132, 127] on div at bounding box center [364, 125] width 681 height 13
click at [130, 224] on div at bounding box center [350, 221] width 634 height 16
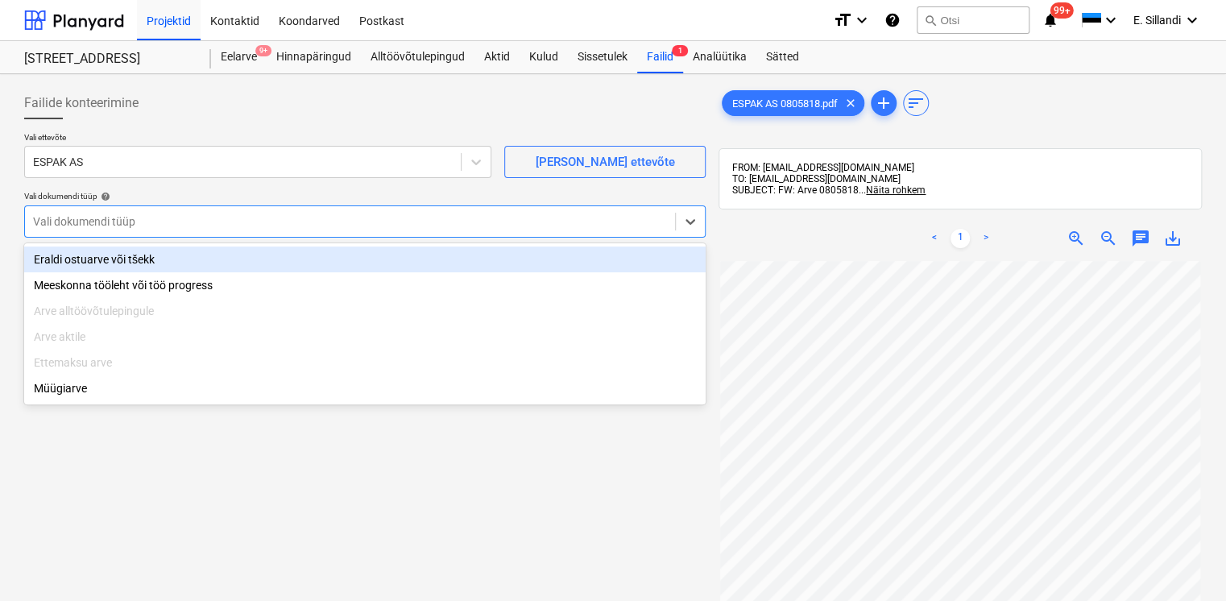
click at [101, 257] on div "Eraldi ostuarve või tšekk" at bounding box center [364, 259] width 681 height 26
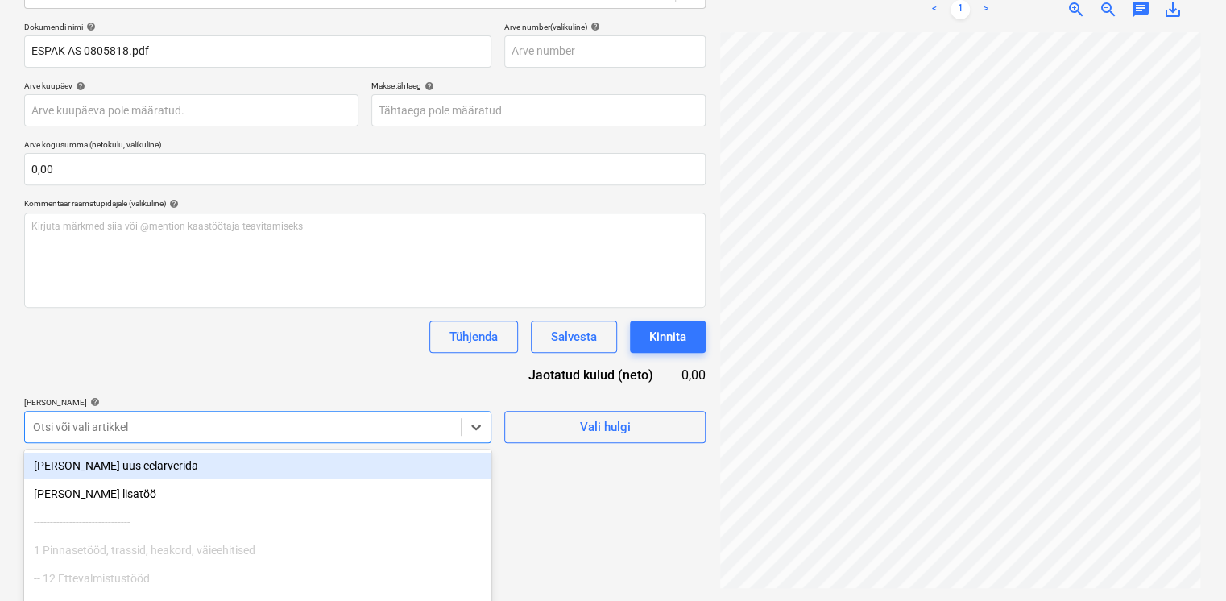
scroll to position [321, 0]
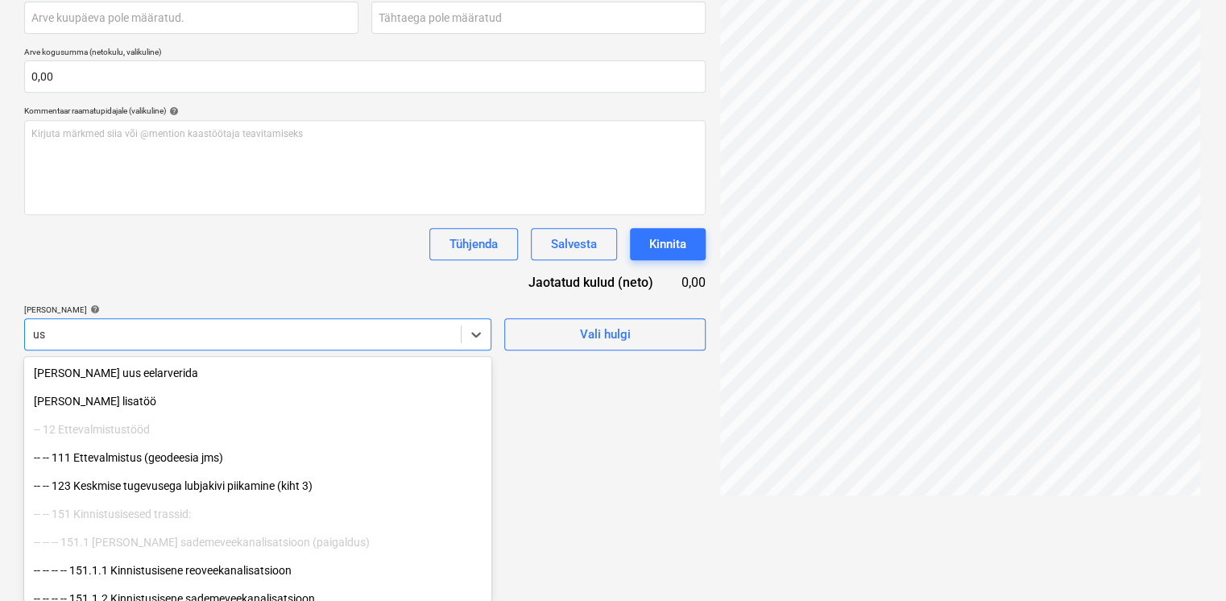
type input "u"
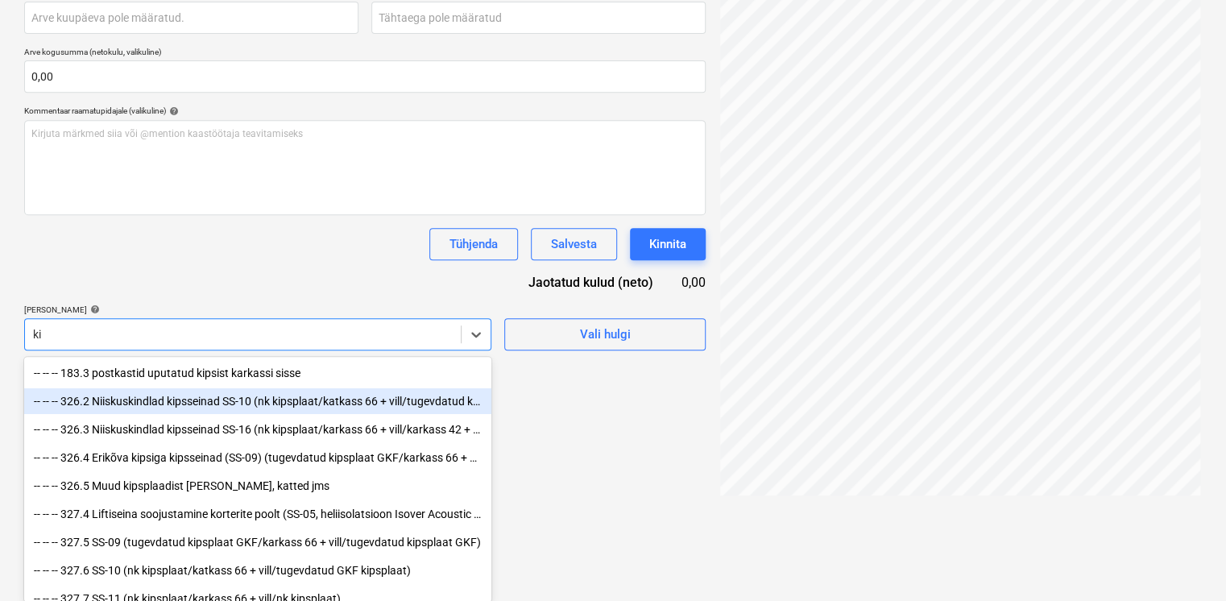
type input "k"
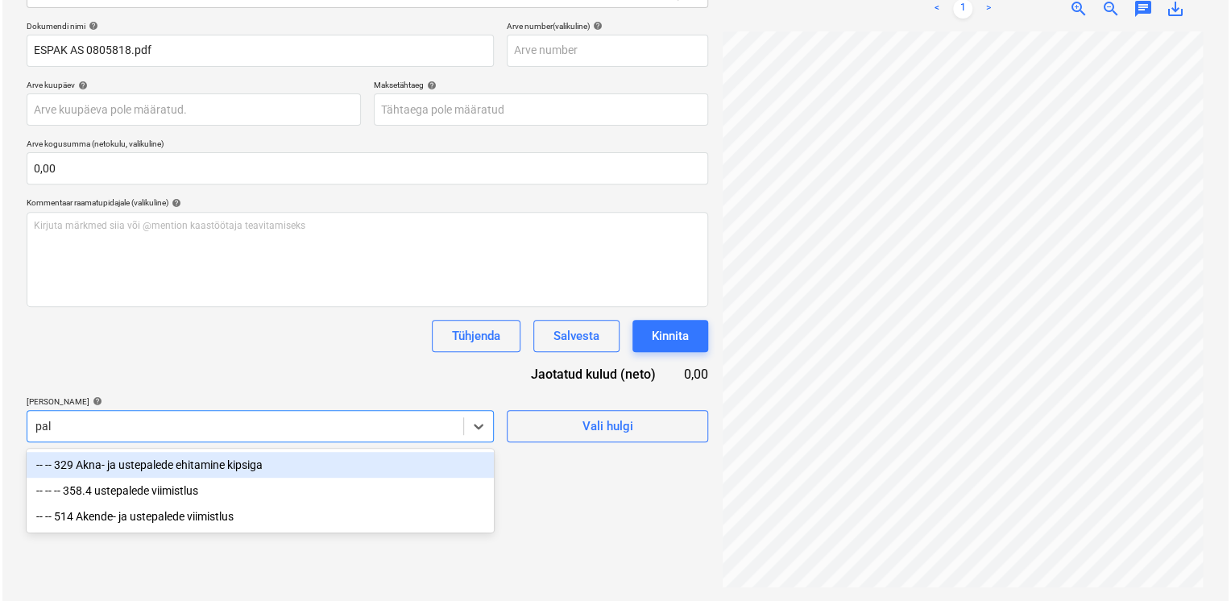
scroll to position [229, 0]
type input "pale"
drag, startPoint x: 145, startPoint y: 463, endPoint x: 158, endPoint y: 435, distance: 31.0
click at [145, 463] on div "-- -- 329 Akna- ja ustepalede ehitamine kipsiga" at bounding box center [257, 466] width 467 height 26
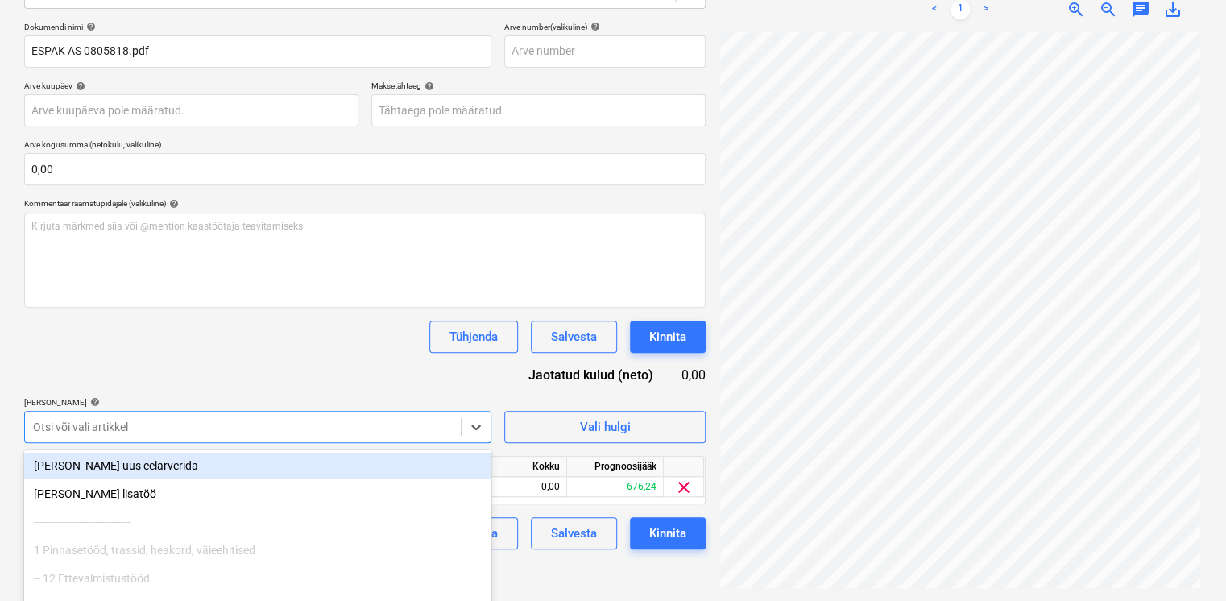
click at [177, 370] on div "Dokumendi nimi help ESPAK AS 0805818.pdf Arve number (valikuline) help Arve kuu…" at bounding box center [364, 286] width 681 height 528
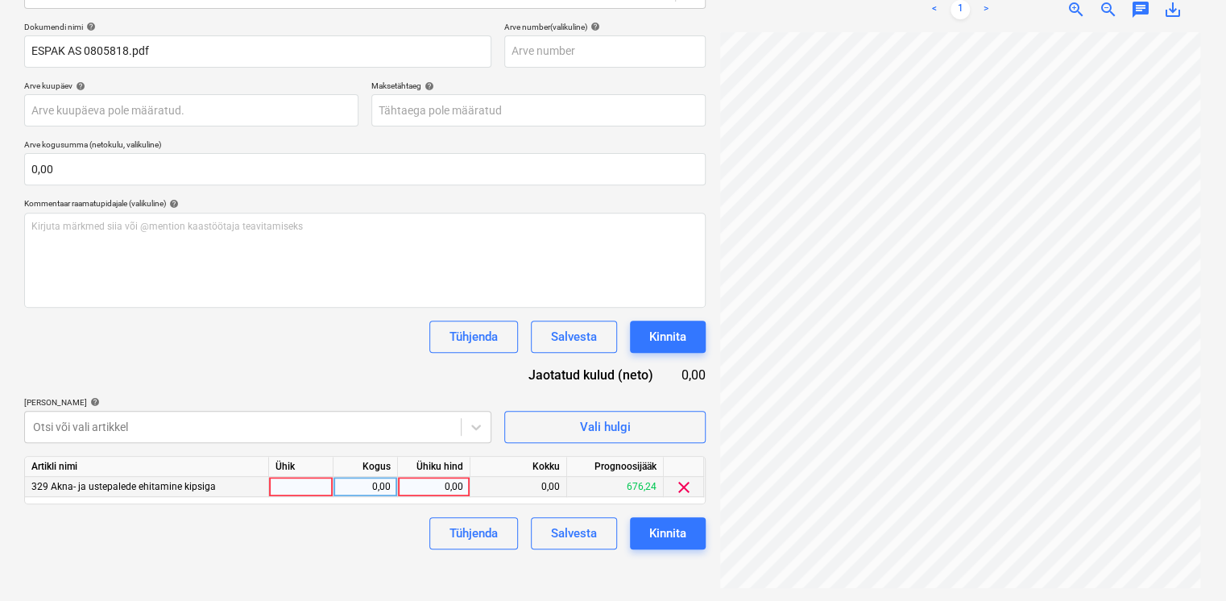
click at [428, 482] on div "0,00" at bounding box center [433, 487] width 59 height 20
type input "40,81"
click at [300, 368] on div "Dokumendi nimi help ESPAK AS 0805818.pdf Arve number (valikuline) help Arve kuu…" at bounding box center [364, 286] width 681 height 528
click at [676, 530] on button "Kinnita" at bounding box center [668, 533] width 76 height 32
